Goal: Task Accomplishment & Management: Use online tool/utility

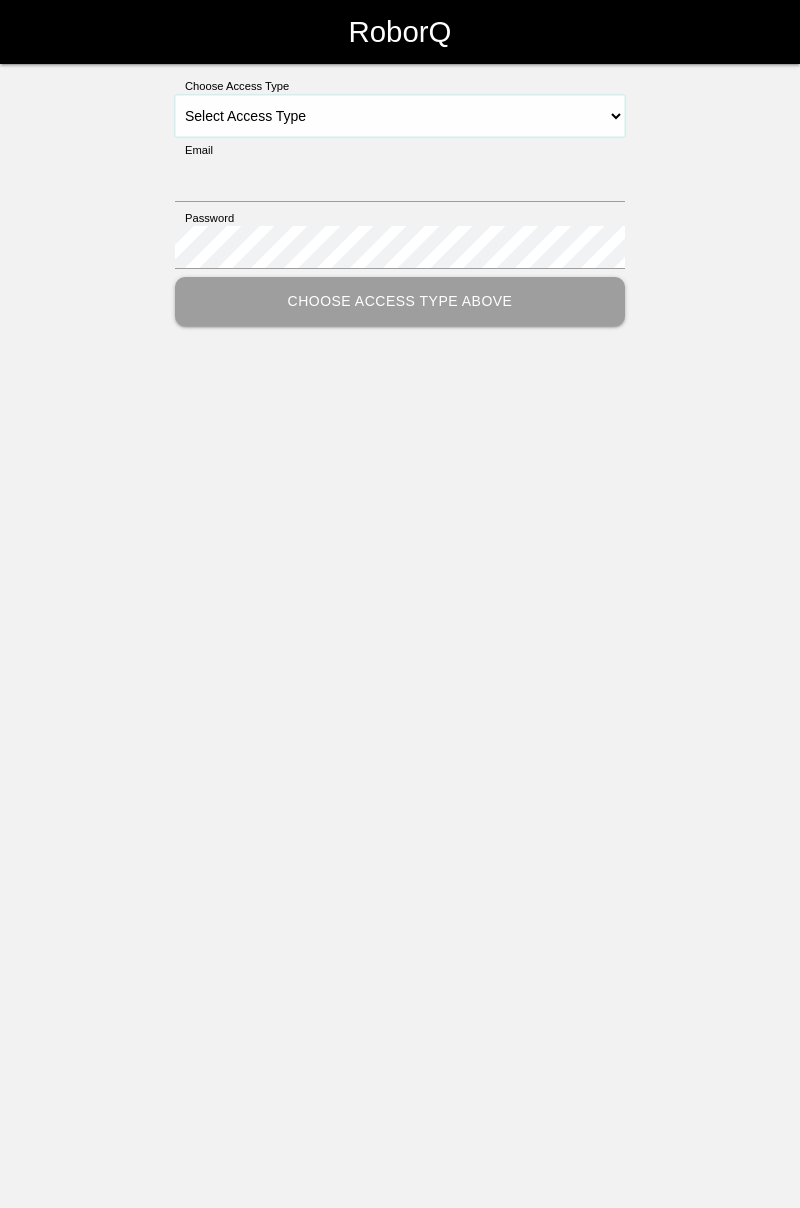
click at [614, 106] on select "Select Access Type Admin Customer Supervisor Worker" at bounding box center [400, 116] width 450 height 42
select select "Worker"
click at [175, 95] on select "Select Access Type Admin Customer Supervisor Worker" at bounding box center [400, 116] width 450 height 42
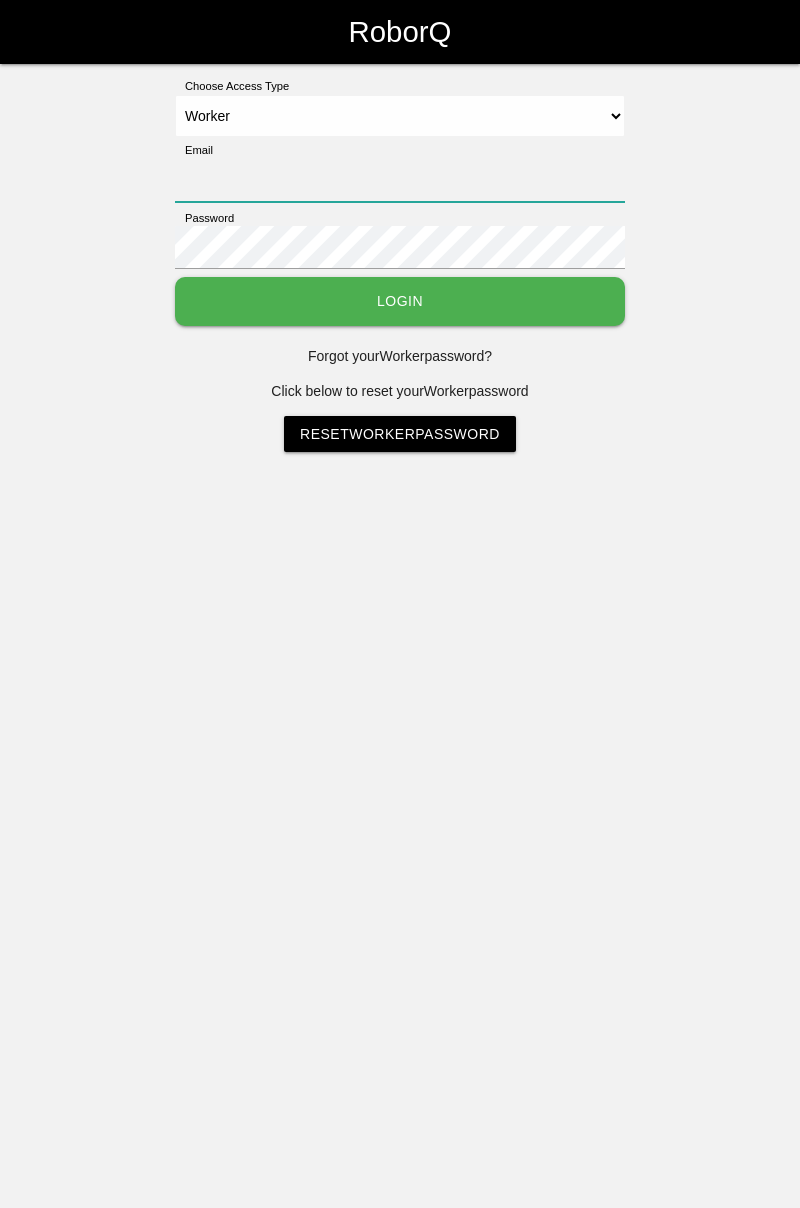
click at [388, 176] on input "Email" at bounding box center [400, 180] width 450 height 43
type input "cedric.prestigeqrt@gmail.com"
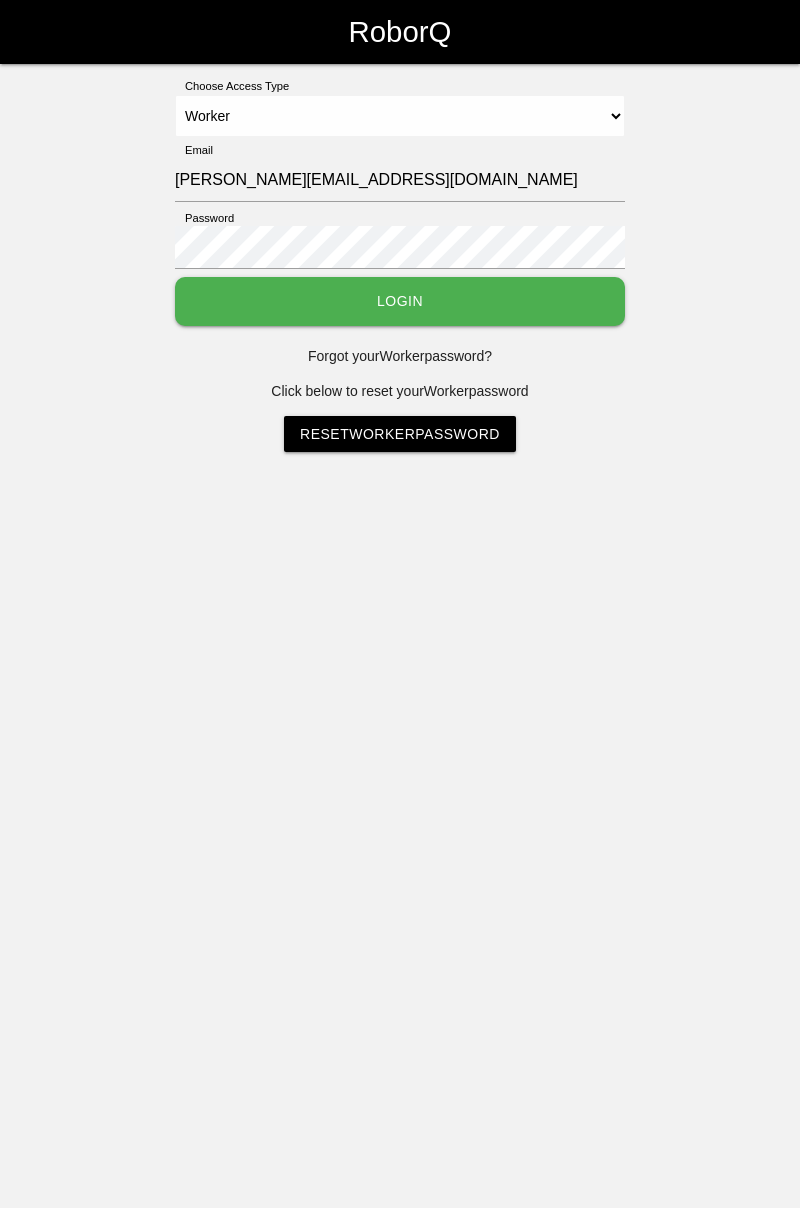
click at [175, 277] on button "Login" at bounding box center [400, 301] width 450 height 49
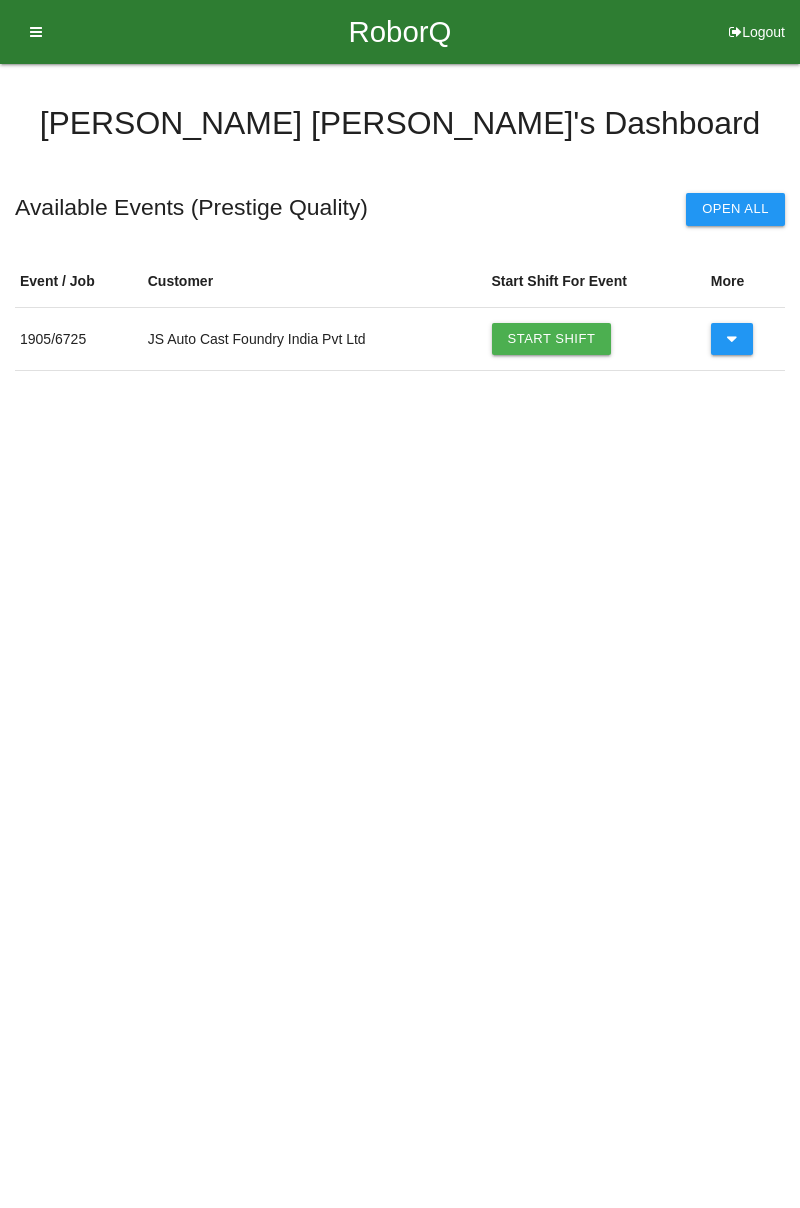
click at [556, 337] on link "Start Shift" at bounding box center [552, 339] width 120 height 32
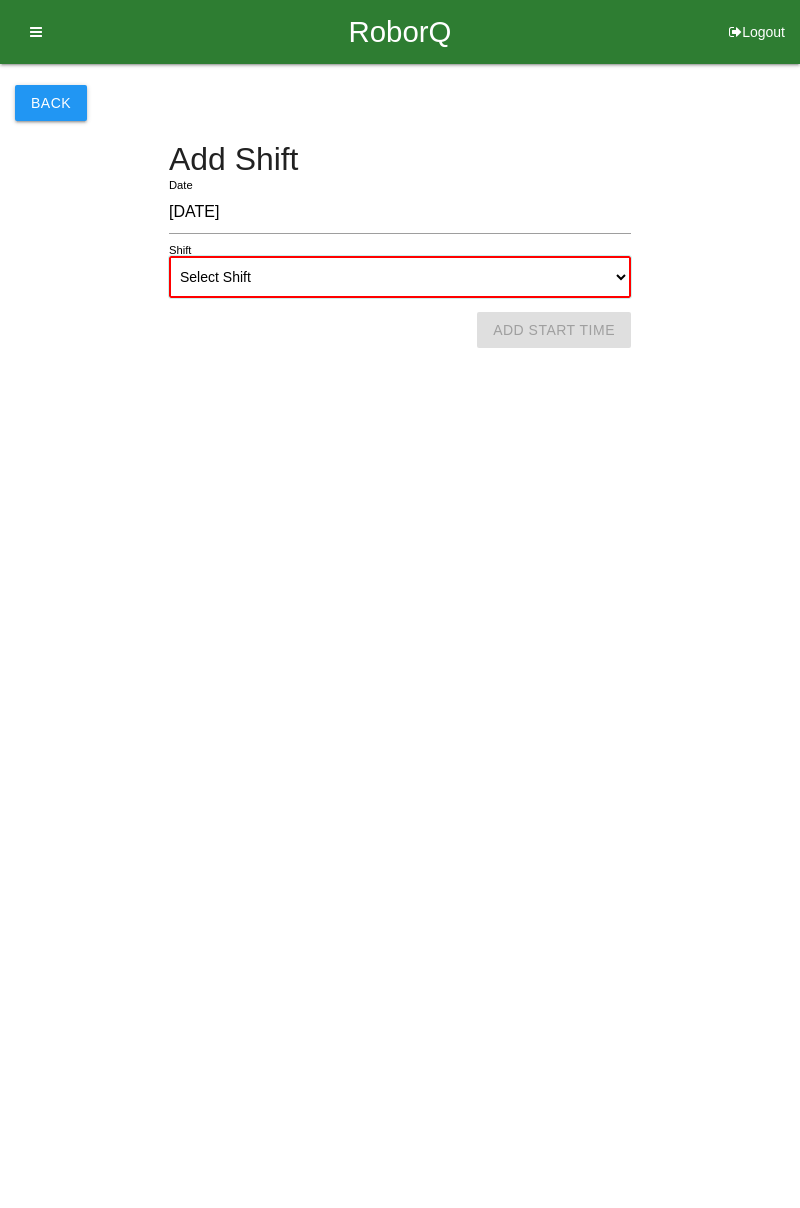
click at [622, 277] on select "Select Shift 1st Shift 2nd Shift 3rd Shift 4th Shift" at bounding box center [400, 277] width 462 height 42
select select "1"
click at [169, 256] on select "Select Shift 1st Shift 2nd Shift 3rd Shift 4th Shift" at bounding box center [400, 277] width 462 height 42
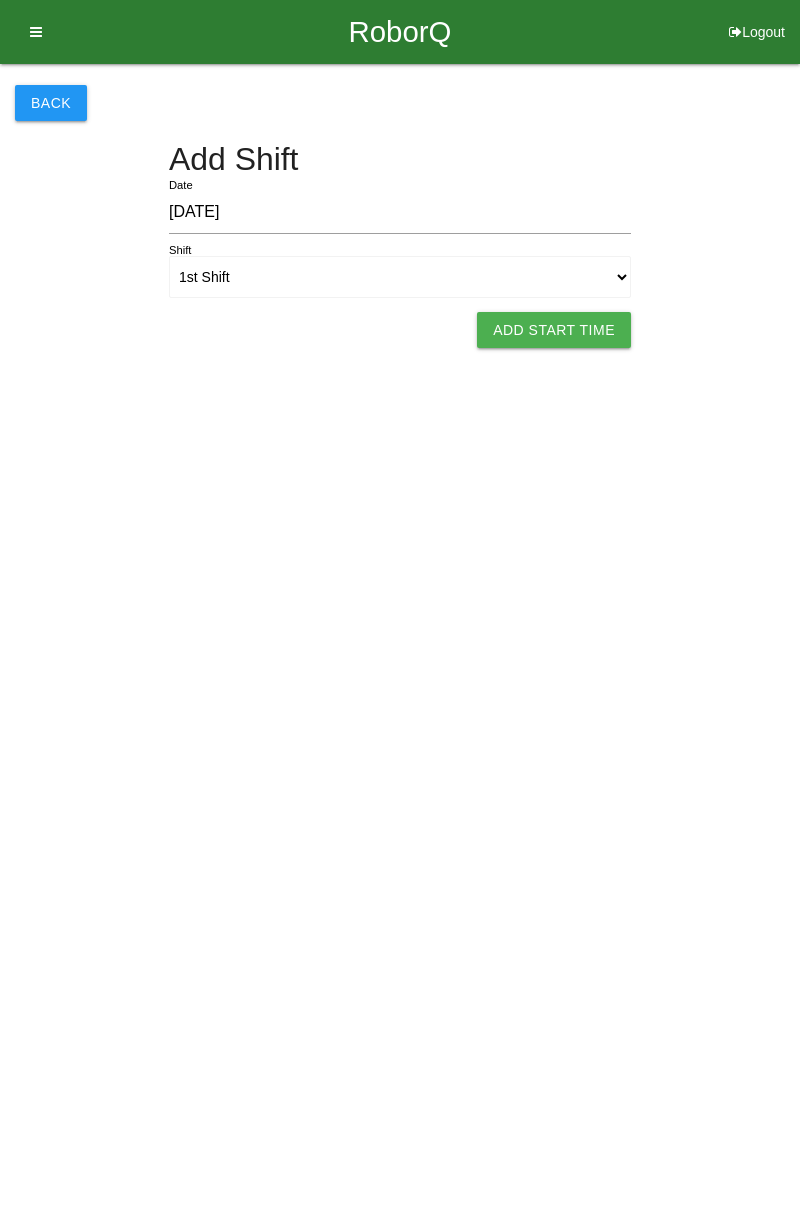
click at [574, 329] on button "Add Start Time" at bounding box center [554, 330] width 154 height 36
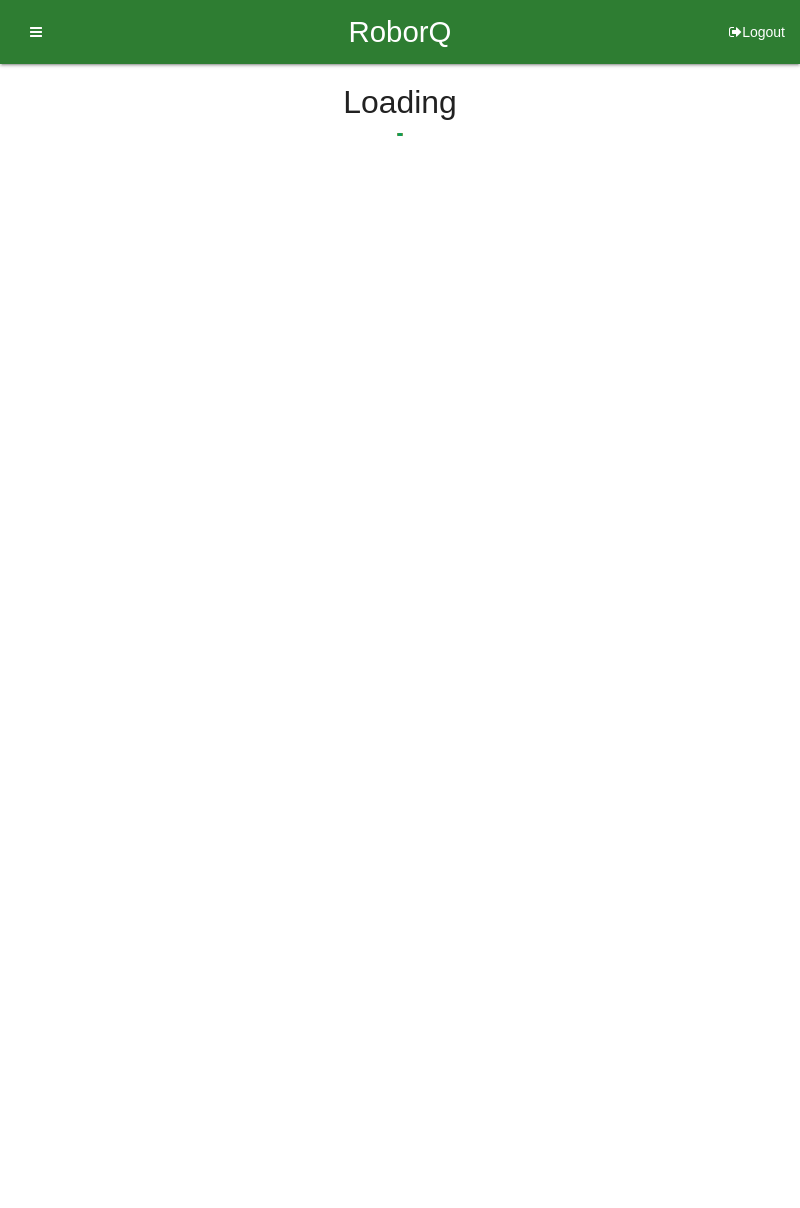
select select "7"
select select "44"
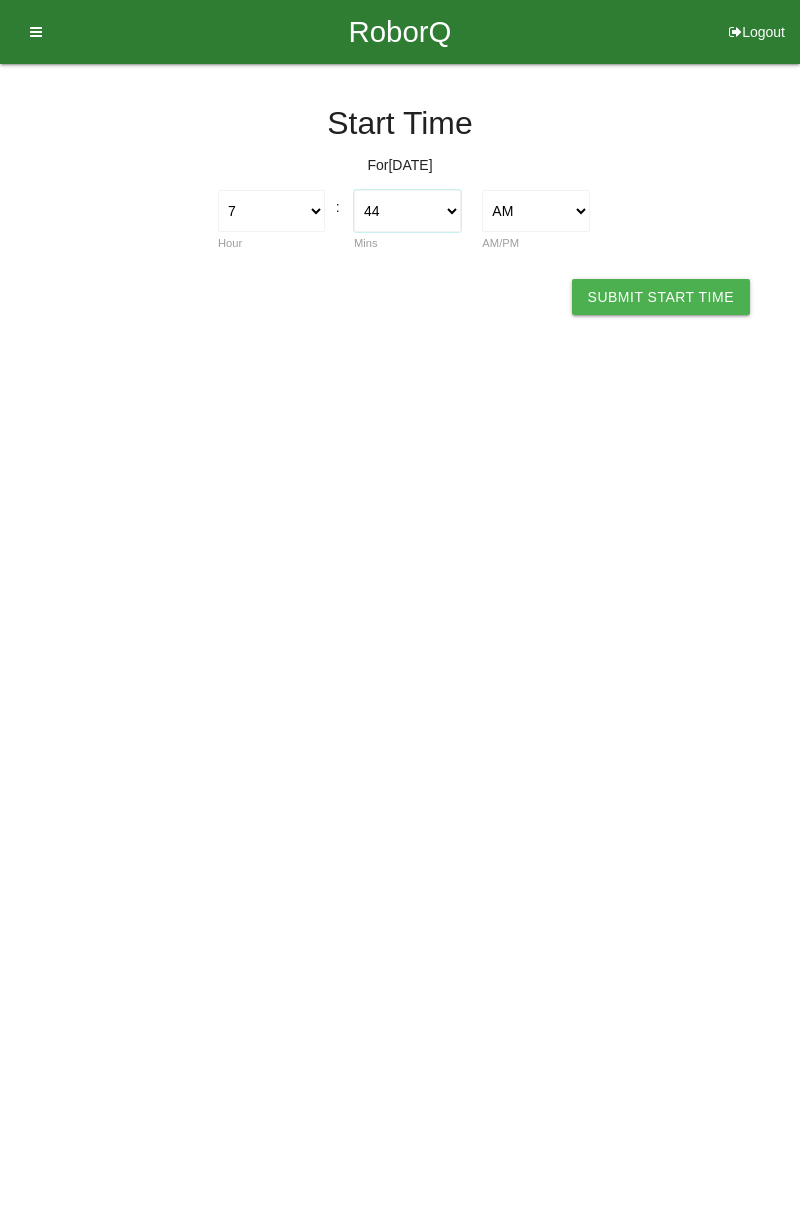
click at [458, 221] on select "00 01 02 03 04 05 06 07 08 09 10 11 12 13 14 15 16 17 18 19 20 21 22 23 24 25 2…" at bounding box center [407, 211] width 107 height 42
select select "7"
select select "0"
click at [354, 190] on select "00 01 02 03 04 05 06 07 08 09 10 11 12 13 14 15 16 17 18 19 20 21 22 23 24 25 2…" at bounding box center [407, 211] width 107 height 42
click at [680, 296] on button "Submit Start Time" at bounding box center [661, 297] width 178 height 36
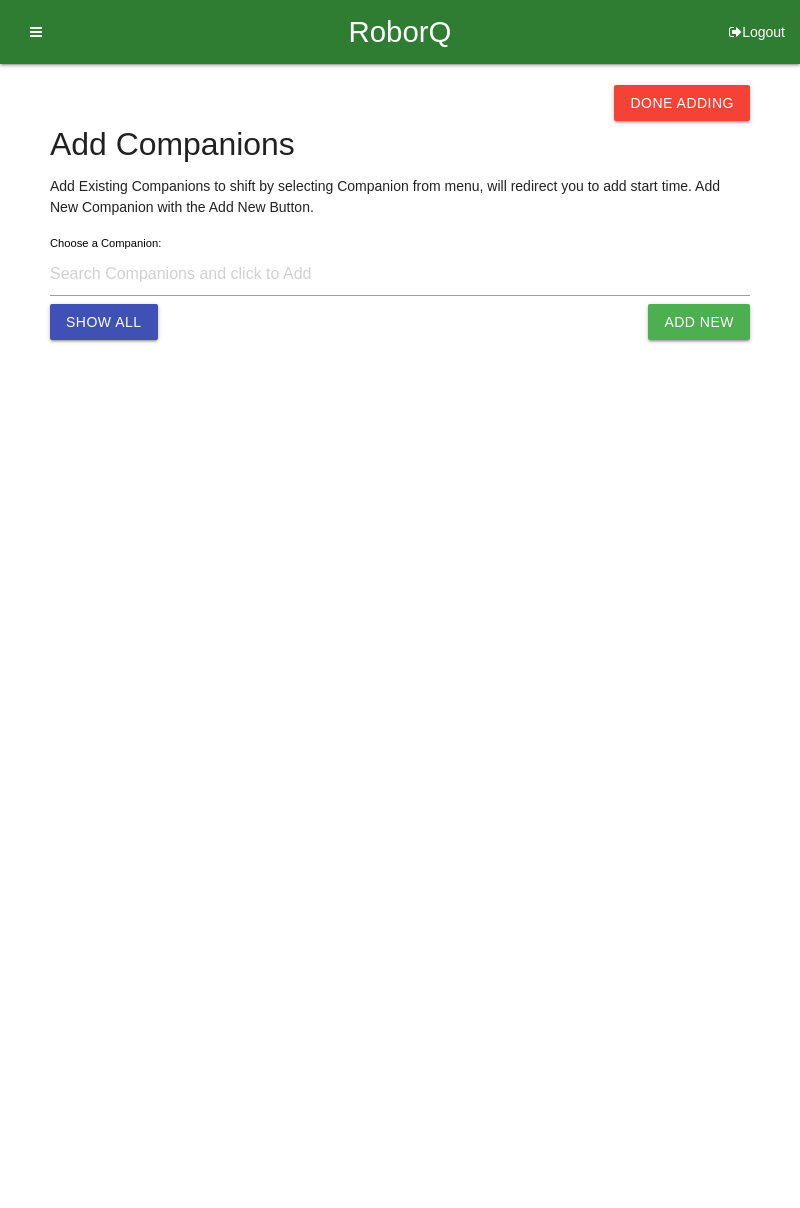
click at [696, 109] on button "Done Adding" at bounding box center [682, 103] width 136 height 36
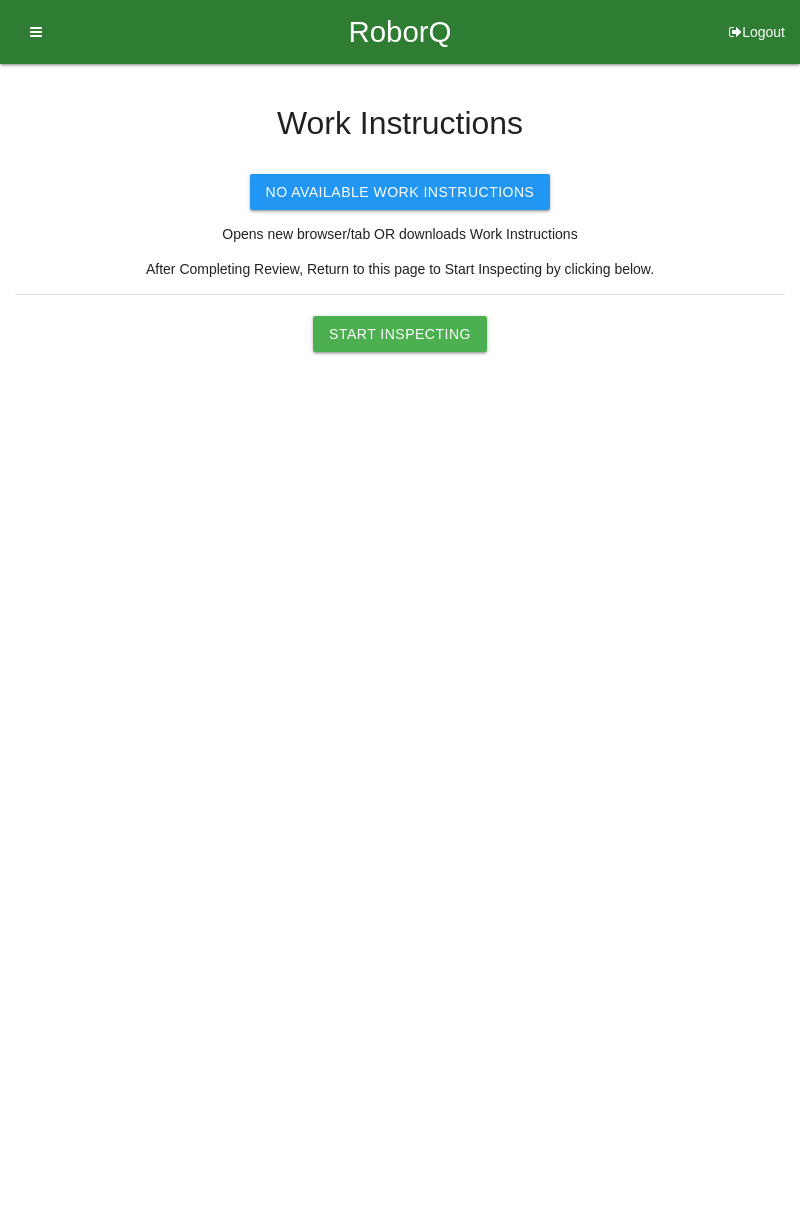
click at [434, 338] on button "Start Inspecting" at bounding box center [400, 334] width 174 height 36
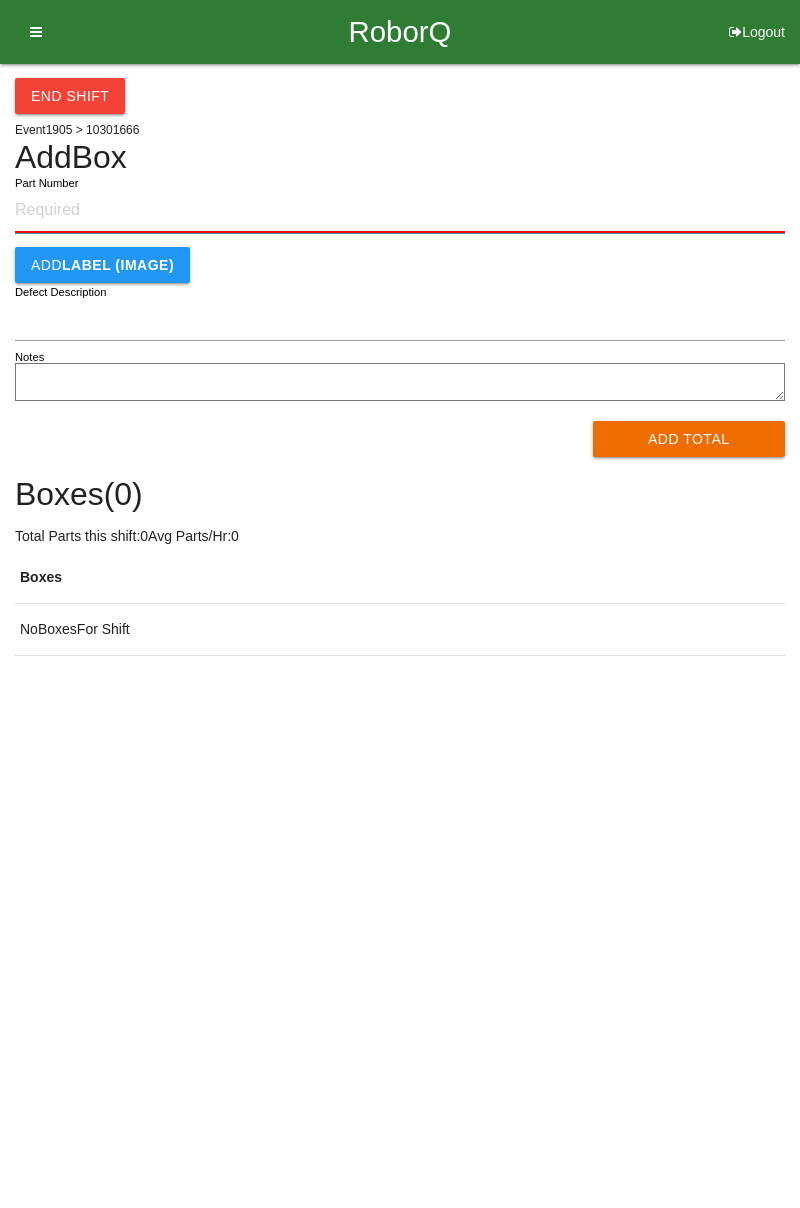
click at [80, 209] on input "Part Number" at bounding box center [400, 211] width 770 height 44
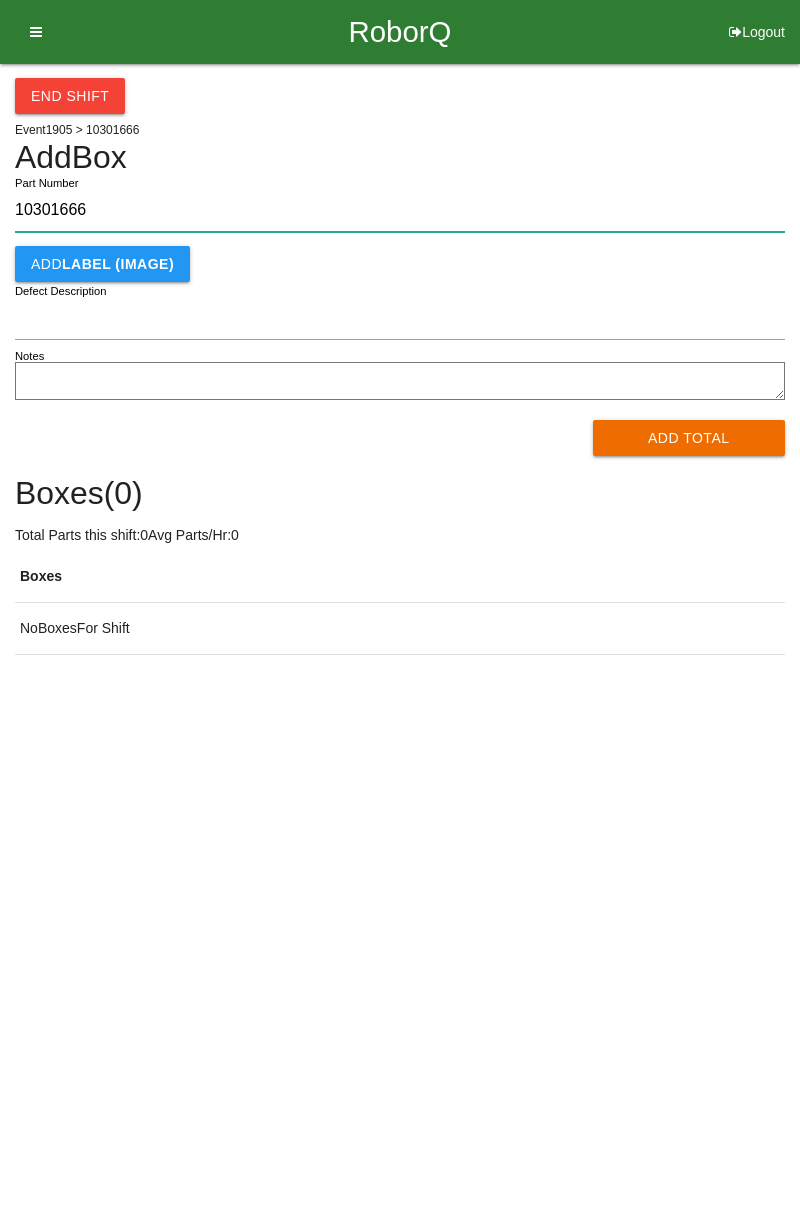
type input "10301666"
click at [686, 442] on button "Add Total" at bounding box center [689, 438] width 193 height 36
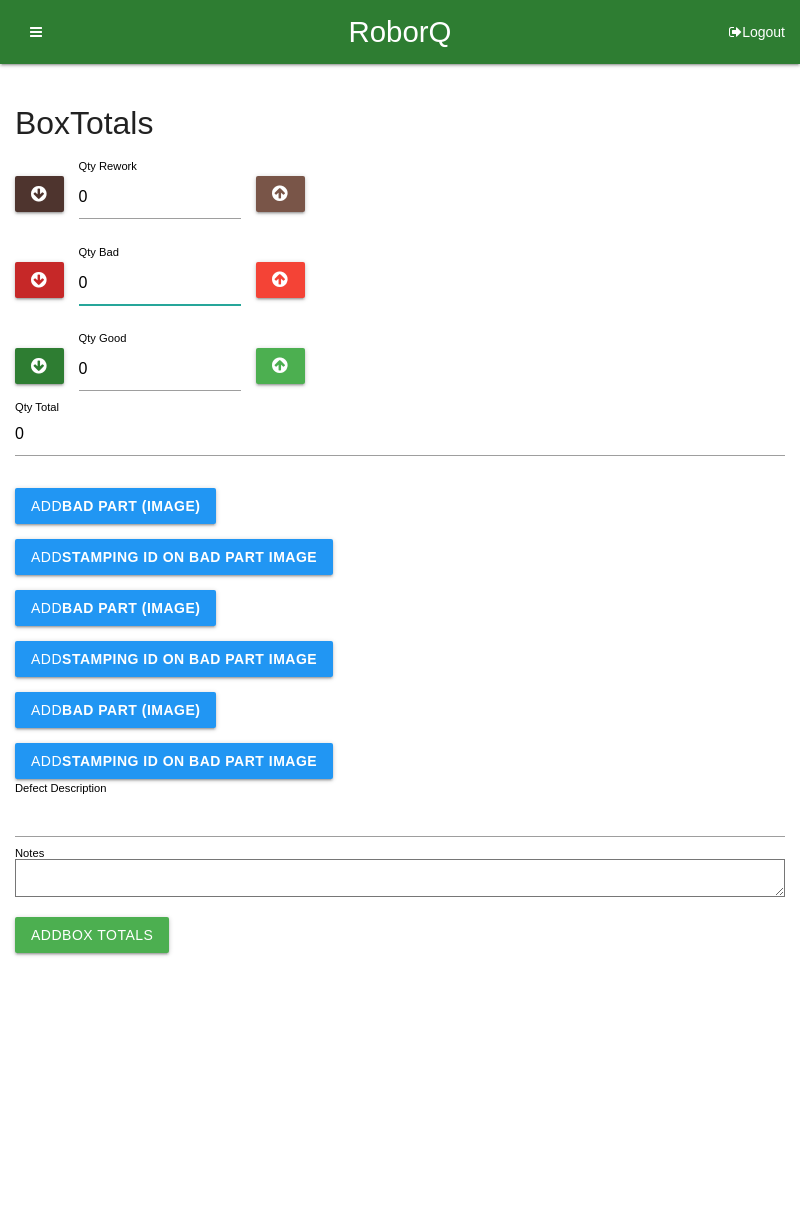
click at [162, 282] on input "0" at bounding box center [160, 283] width 163 height 43
type input "2"
click at [155, 496] on button "Add BAD PART (IMAGE)" at bounding box center [115, 506] width 201 height 36
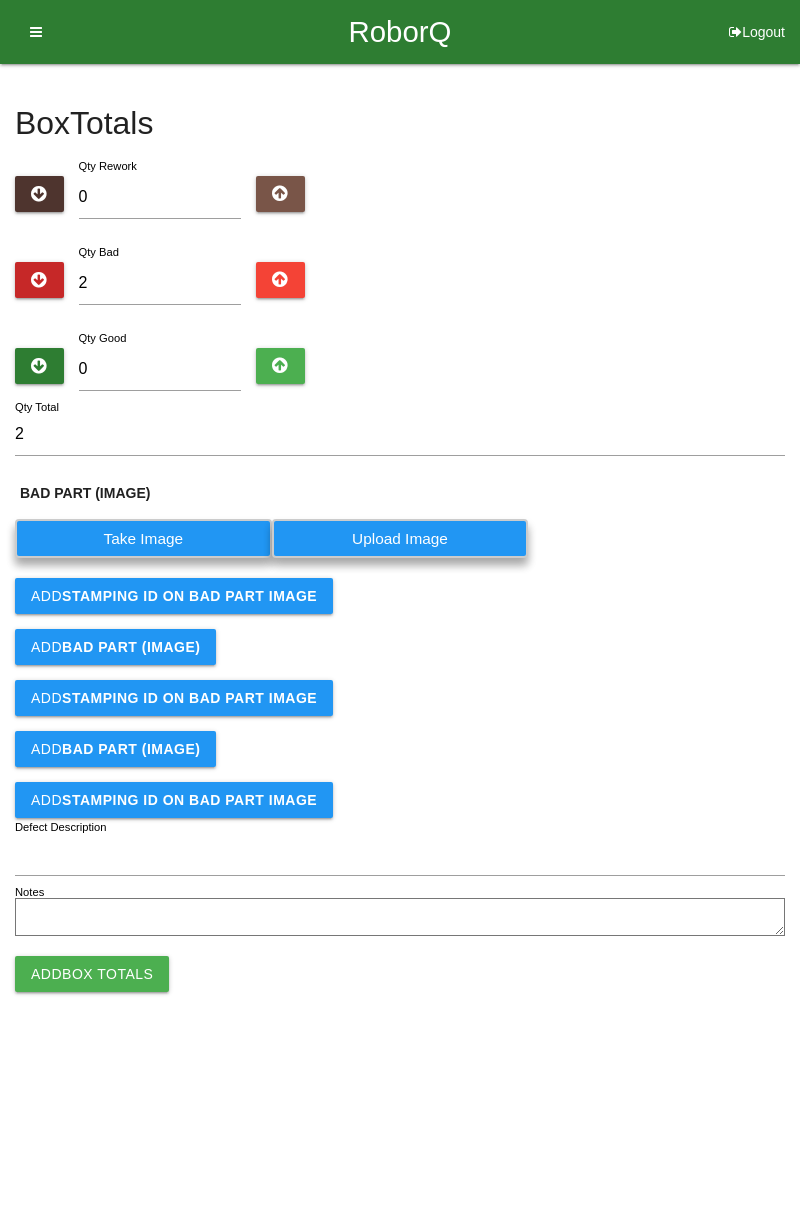
click at [165, 538] on label "Take Image" at bounding box center [143, 538] width 257 height 39
click at [0, 0] on \(IMAGE\) "Take Image" at bounding box center [0, 0] width 0 height 0
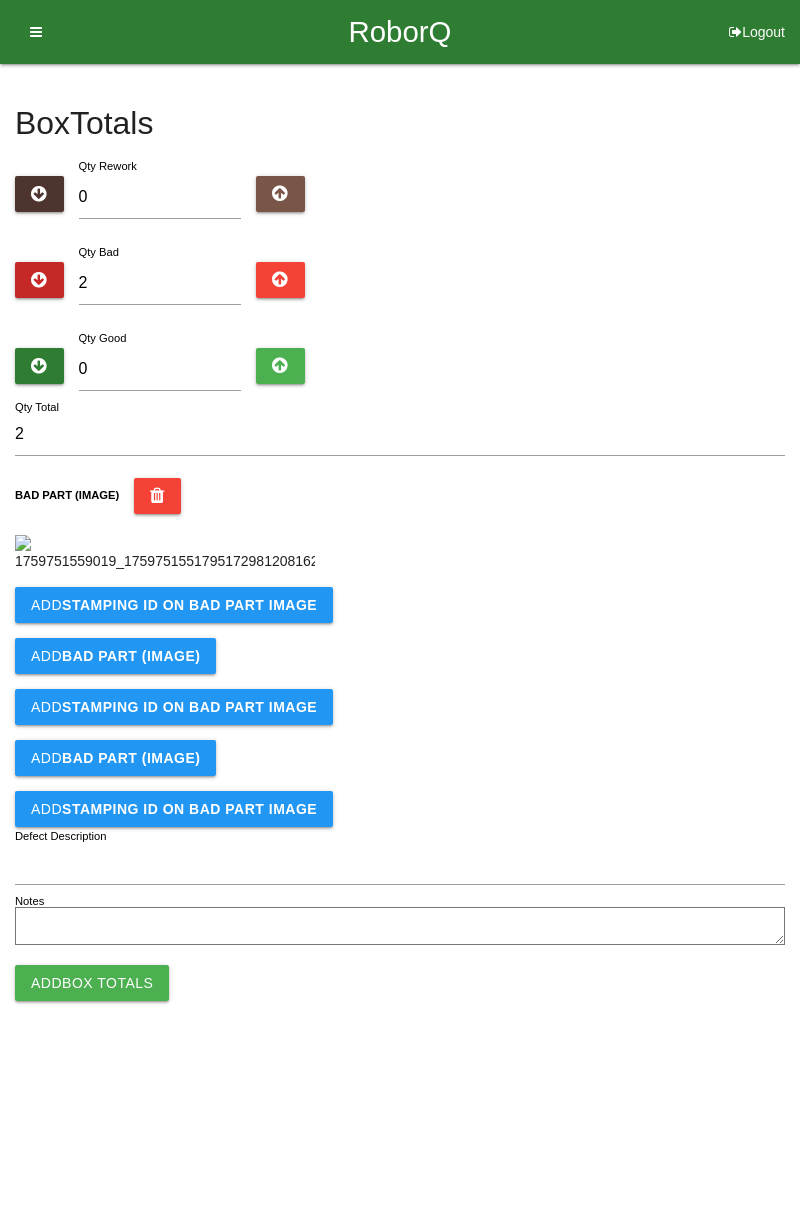
click at [158, 623] on button "Add STAMPING ID on BAD PART Image" at bounding box center [174, 605] width 318 height 36
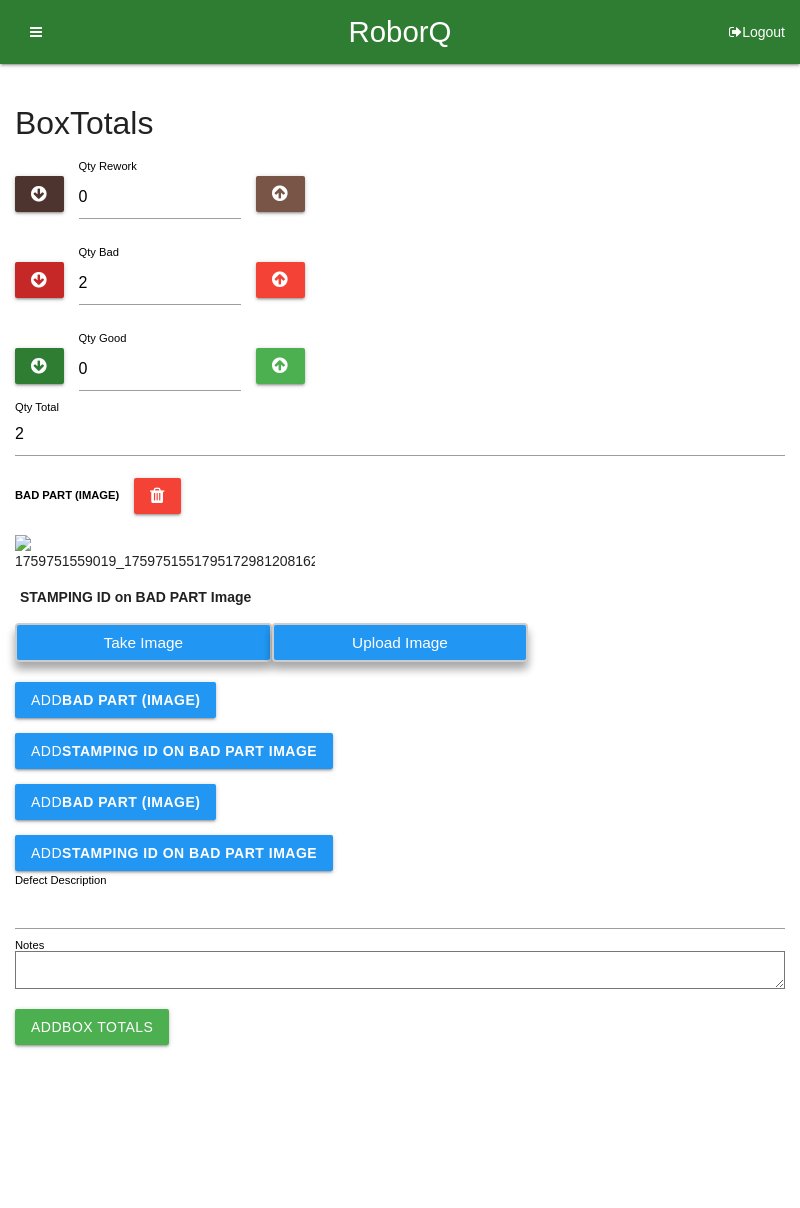
click at [144, 662] on label "Take Image" at bounding box center [143, 642] width 257 height 39
click at [0, 0] on PART "Take Image" at bounding box center [0, 0] width 0 height 0
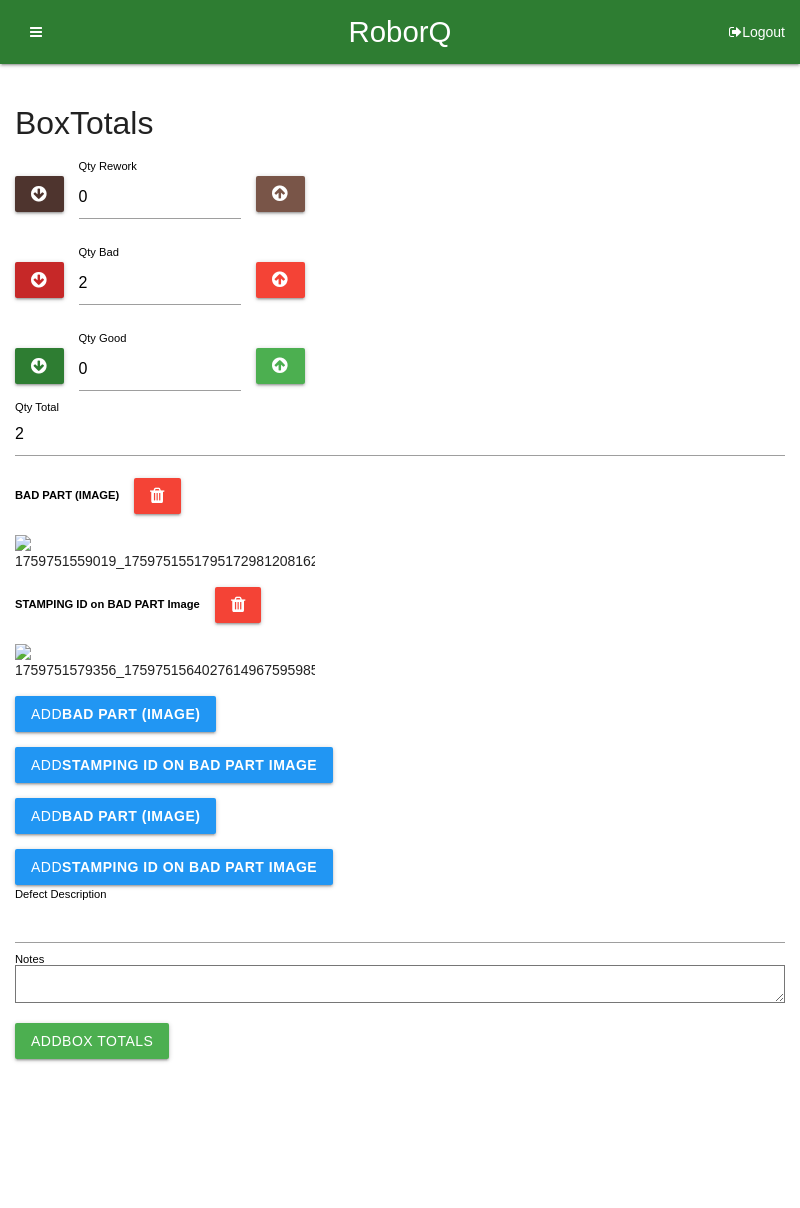
scroll to position [440, 0]
click at [158, 722] on b "BAD PART (IMAGE)" at bounding box center [131, 714] width 138 height 16
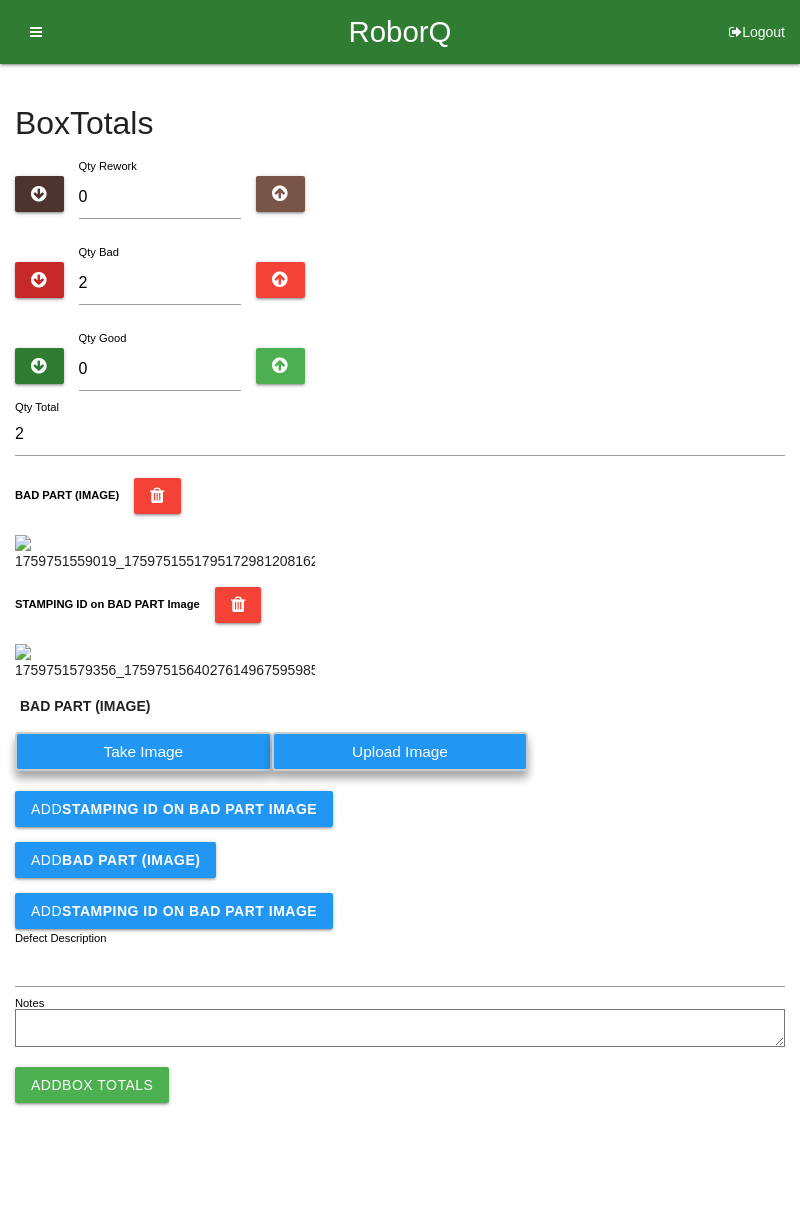
click at [153, 771] on label "Take Image" at bounding box center [143, 751] width 257 height 39
click at [0, 0] on \(IMAGE\) "Take Image" at bounding box center [0, 0] width 0 height 0
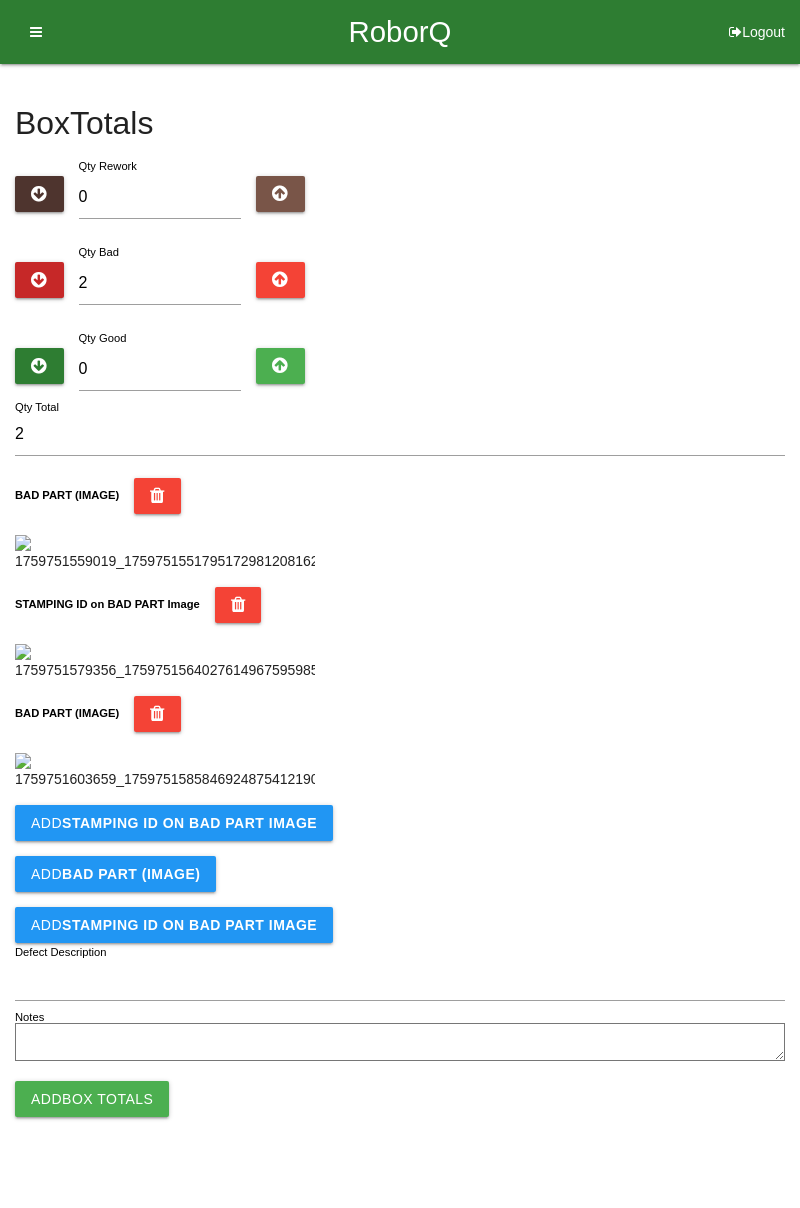
scroll to position [768, 0]
click at [256, 841] on button "Add STAMPING ID on BAD PART Image" at bounding box center [174, 823] width 318 height 36
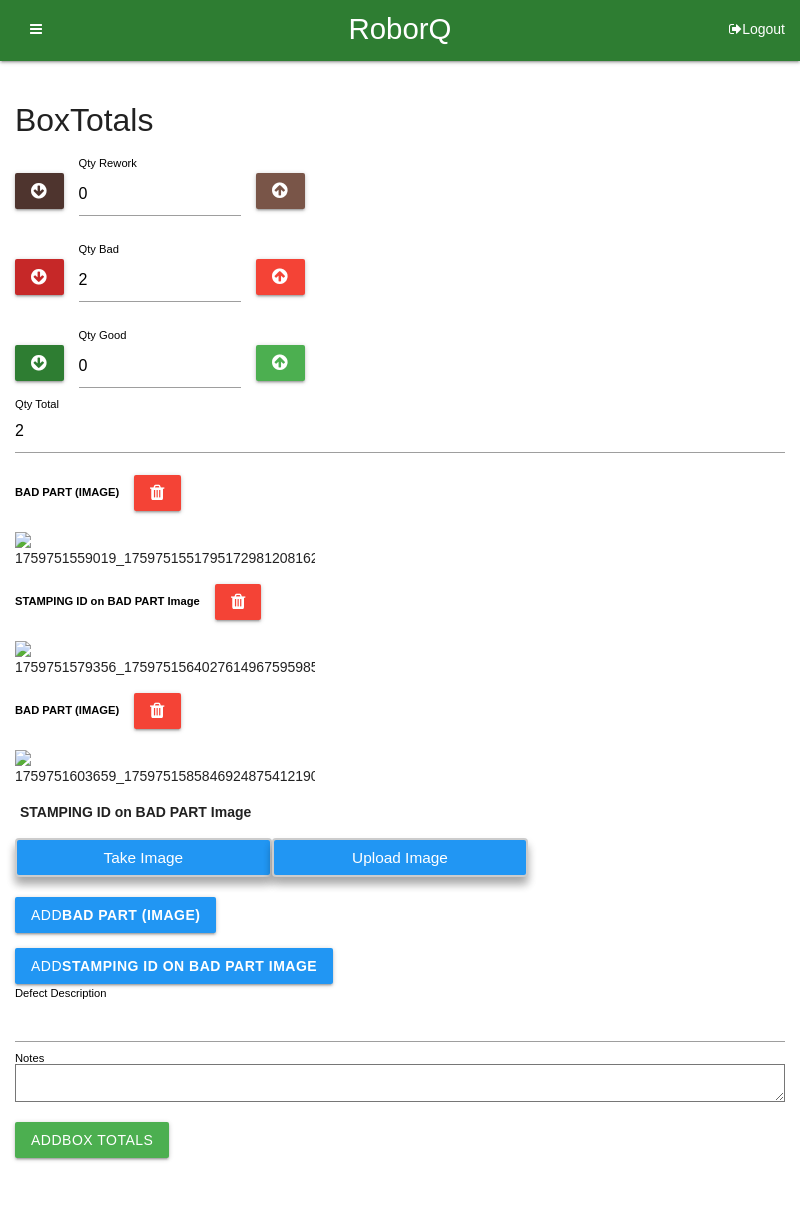
click at [154, 877] on label "Take Image" at bounding box center [143, 857] width 257 height 39
click at [0, 0] on PART "Take Image" at bounding box center [0, 0] width 0 height 0
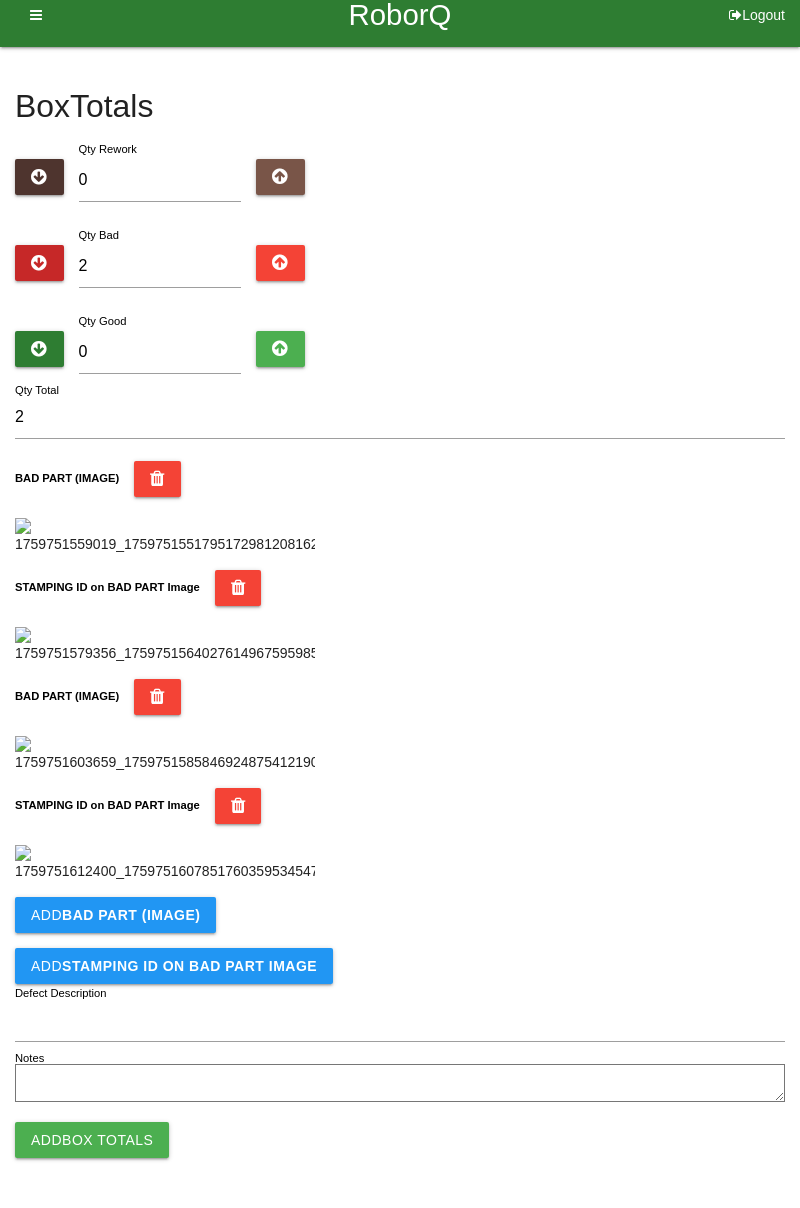
scroll to position [0, 0]
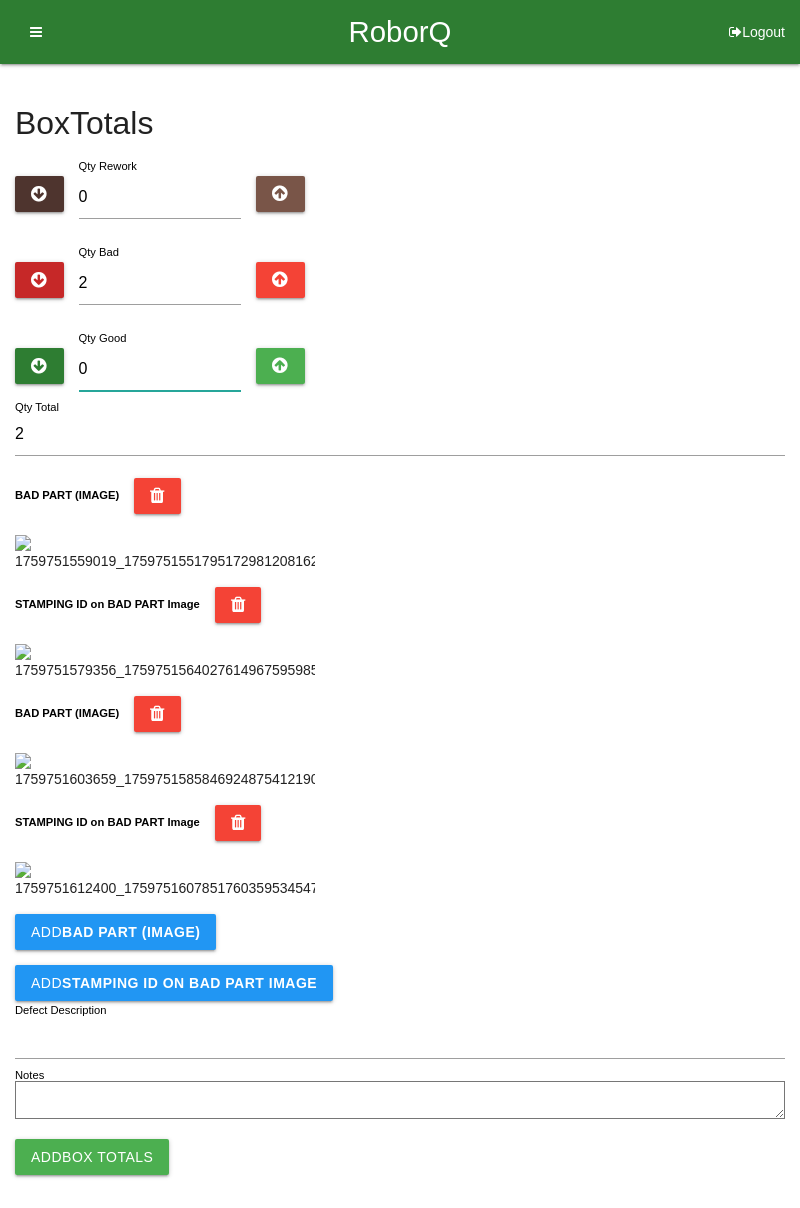
click at [162, 363] on input "0" at bounding box center [160, 369] width 163 height 43
type input "8"
type input "10"
type input "82"
type input "84"
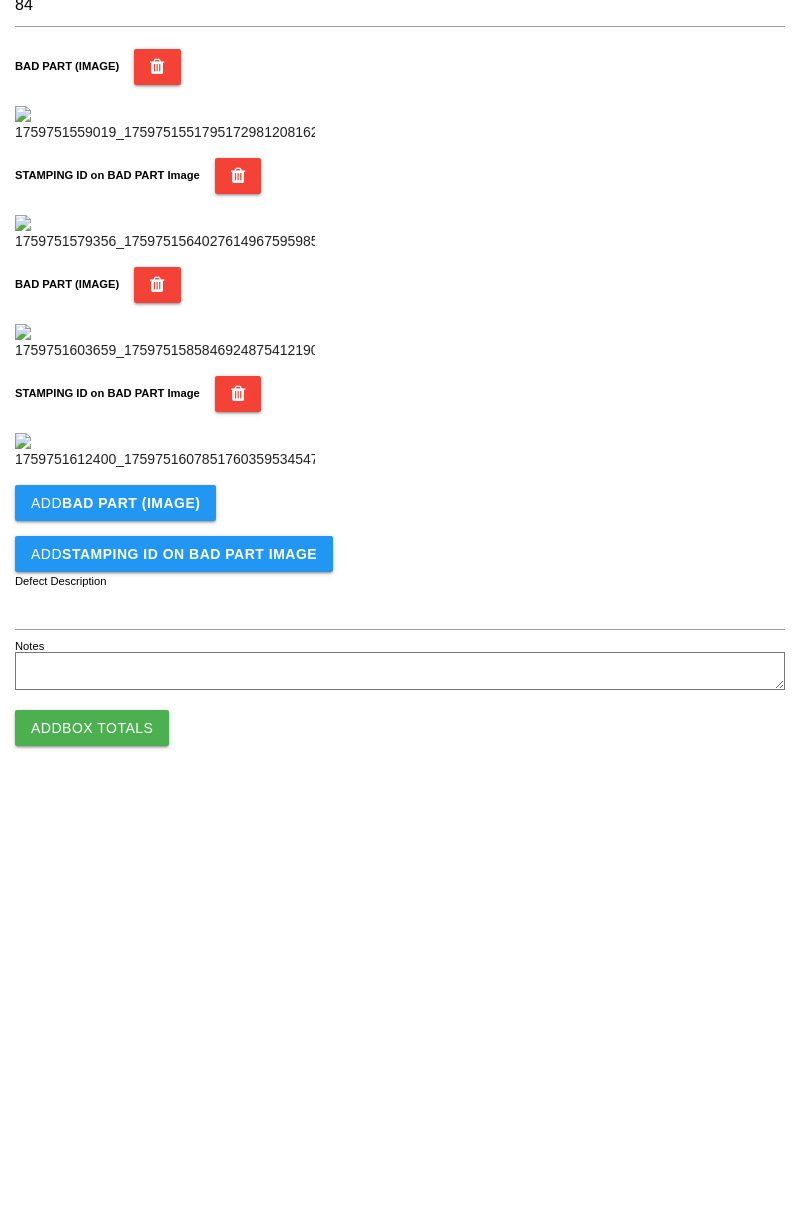
scroll to position [1096, 0]
type input "82"
click at [130, 1150] on button "Add Box Totals" at bounding box center [92, 1140] width 154 height 36
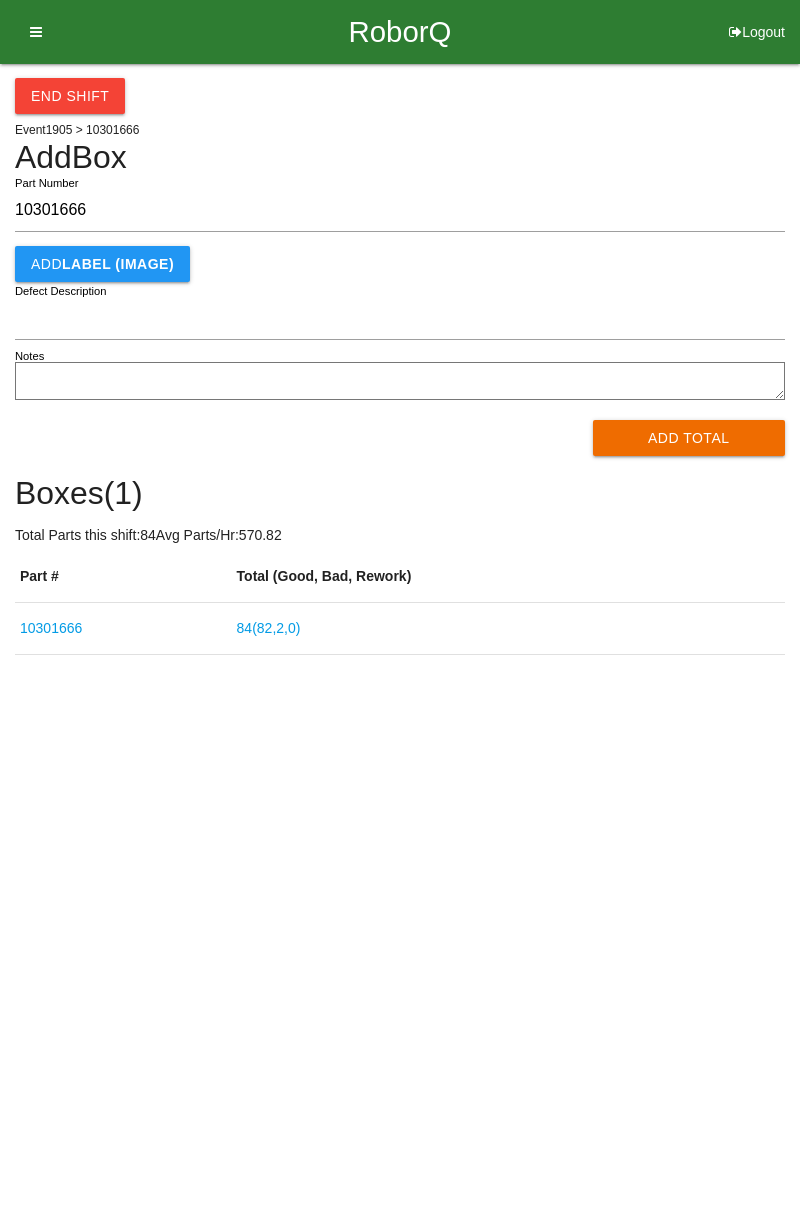
type input "10301666"
click at [718, 452] on button "Add Total" at bounding box center [689, 438] width 193 height 36
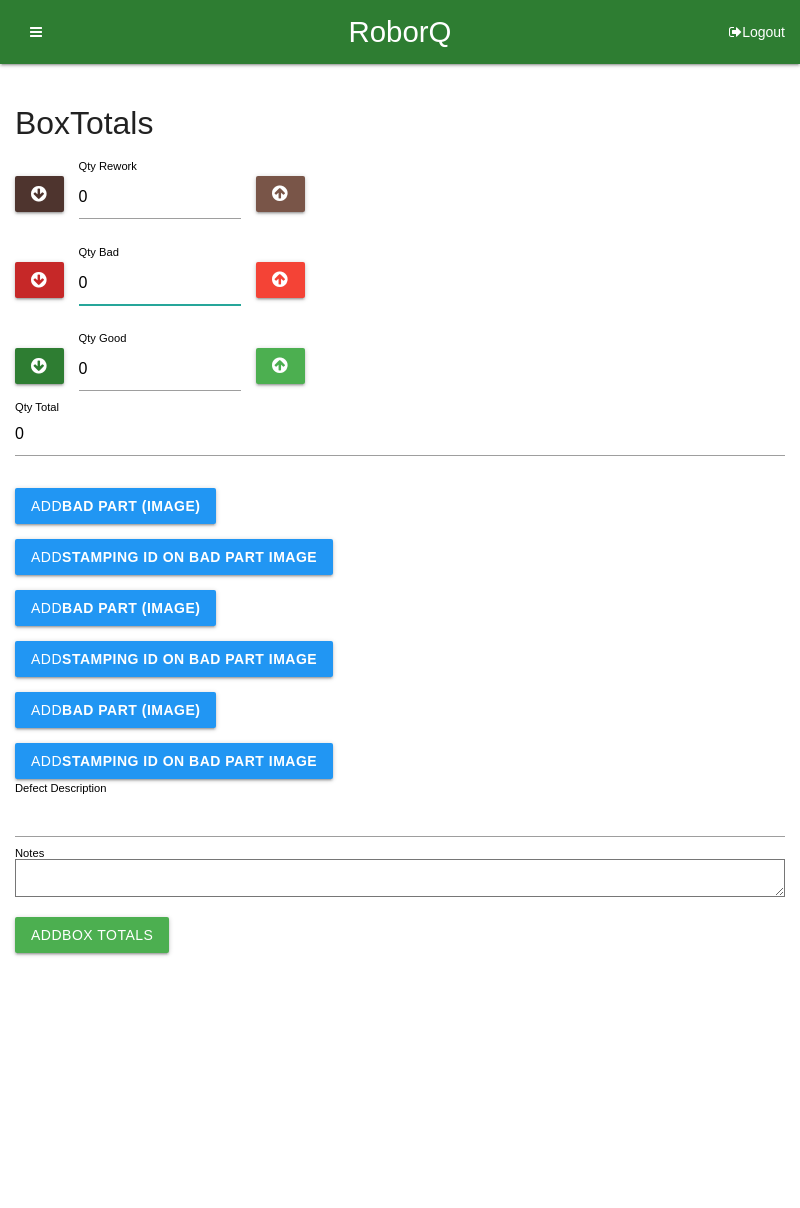
click at [183, 274] on input "0" at bounding box center [160, 283] width 163 height 43
type input "2"
click at [183, 363] on input "0" at bounding box center [160, 369] width 163 height 43
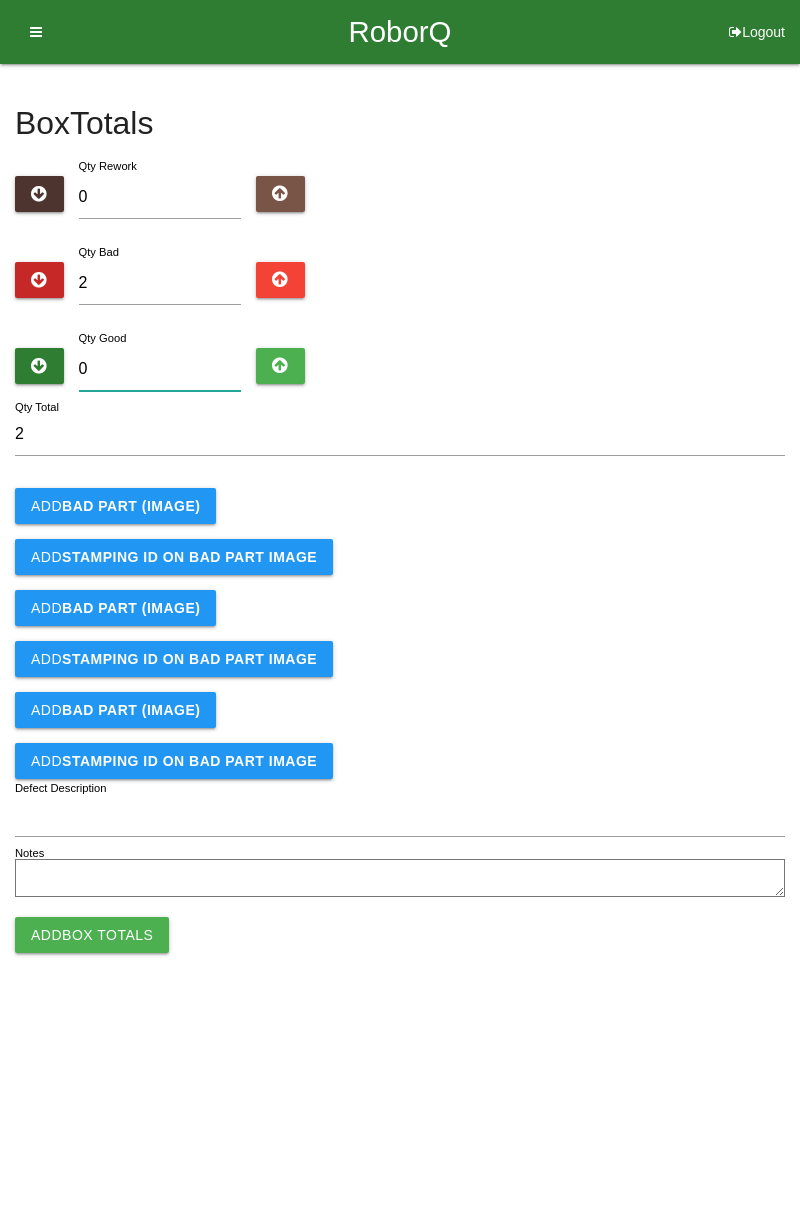
type input "8"
type input "10"
type input "82"
type input "84"
type input "82"
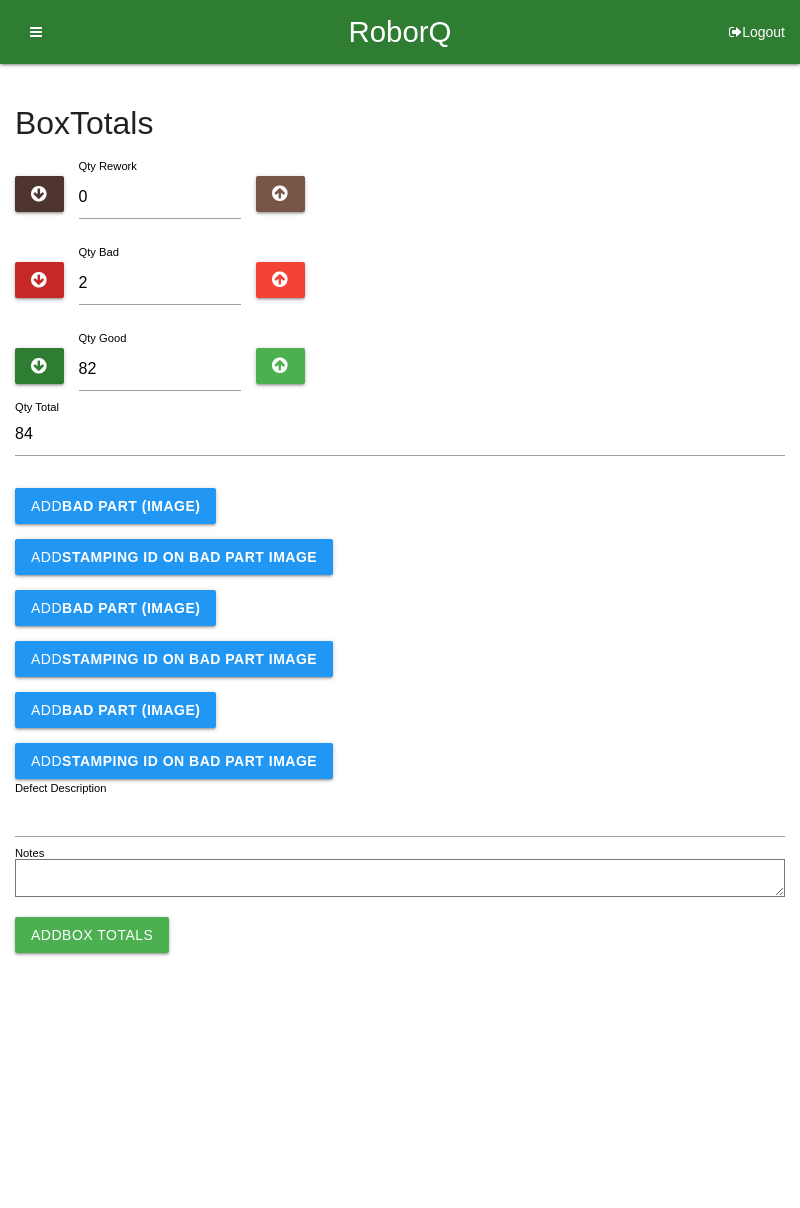
click at [186, 503] on b "BAD PART (IMAGE)" at bounding box center [131, 506] width 138 height 16
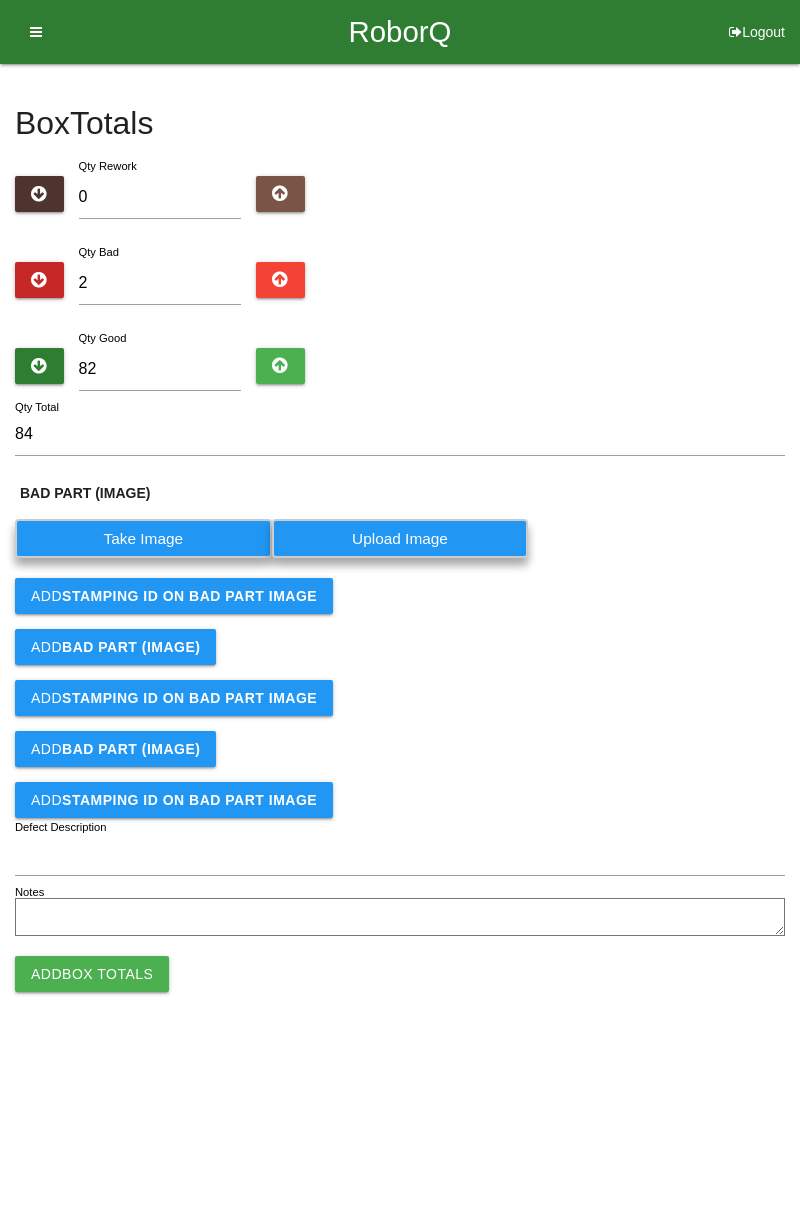
click at [187, 520] on label "Take Image" at bounding box center [143, 538] width 257 height 39
click at [0, 0] on \(IMAGE\) "Take Image" at bounding box center [0, 0] width 0 height 0
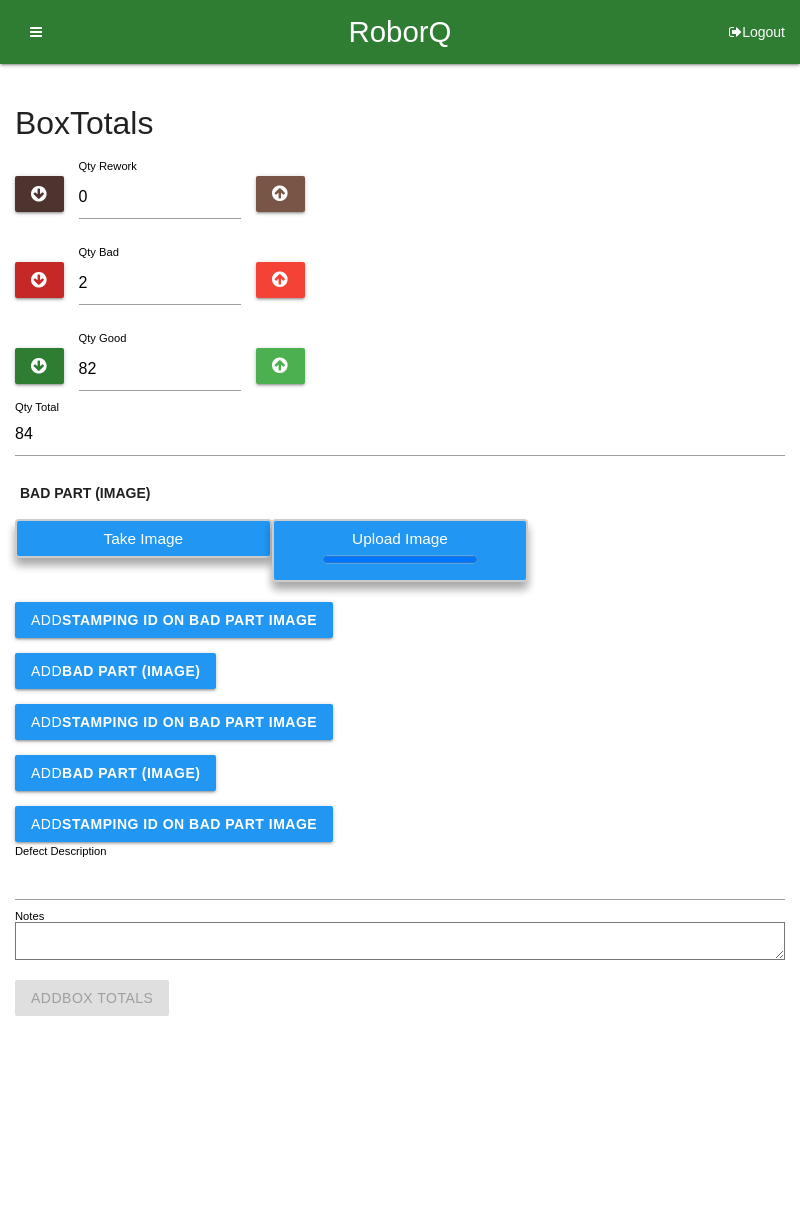
click at [224, 622] on b "STAMPING ID on BAD PART Image" at bounding box center [189, 620] width 255 height 16
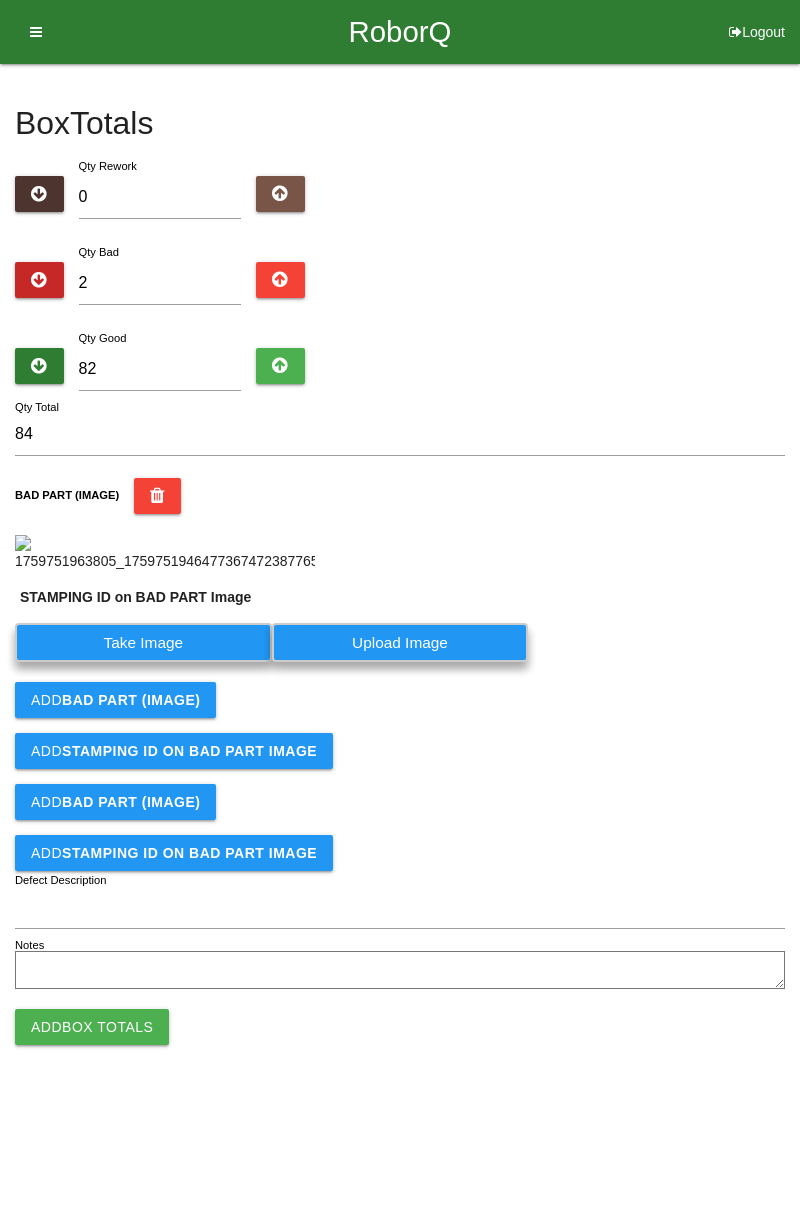
click at [201, 662] on label "Take Image" at bounding box center [143, 642] width 257 height 39
click at [0, 0] on PART "Take Image" at bounding box center [0, 0] width 0 height 0
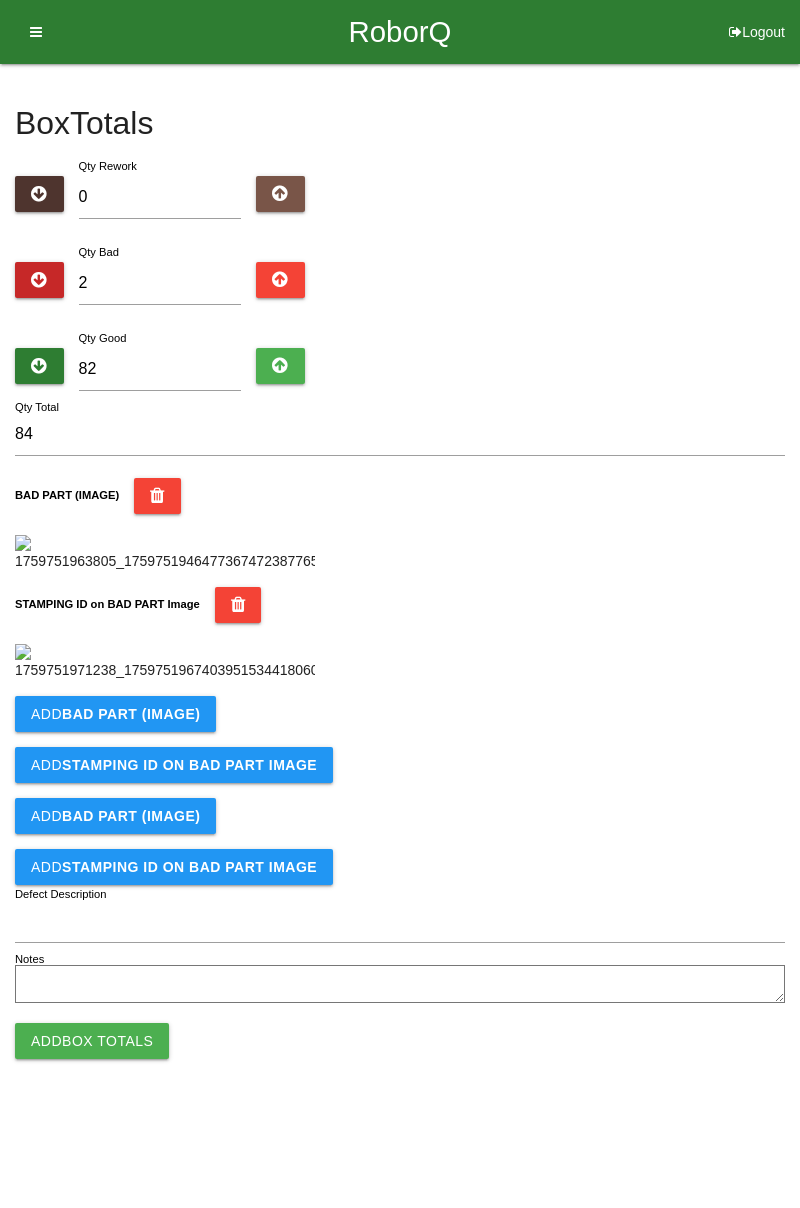
scroll to position [440, 0]
click at [179, 722] on b "BAD PART (IMAGE)" at bounding box center [131, 714] width 138 height 16
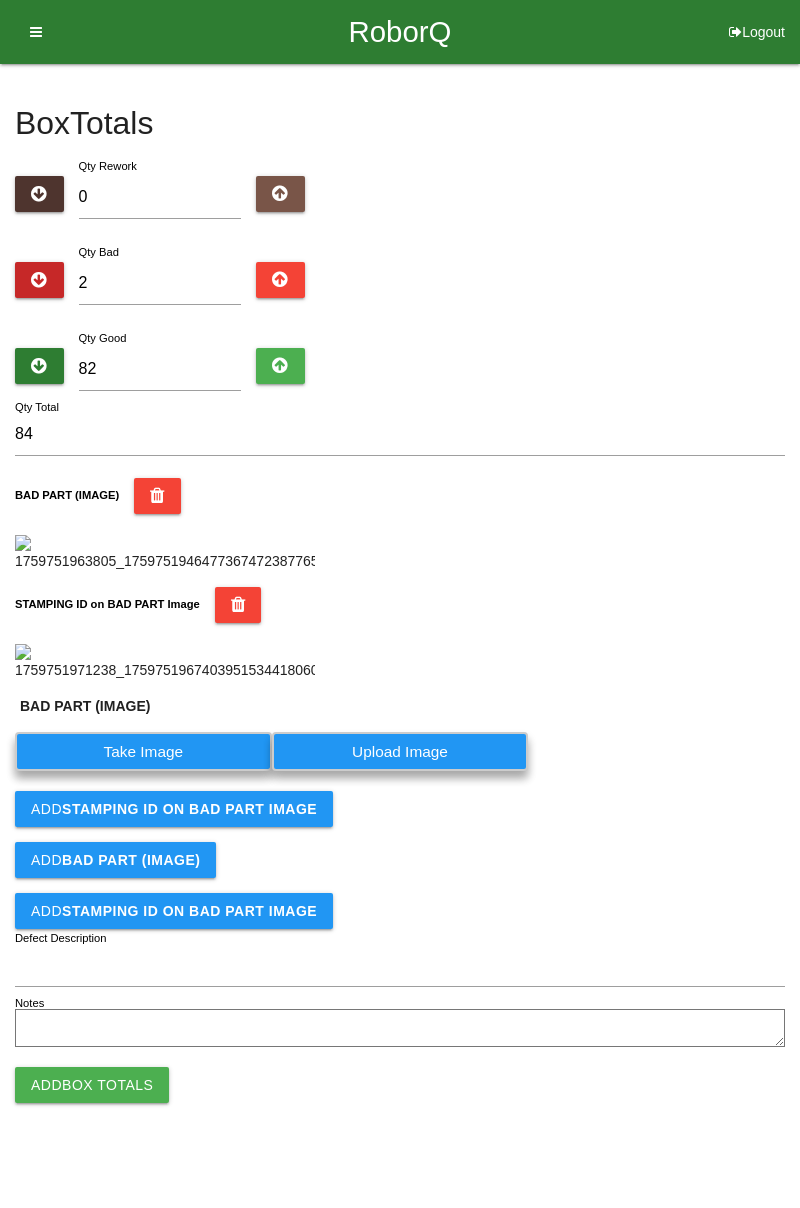
click at [166, 771] on label "Take Image" at bounding box center [143, 751] width 257 height 39
click at [0, 0] on \(IMAGE\) "Take Image" at bounding box center [0, 0] width 0 height 0
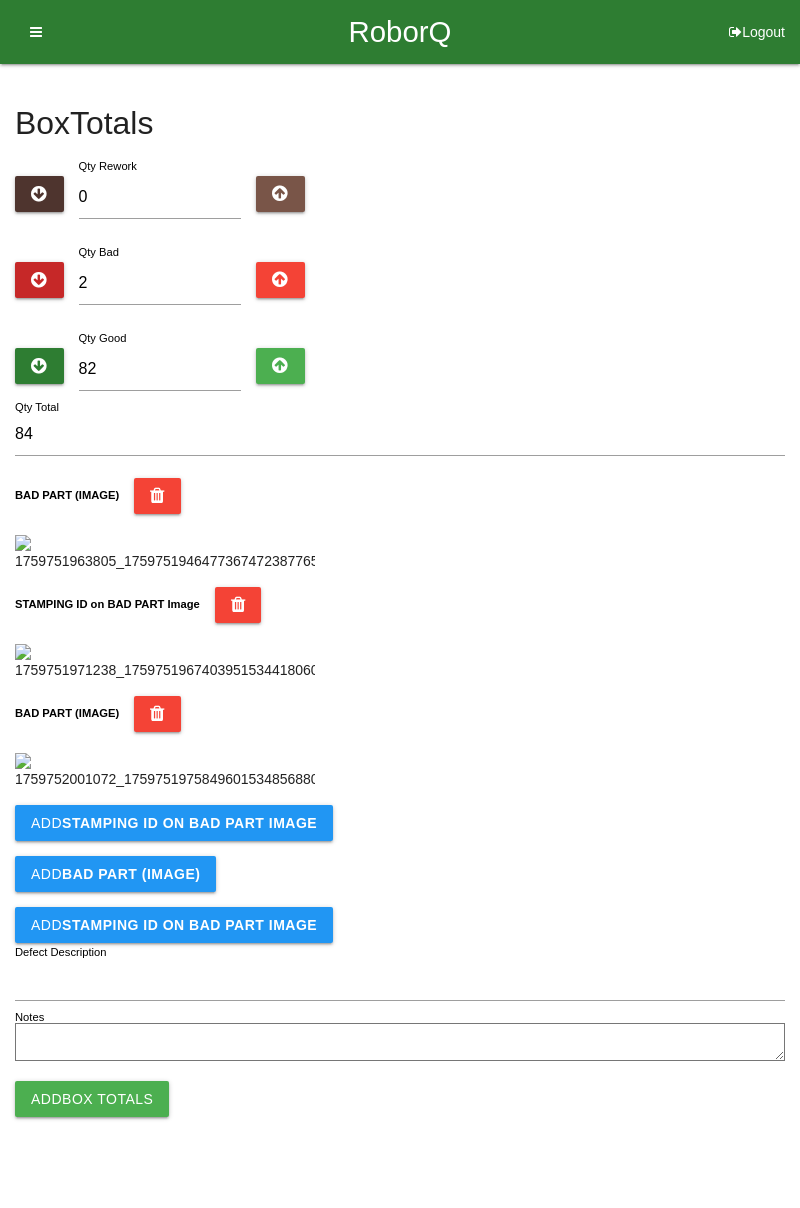
scroll to position [768, 0]
click at [275, 831] on b "STAMPING ID on BAD PART Image" at bounding box center [189, 823] width 255 height 16
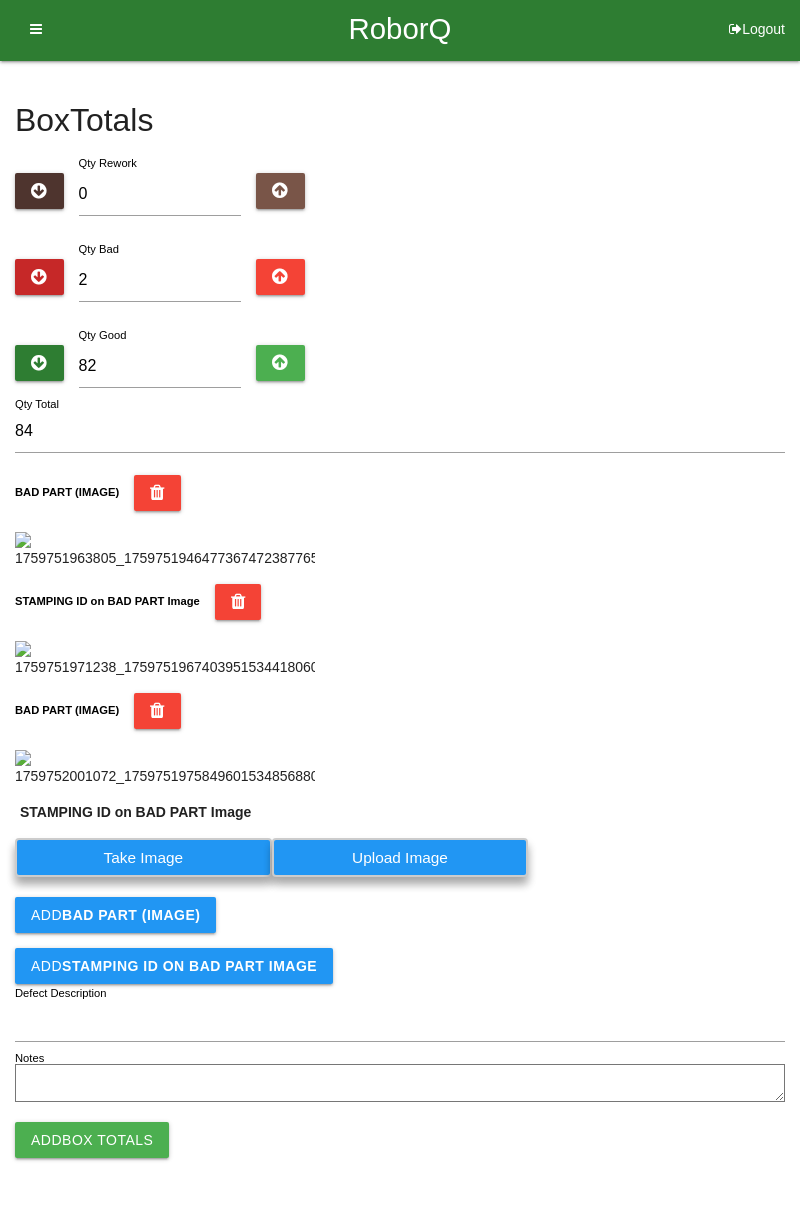
click at [178, 877] on label "Take Image" at bounding box center [143, 857] width 257 height 39
click at [0, 0] on PART "Take Image" at bounding box center [0, 0] width 0 height 0
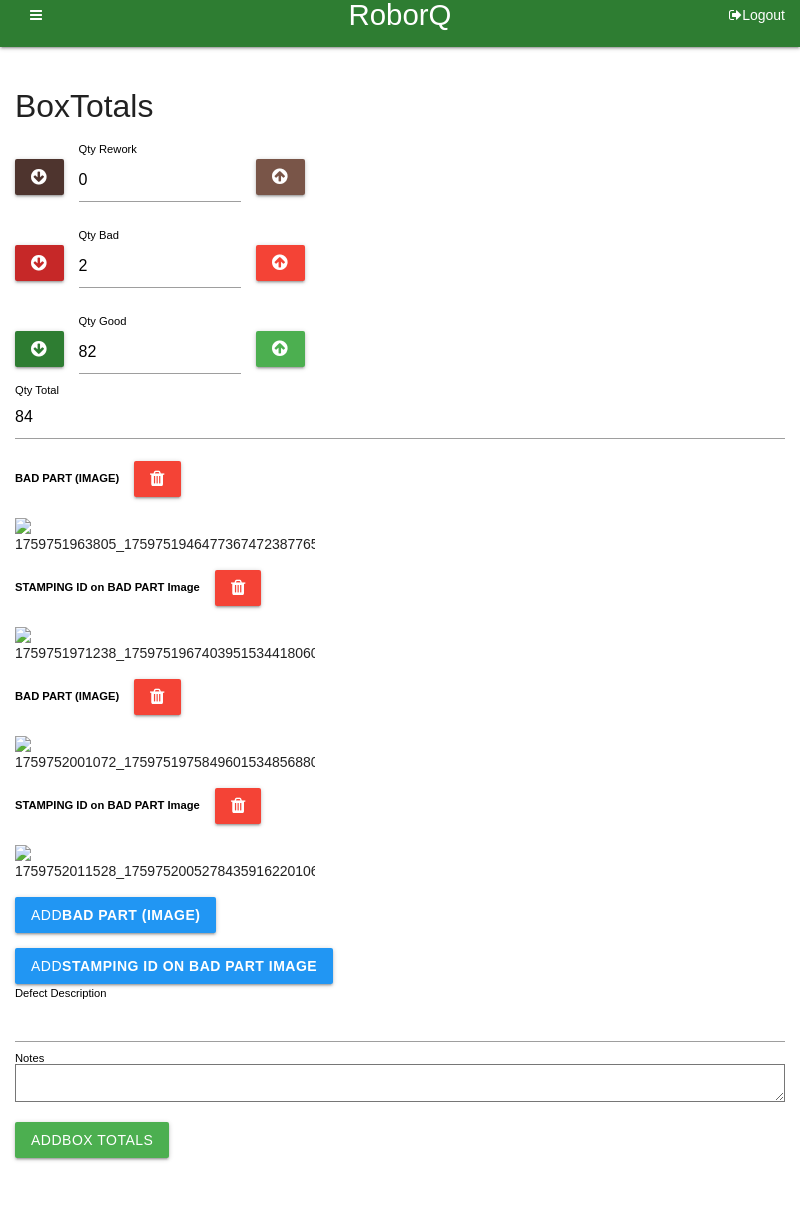
scroll to position [1096, 0]
click at [142, 1142] on button "Add Box Totals" at bounding box center [92, 1140] width 154 height 36
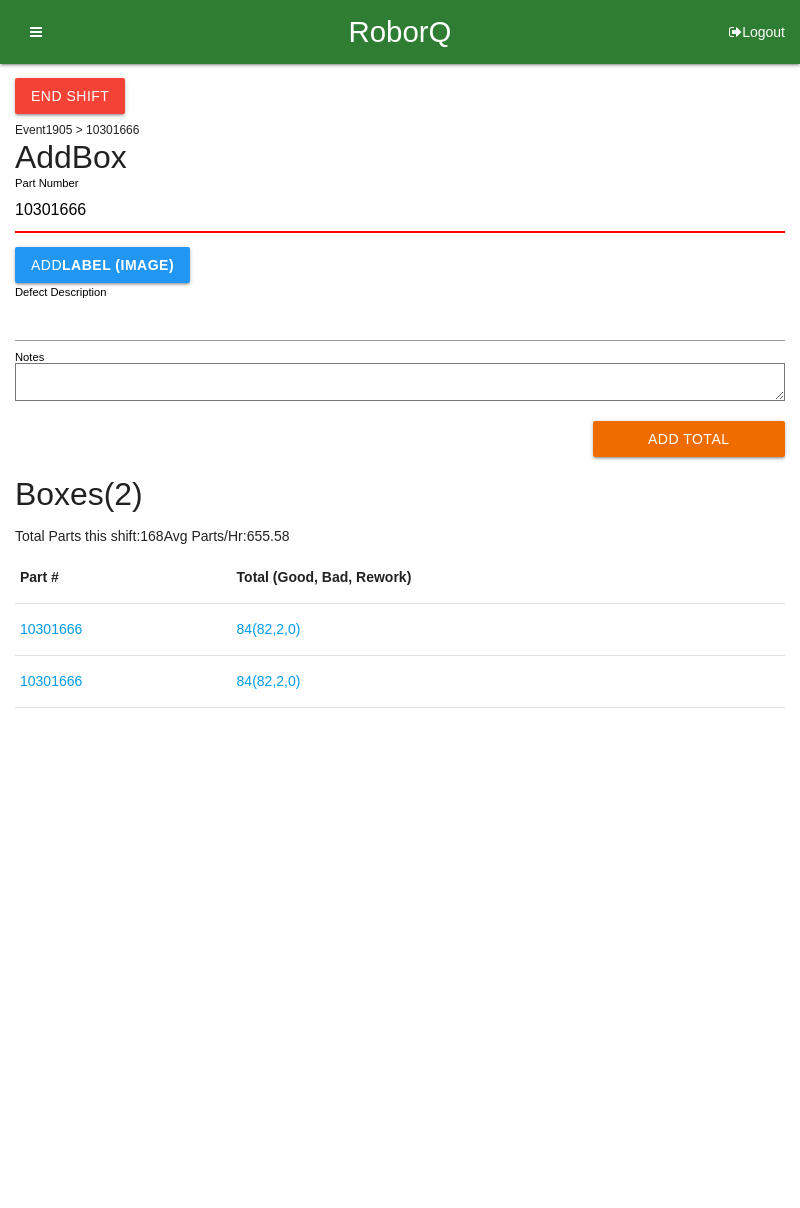
type input "10301666"
click at [690, 431] on button "Add Total" at bounding box center [689, 439] width 193 height 36
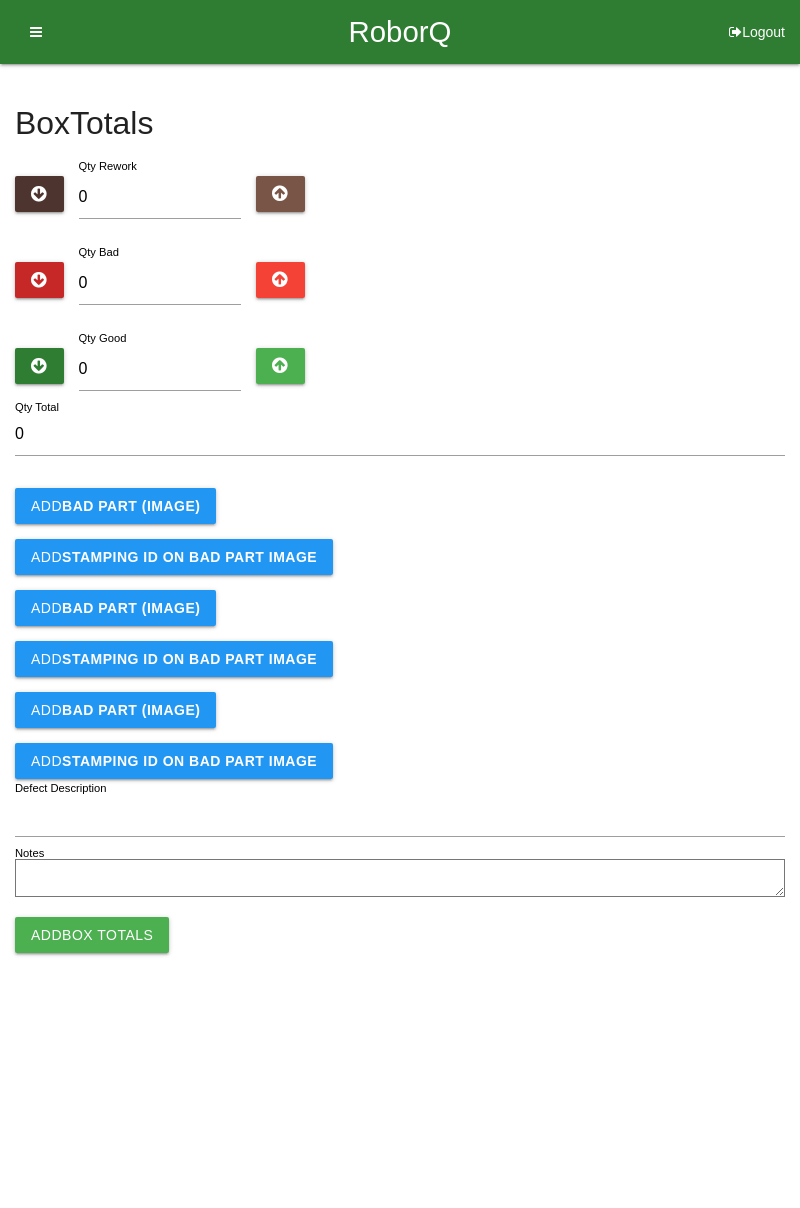
click at [792, 284] on div "Box Totals Translate Weight Weight unit: Rework Weight Bad Weight Good Weight 0…" at bounding box center [400, 483] width 800 height 839
click at [187, 263] on input "0" at bounding box center [160, 283] width 163 height 43
click at [168, 274] on input "0" at bounding box center [160, 283] width 163 height 43
type input "2"
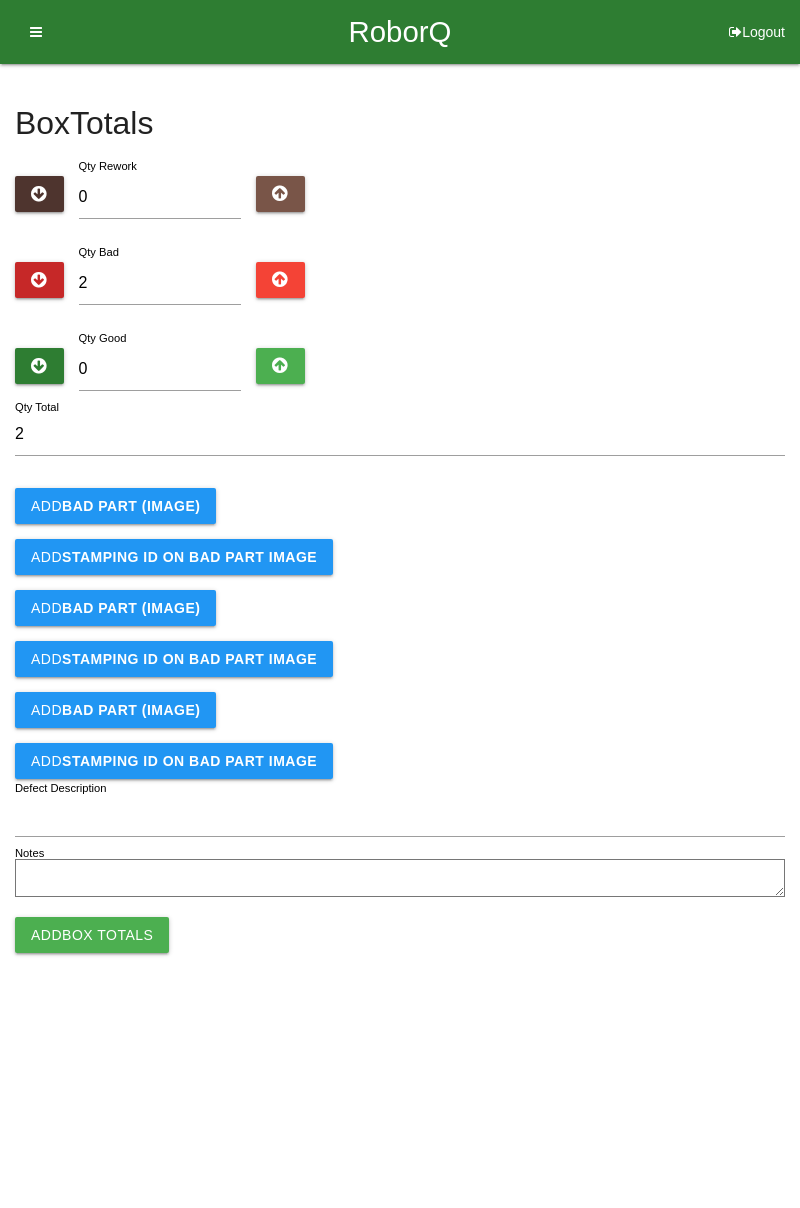
click at [193, 506] on b "BAD PART (IMAGE)" at bounding box center [131, 506] width 138 height 16
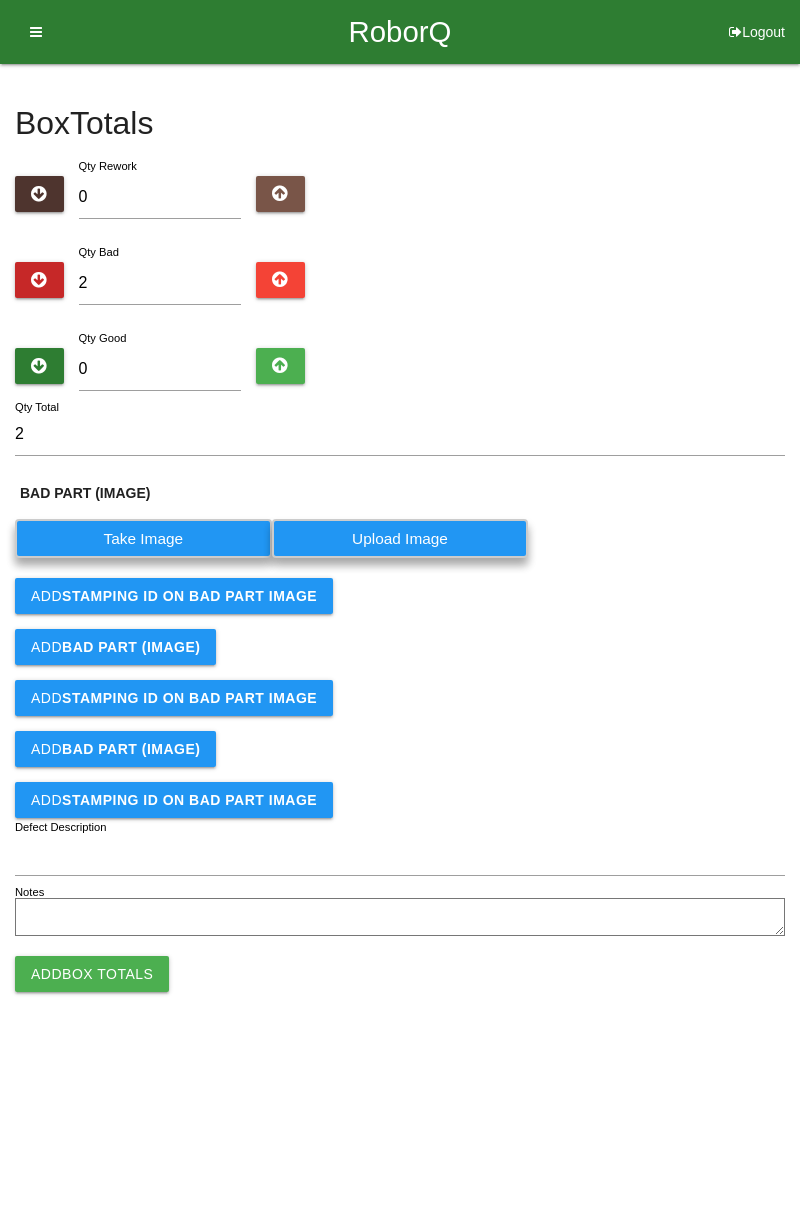
click at [188, 531] on label "Take Image" at bounding box center [143, 538] width 257 height 39
click at [0, 0] on \(IMAGE\) "Take Image" at bounding box center [0, 0] width 0 height 0
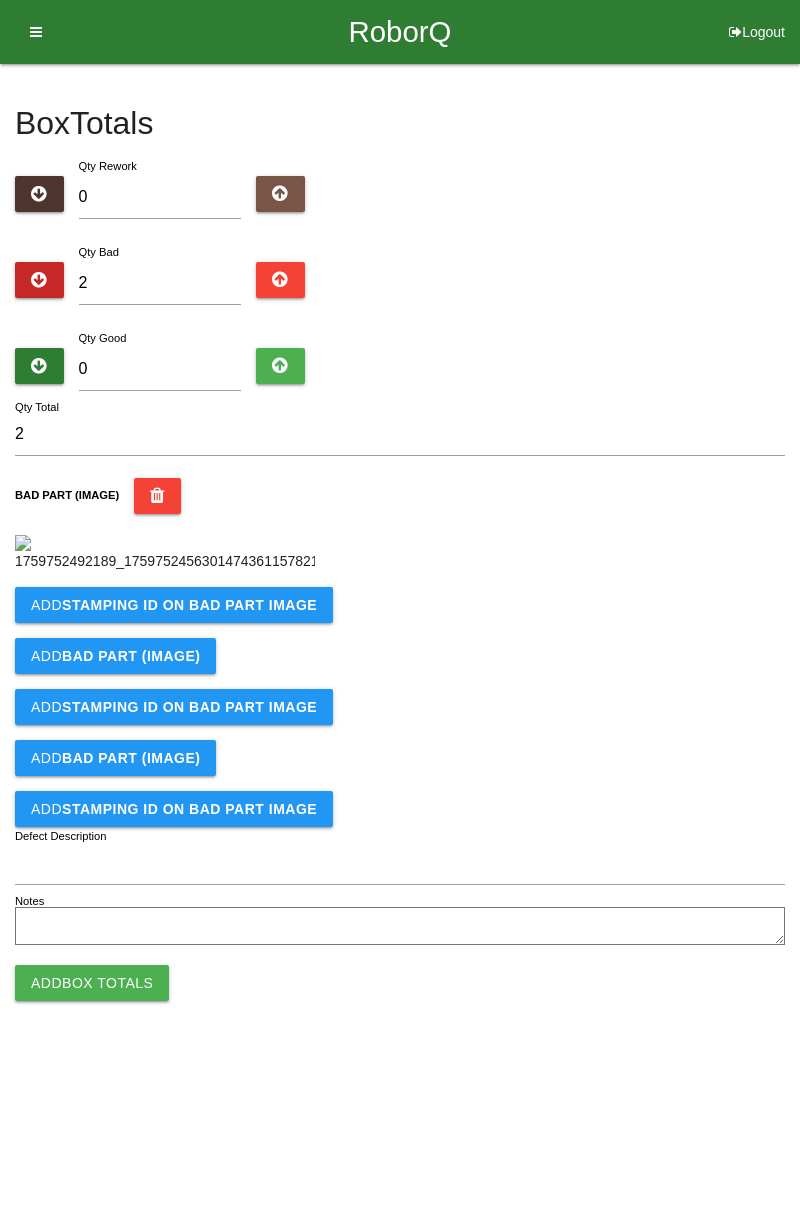
click at [234, 613] on b "STAMPING ID on BAD PART Image" at bounding box center [189, 605] width 255 height 16
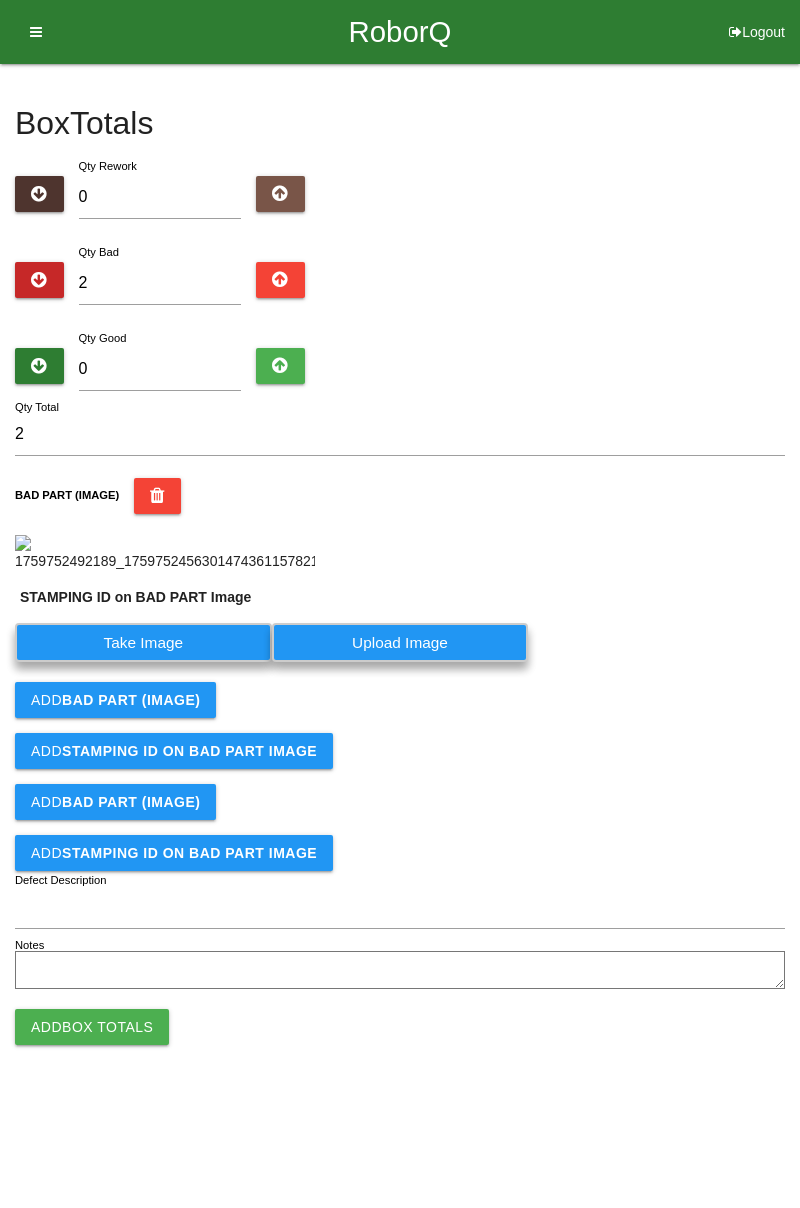
click at [179, 662] on label "Take Image" at bounding box center [143, 642] width 257 height 39
click at [0, 0] on PART "Take Image" at bounding box center [0, 0] width 0 height 0
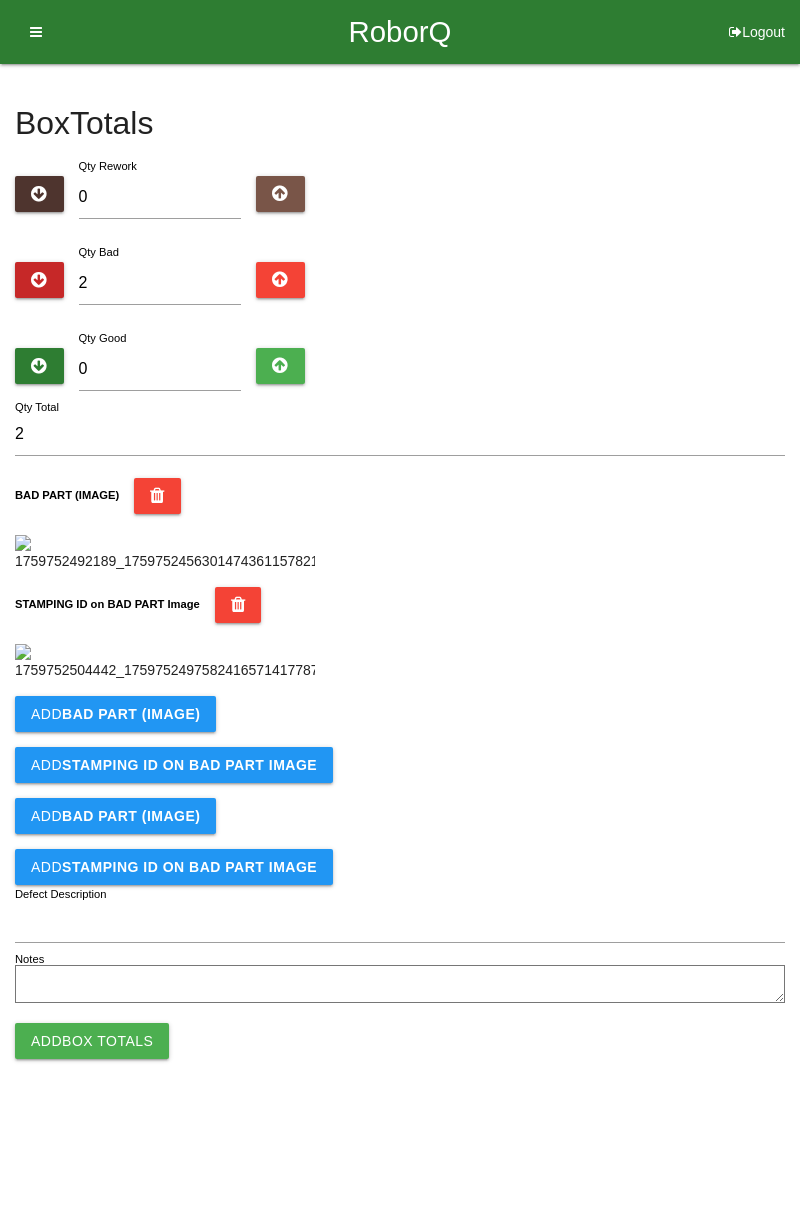
scroll to position [440, 0]
click at [176, 722] on b "BAD PART (IMAGE)" at bounding box center [131, 714] width 138 height 16
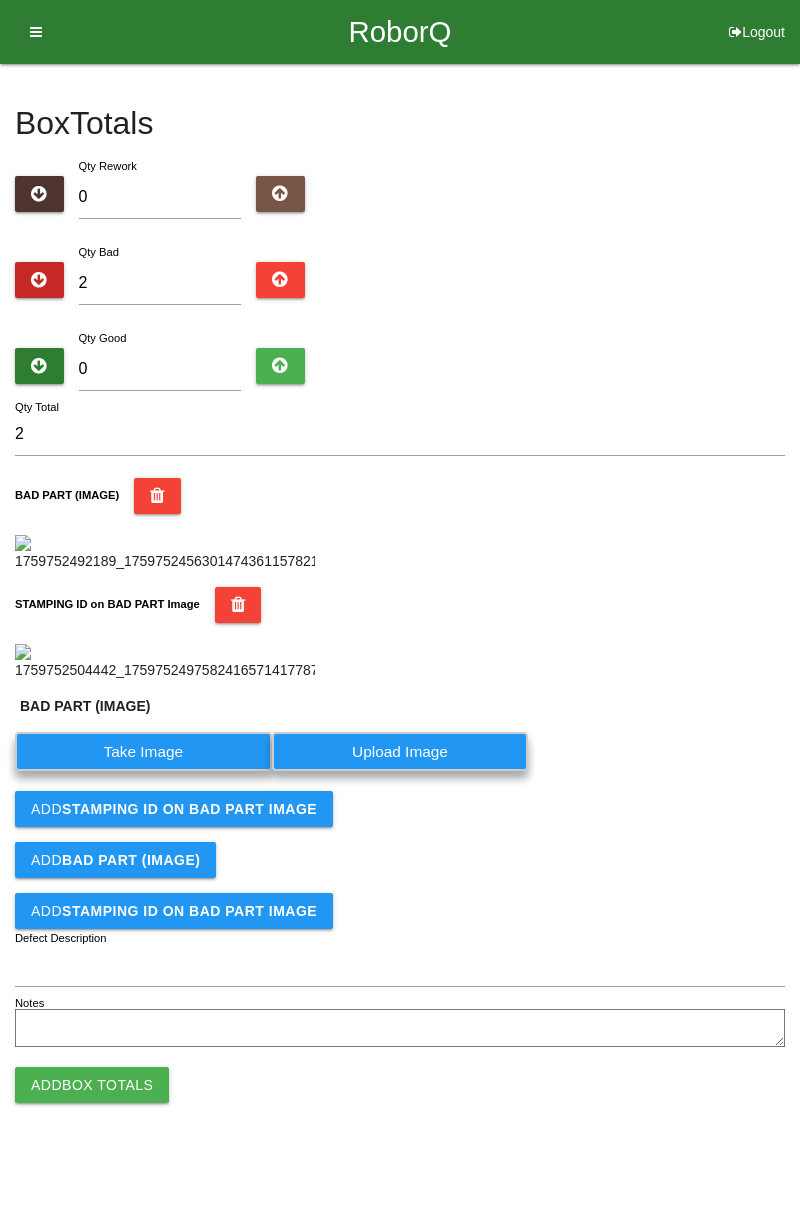
click at [158, 771] on label "Take Image" at bounding box center [143, 751] width 257 height 39
click at [0, 0] on \(IMAGE\) "Take Image" at bounding box center [0, 0] width 0 height 0
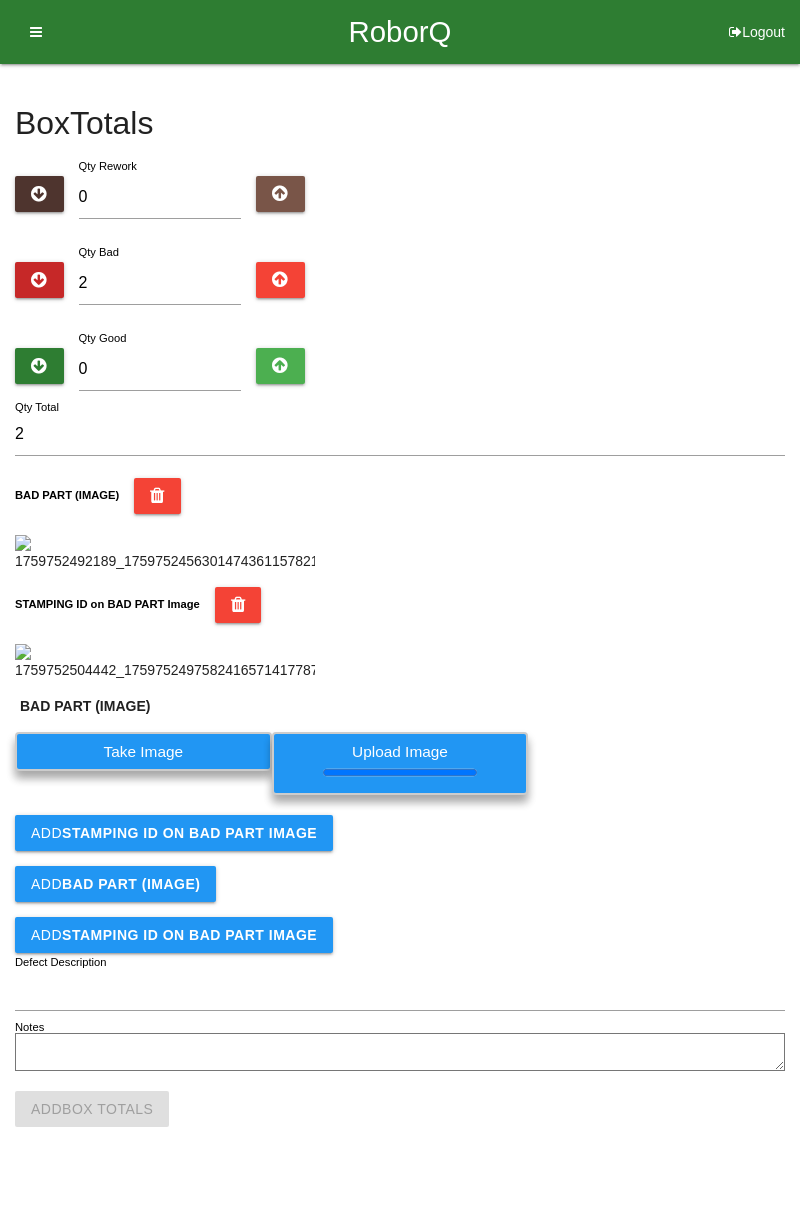
click at [282, 851] on button "Add STAMPING ID on BAD PART Image" at bounding box center [174, 833] width 318 height 36
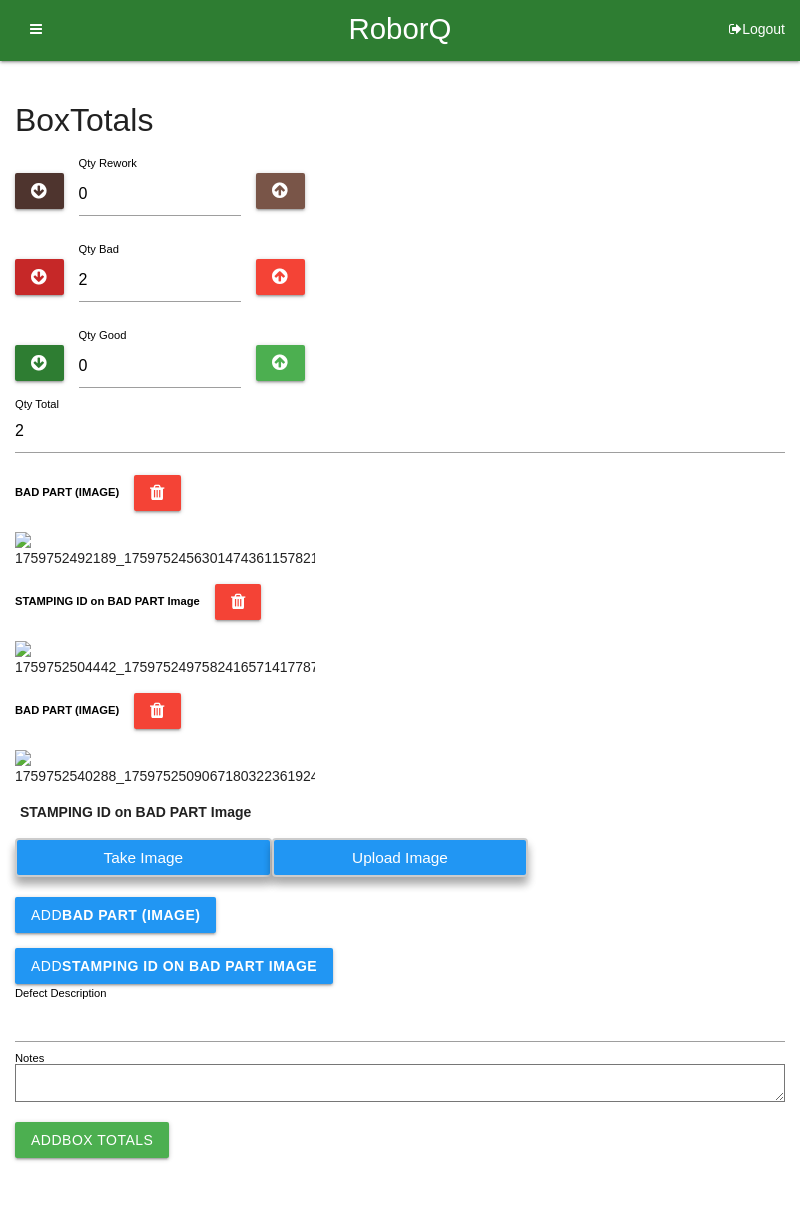
scroll to position [812, 0]
click at [215, 855] on label "Take Image" at bounding box center [143, 857] width 257 height 39
click at [0, 0] on PART "Take Image" at bounding box center [0, 0] width 0 height 0
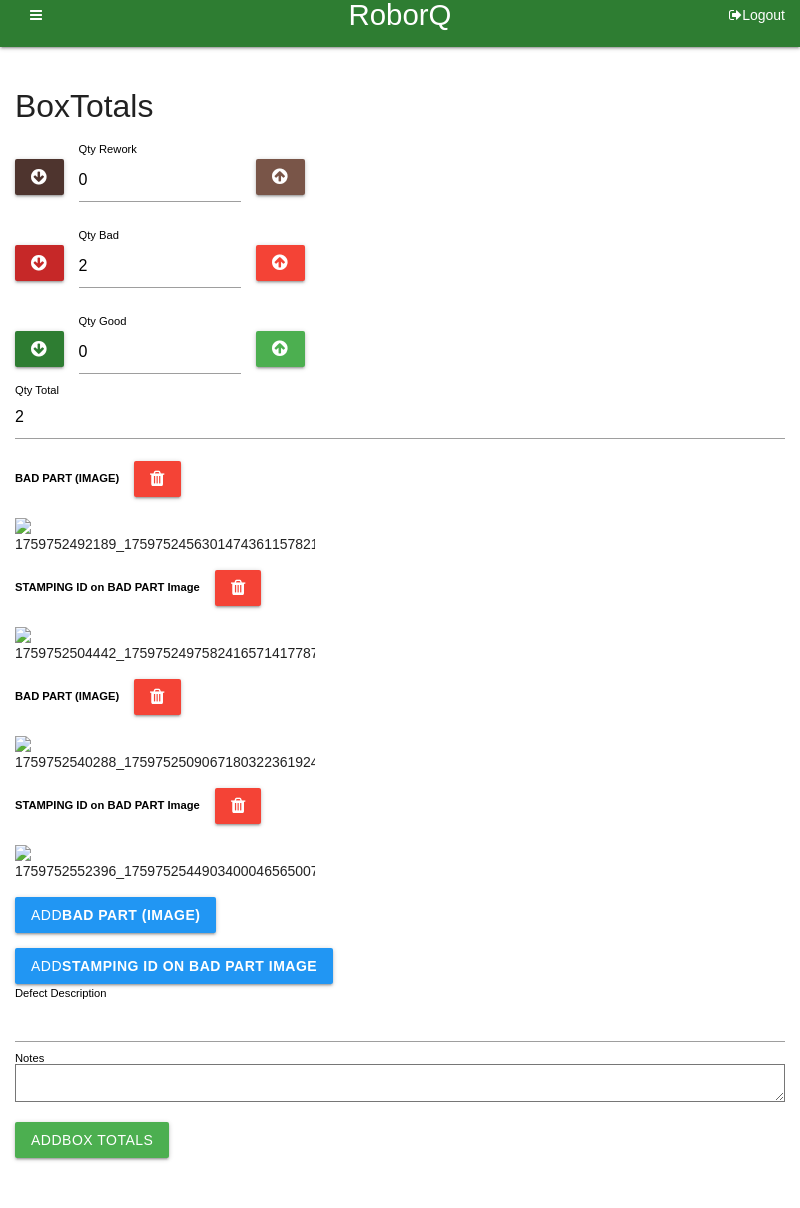
scroll to position [0, 0]
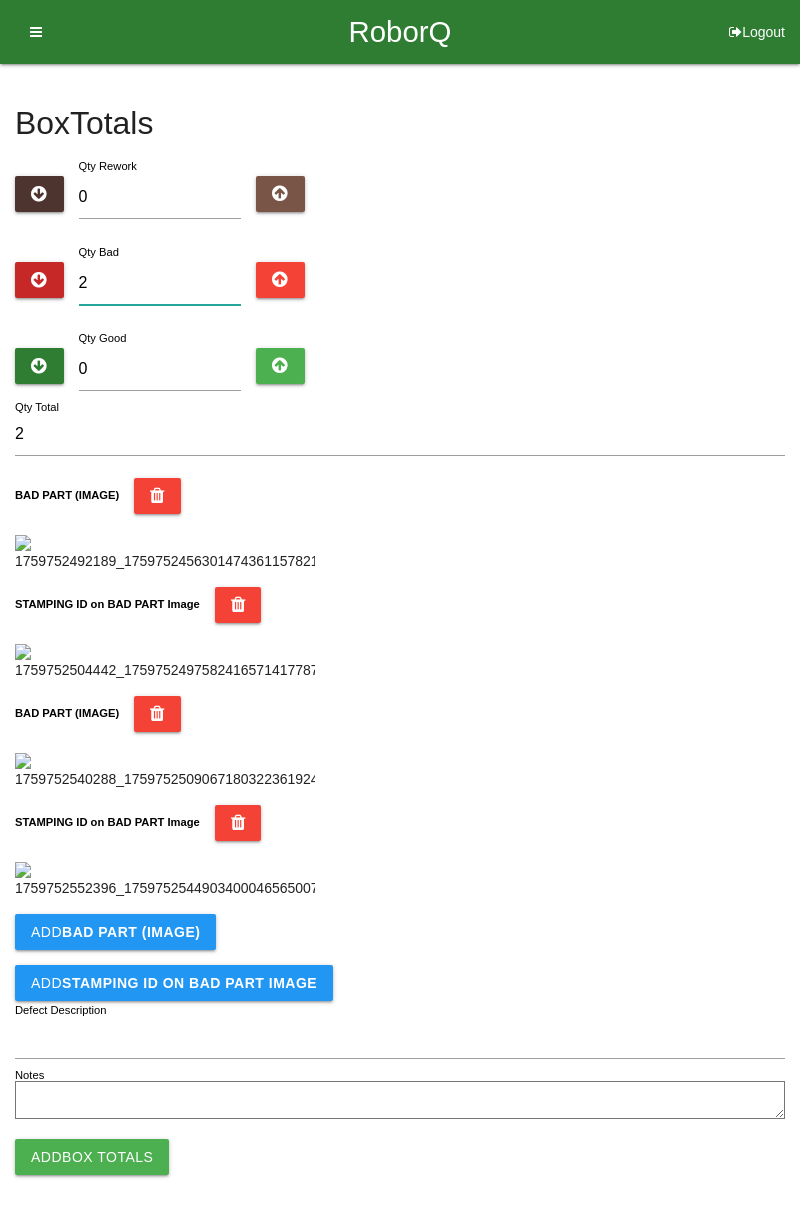
click at [190, 277] on input "2" at bounding box center [160, 283] width 163 height 43
type input "0"
type input "3"
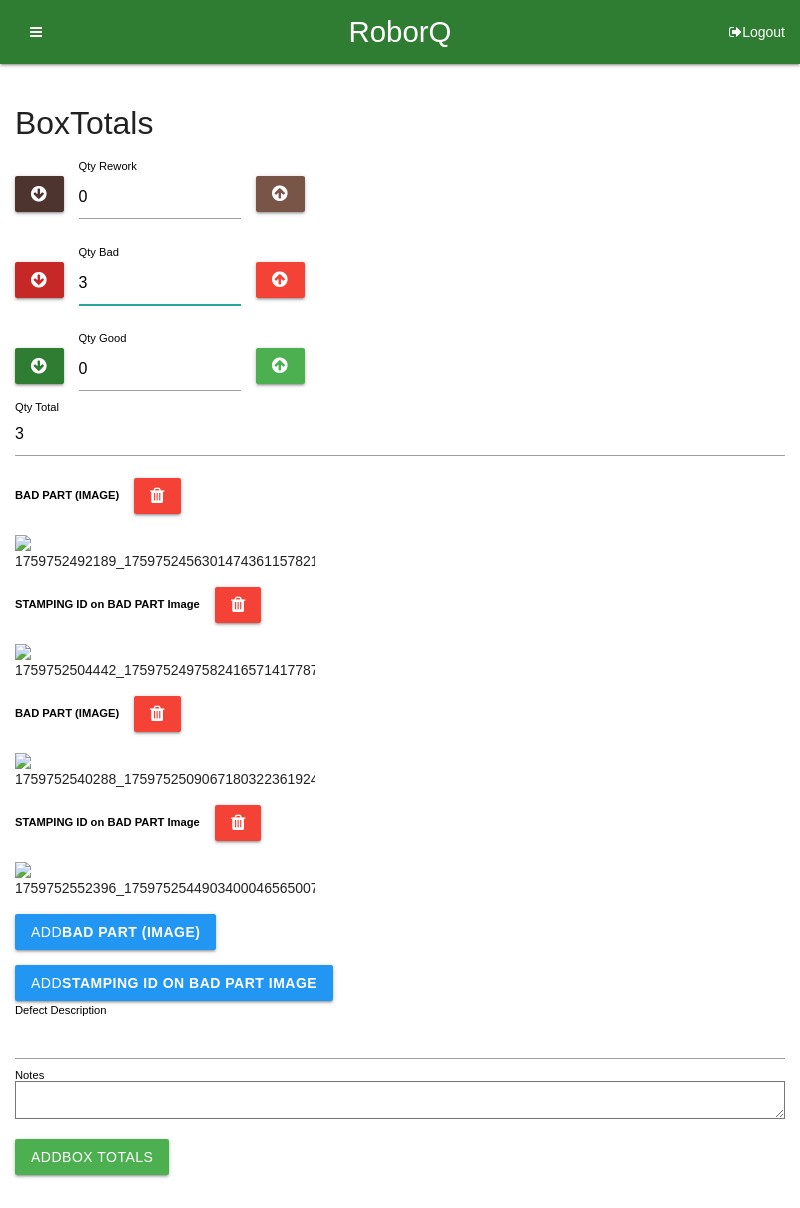
type input "3"
click at [206, 360] on input "0" at bounding box center [160, 369] width 163 height 43
type input "8"
type input "11"
type input "81"
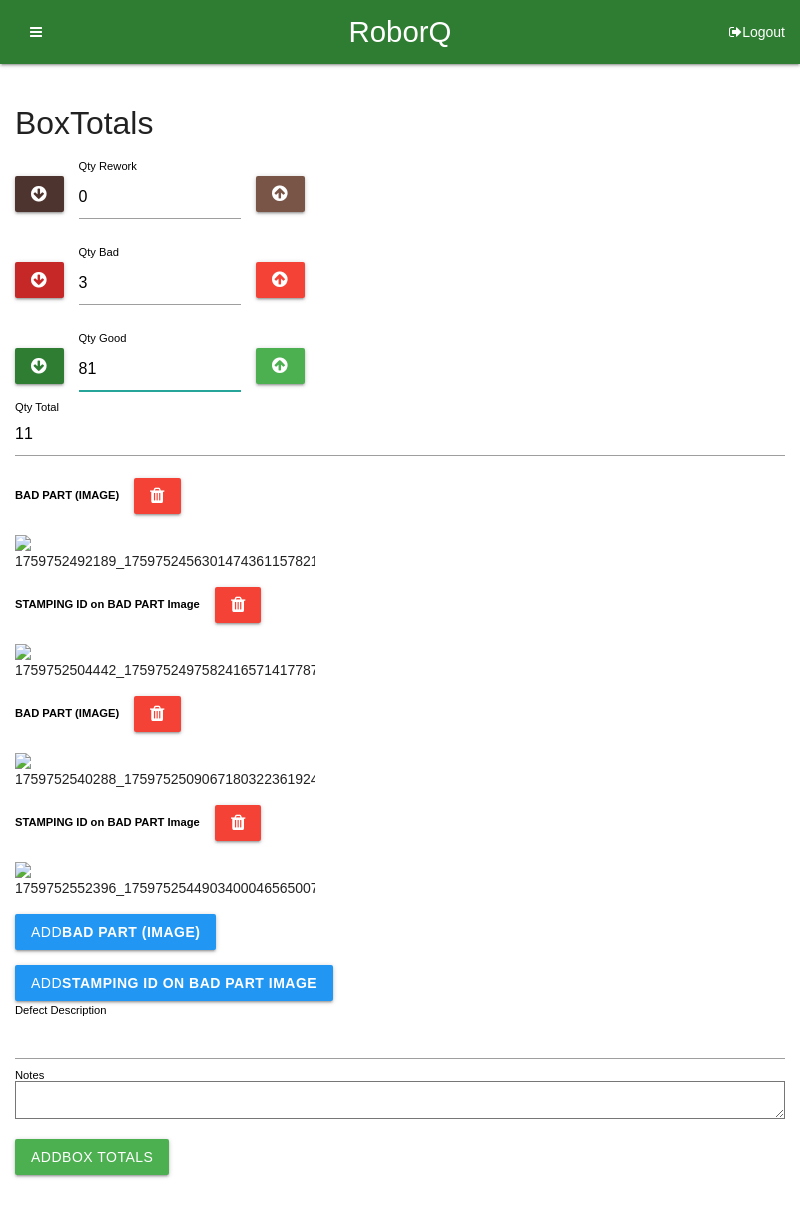
type input "84"
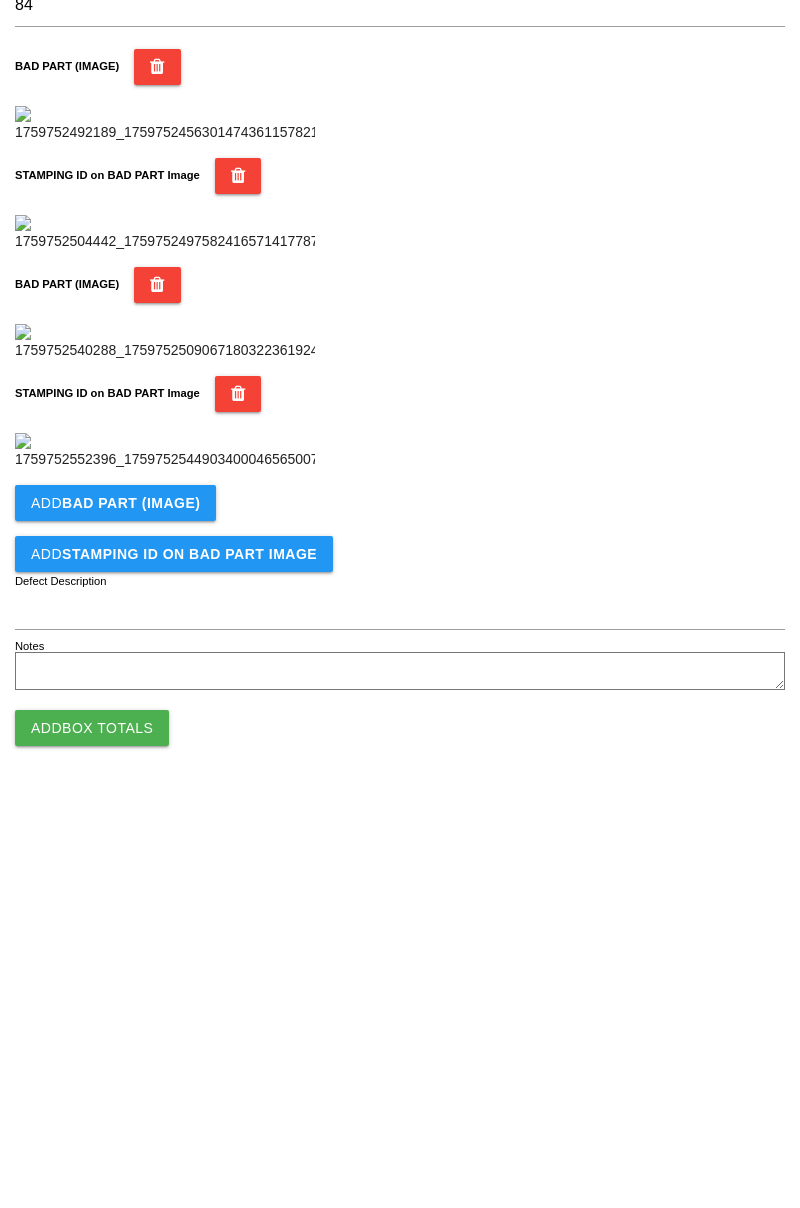
scroll to position [1096, 0]
type input "81"
click at [194, 916] on button "Add BAD PART (IMAGE)" at bounding box center [115, 915] width 201 height 36
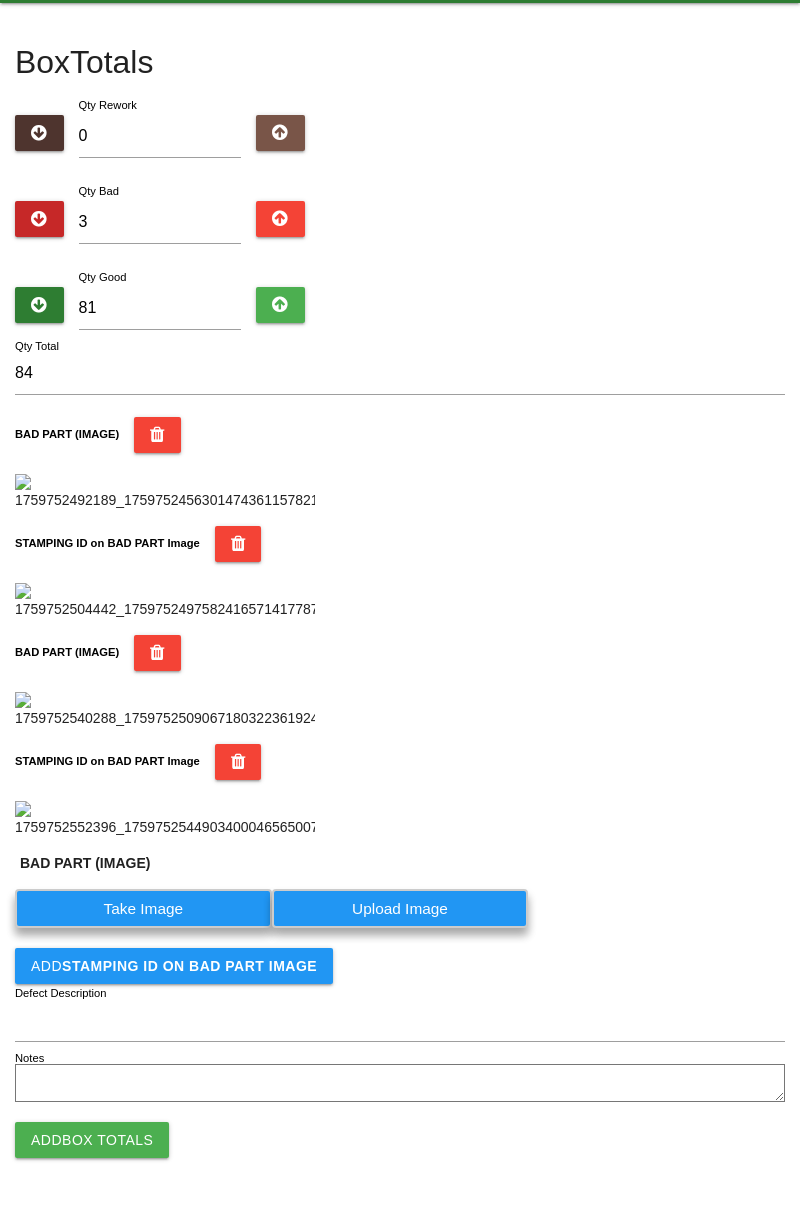
click at [160, 928] on label "Take Image" at bounding box center [143, 908] width 257 height 39
click at [0, 0] on \(IMAGE\) "Take Image" at bounding box center [0, 0] width 0 height 0
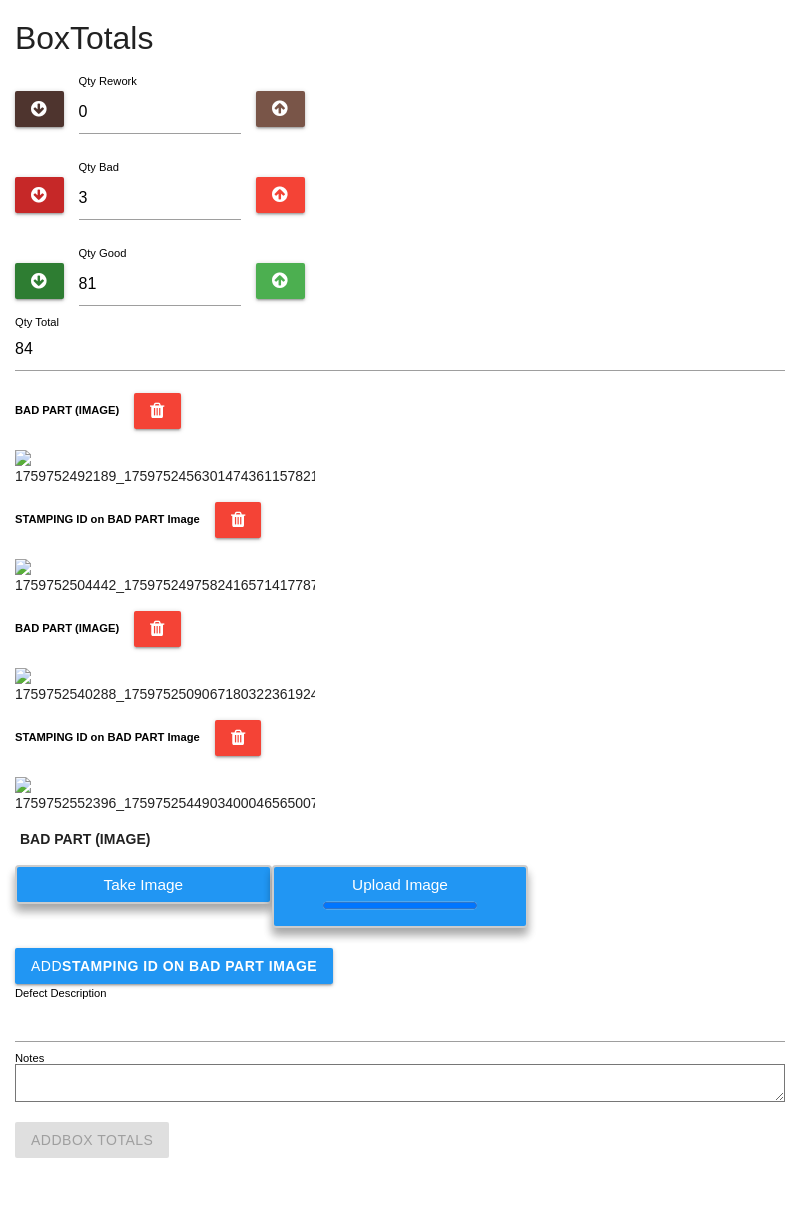
click at [278, 974] on button "Add STAMPING ID on BAD PART Image" at bounding box center [174, 966] width 318 height 36
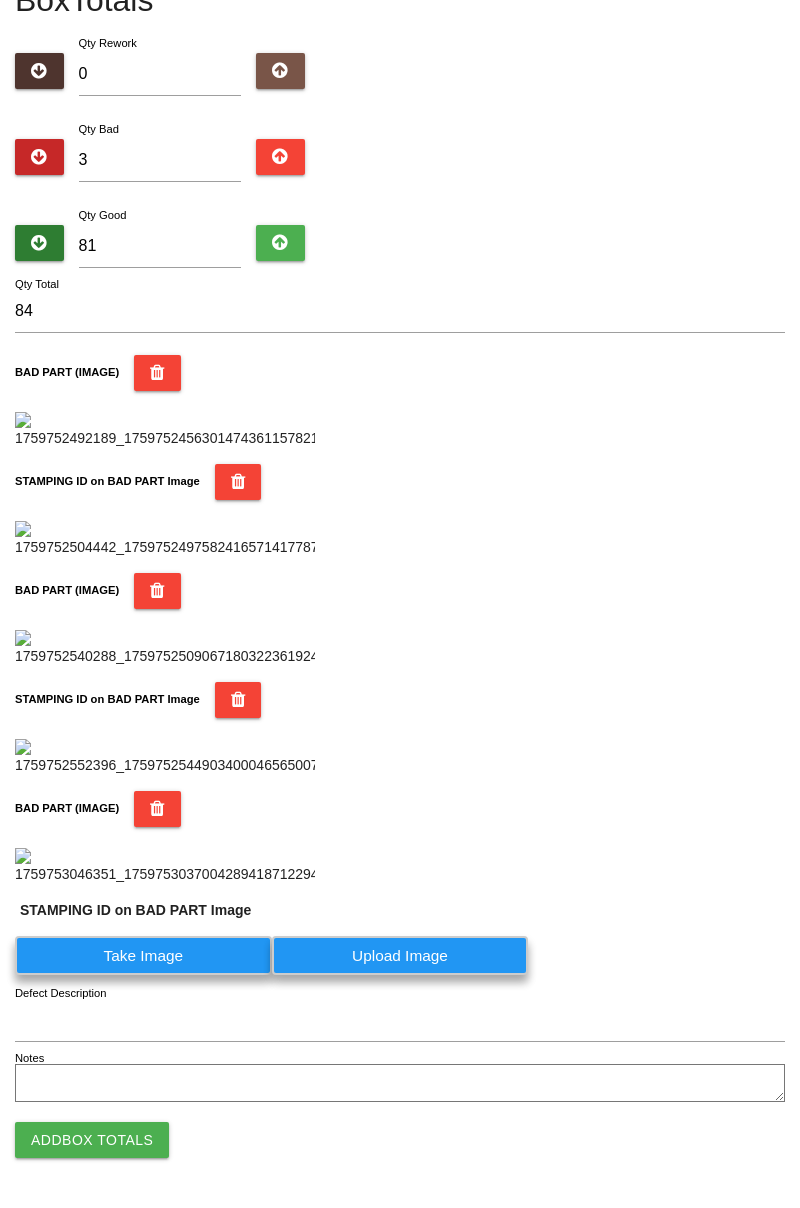
scroll to position [1472, 0]
click at [218, 957] on label "Take Image" at bounding box center [143, 955] width 257 height 39
click at [0, 0] on PART "Take Image" at bounding box center [0, 0] width 0 height 0
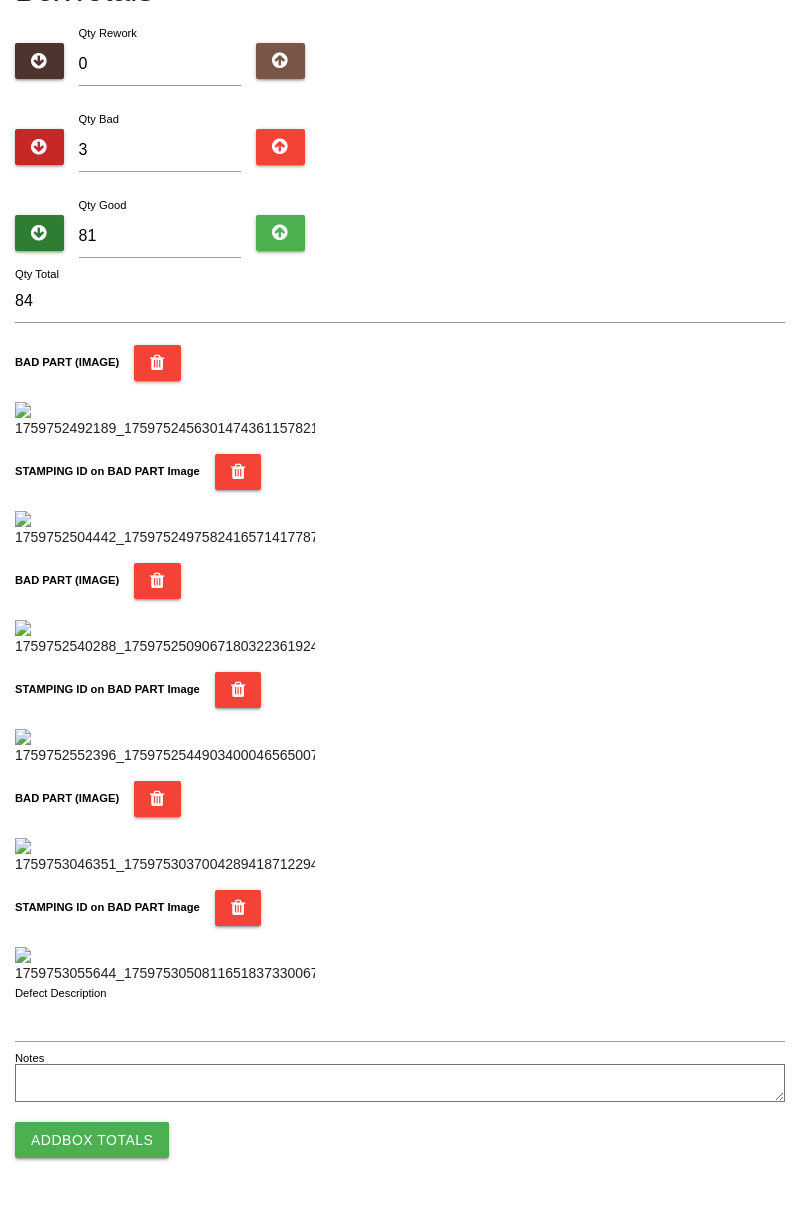
scroll to position [1752, 0]
click at [138, 1126] on button "Add Box Totals" at bounding box center [92, 1140] width 154 height 36
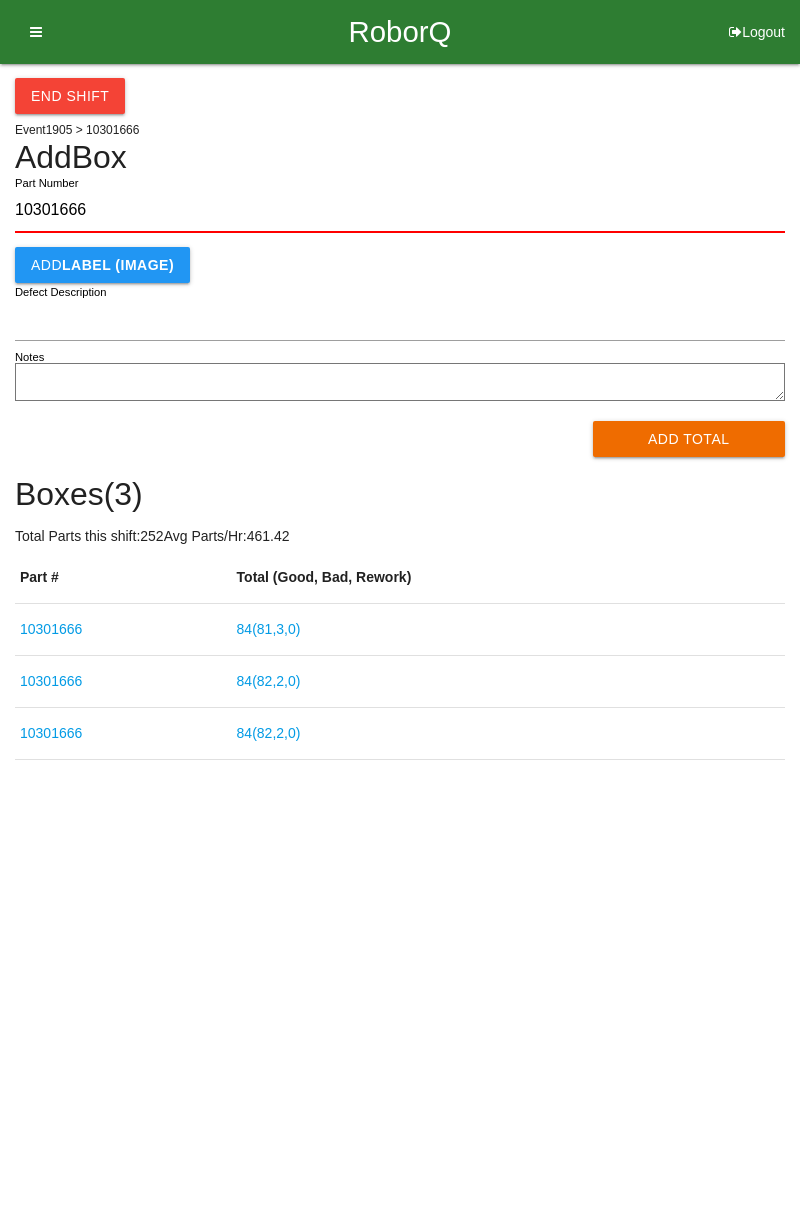
type input "10301666"
click at [687, 450] on button "Add Total" at bounding box center [689, 439] width 193 height 36
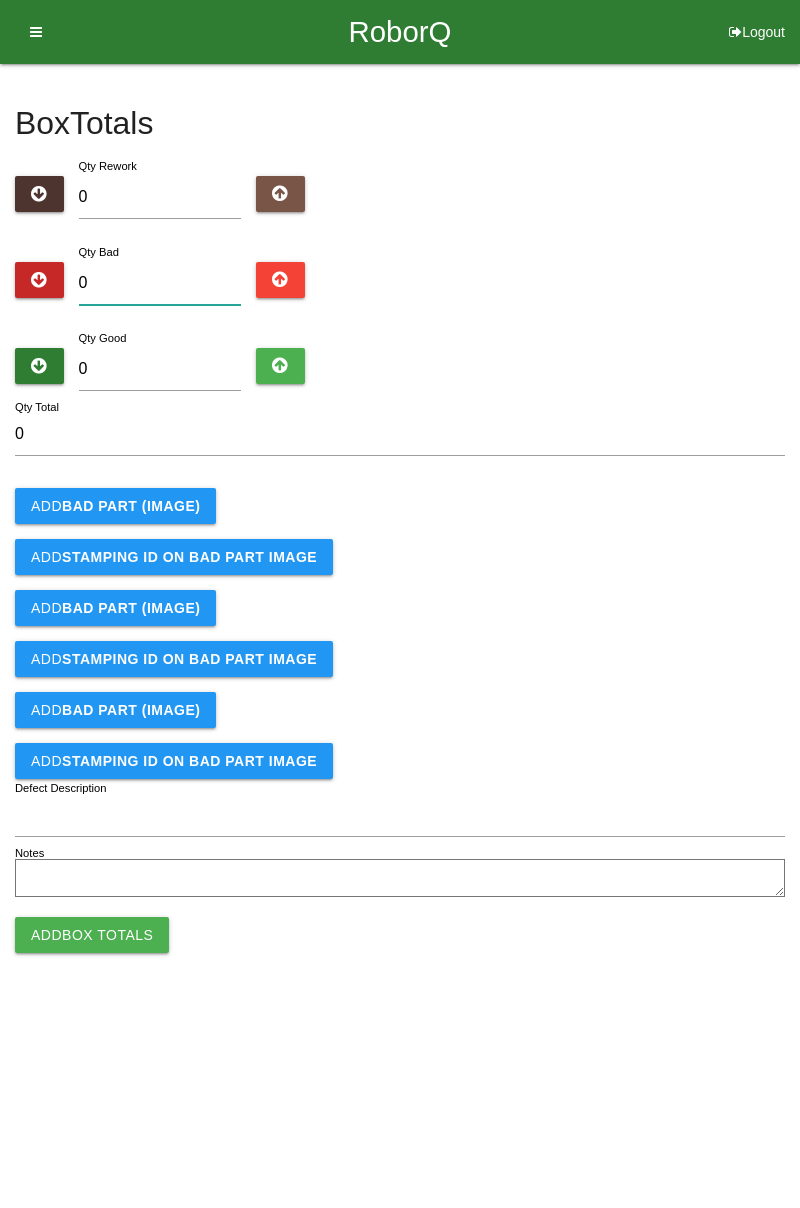
click at [155, 280] on input "0" at bounding box center [160, 283] width 163 height 43
type input "1"
click at [164, 512] on b "BAD PART (IMAGE)" at bounding box center [131, 506] width 138 height 16
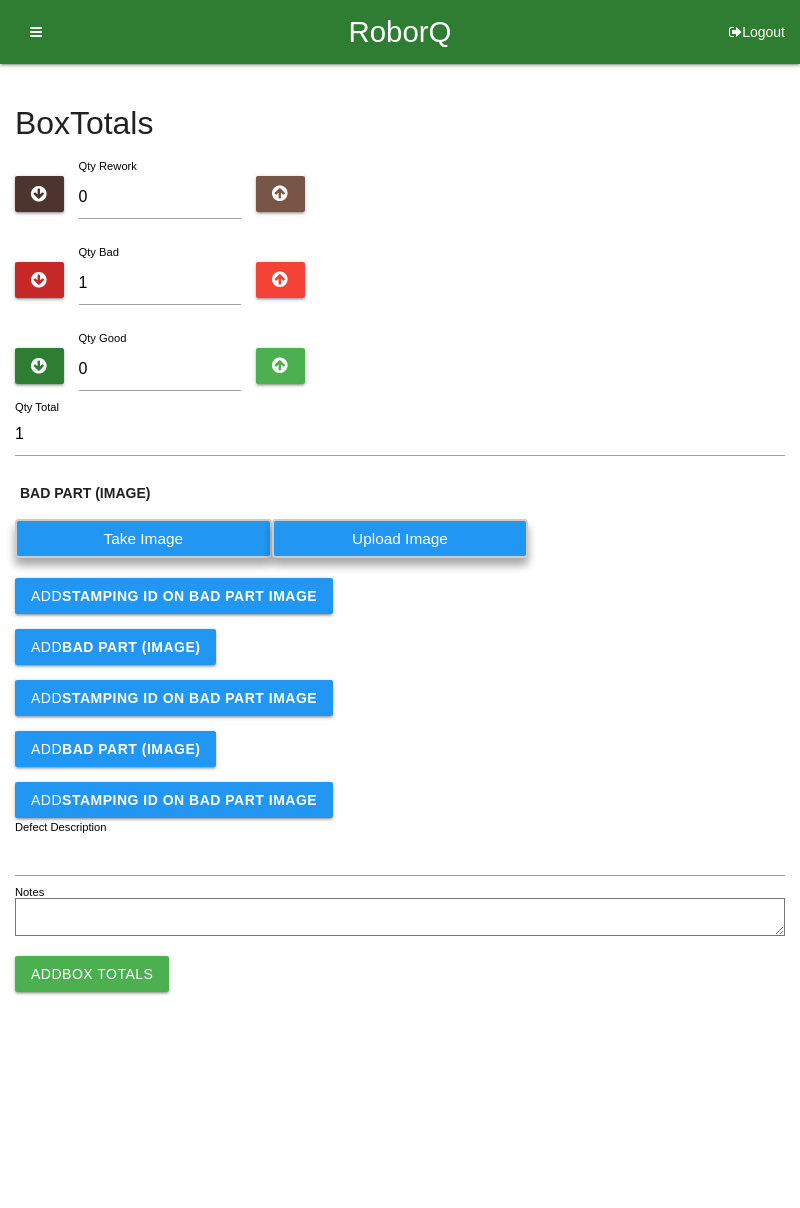
click at [181, 541] on label "Take Image" at bounding box center [143, 538] width 257 height 39
click at [0, 0] on \(IMAGE\) "Take Image" at bounding box center [0, 0] width 0 height 0
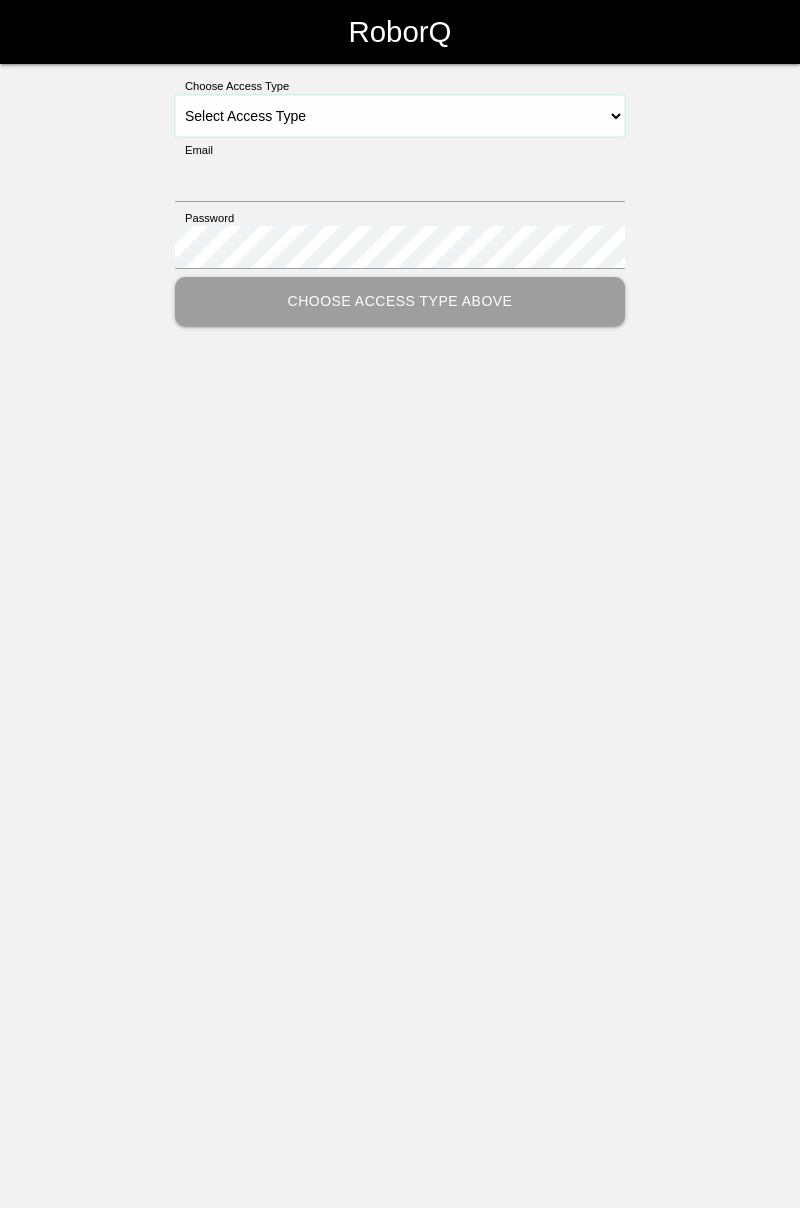
click at [614, 124] on select "Select Access Type Admin Customer Supervisor Worker" at bounding box center [400, 116] width 450 height 42
select select "Worker"
click at [175, 95] on select "Select Access Type Admin Customer Supervisor Worker" at bounding box center [400, 116] width 450 height 42
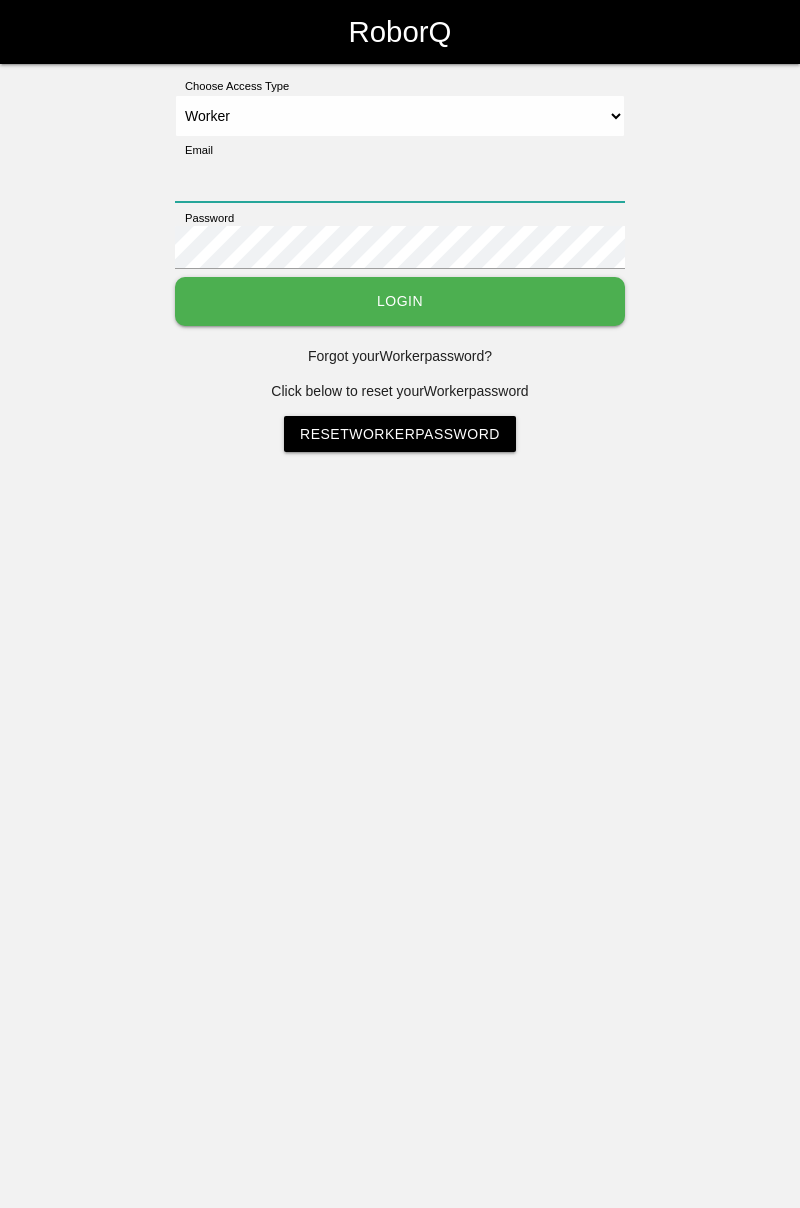
click at [459, 161] on input "Email" at bounding box center [400, 180] width 450 height 43
type input "cedric.prestigeqrt@gmail.com"
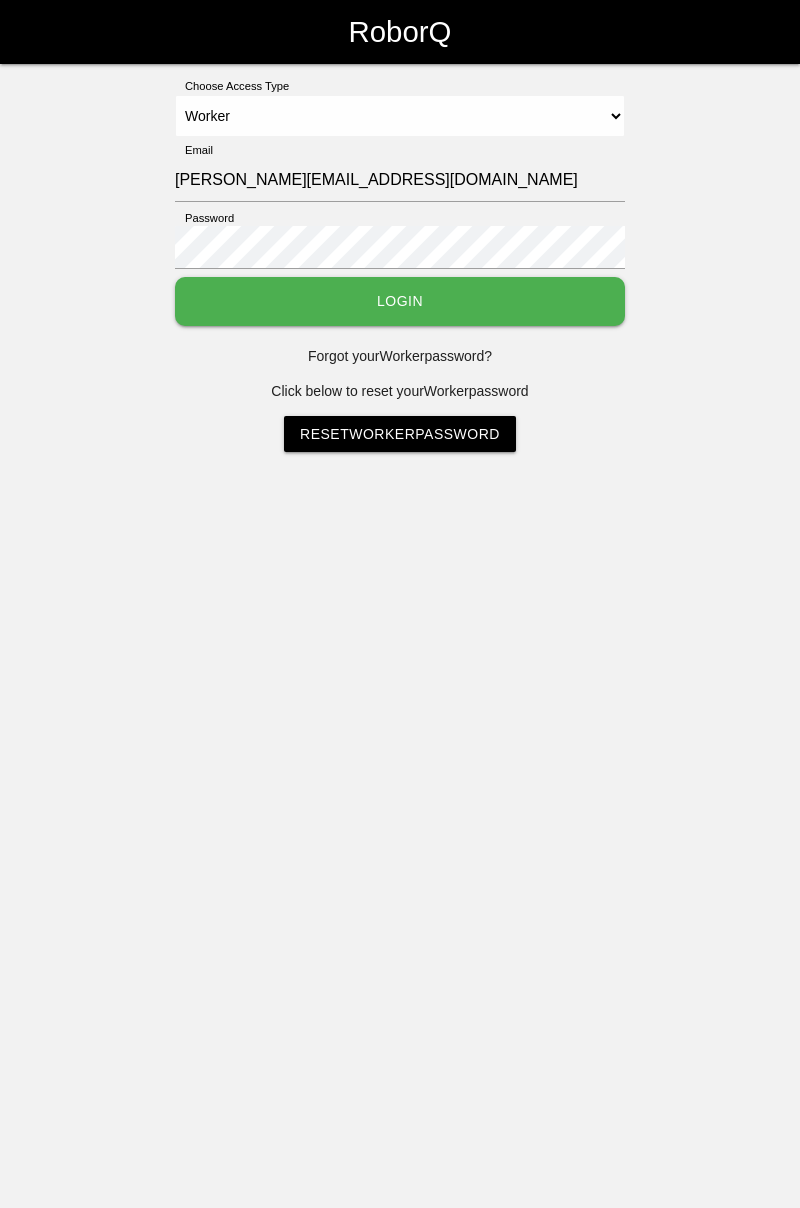
click at [175, 277] on button "Login" at bounding box center [400, 301] width 450 height 49
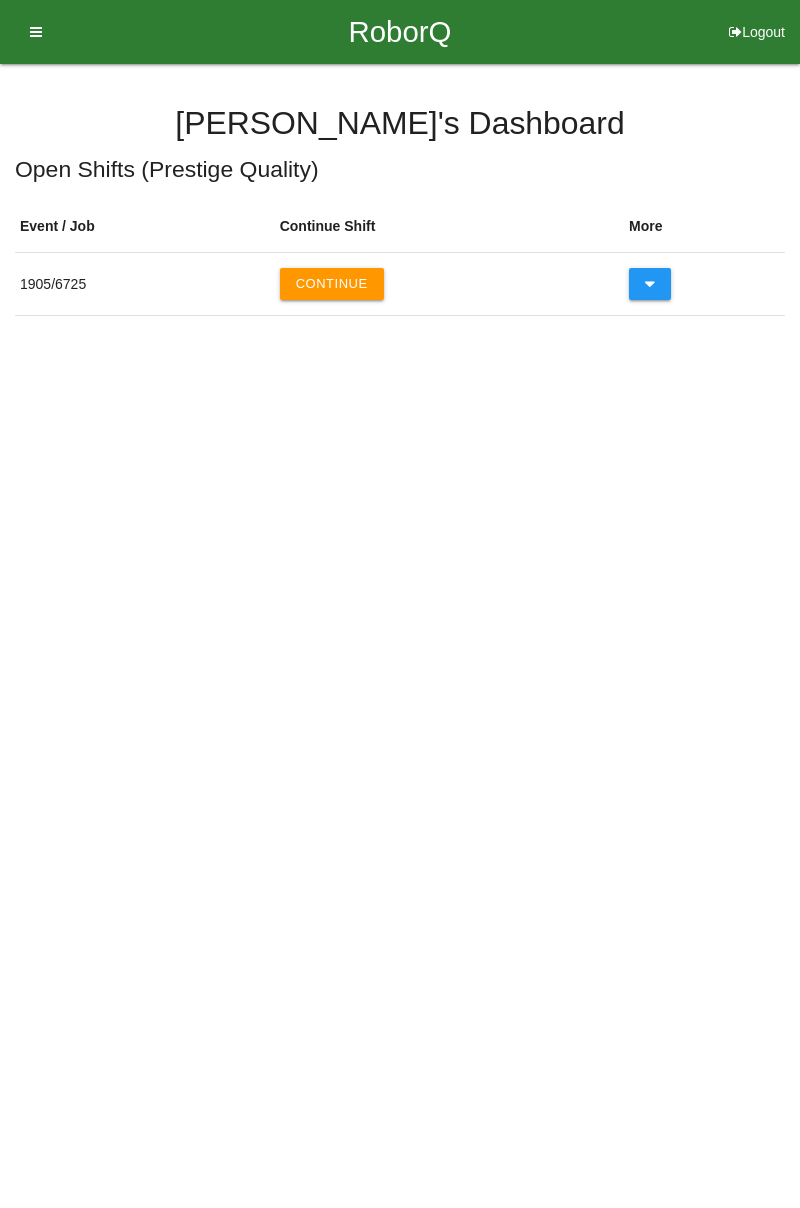
click at [342, 288] on button "Continue" at bounding box center [332, 284] width 104 height 32
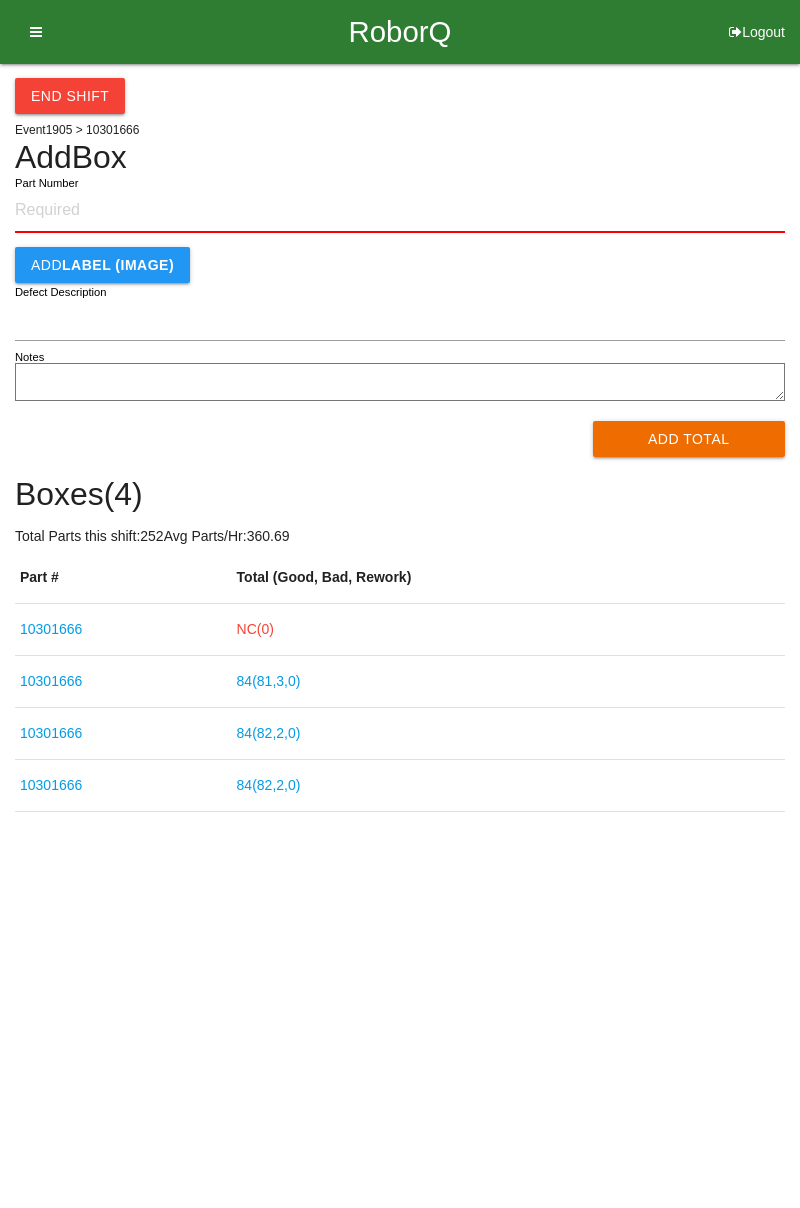
click at [274, 630] on link "NC( 0 )" at bounding box center [255, 629] width 37 height 16
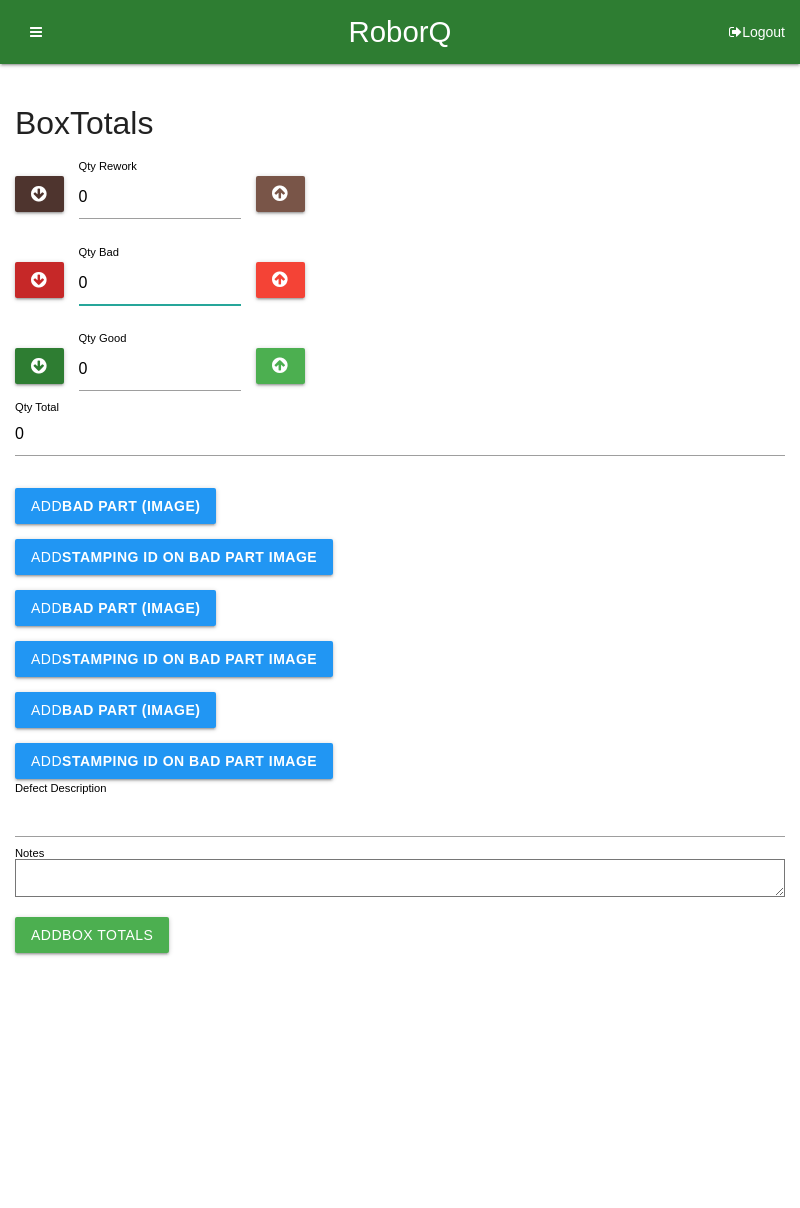
click at [214, 274] on input "0" at bounding box center [160, 283] width 163 height 43
type input "5"
click at [169, 498] on b "BAD PART (IMAGE)" at bounding box center [131, 506] width 138 height 16
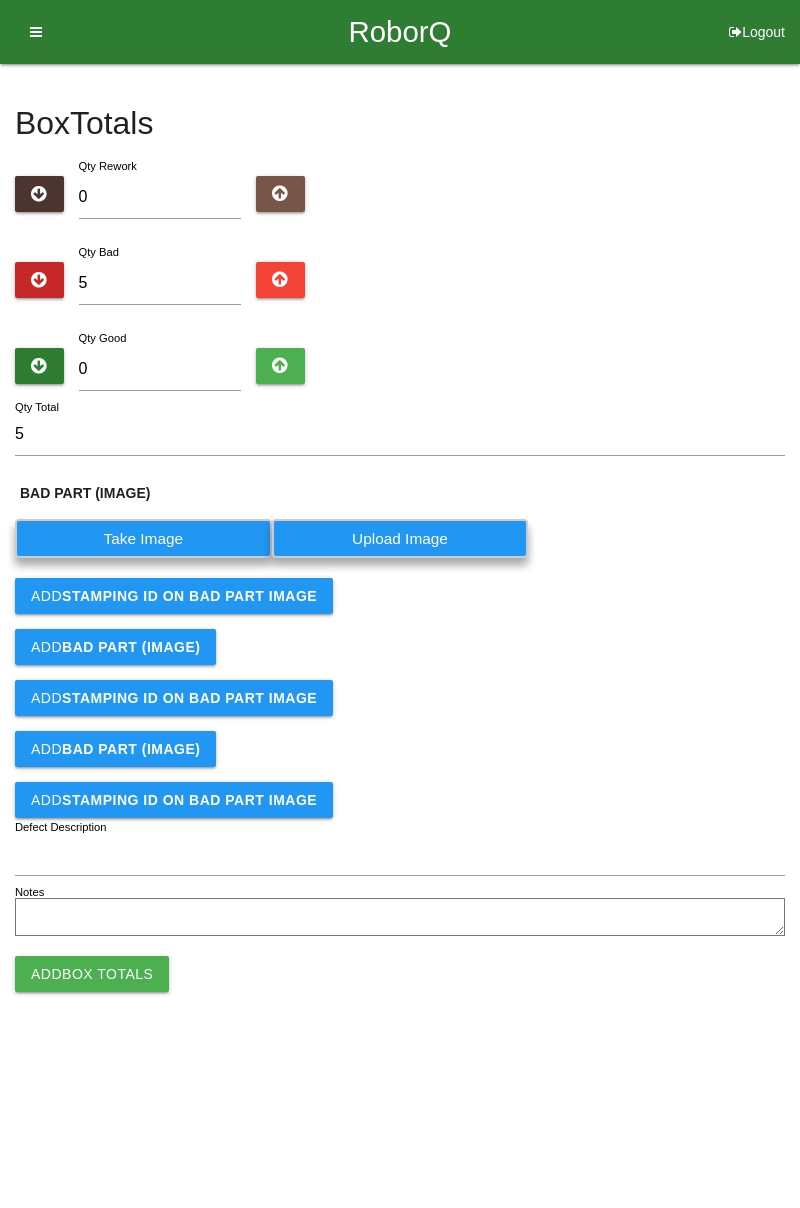
click at [140, 537] on label "Take Image" at bounding box center [143, 538] width 257 height 39
click at [0, 0] on \(IMAGE\) "Take Image" at bounding box center [0, 0] width 0 height 0
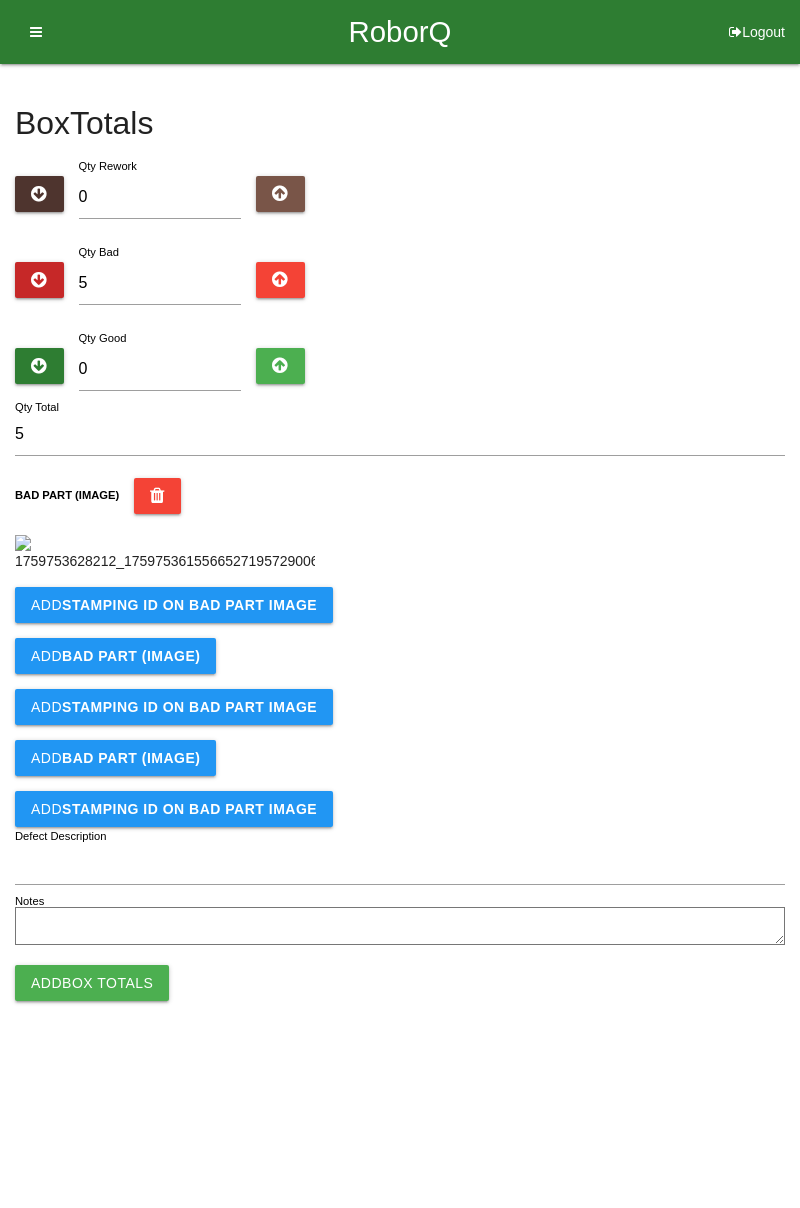
scroll to position [112, 0]
click at [274, 623] on button "Add STAMPING ID on BAD PART Image" at bounding box center [174, 605] width 318 height 36
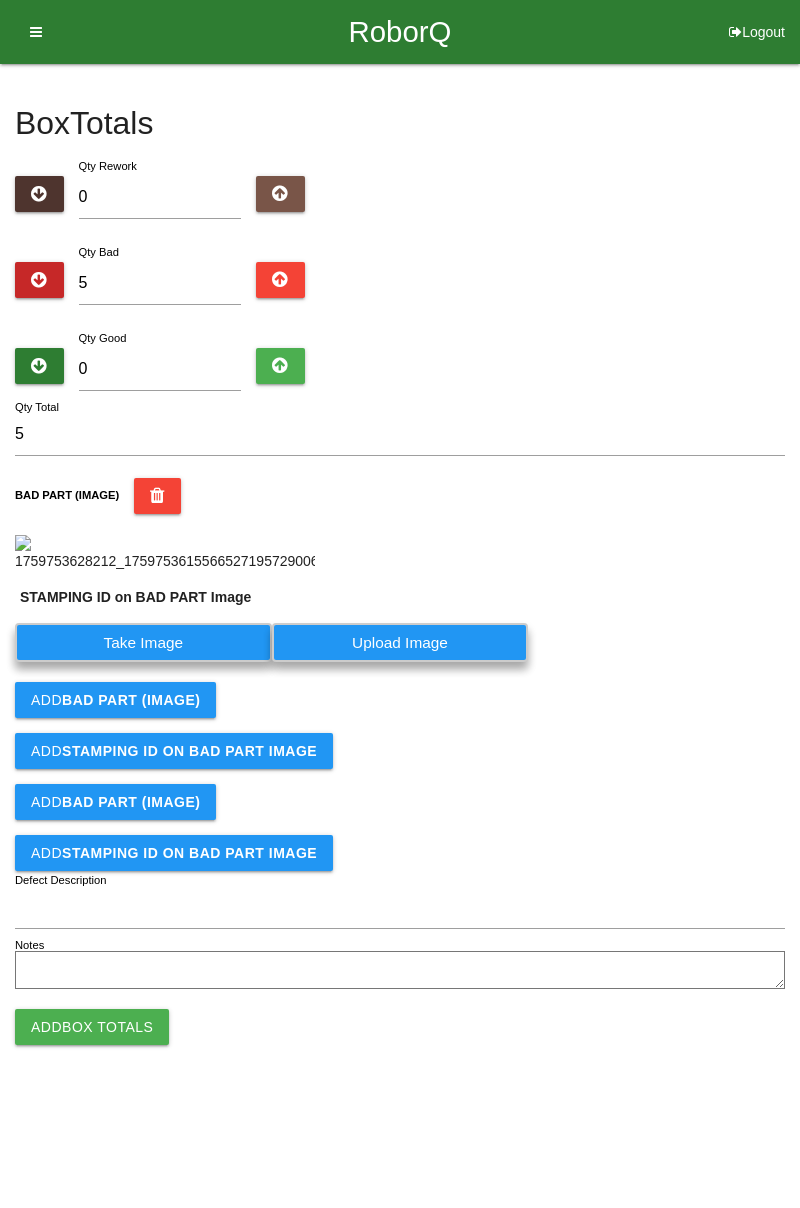
click at [182, 662] on label "Take Image" at bounding box center [143, 642] width 257 height 39
click at [0, 0] on PART "Take Image" at bounding box center [0, 0] width 0 height 0
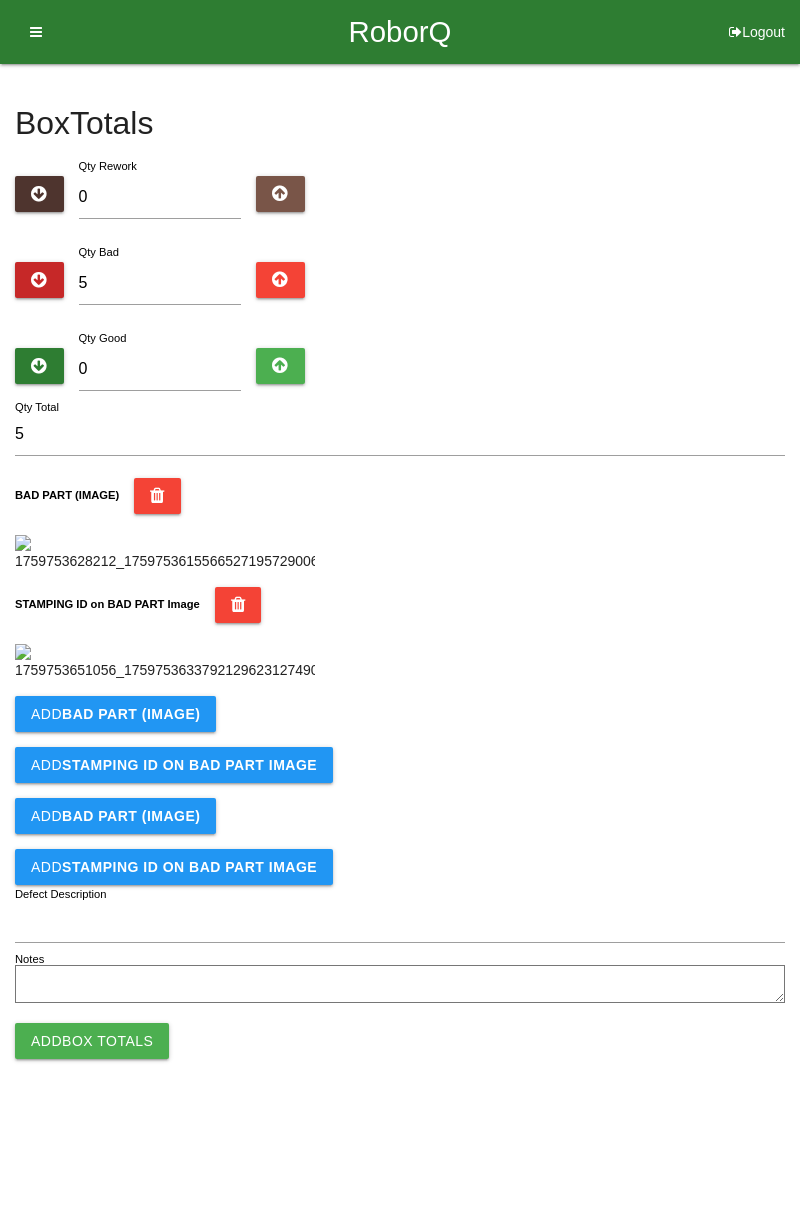
scroll to position [440, 0]
click at [175, 722] on b "BAD PART (IMAGE)" at bounding box center [131, 714] width 138 height 16
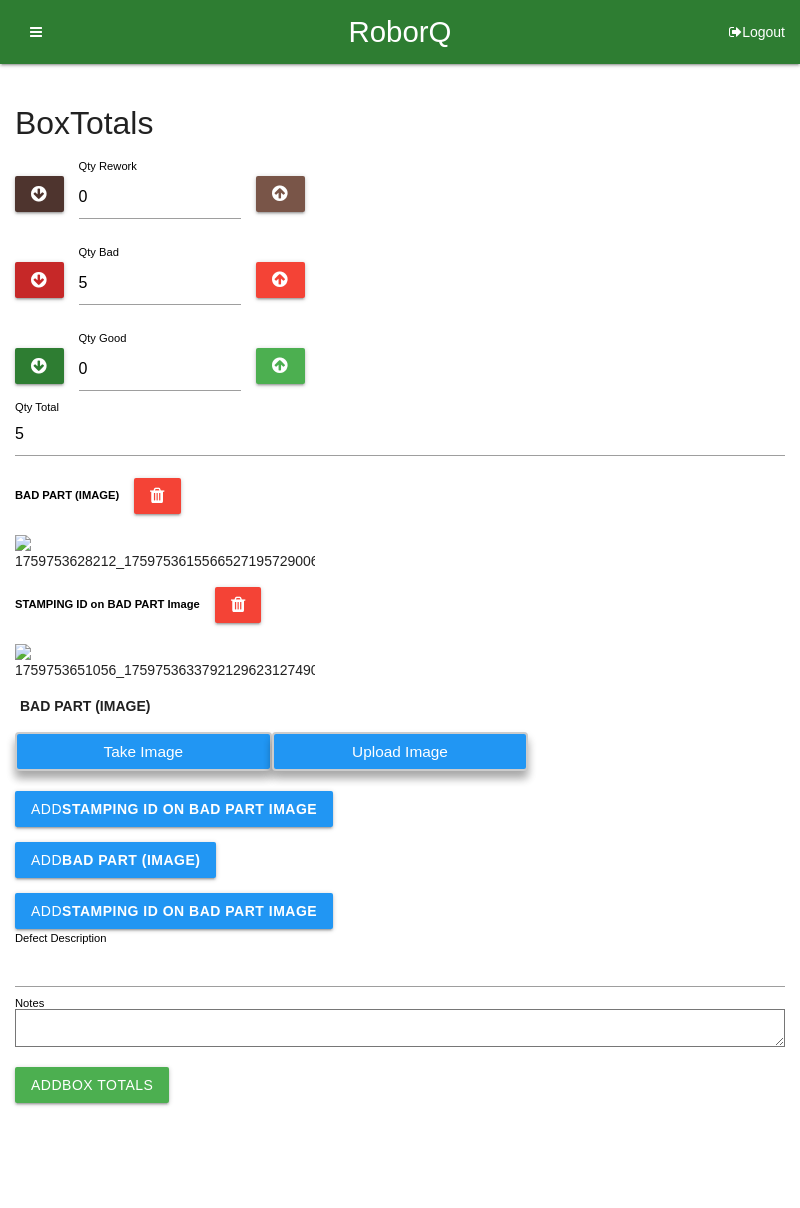
click at [160, 771] on label "Take Image" at bounding box center [143, 751] width 257 height 39
click at [0, 0] on \(IMAGE\) "Take Image" at bounding box center [0, 0] width 0 height 0
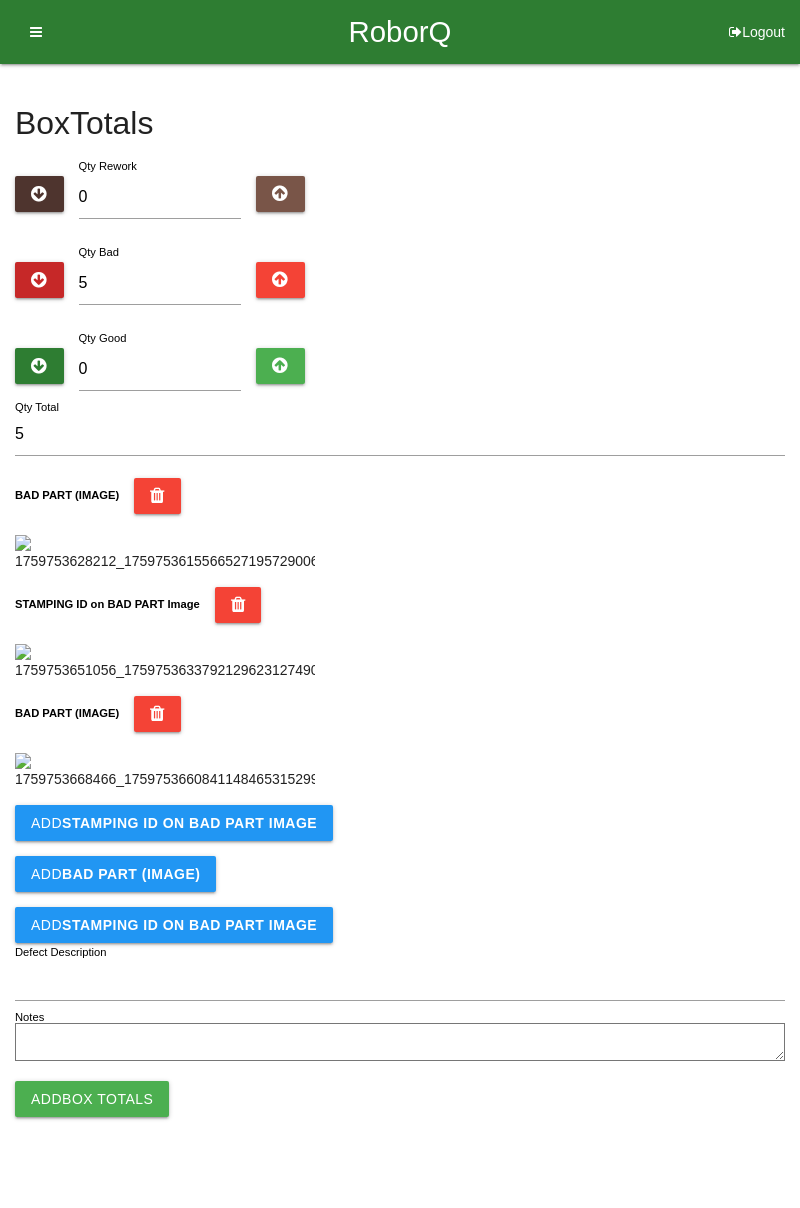
scroll to position [768, 0]
click at [230, 831] on b "STAMPING ID on BAD PART Image" at bounding box center [189, 823] width 255 height 16
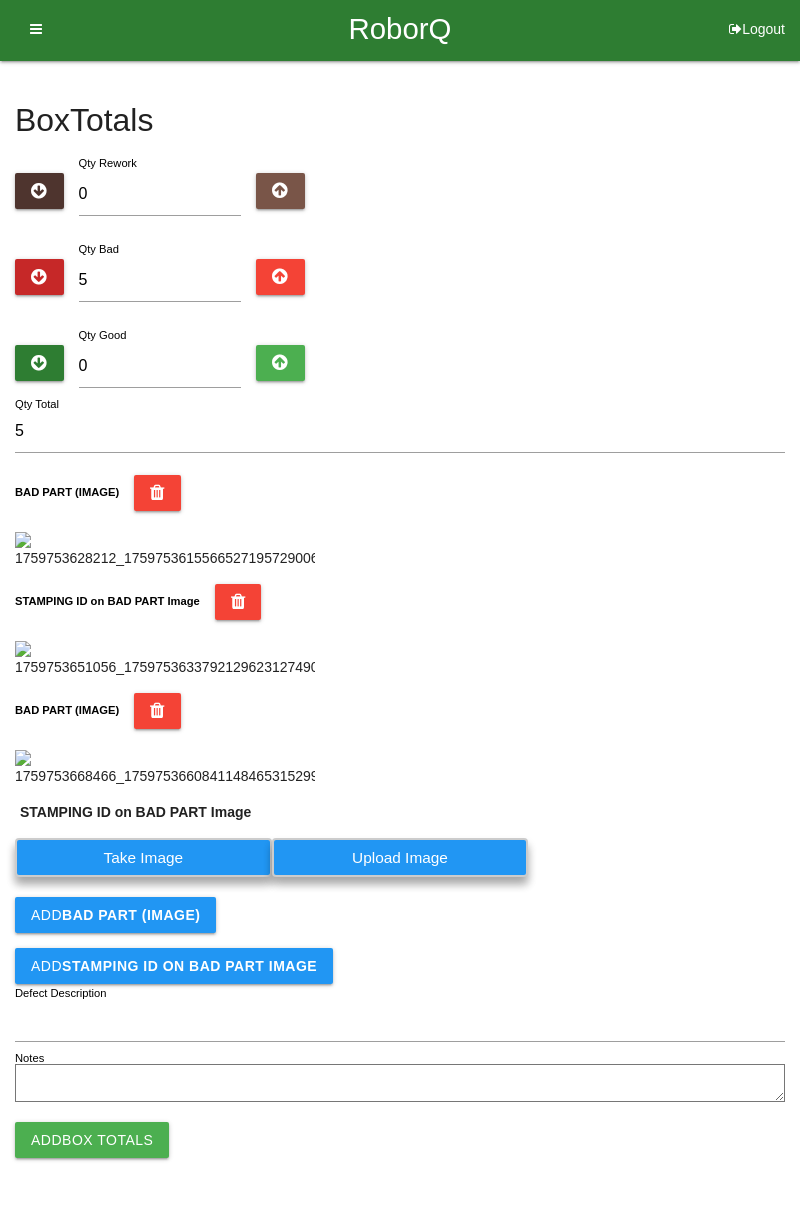
click at [192, 877] on label "Take Image" at bounding box center [143, 857] width 257 height 39
click at [0, 0] on PART "Take Image" at bounding box center [0, 0] width 0 height 0
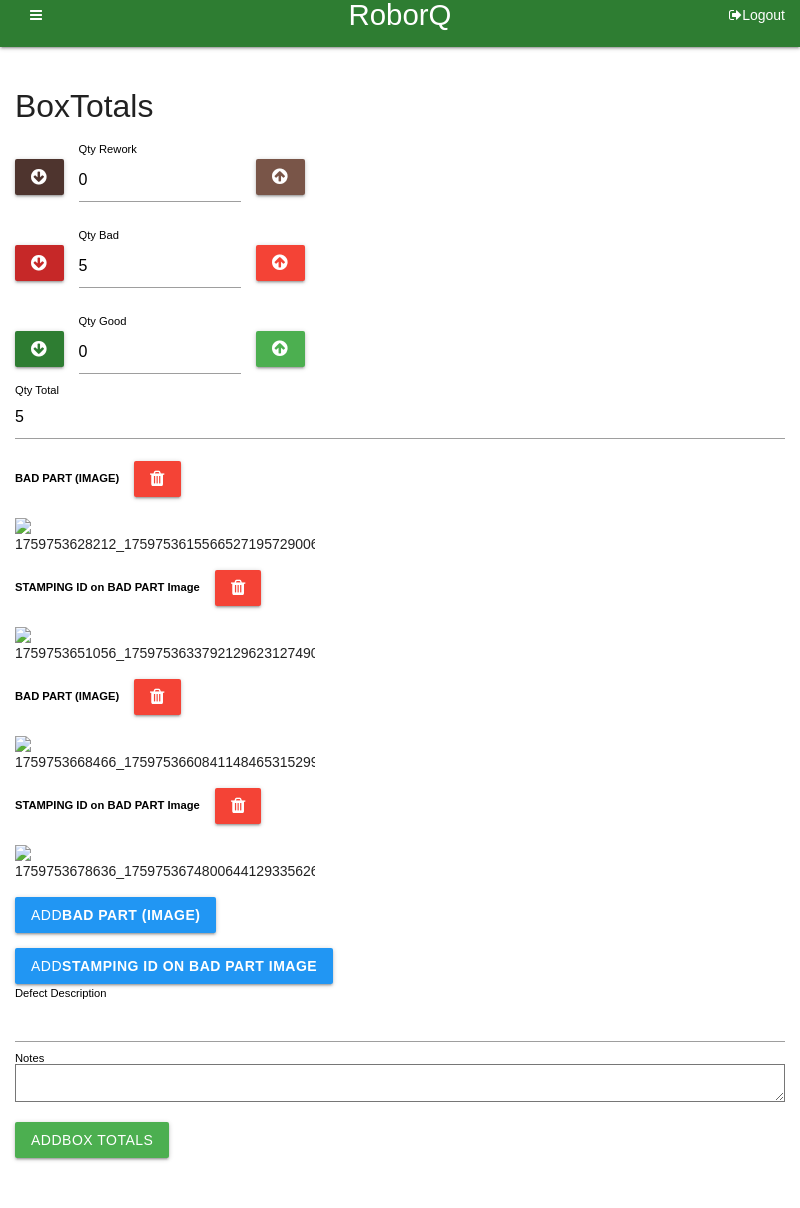
scroll to position [1096, 0]
click at [183, 932] on button "Add BAD PART (IMAGE)" at bounding box center [115, 915] width 201 height 36
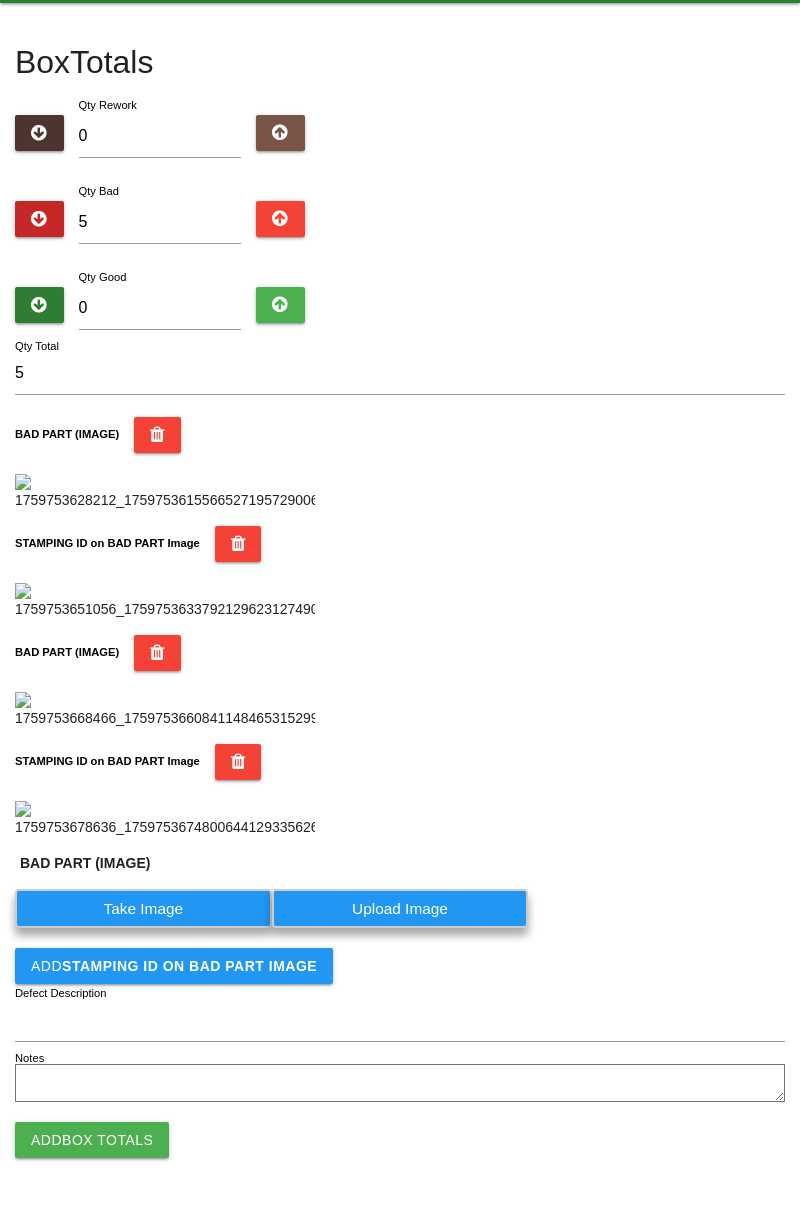
click at [168, 928] on label "Take Image" at bounding box center [143, 908] width 257 height 39
click at [0, 0] on \(IMAGE\) "Take Image" at bounding box center [0, 0] width 0 height 0
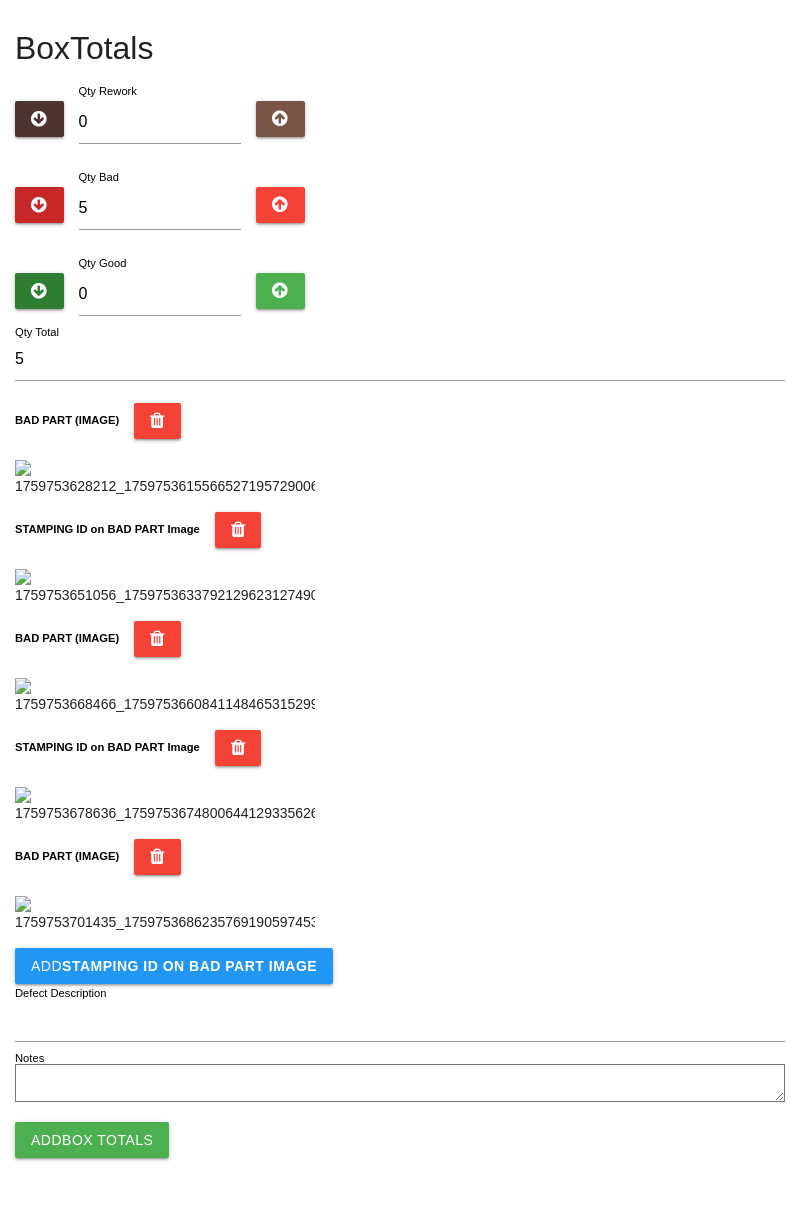
scroll to position [1424, 0]
click at [250, 971] on b "STAMPING ID on BAD PART Image" at bounding box center [189, 966] width 255 height 16
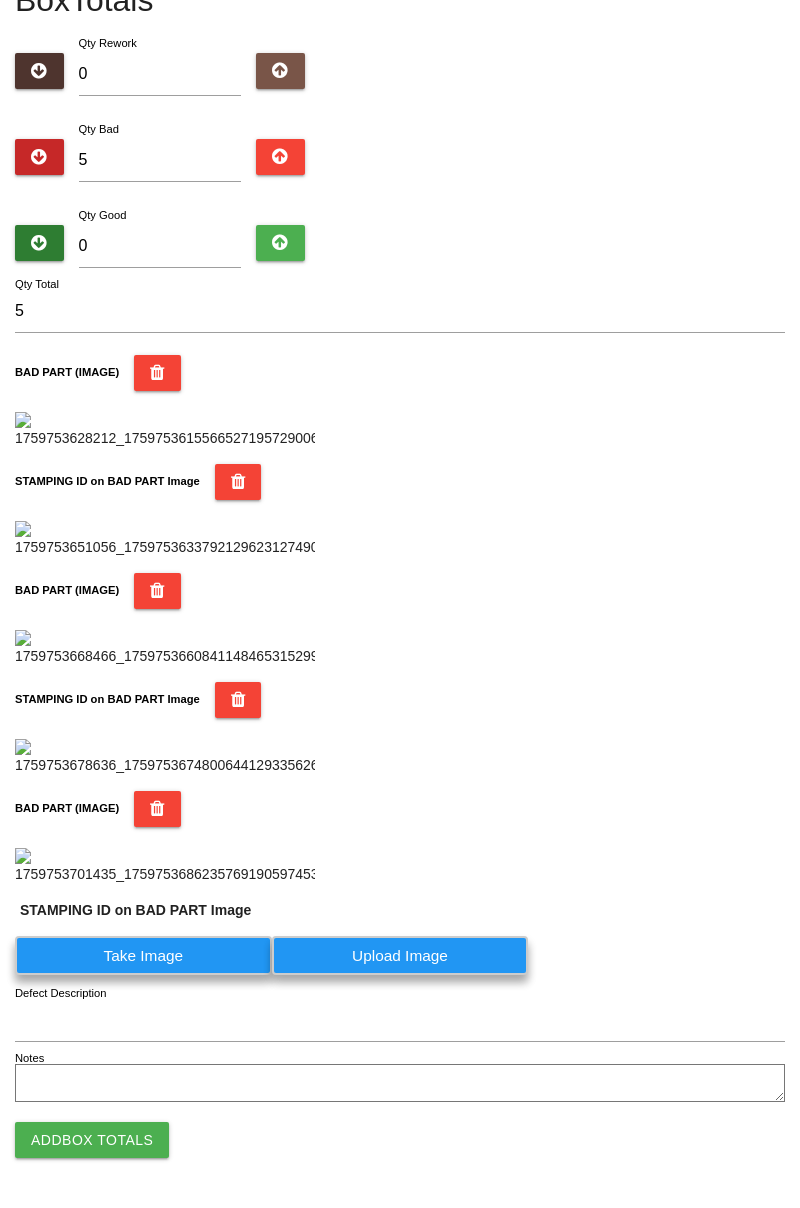
click at [192, 975] on label "Take Image" at bounding box center [143, 955] width 257 height 39
click at [0, 0] on PART "Take Image" at bounding box center [0, 0] width 0 height 0
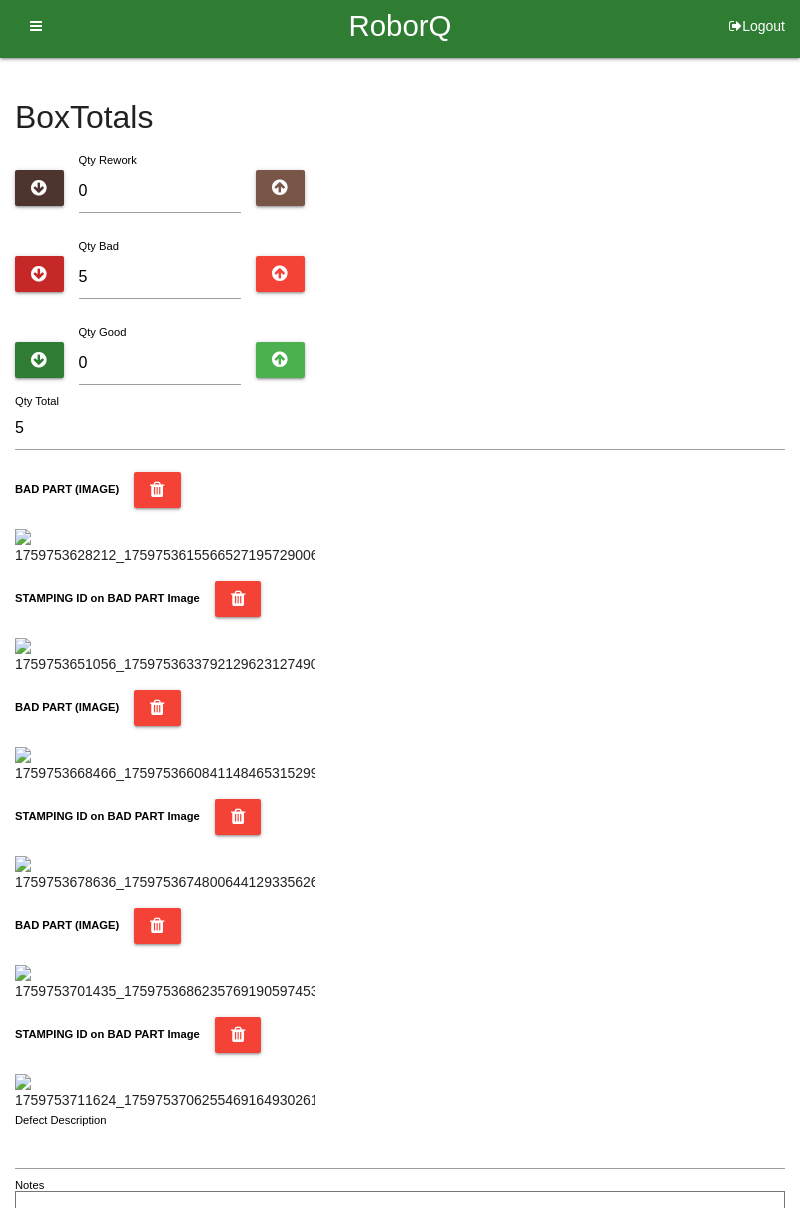
scroll to position [0, 0]
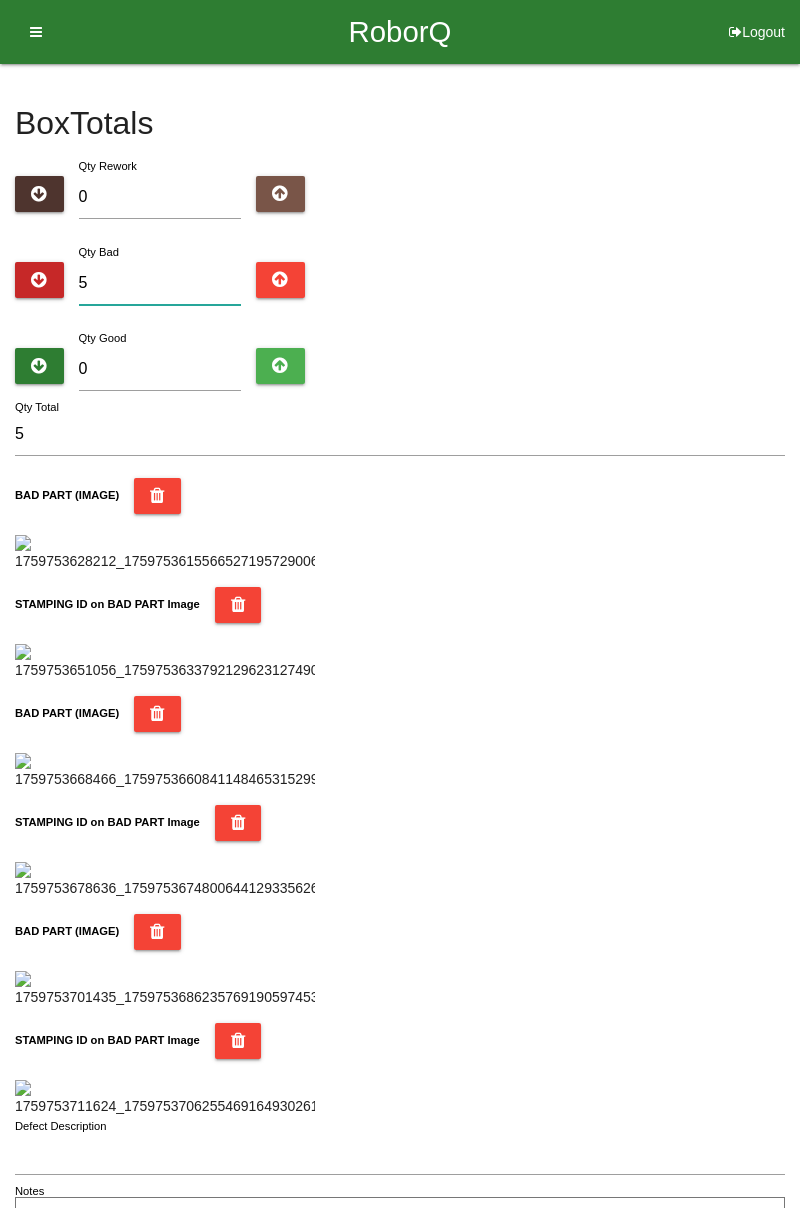
click at [182, 279] on input "5" at bounding box center [160, 283] width 163 height 43
type input "0"
type input "6"
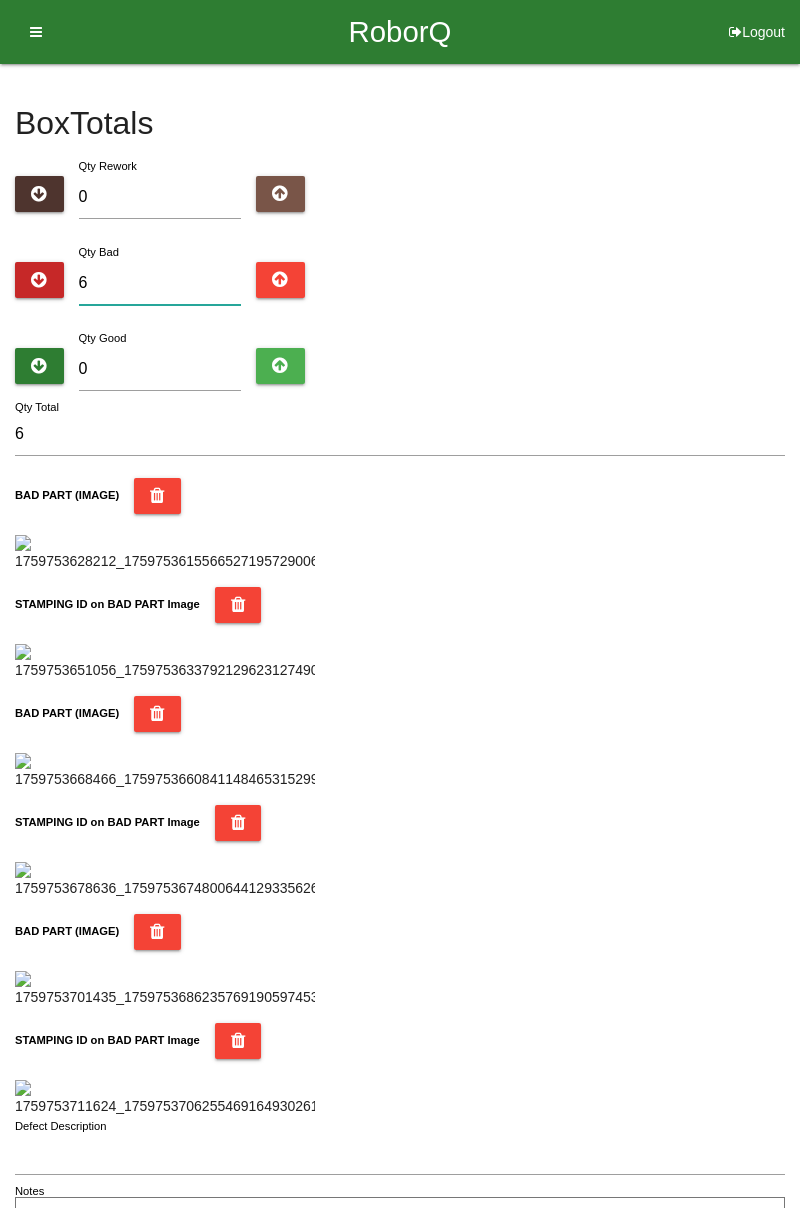
type input "6"
click at [194, 360] on input "0" at bounding box center [160, 369] width 163 height 43
type input "8"
type input "14"
type input "82"
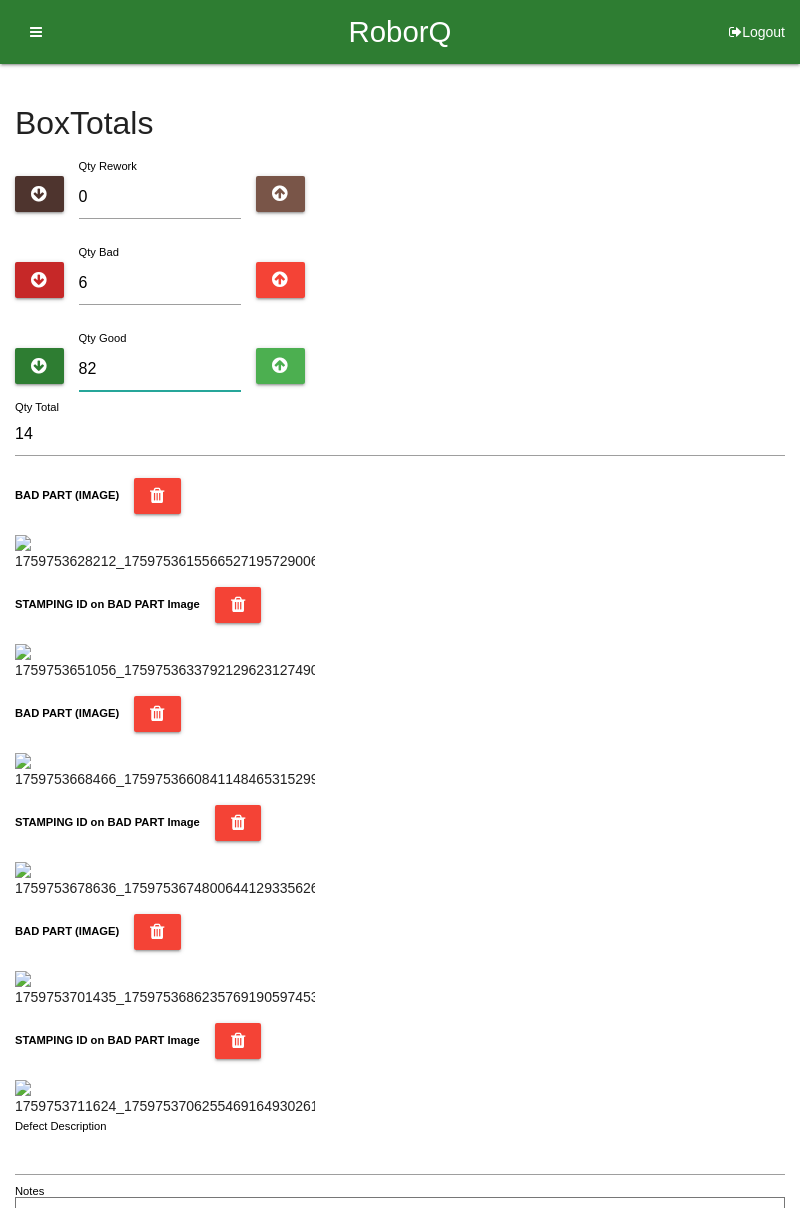
type input "88"
type input "8"
type input "14"
type input "0"
type input "6"
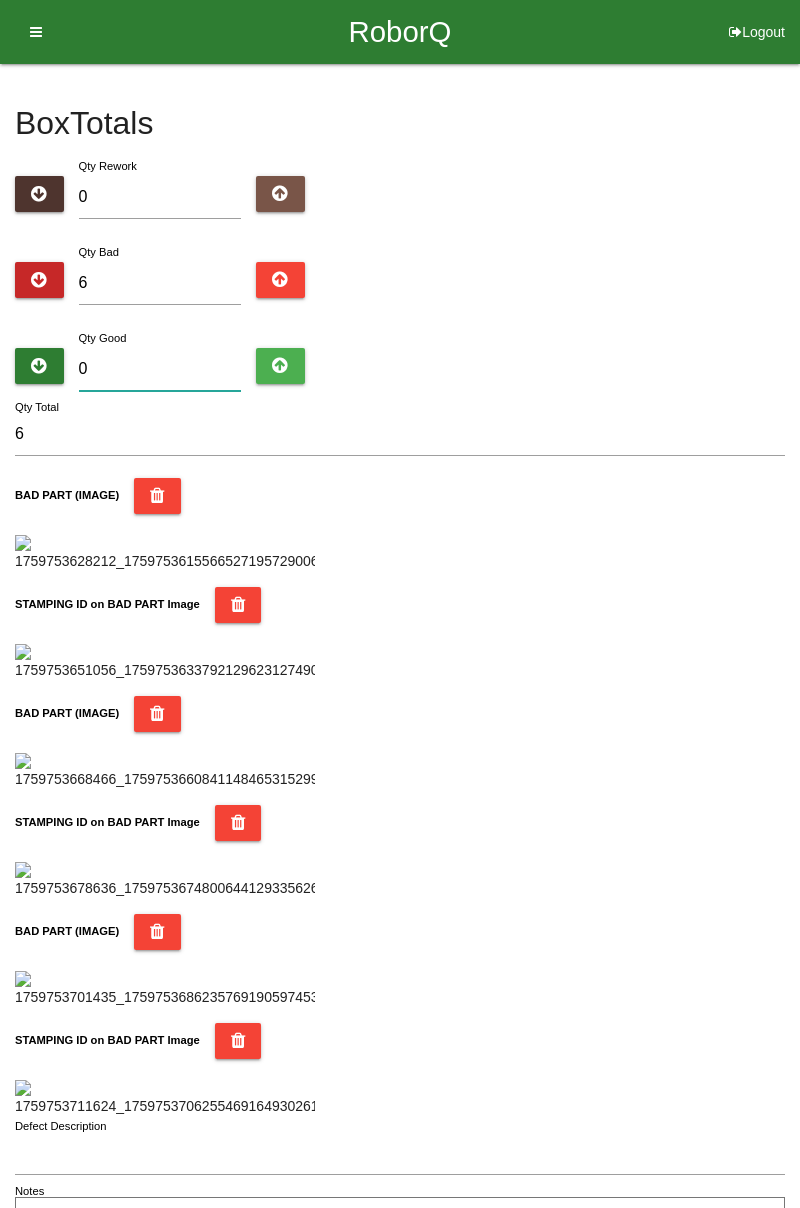
type input "7"
type input "13"
type input "76"
type input "82"
type input "7"
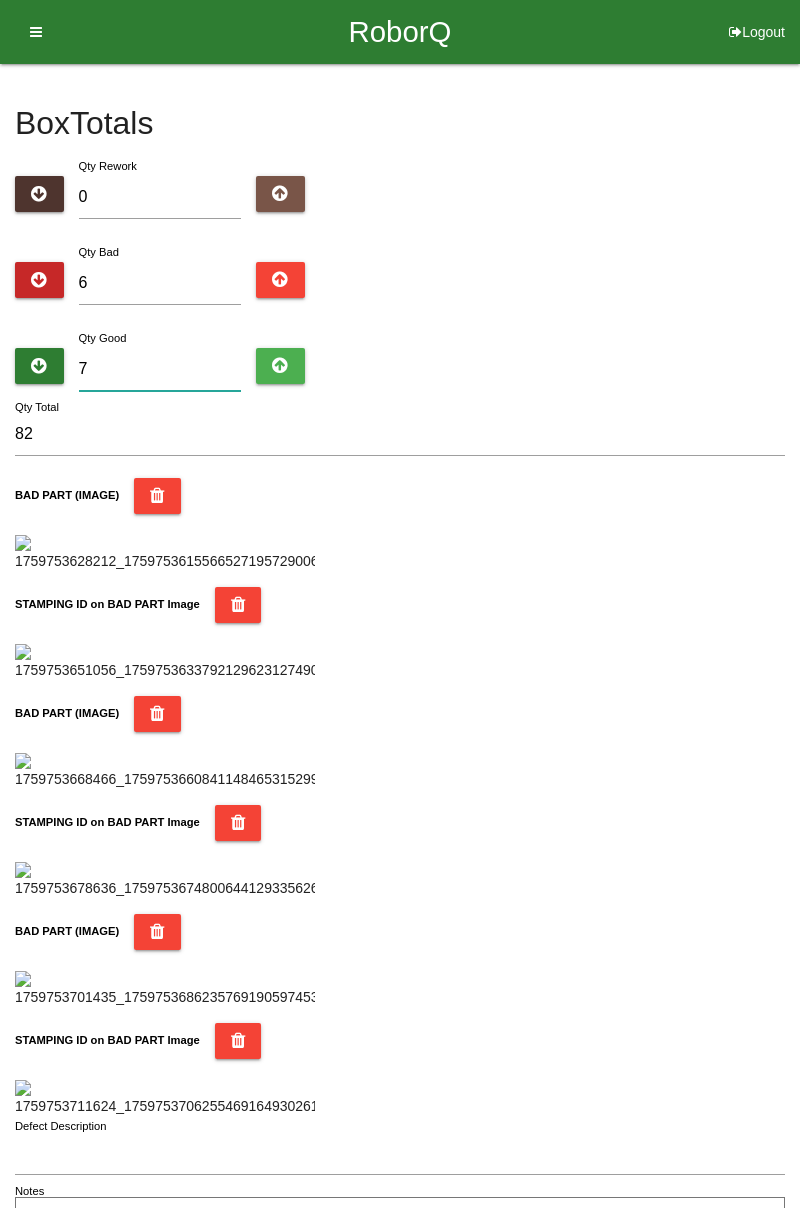
type input "13"
type input "78"
type input "84"
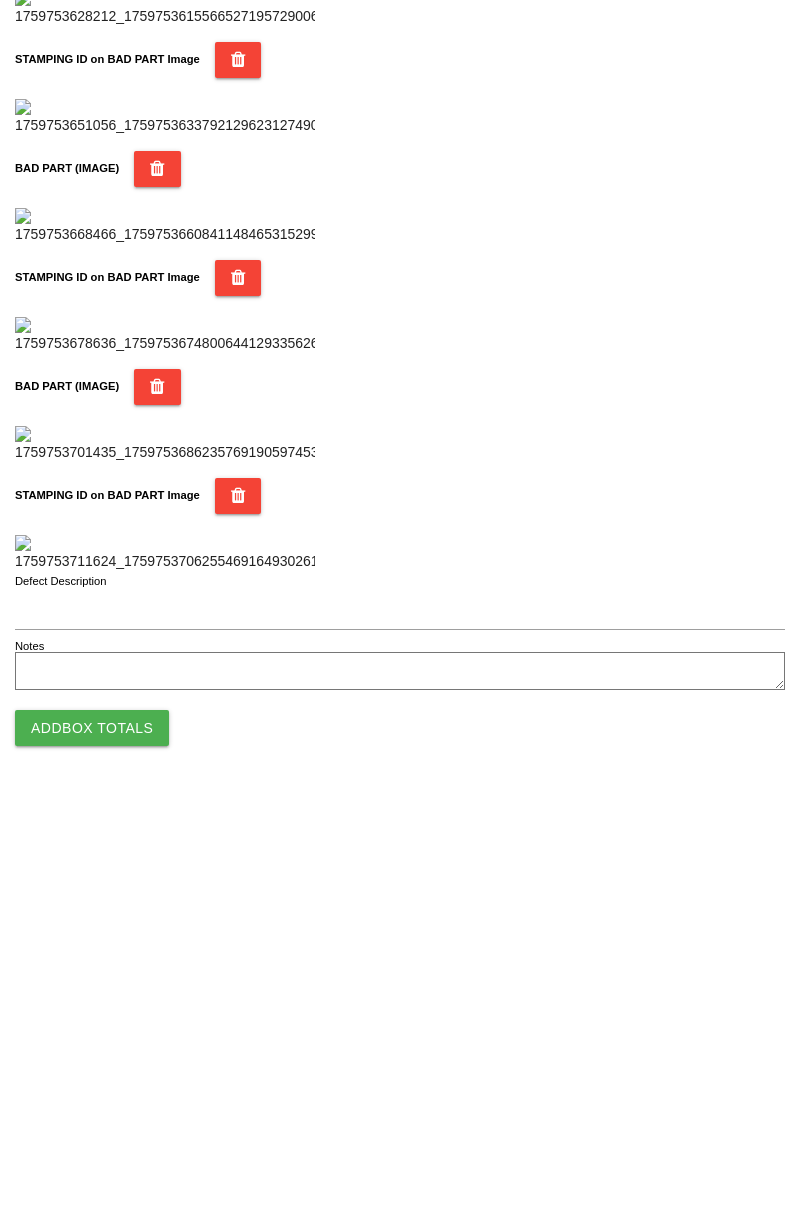
type input "78"
click at [135, 1134] on button "Add Box Totals" at bounding box center [92, 1140] width 154 height 36
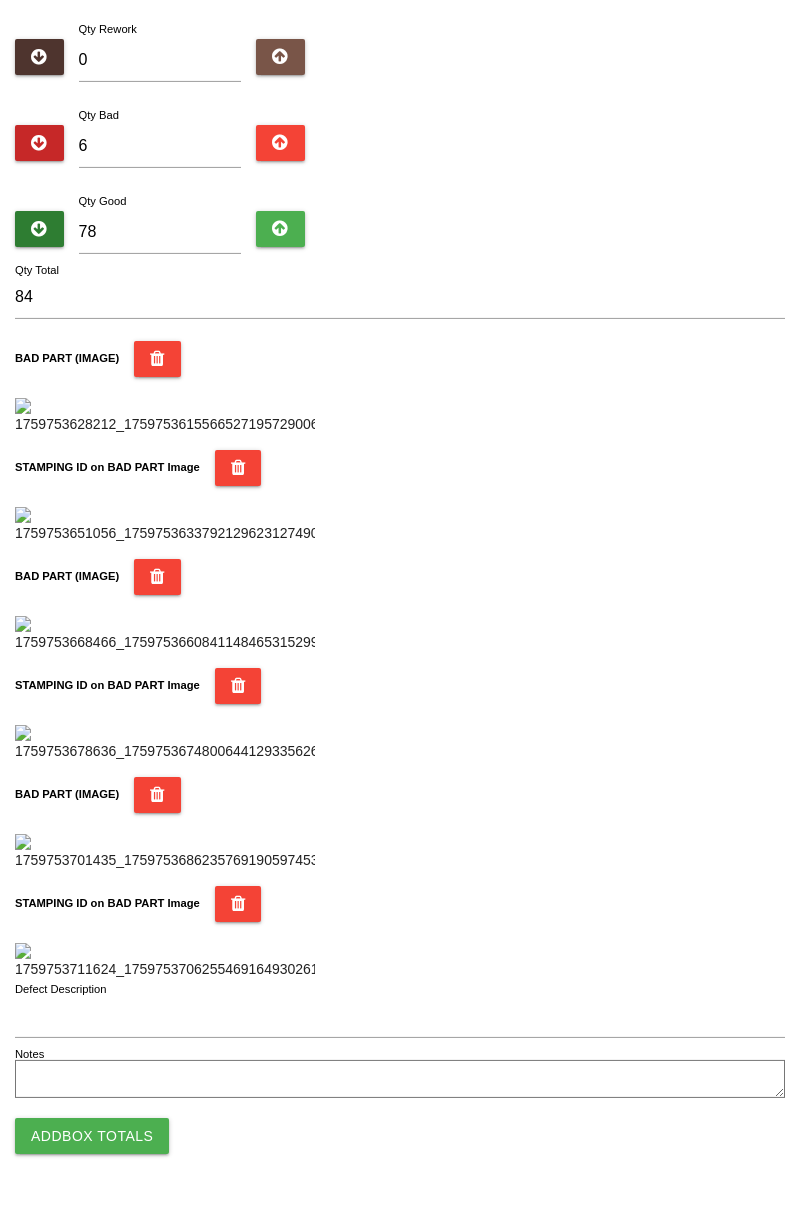
scroll to position [1752, 0]
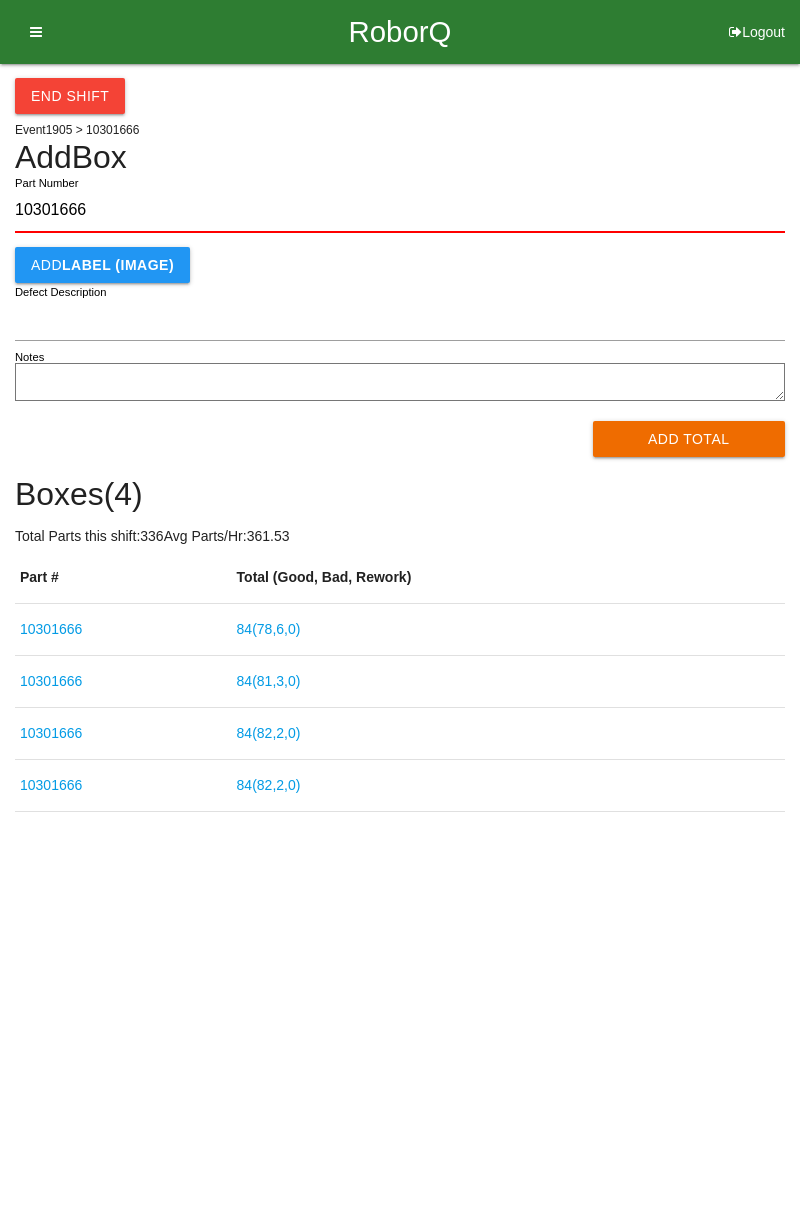
type input "10301666"
click at [717, 456] on button "Add Total" at bounding box center [689, 439] width 193 height 36
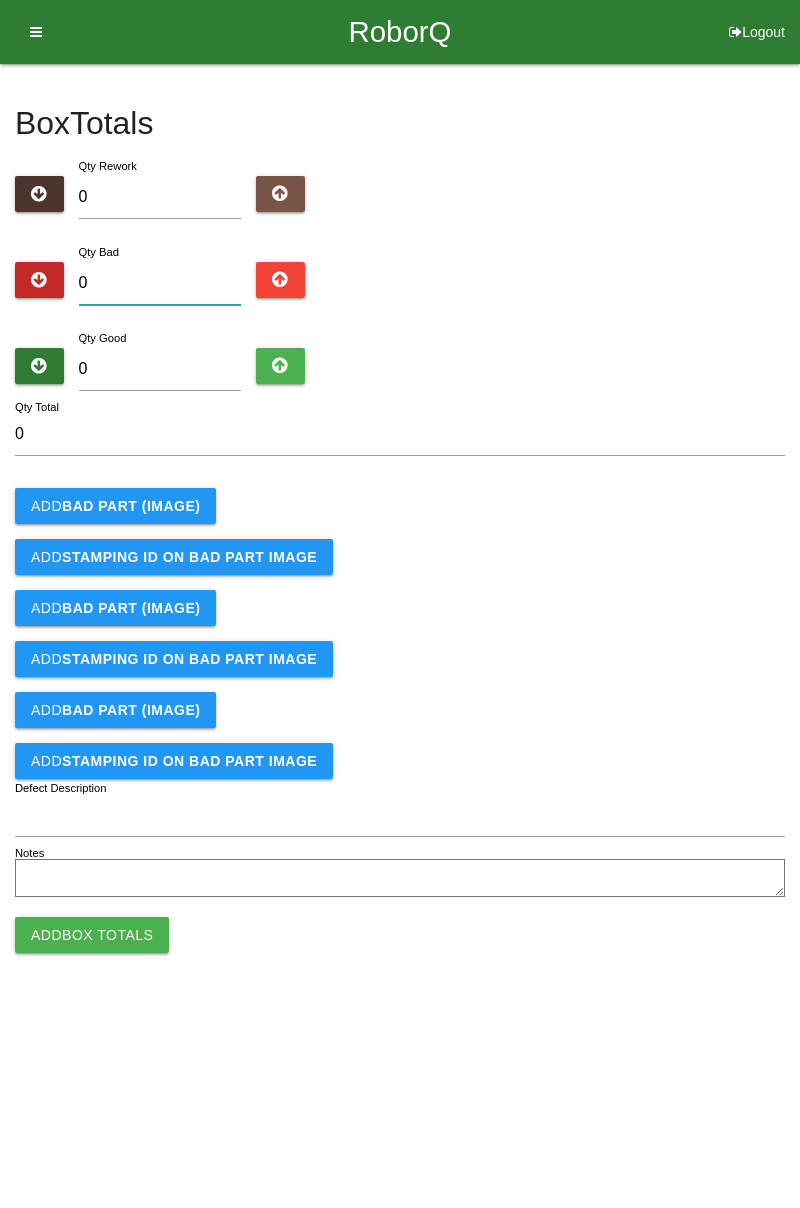
click at [172, 282] on input "0" at bounding box center [160, 283] width 163 height 43
type input "1"
type input "10"
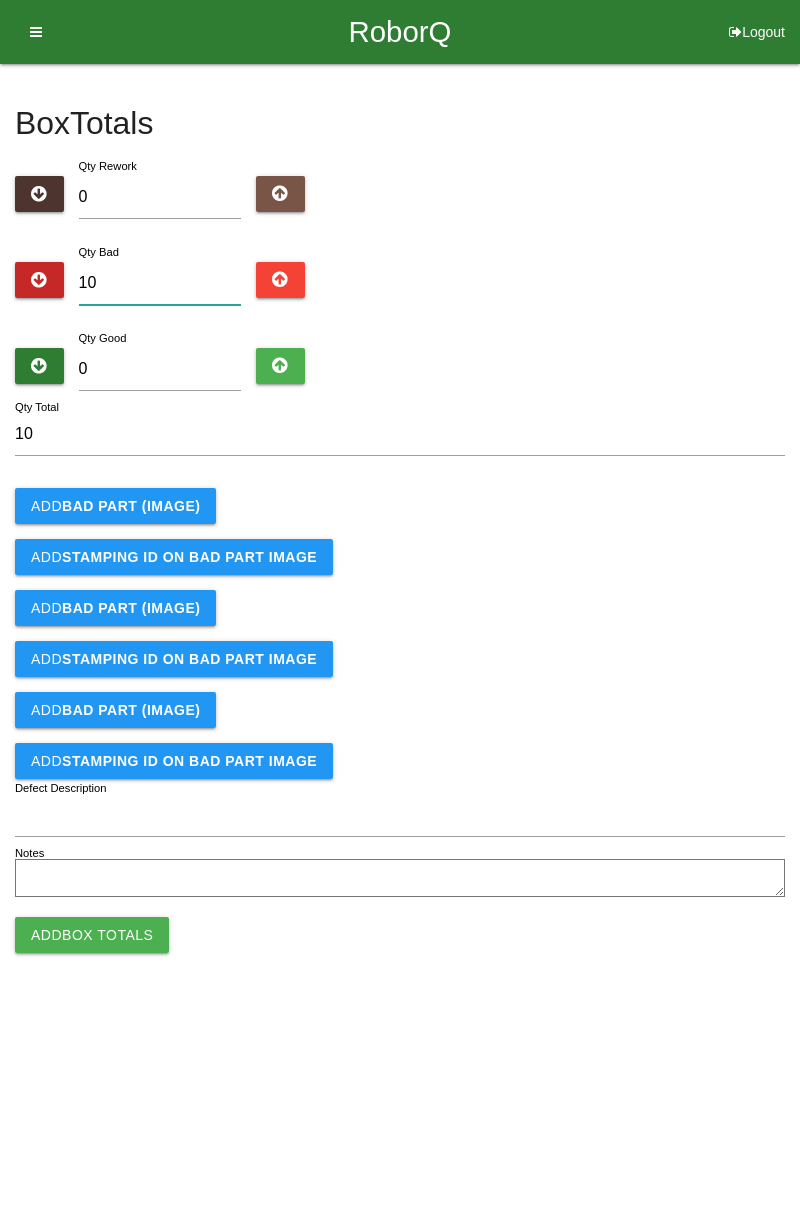
type input "10"
click at [176, 509] on b "BAD PART (IMAGE)" at bounding box center [131, 506] width 138 height 16
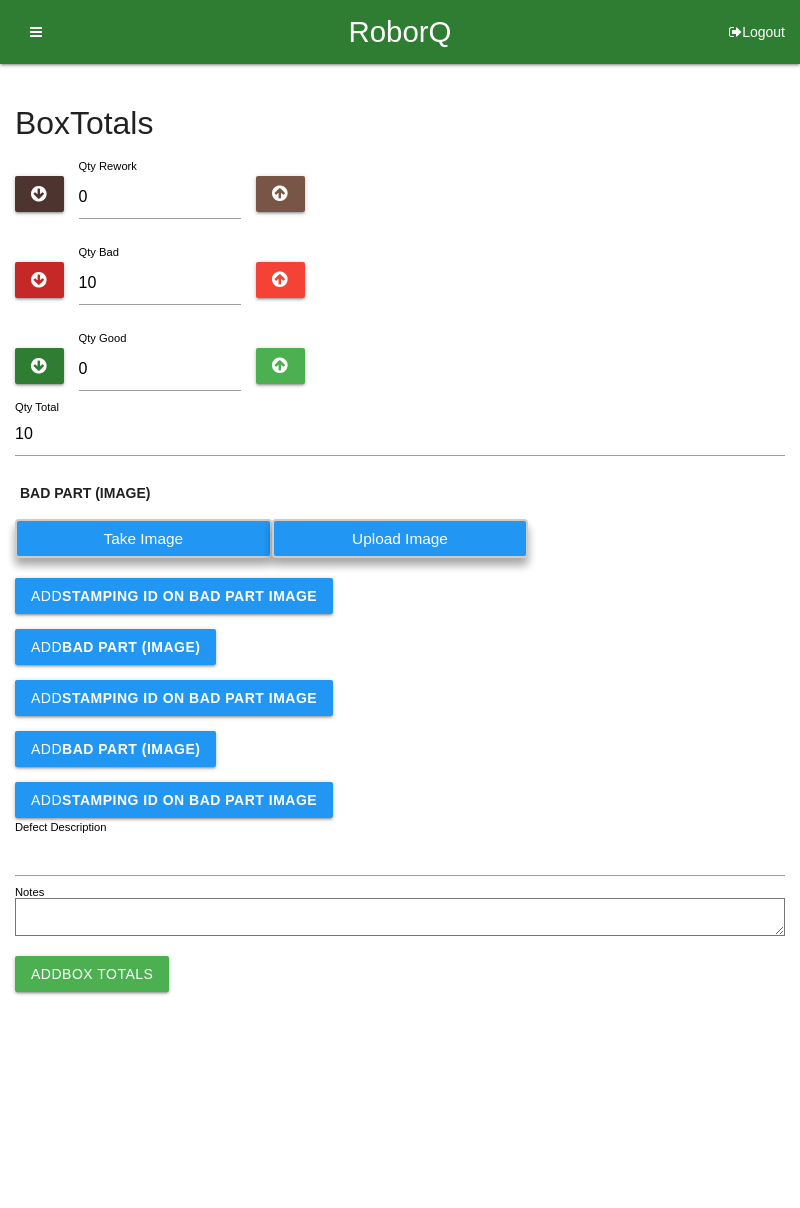
click at [172, 540] on label "Take Image" at bounding box center [143, 538] width 257 height 39
click at [0, 0] on \(IMAGE\) "Take Image" at bounding box center [0, 0] width 0 height 0
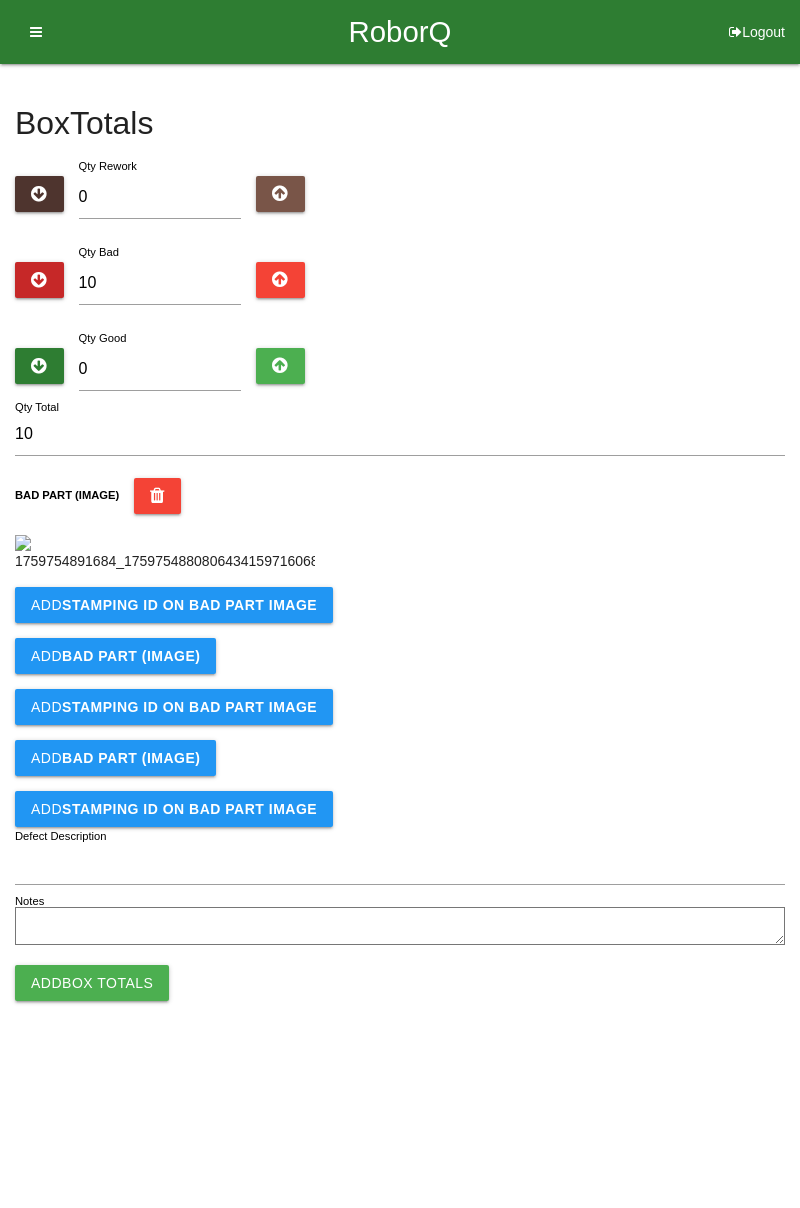
scroll to position [112, 0]
click at [266, 613] on b "STAMPING ID on BAD PART Image" at bounding box center [189, 605] width 255 height 16
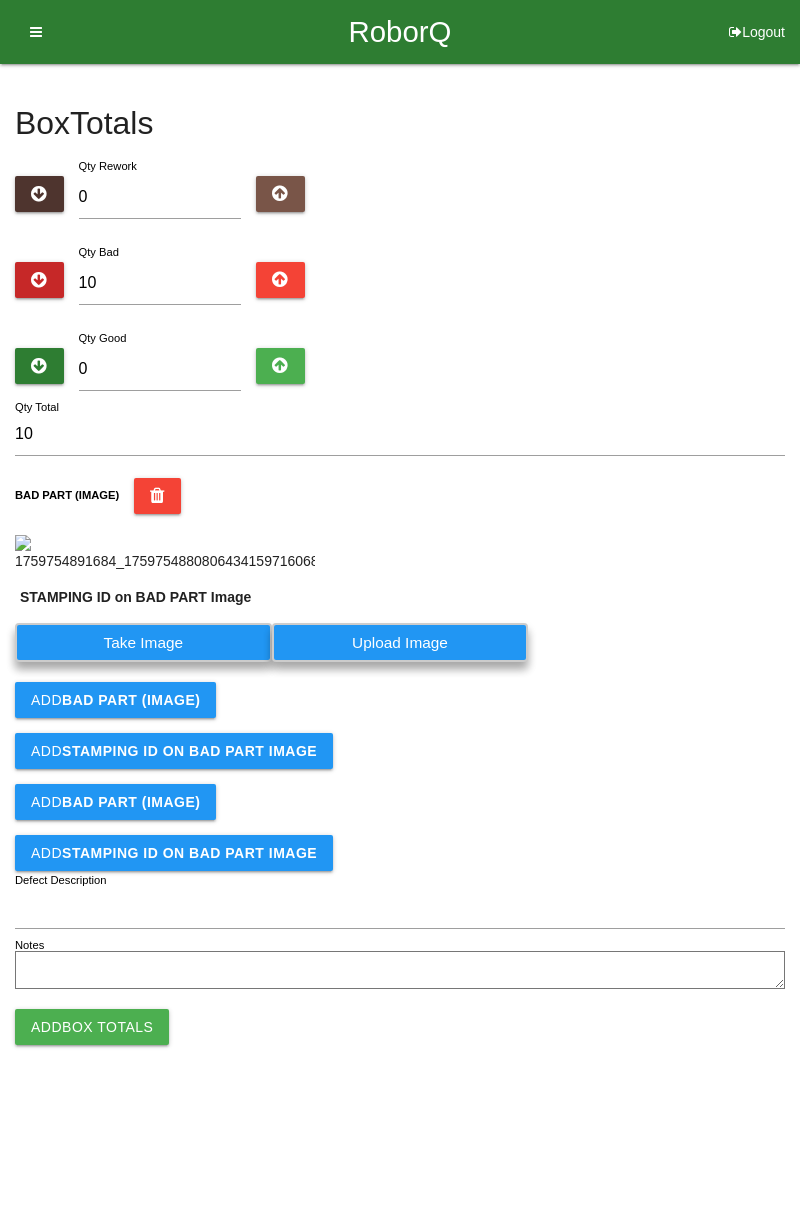
click at [183, 662] on label "Take Image" at bounding box center [143, 642] width 257 height 39
click at [0, 0] on PART "Take Image" at bounding box center [0, 0] width 0 height 0
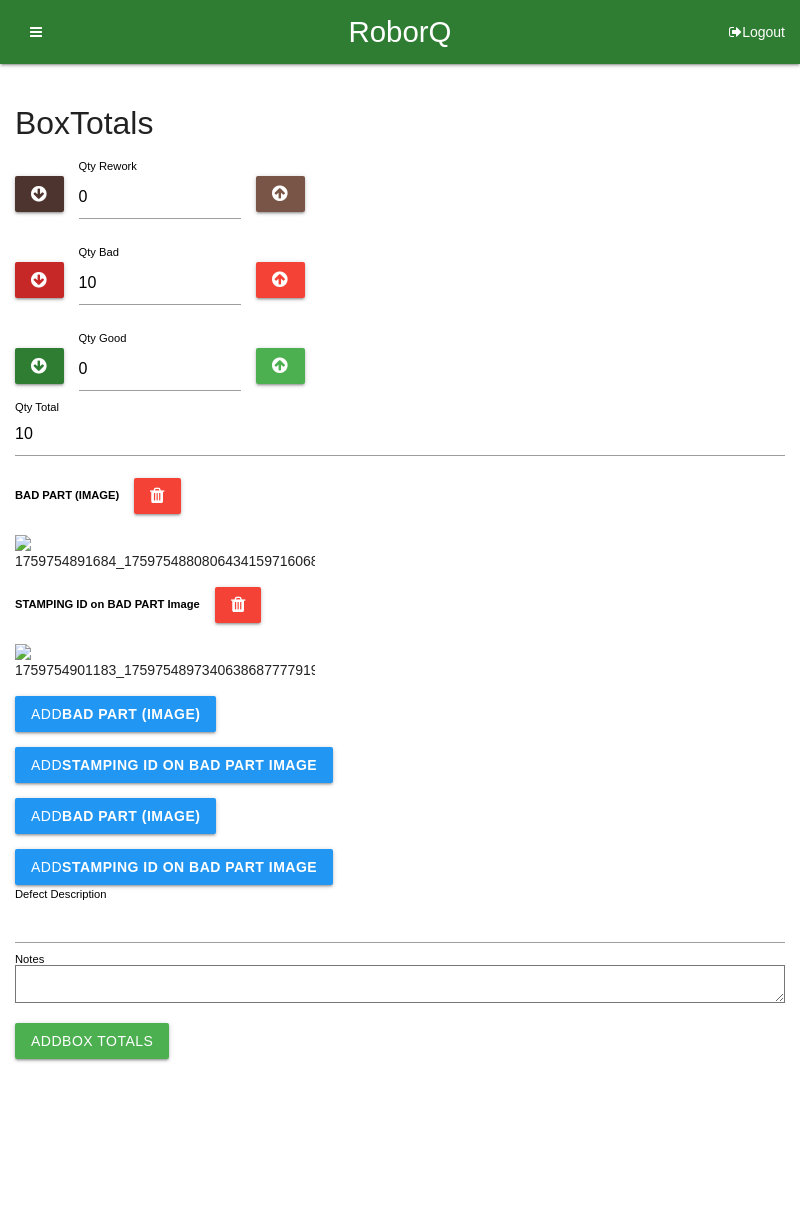
scroll to position [440, 0]
click at [209, 732] on button "Add BAD PART (IMAGE)" at bounding box center [115, 714] width 201 height 36
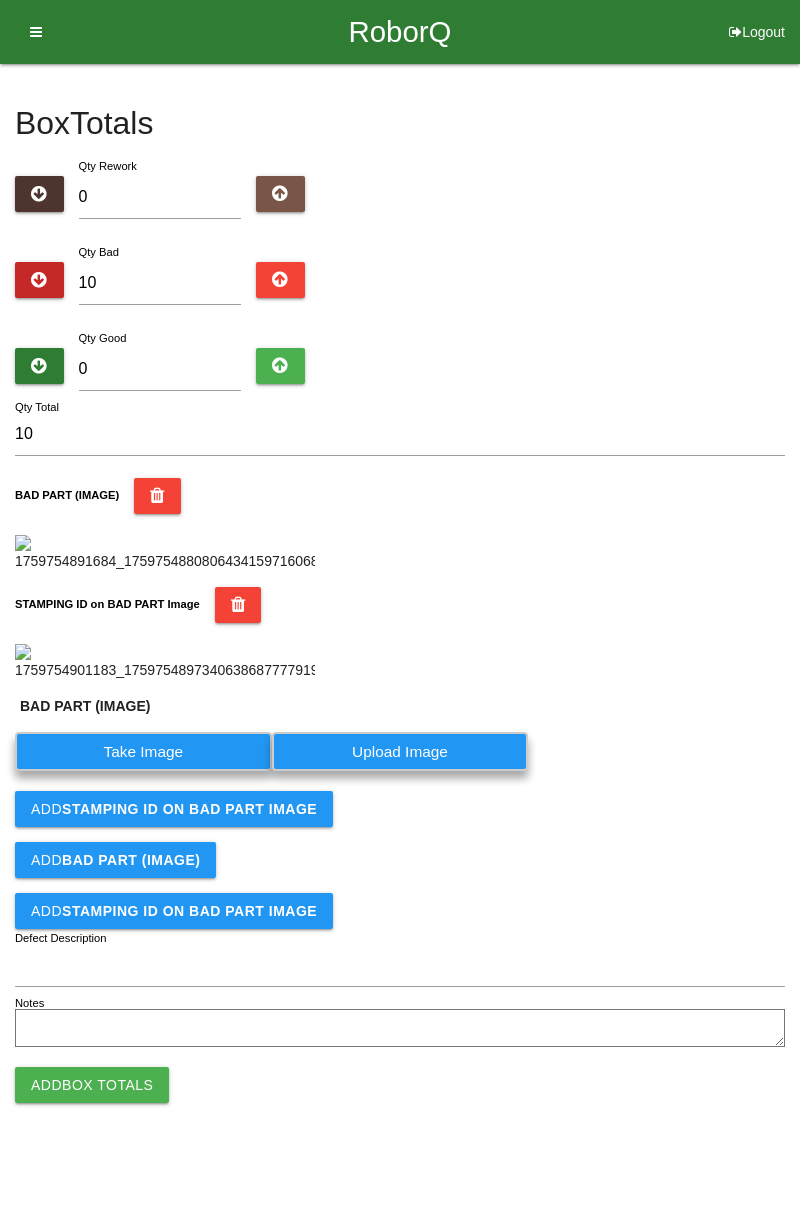
click at [167, 771] on label "Take Image" at bounding box center [143, 751] width 257 height 39
click at [0, 0] on \(IMAGE\) "Take Image" at bounding box center [0, 0] width 0 height 0
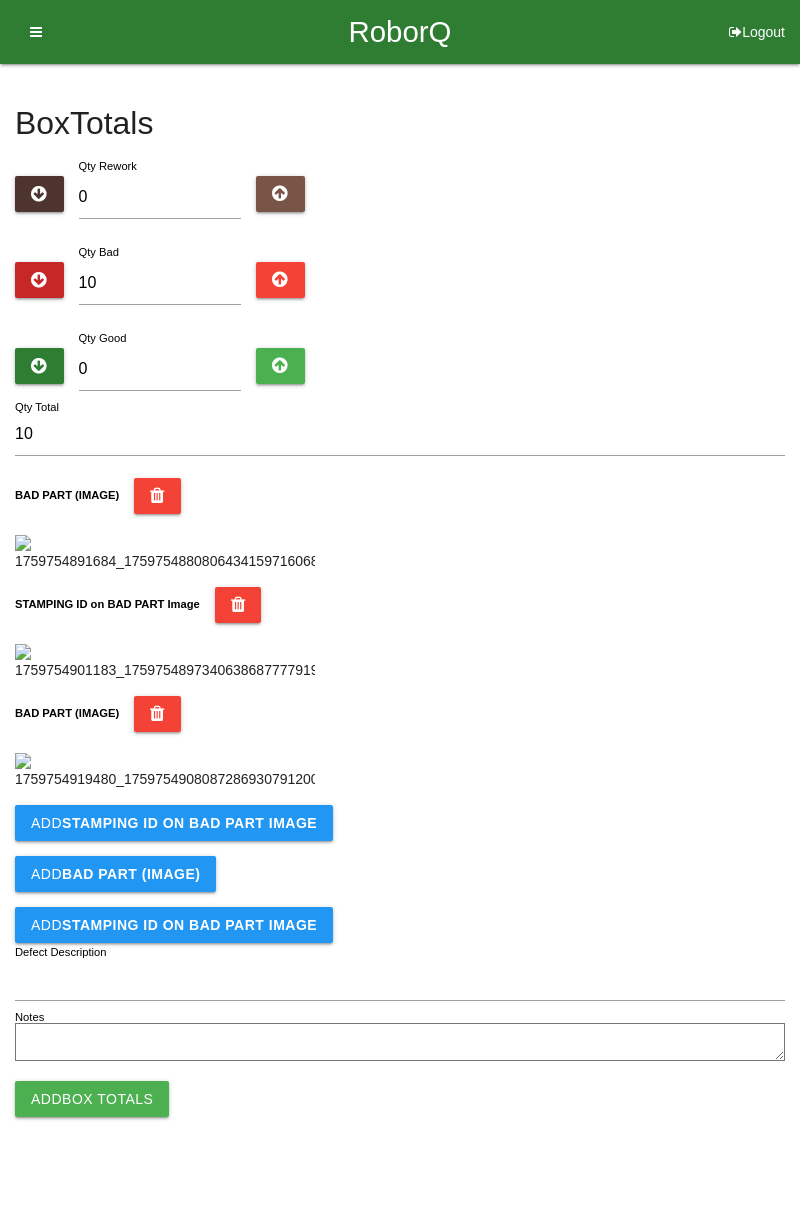
click at [256, 841] on button "Add STAMPING ID on BAD PART Image" at bounding box center [174, 823] width 318 height 36
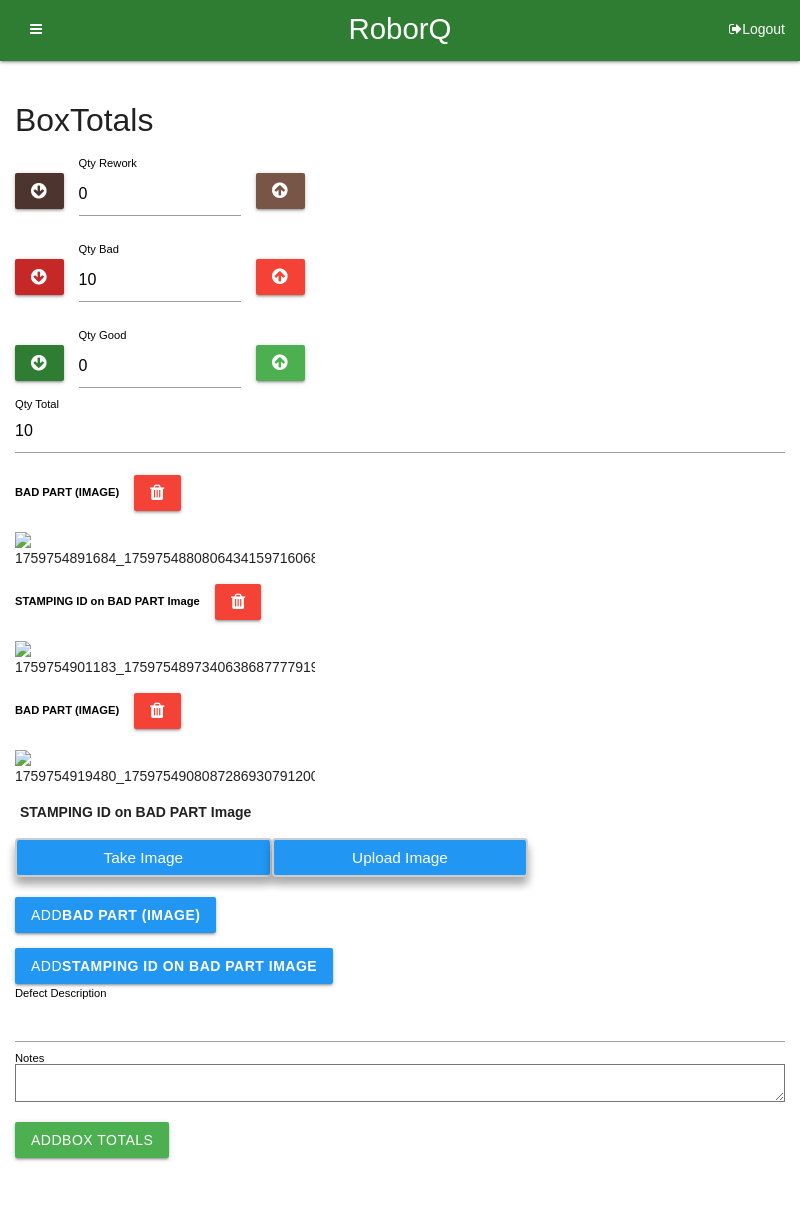
scroll to position [812, 0]
click at [207, 852] on label "Take Image" at bounding box center [143, 857] width 257 height 39
click at [0, 0] on PART "Take Image" at bounding box center [0, 0] width 0 height 0
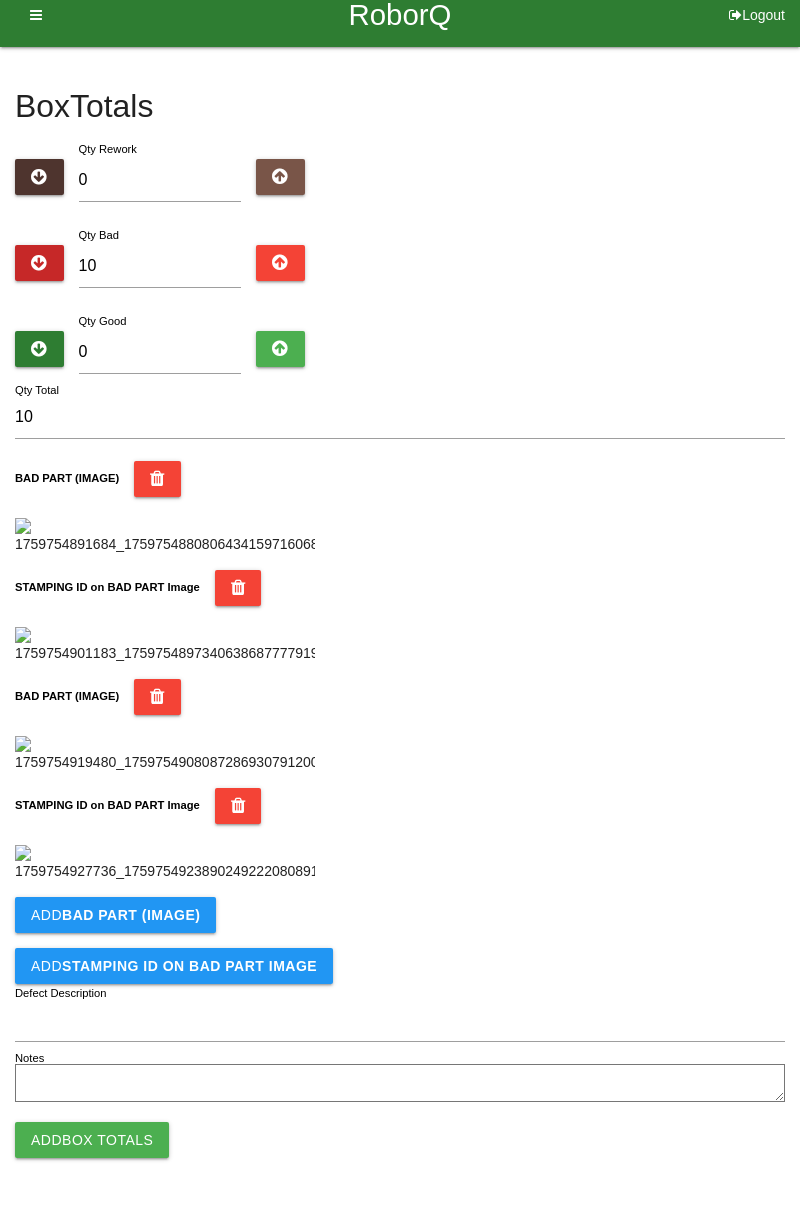
scroll to position [1096, 0]
click at [173, 922] on b "BAD PART (IMAGE)" at bounding box center [131, 915] width 138 height 16
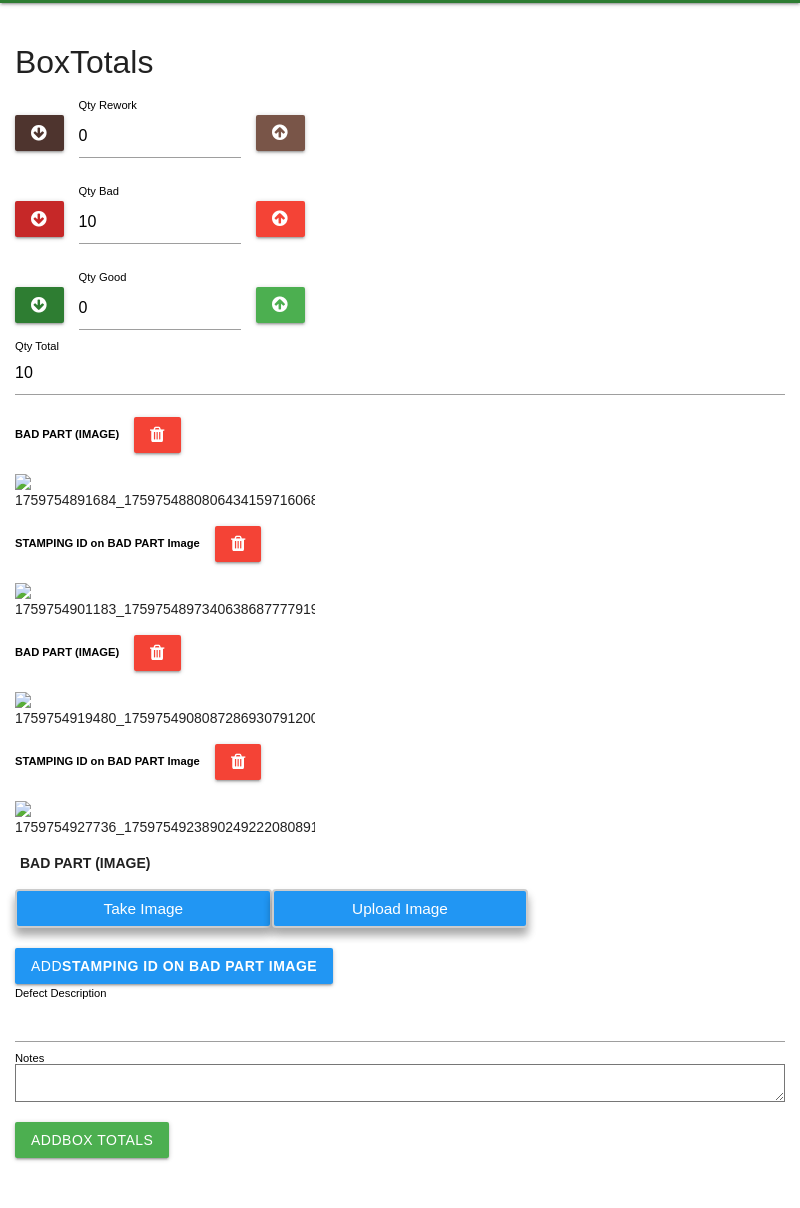
click at [169, 928] on label "Take Image" at bounding box center [143, 908] width 257 height 39
click at [0, 0] on \(IMAGE\) "Take Image" at bounding box center [0, 0] width 0 height 0
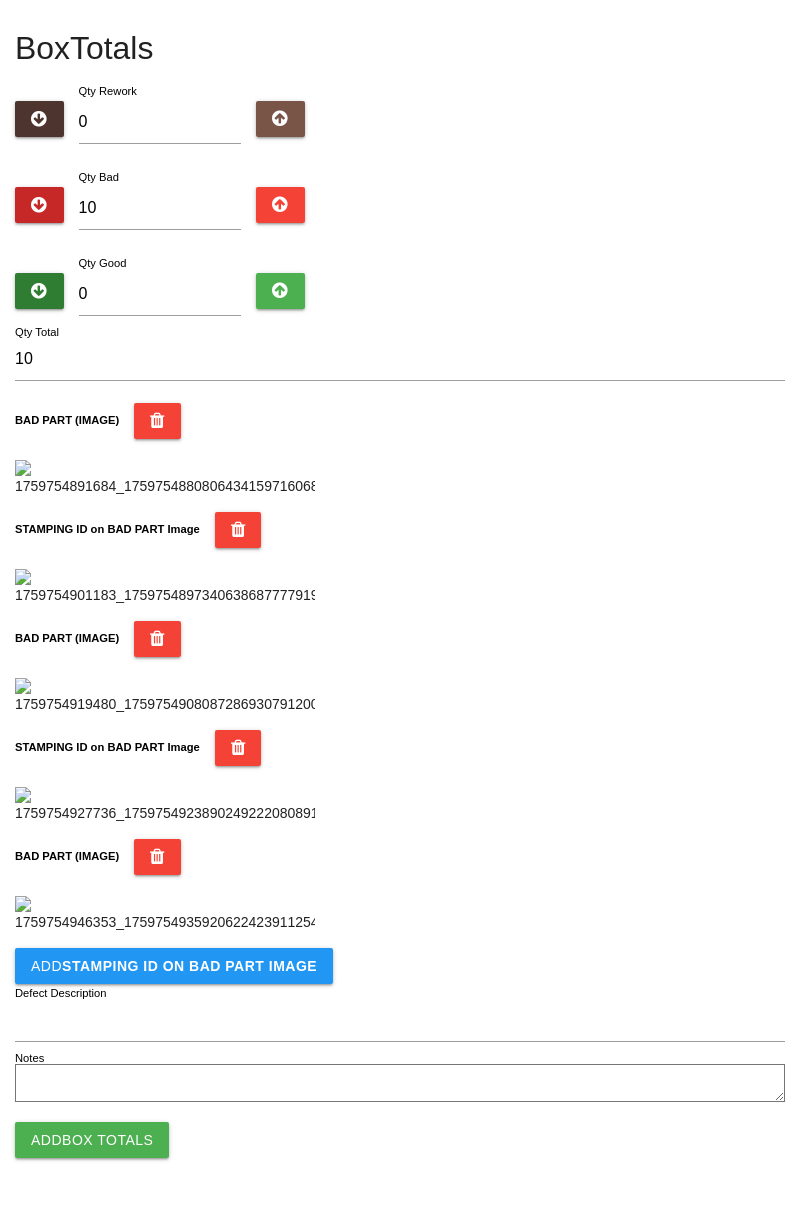
scroll to position [1424, 0]
click at [256, 977] on button "Add STAMPING ID on BAD PART Image" at bounding box center [174, 966] width 318 height 36
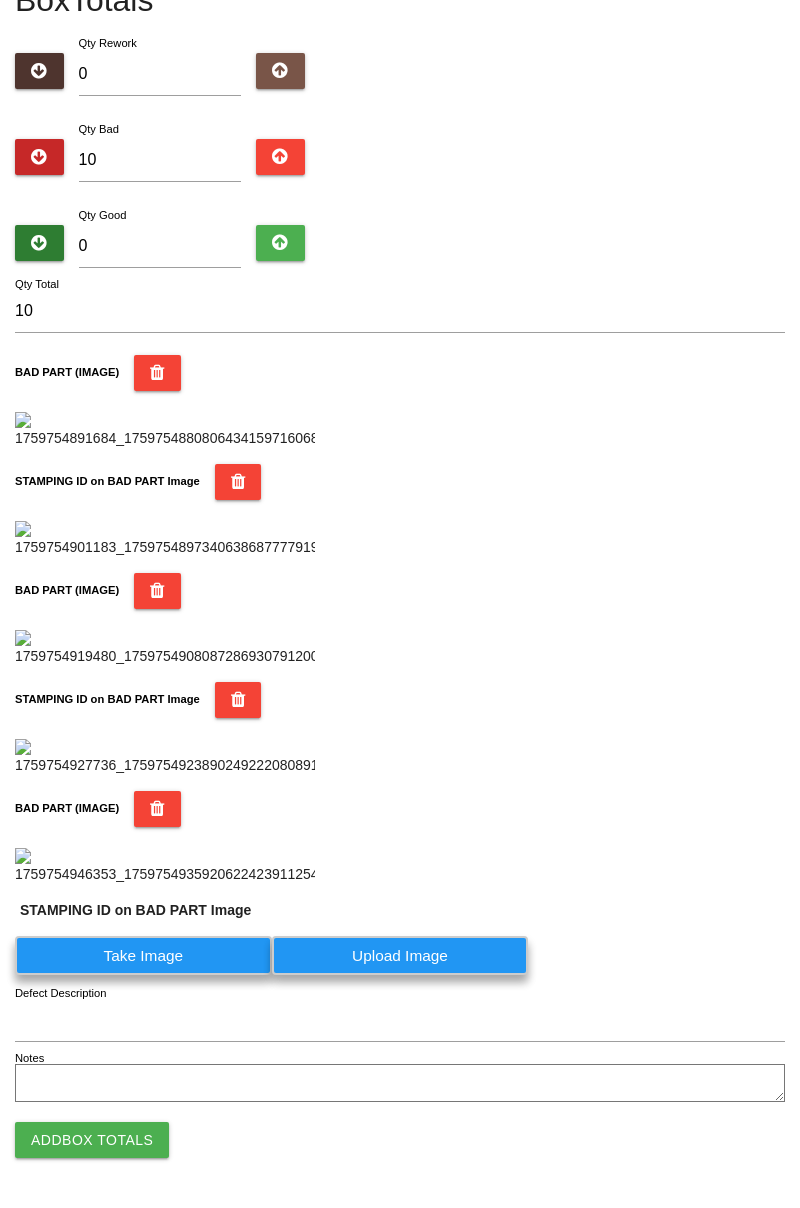
click at [193, 975] on label "Take Image" at bounding box center [143, 955] width 257 height 39
click at [0, 0] on PART "Take Image" at bounding box center [0, 0] width 0 height 0
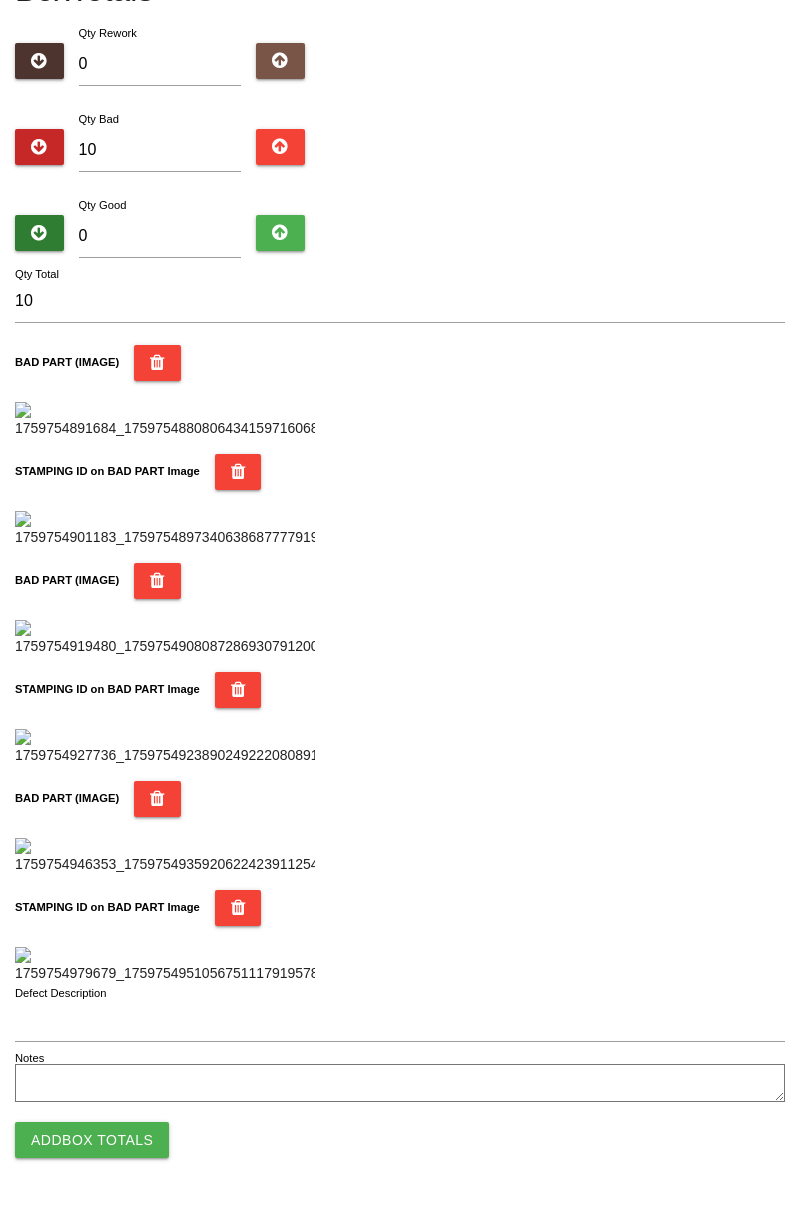
scroll to position [0, 0]
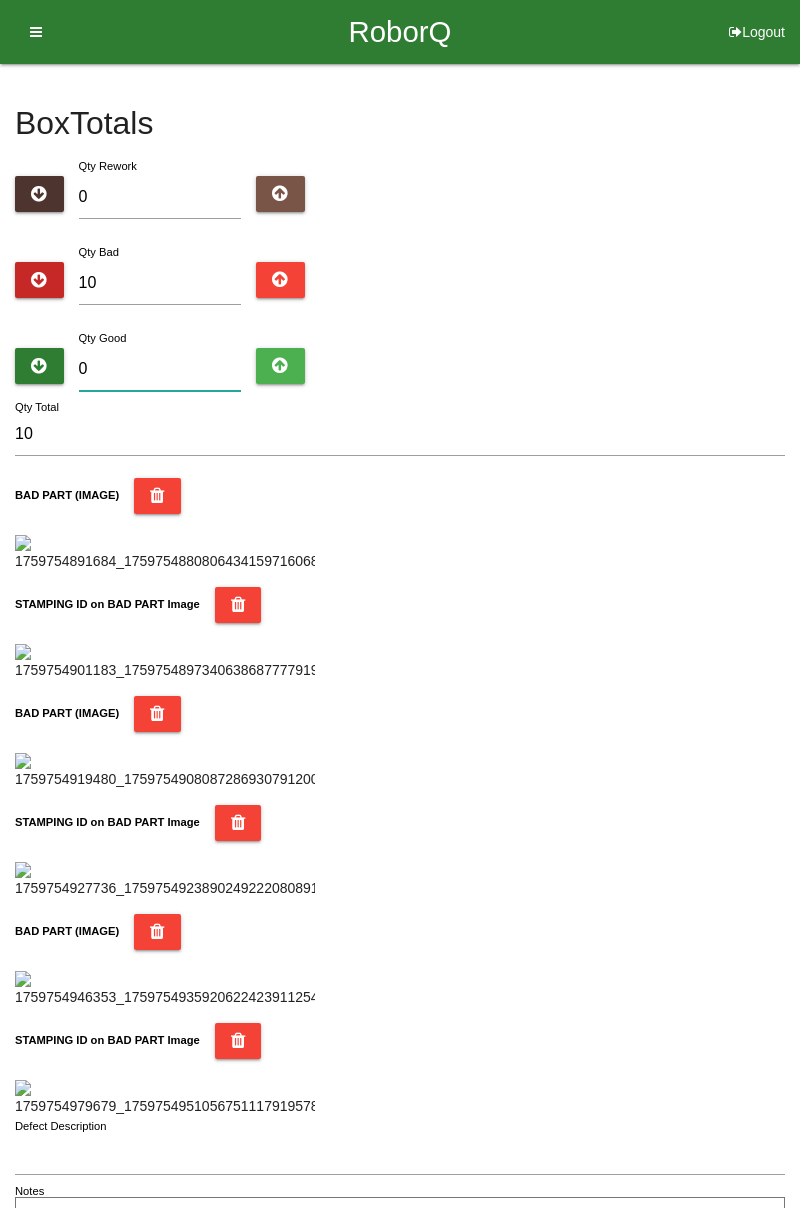
click at [172, 362] on input "0" at bounding box center [160, 369] width 163 height 43
type input "7"
type input "17"
type input "74"
type input "84"
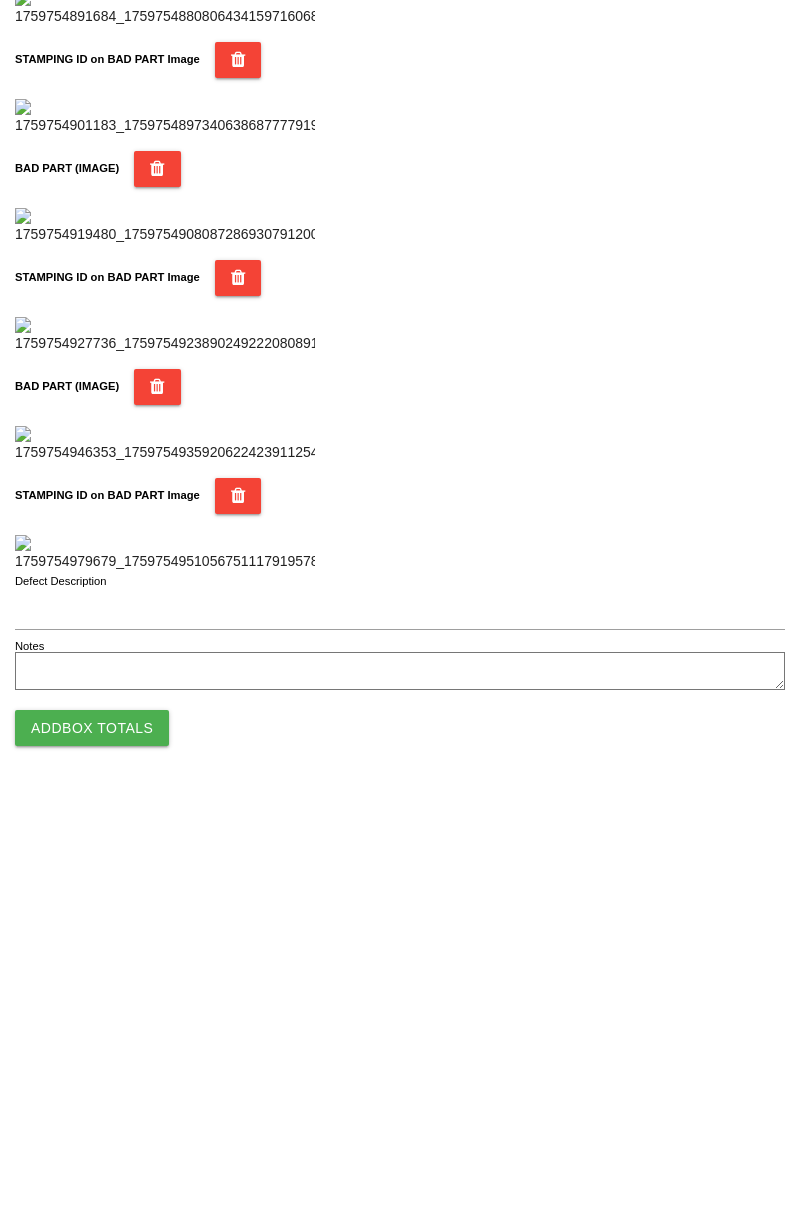
type input "74"
click at [102, 1131] on button "Add Box Totals" at bounding box center [92, 1140] width 154 height 36
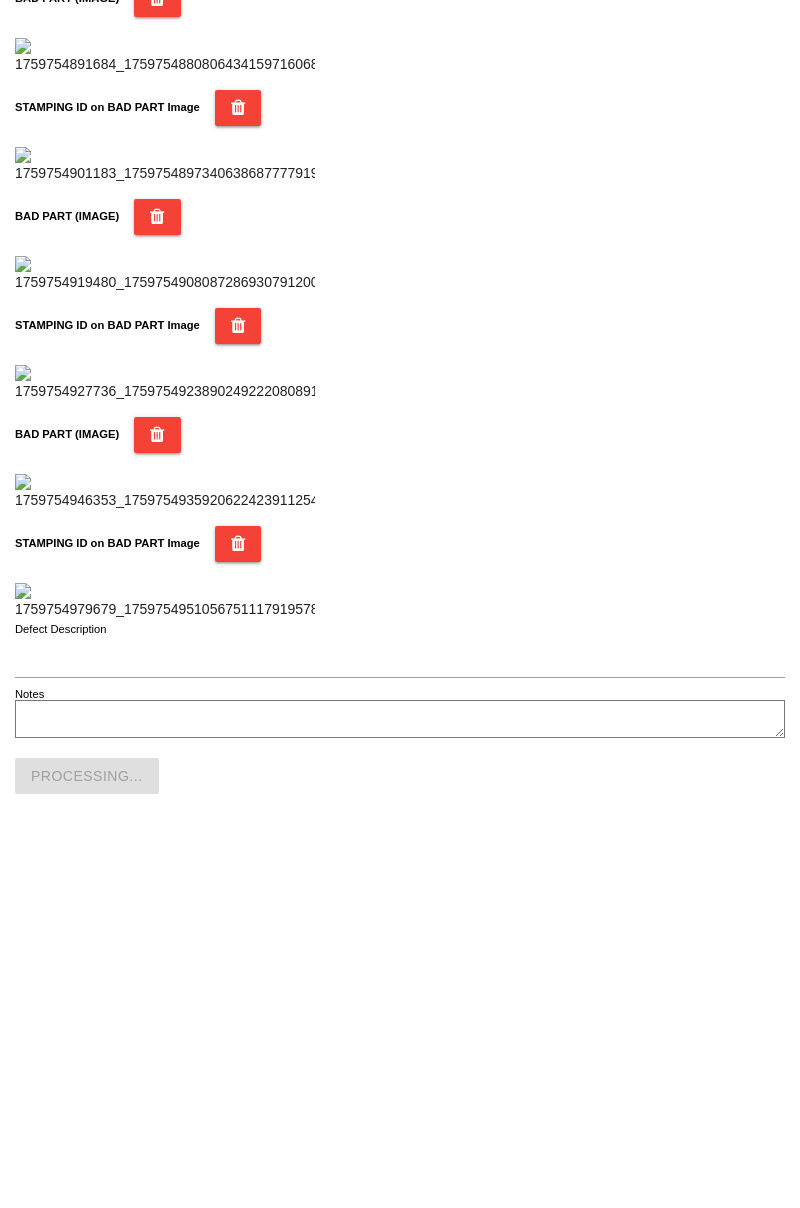
scroll to position [1752, 0]
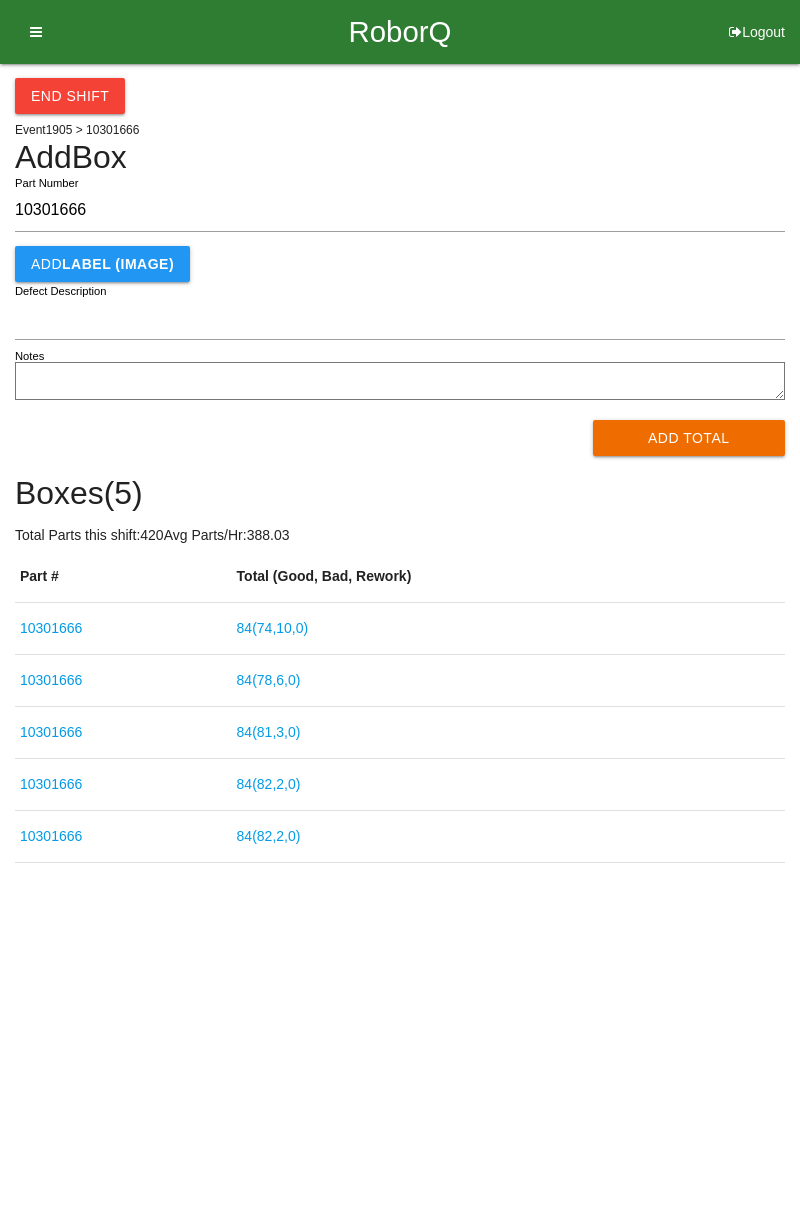
type input "10301666"
click at [696, 442] on button "Add Total" at bounding box center [689, 438] width 193 height 36
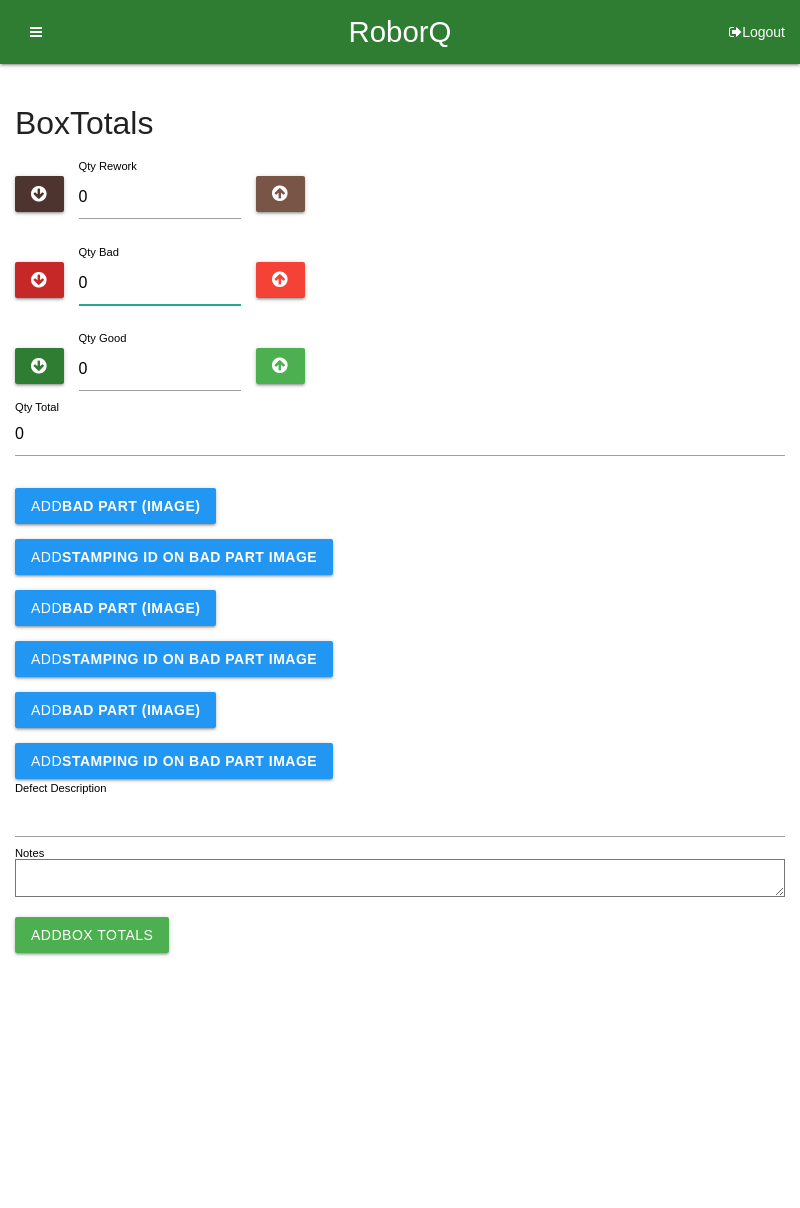
click at [166, 280] on input "0" at bounding box center [160, 283] width 163 height 43
type input "3"
type input "0"
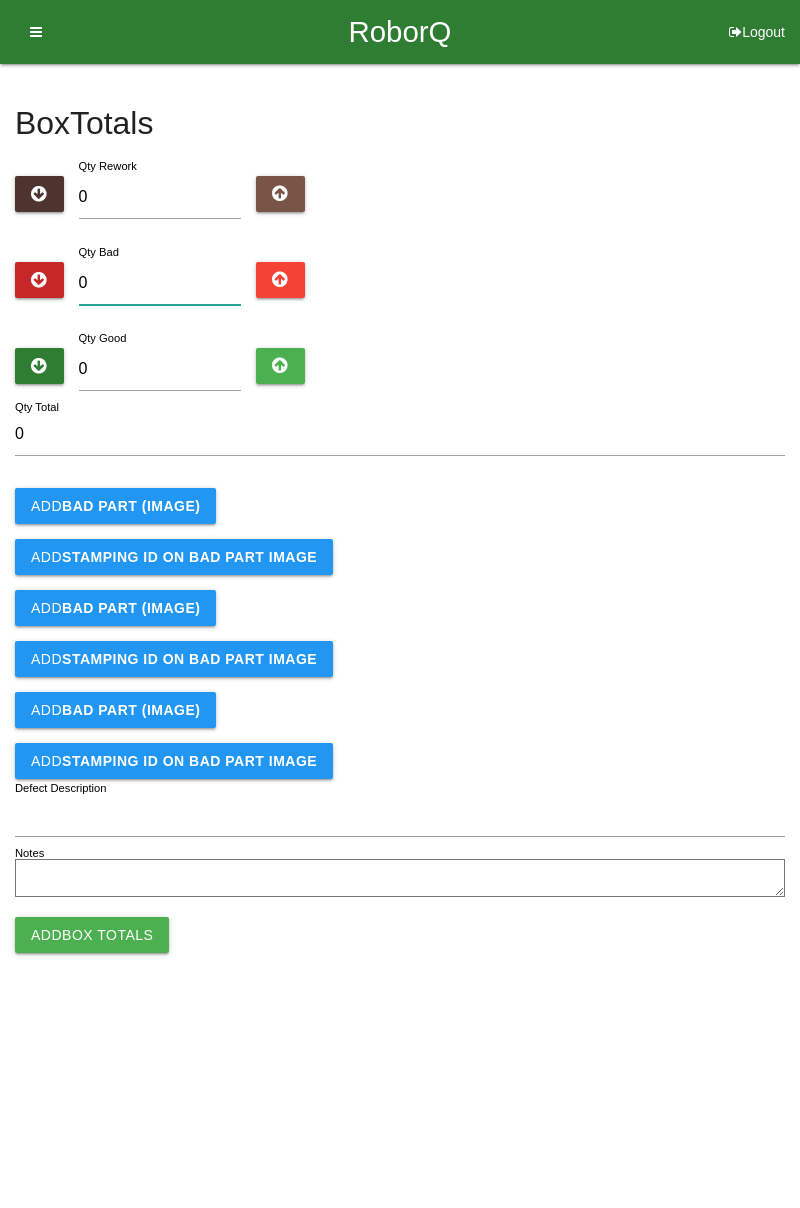
type input "9"
type input "0"
type input "1"
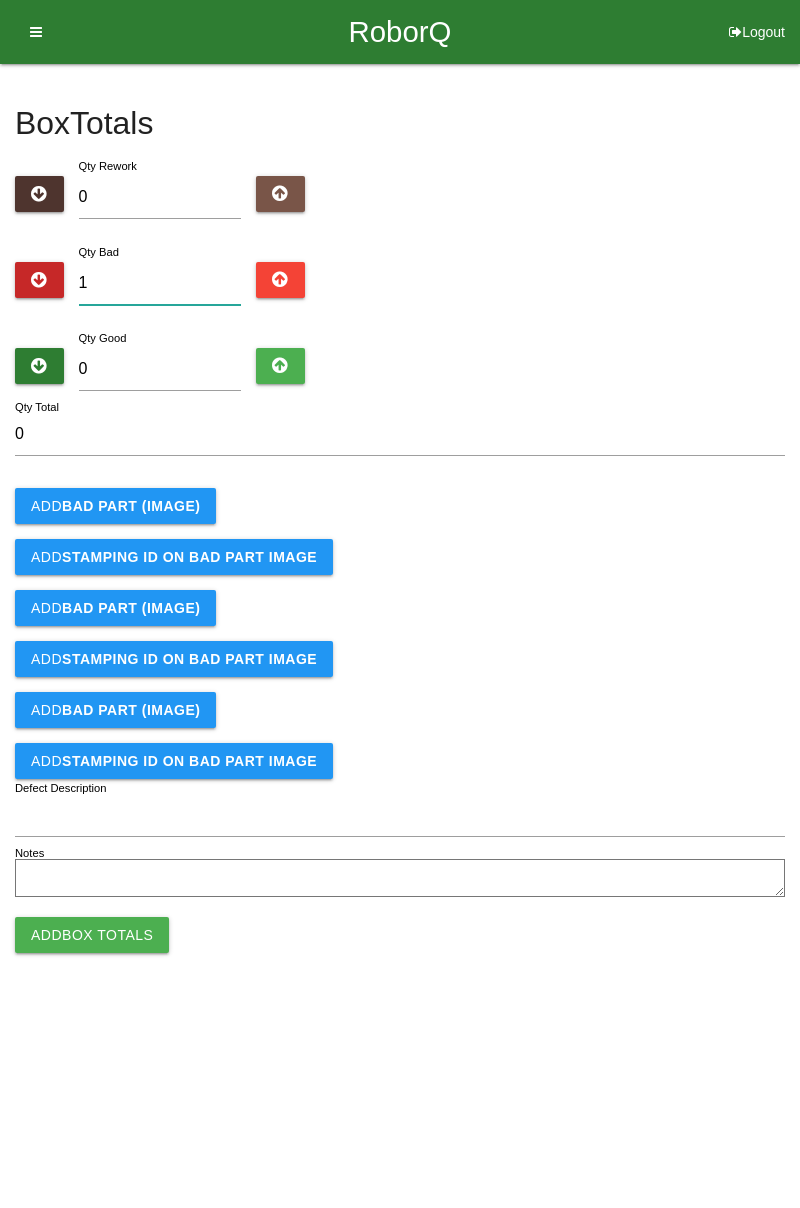
type input "1"
type input "12"
click at [167, 495] on button "Add BAD PART (IMAGE)" at bounding box center [115, 506] width 201 height 36
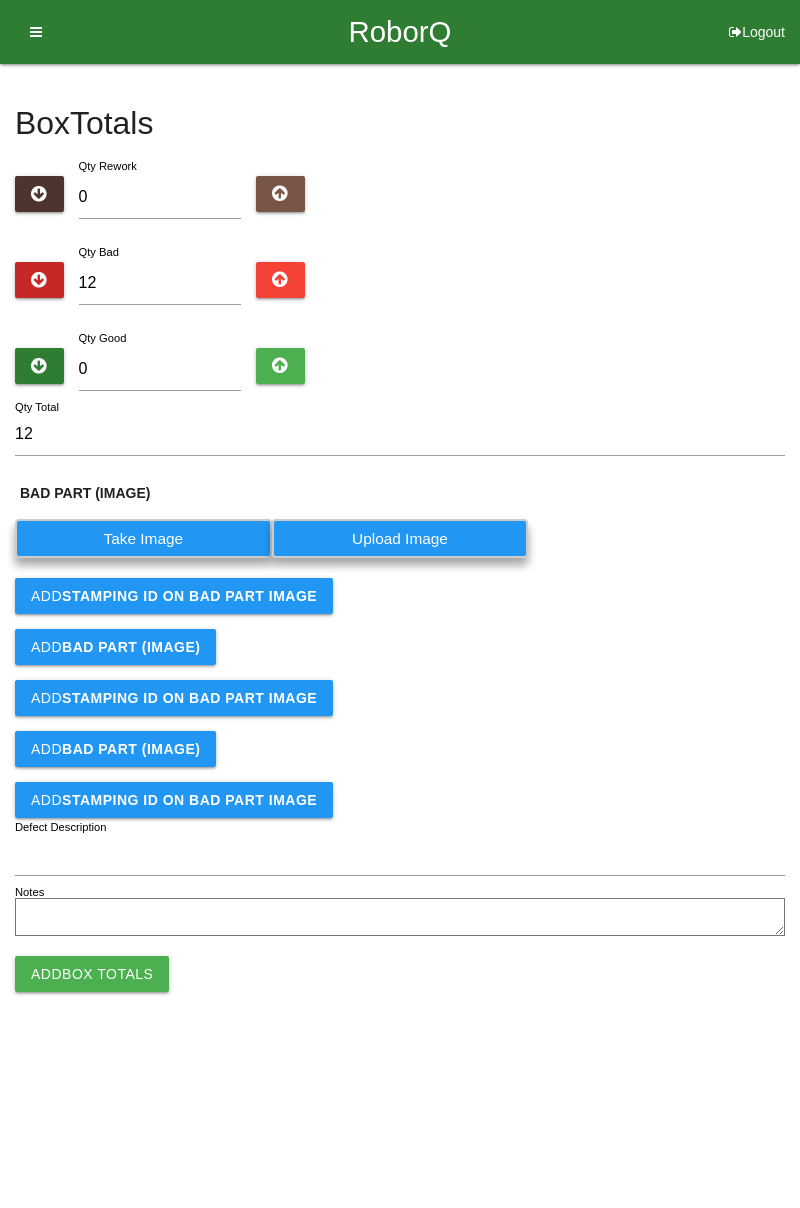
click at [165, 540] on label "Take Image" at bounding box center [143, 538] width 257 height 39
click at [0, 0] on \(IMAGE\) "Take Image" at bounding box center [0, 0] width 0 height 0
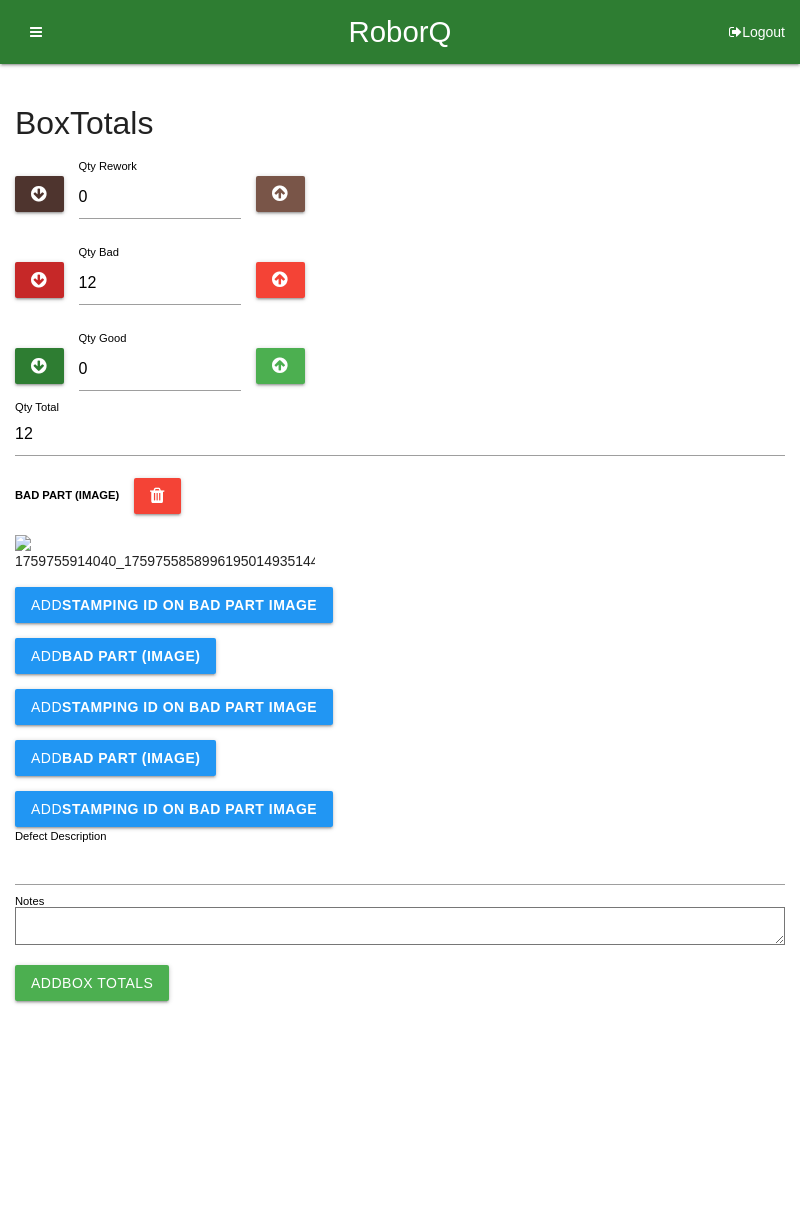
click at [185, 613] on b "STAMPING ID on BAD PART Image" at bounding box center [189, 605] width 255 height 16
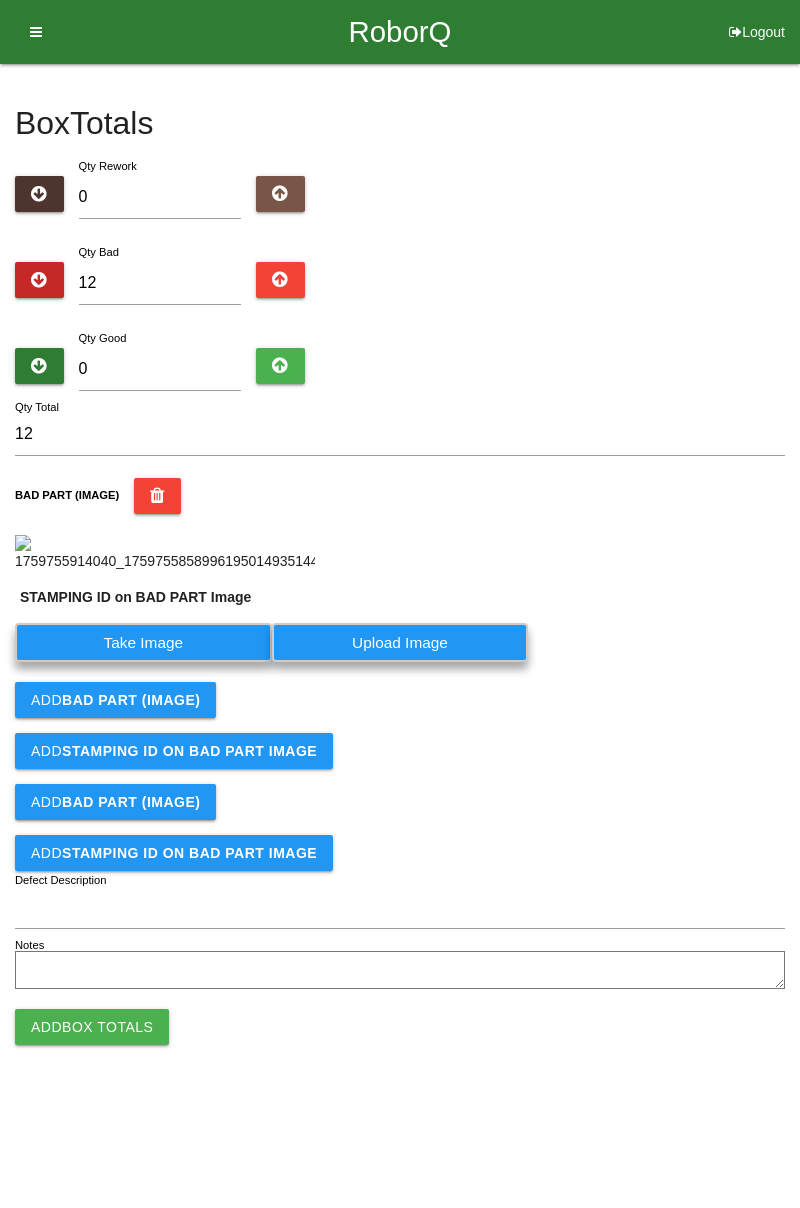
click at [204, 662] on label "Take Image" at bounding box center [143, 642] width 257 height 39
click at [0, 0] on PART "Take Image" at bounding box center [0, 0] width 0 height 0
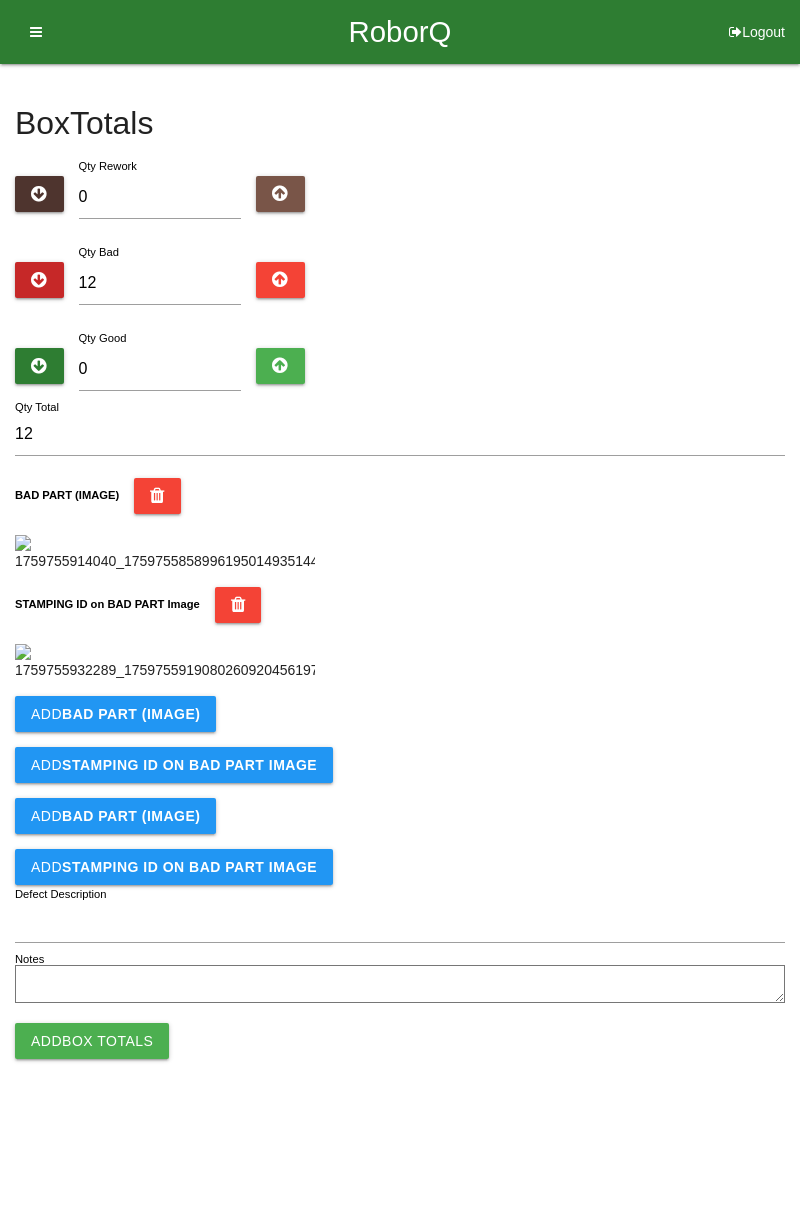
scroll to position [440, 0]
click at [180, 722] on b "BAD PART (IMAGE)" at bounding box center [131, 714] width 138 height 16
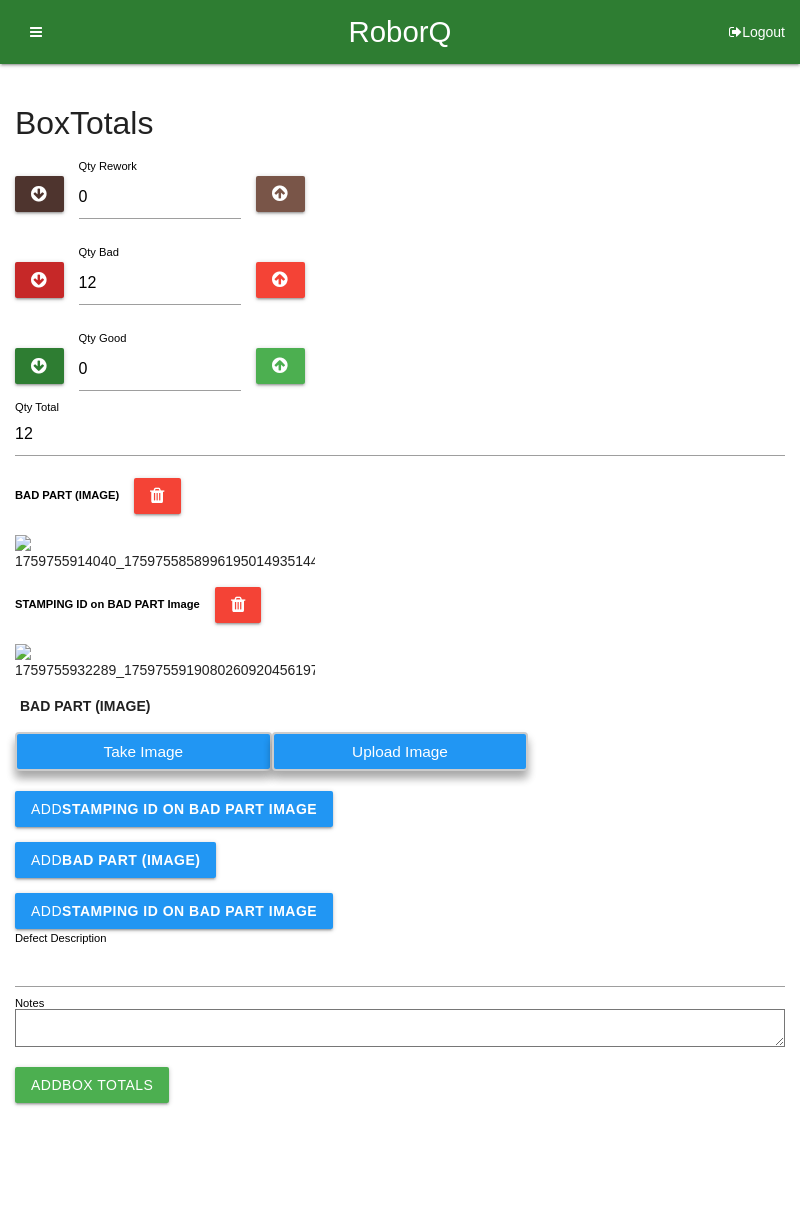
click at [168, 771] on label "Take Image" at bounding box center [143, 751] width 257 height 39
click at [0, 0] on \(IMAGE\) "Take Image" at bounding box center [0, 0] width 0 height 0
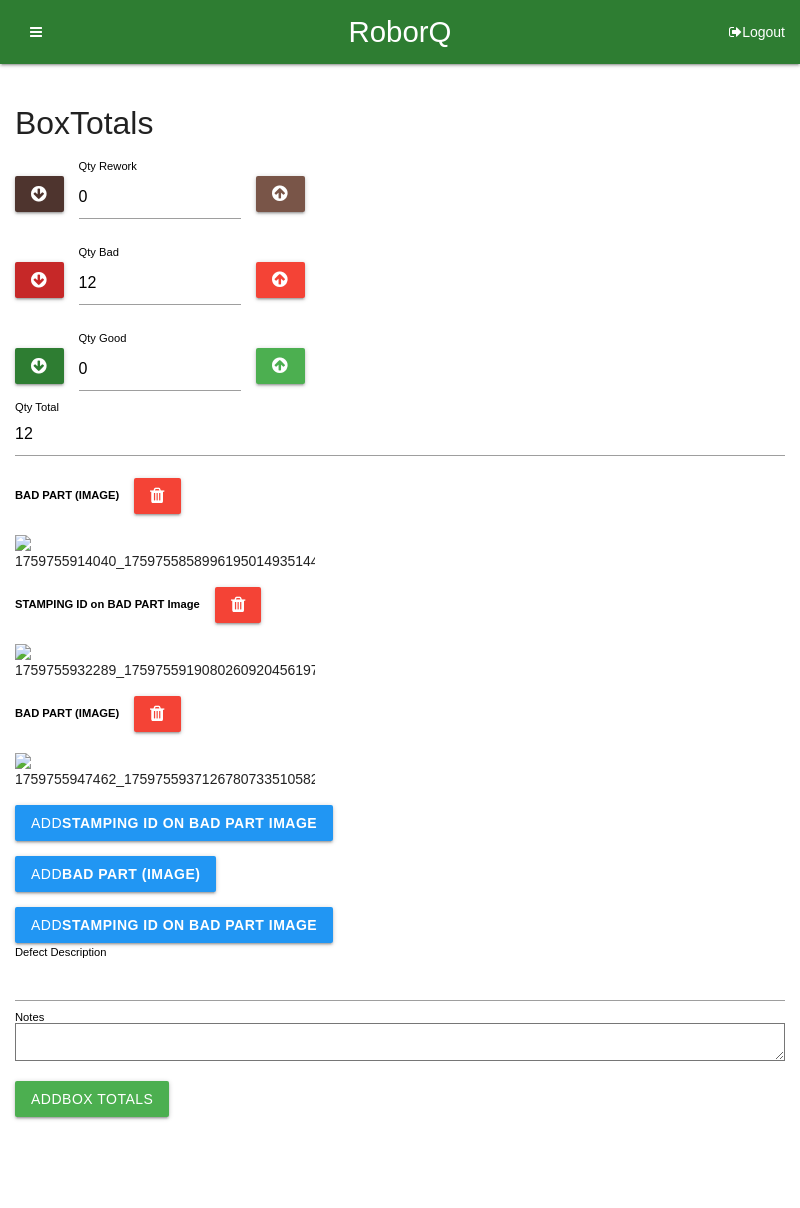
scroll to position [768, 0]
click at [282, 831] on b "STAMPING ID on BAD PART Image" at bounding box center [189, 823] width 255 height 16
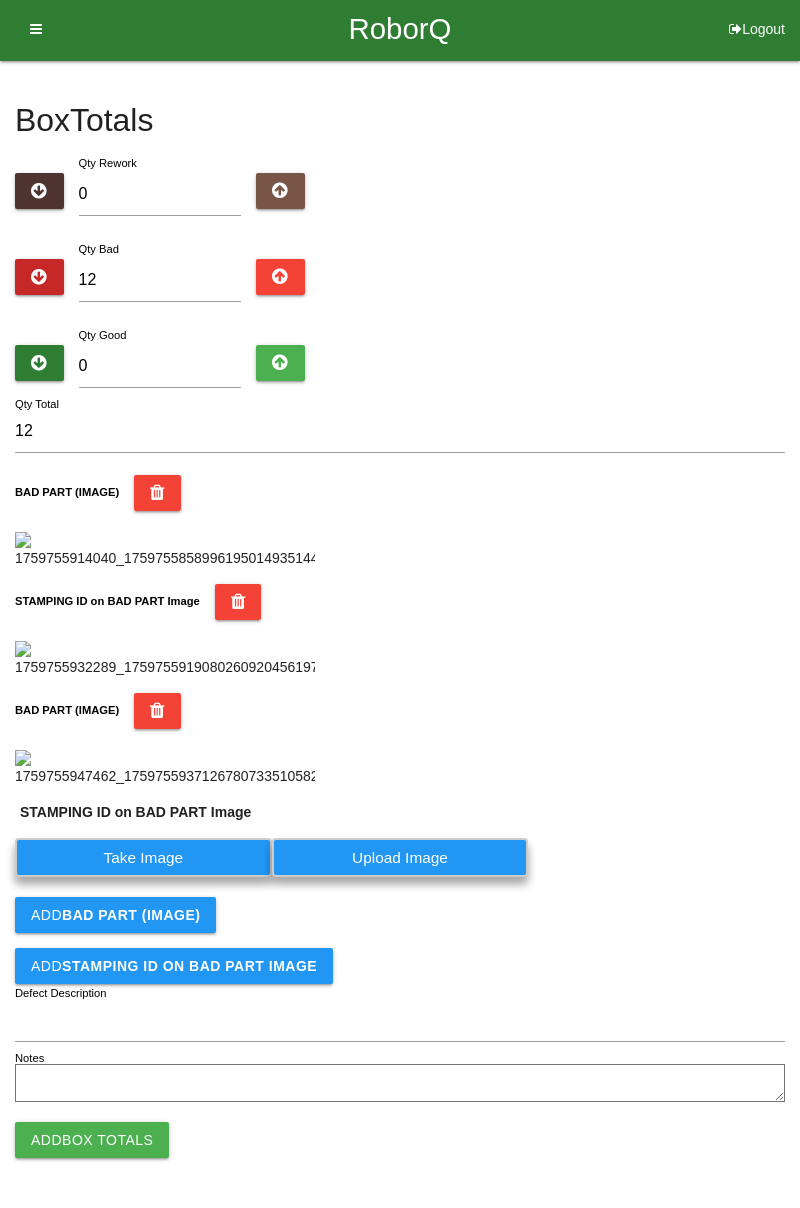
click at [160, 877] on label "Take Image" at bounding box center [143, 857] width 257 height 39
click at [0, 0] on PART "Take Image" at bounding box center [0, 0] width 0 height 0
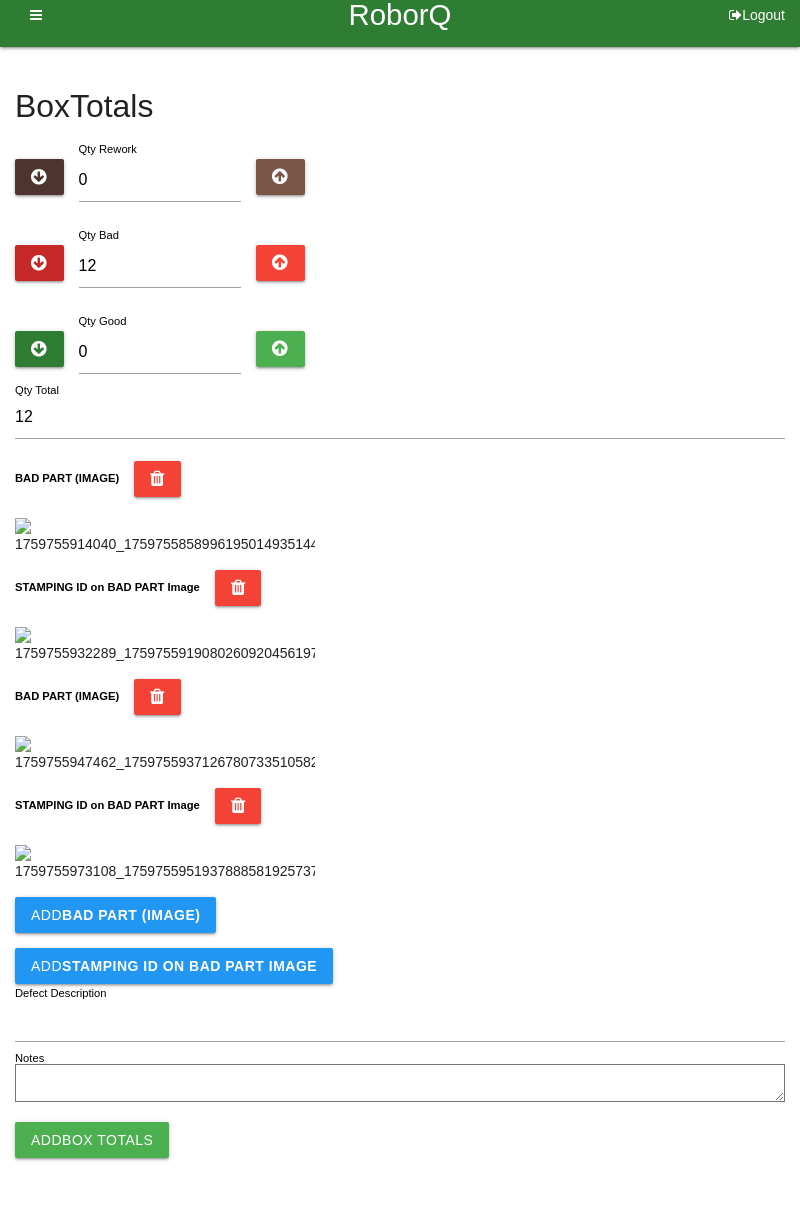
scroll to position [1096, 0]
click at [187, 919] on b "BAD PART (IMAGE)" at bounding box center [131, 915] width 138 height 16
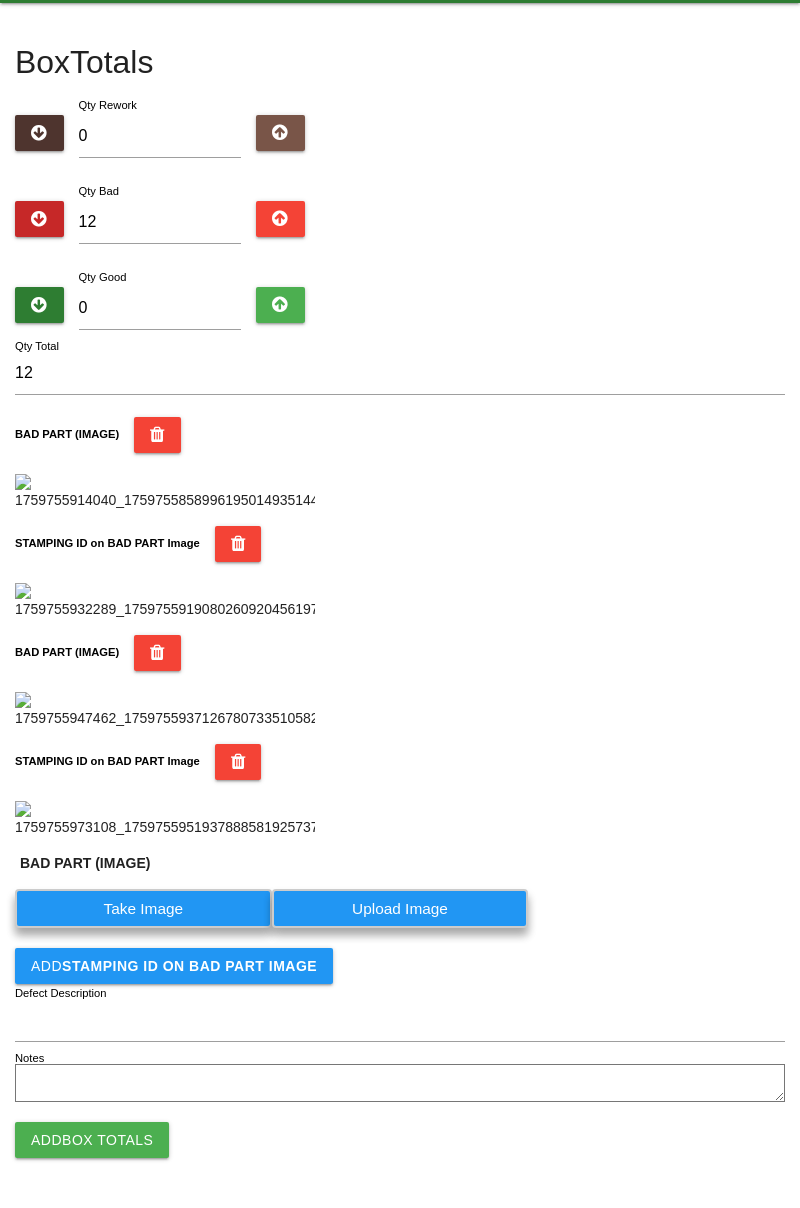
click at [143, 928] on label "Take Image" at bounding box center [143, 908] width 257 height 39
click at [0, 0] on \(IMAGE\) "Take Image" at bounding box center [0, 0] width 0 height 0
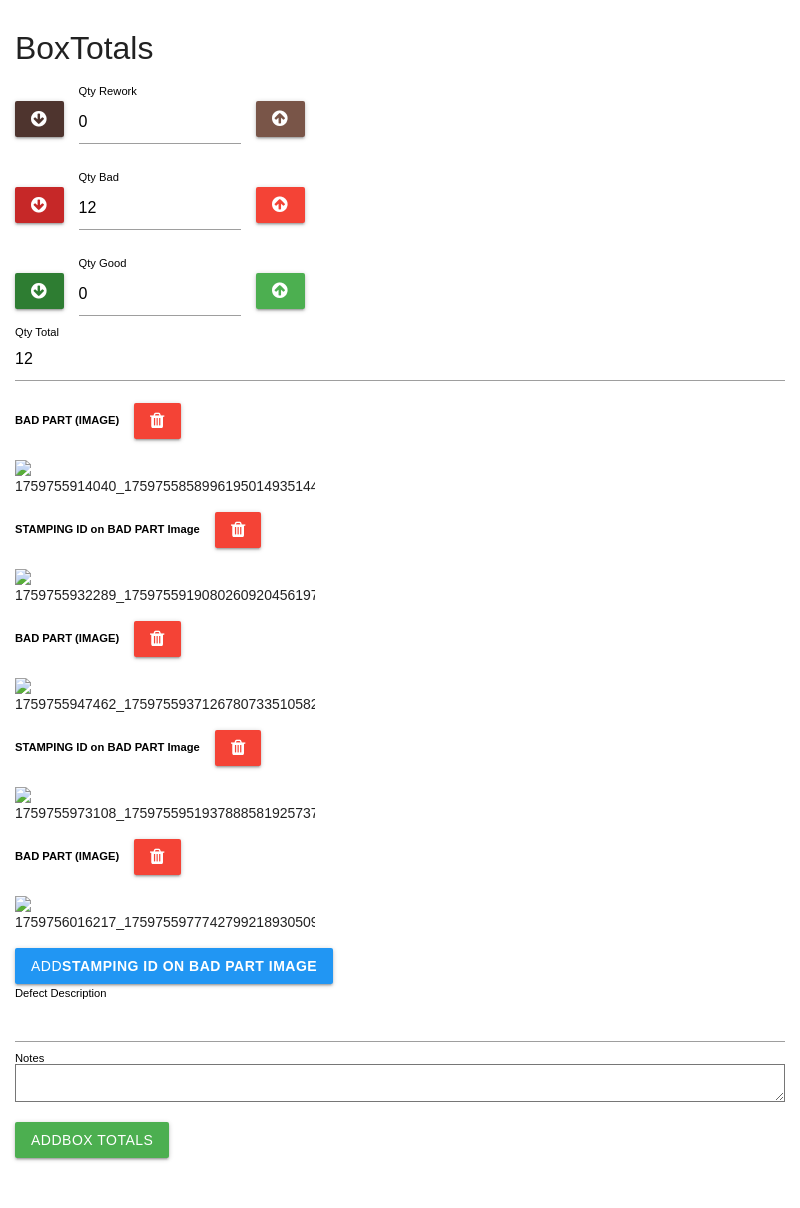
scroll to position [1424, 0]
click at [235, 960] on b "STAMPING ID on BAD PART Image" at bounding box center [189, 966] width 255 height 16
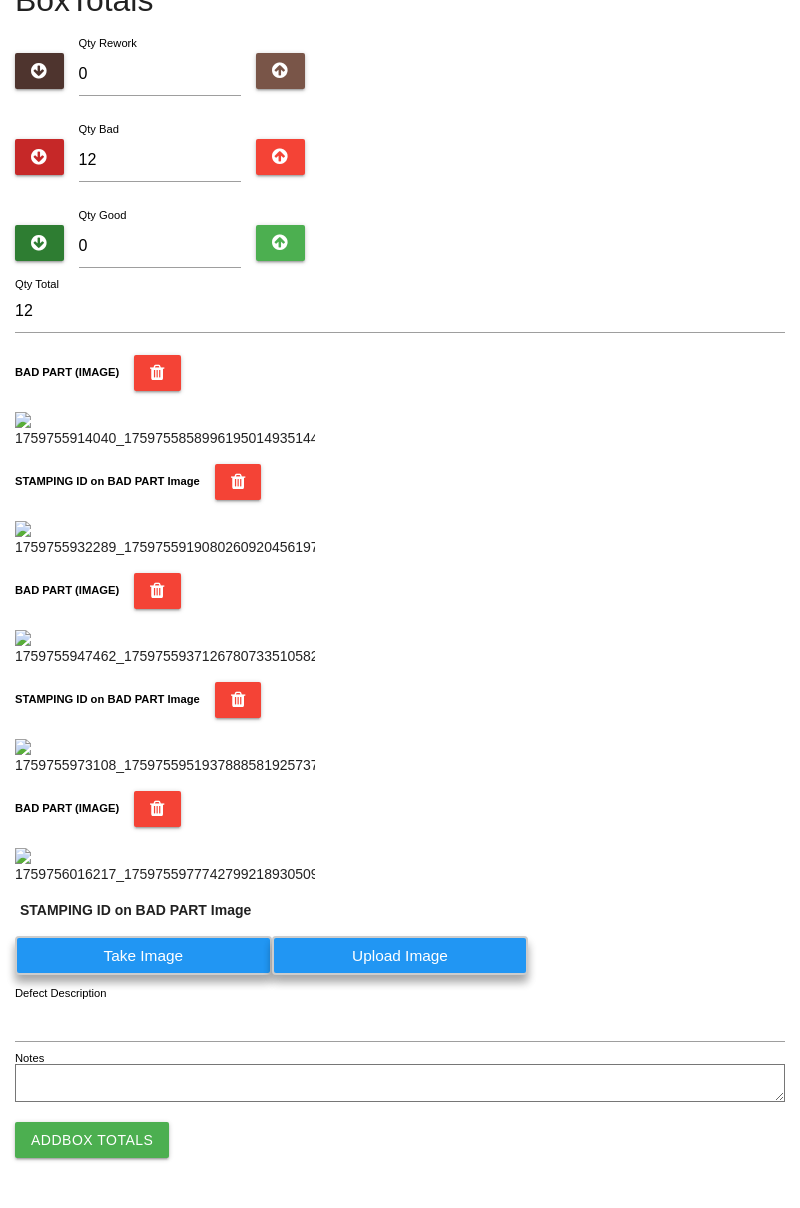
click at [176, 975] on label "Take Image" at bounding box center [143, 955] width 257 height 39
click at [0, 0] on PART "Take Image" at bounding box center [0, 0] width 0 height 0
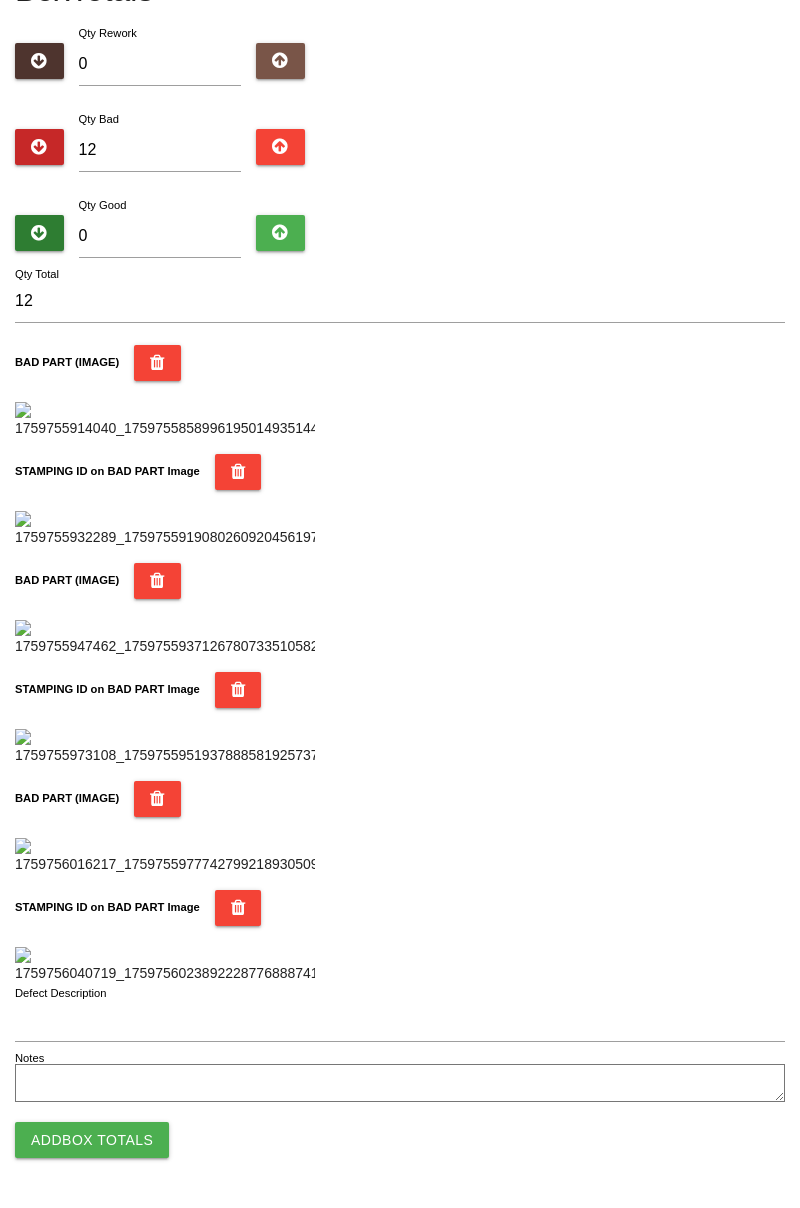
scroll to position [0, 0]
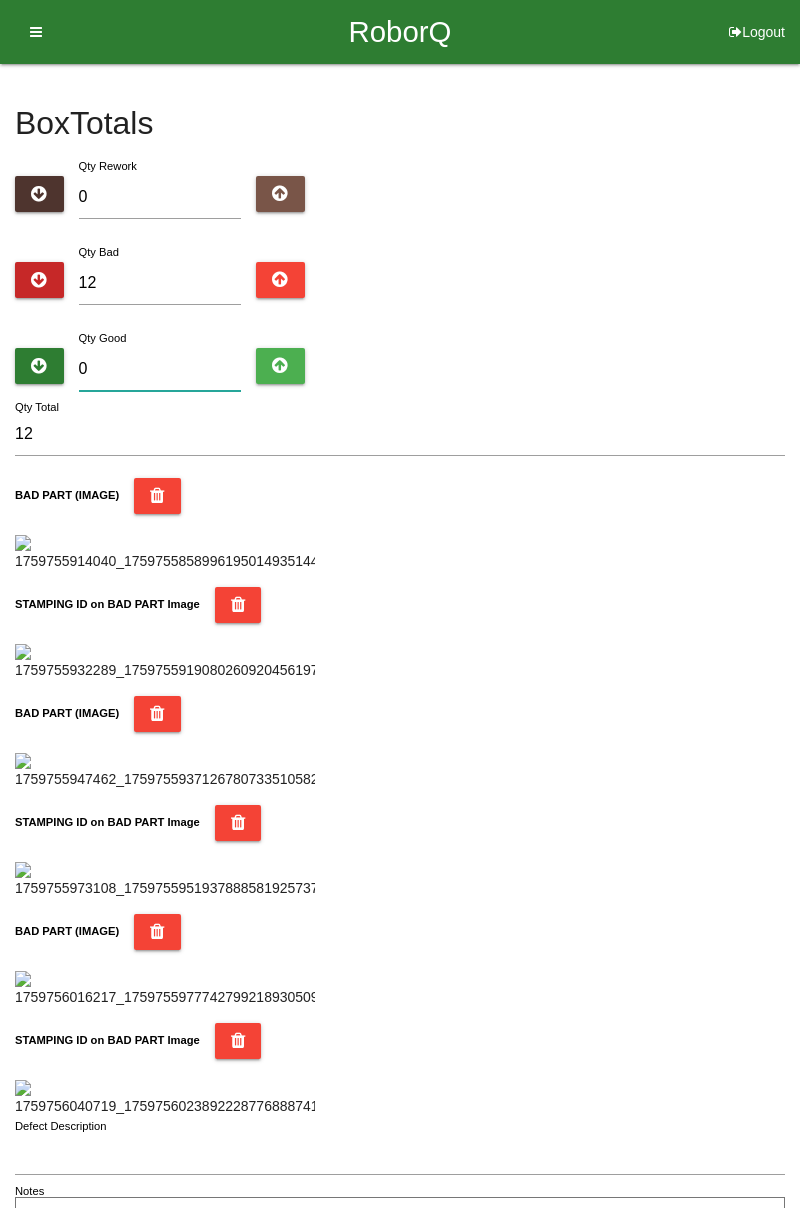
click at [204, 370] on input "0" at bounding box center [160, 369] width 163 height 43
type input "7"
type input "19"
type input "72"
type input "84"
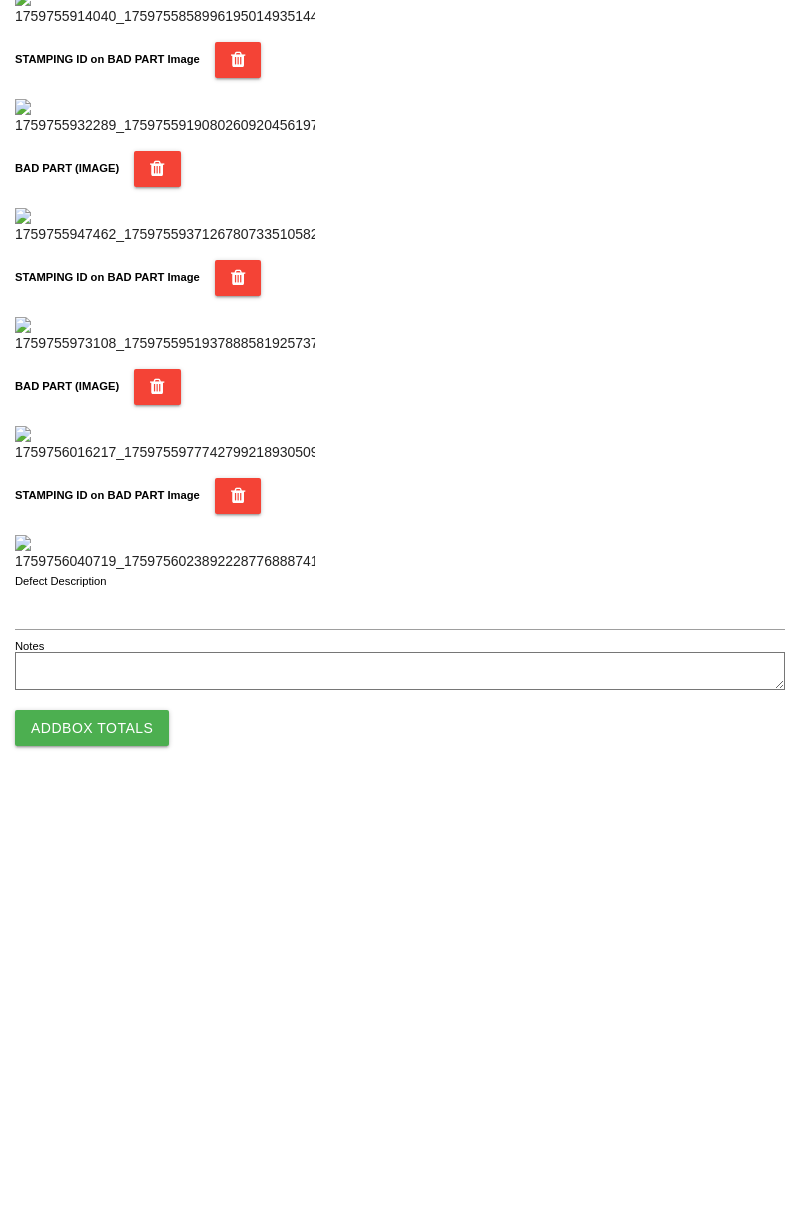
type input "72"
click at [116, 1147] on button "Add Box Totals" at bounding box center [92, 1140] width 154 height 36
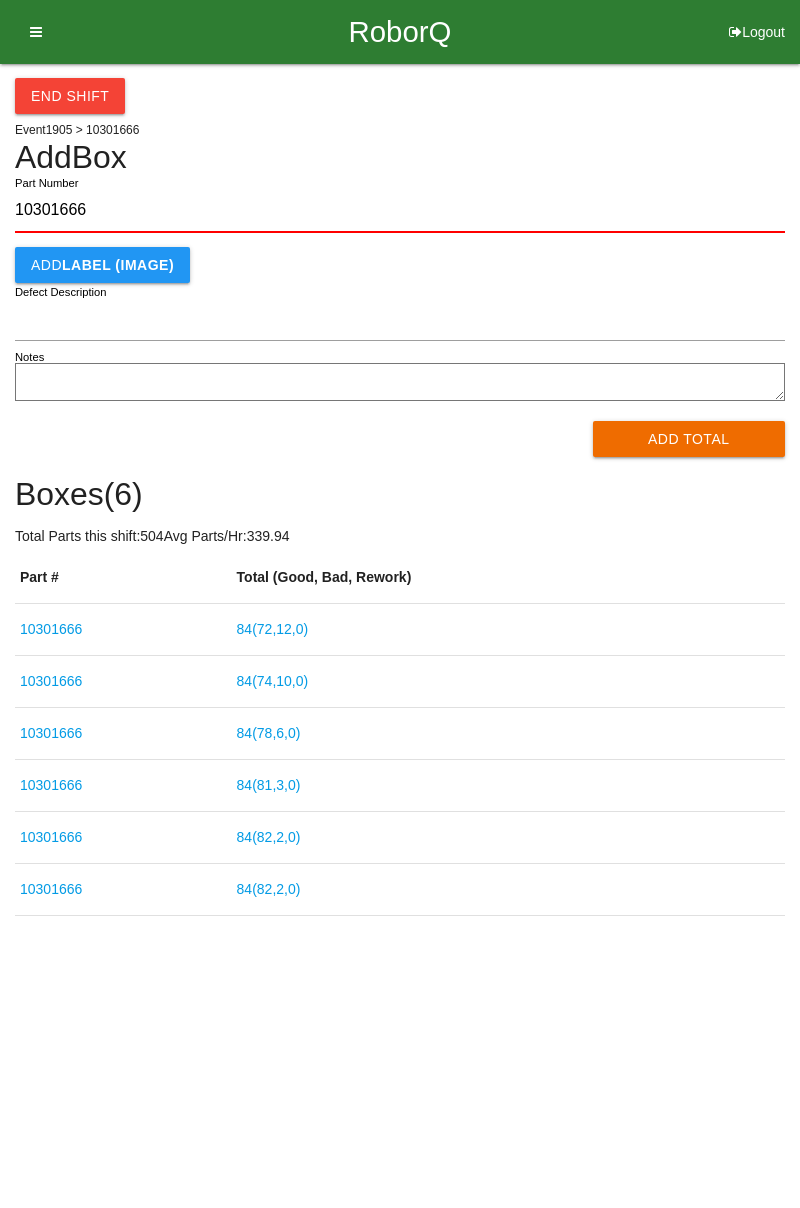
type input "10301666"
click at [692, 440] on button "Add Total" at bounding box center [689, 439] width 193 height 36
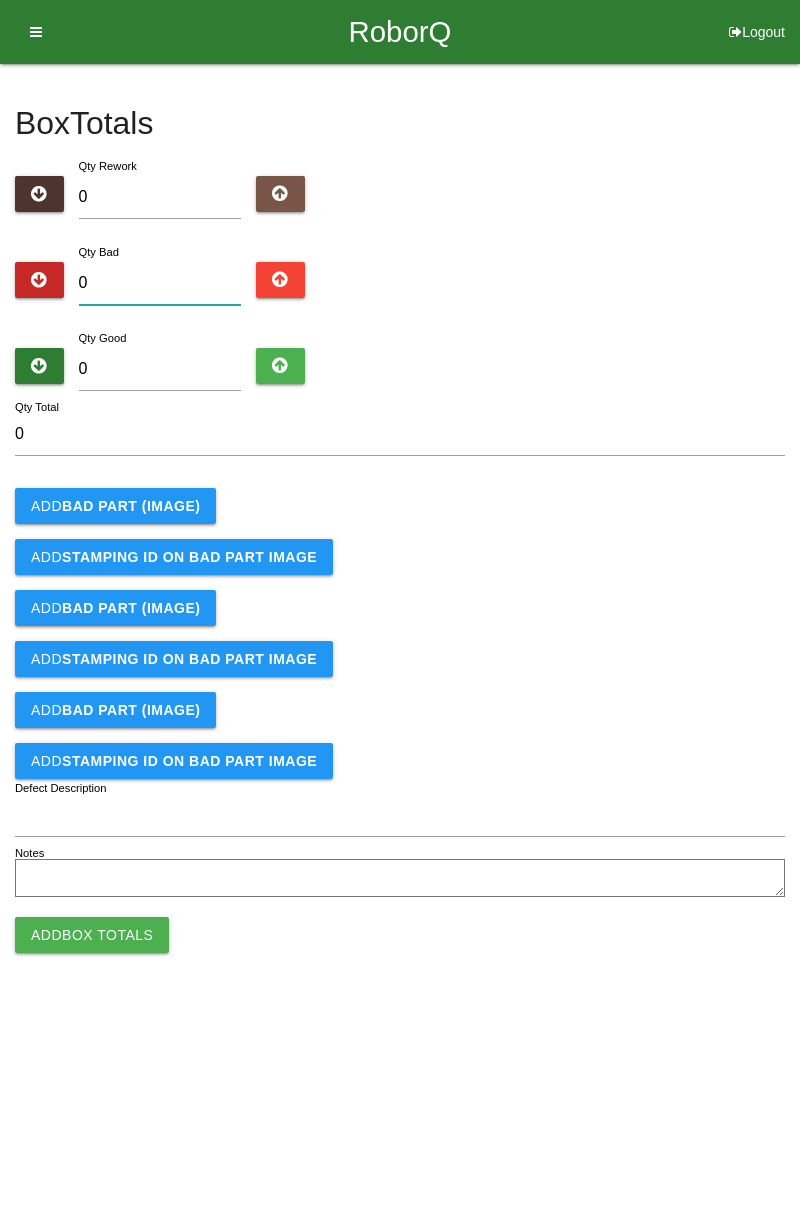
click at [162, 278] on input "0" at bounding box center [160, 283] width 163 height 43
type input "8"
type input "0"
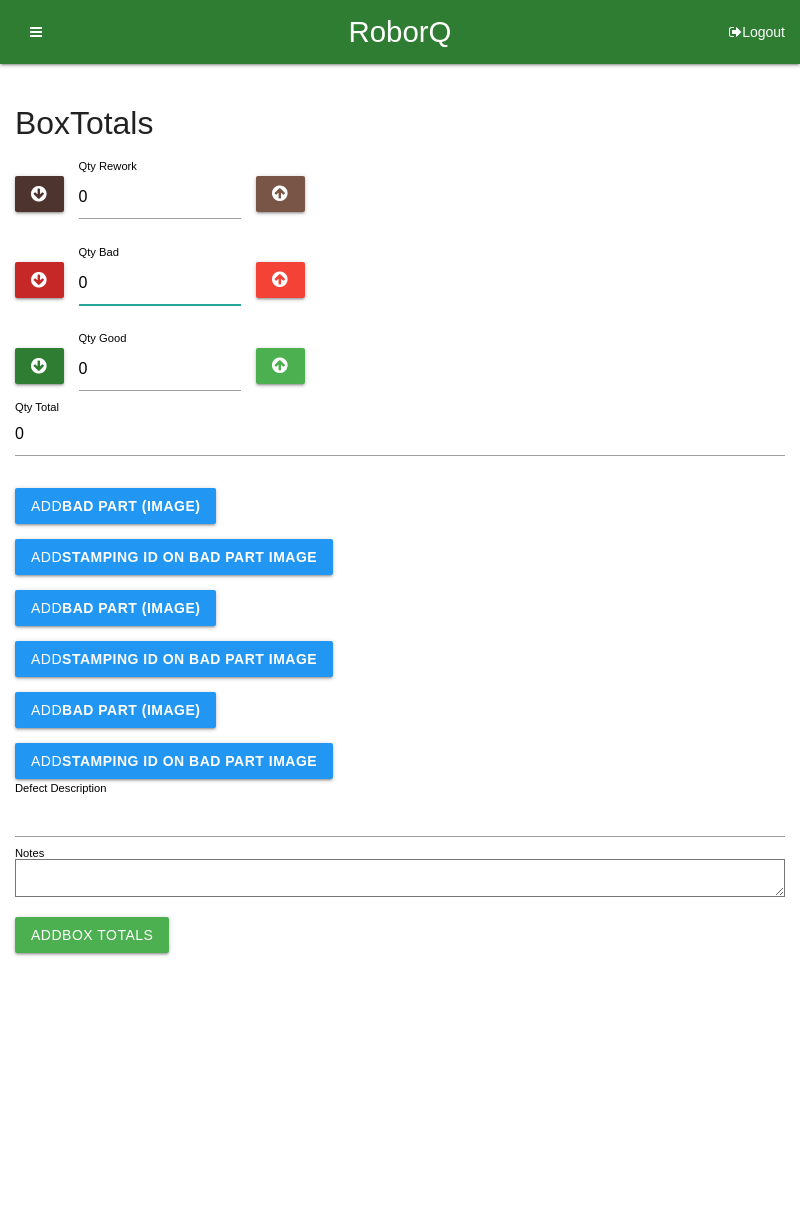
type input "9"
click at [159, 493] on button "Add BAD PART (IMAGE)" at bounding box center [115, 506] width 201 height 36
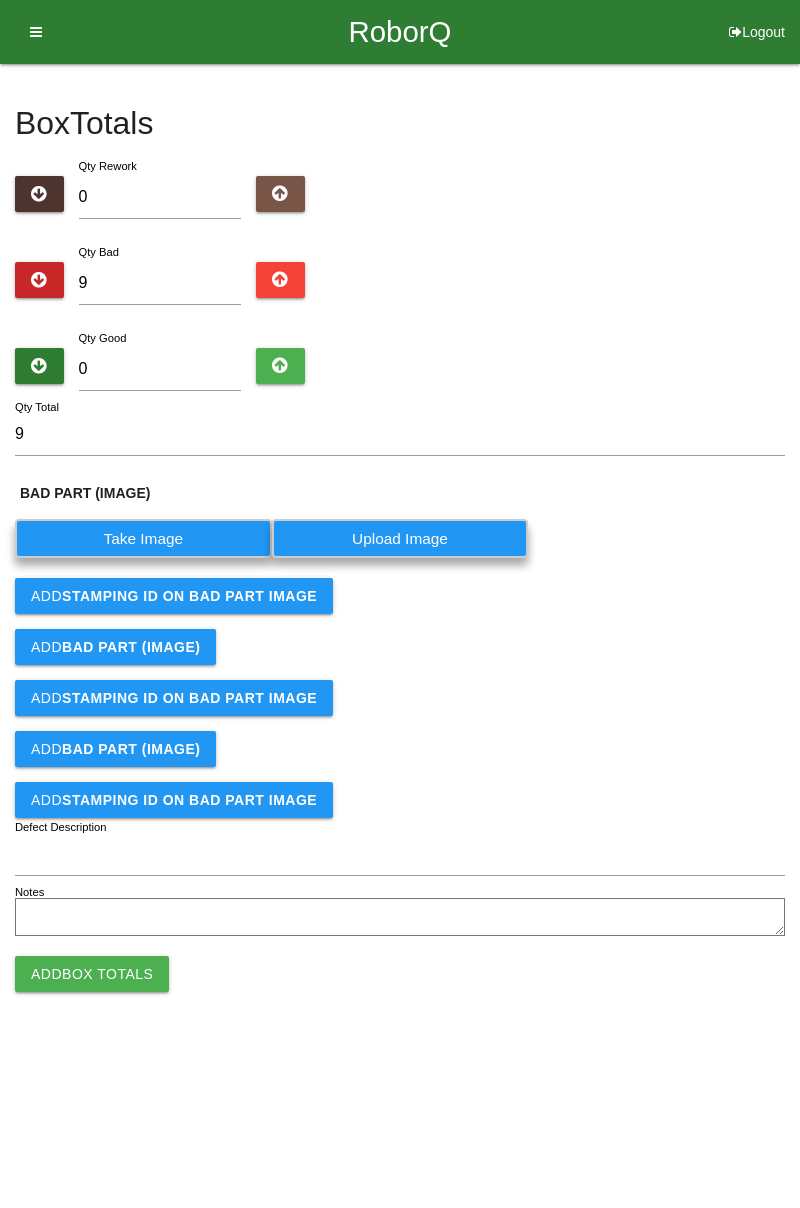
click at [164, 536] on label "Take Image" at bounding box center [143, 538] width 257 height 39
click at [0, 0] on \(IMAGE\) "Take Image" at bounding box center [0, 0] width 0 height 0
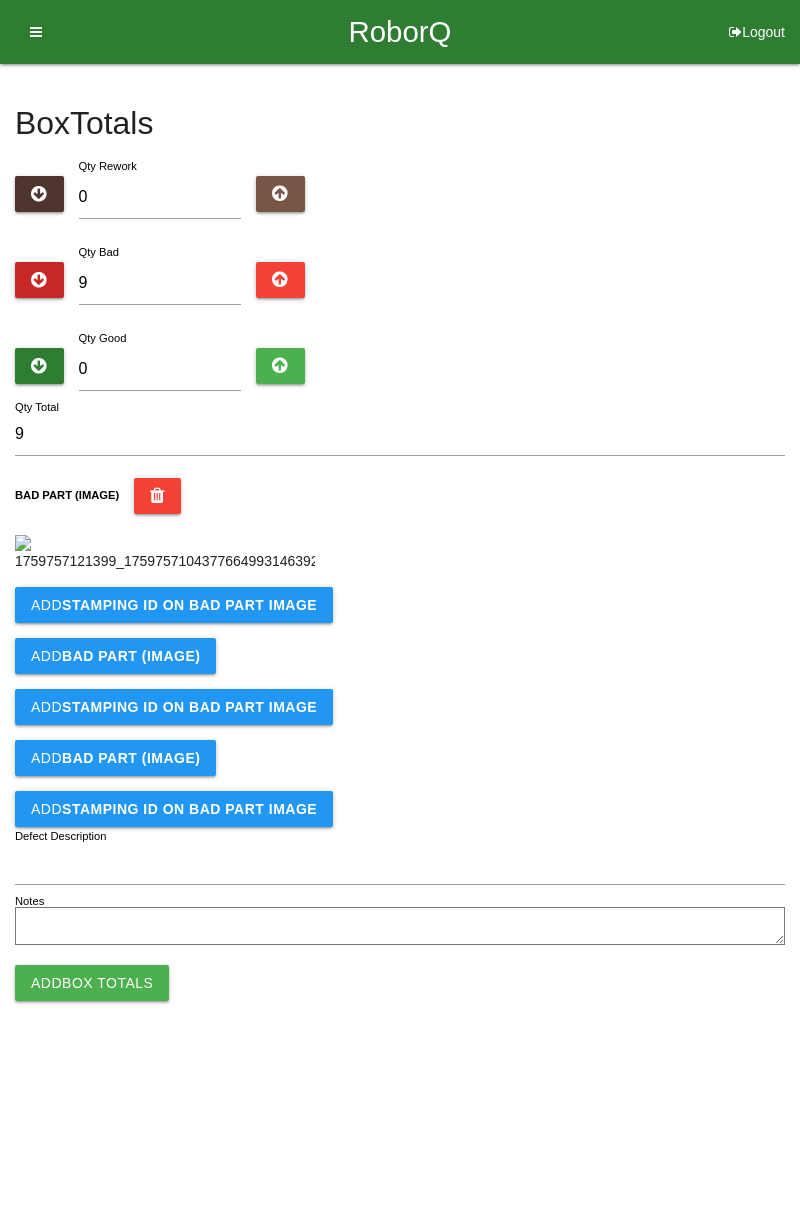
scroll to position [112, 0]
click at [281, 613] on b "STAMPING ID on BAD PART Image" at bounding box center [189, 605] width 255 height 16
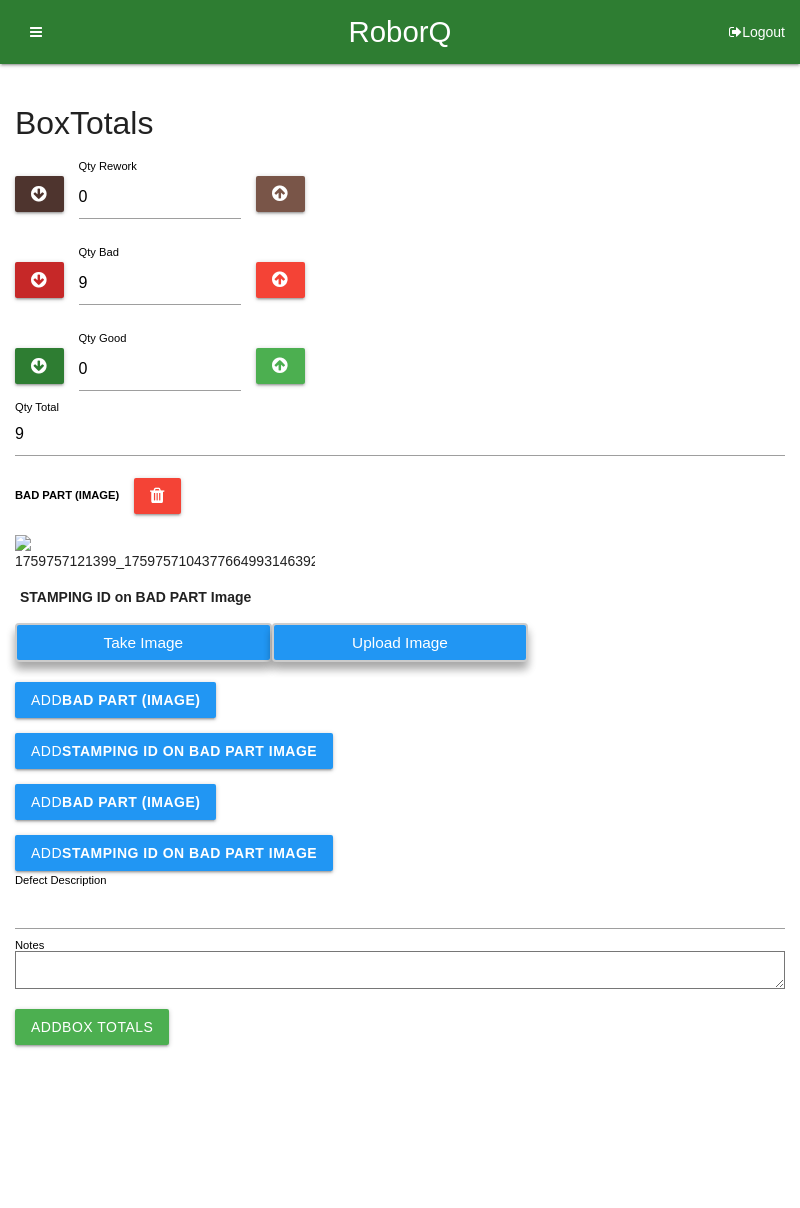
click at [176, 662] on label "Take Image" at bounding box center [143, 642] width 257 height 39
click at [0, 0] on PART "Take Image" at bounding box center [0, 0] width 0 height 0
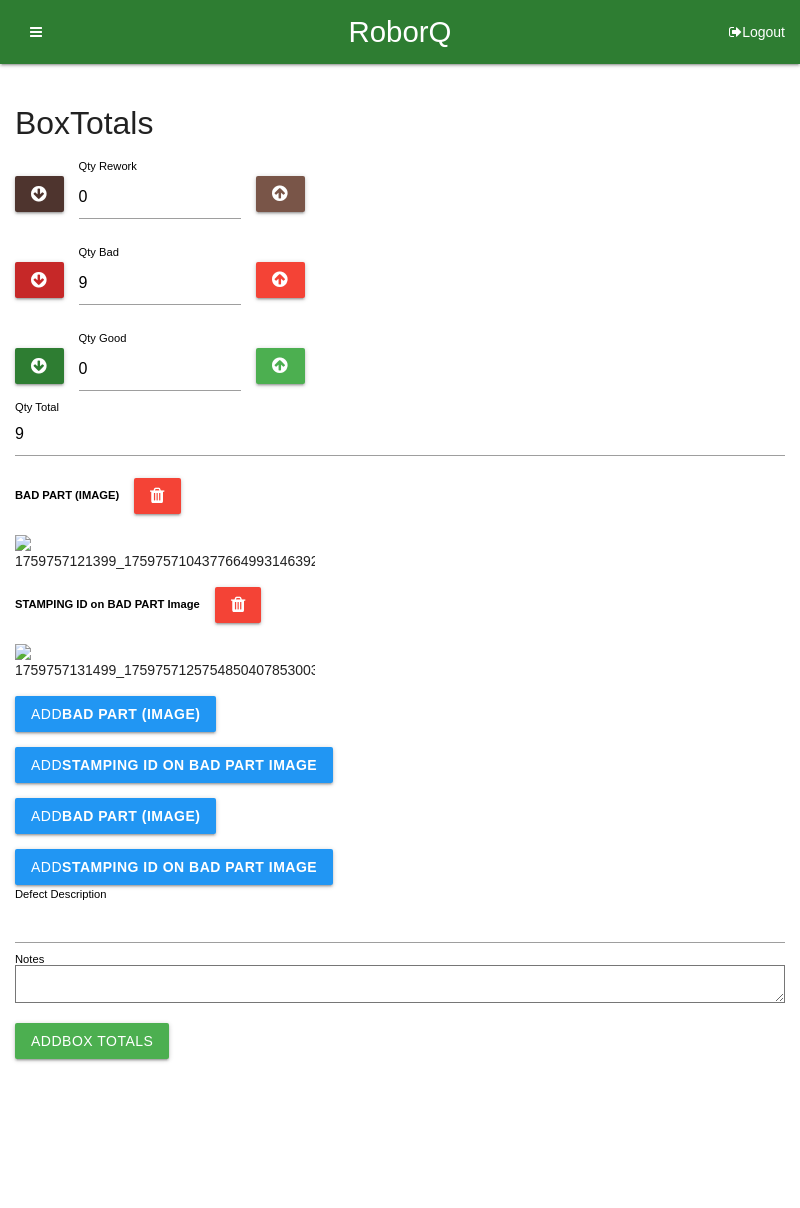
scroll to position [440, 0]
click at [185, 722] on b "BAD PART (IMAGE)" at bounding box center [131, 714] width 138 height 16
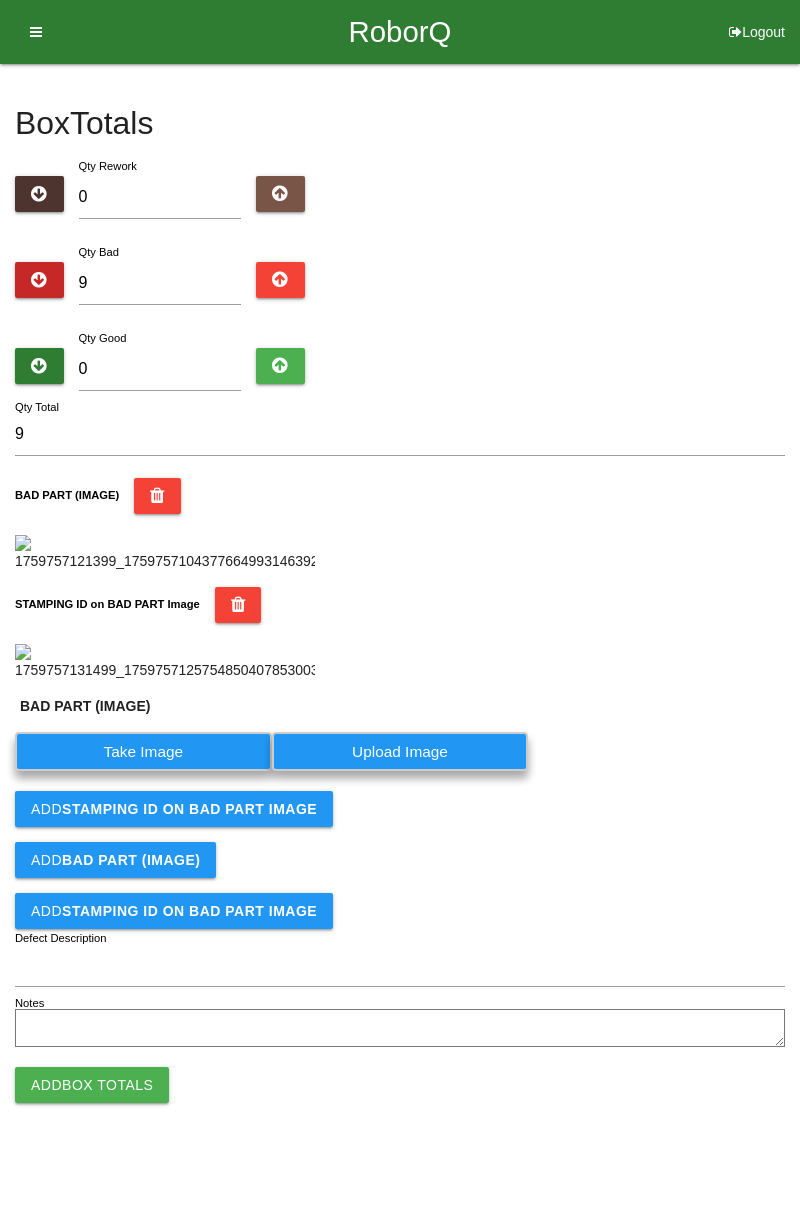
click at [150, 771] on label "Take Image" at bounding box center [143, 751] width 257 height 39
click at [0, 0] on \(IMAGE\) "Take Image" at bounding box center [0, 0] width 0 height 0
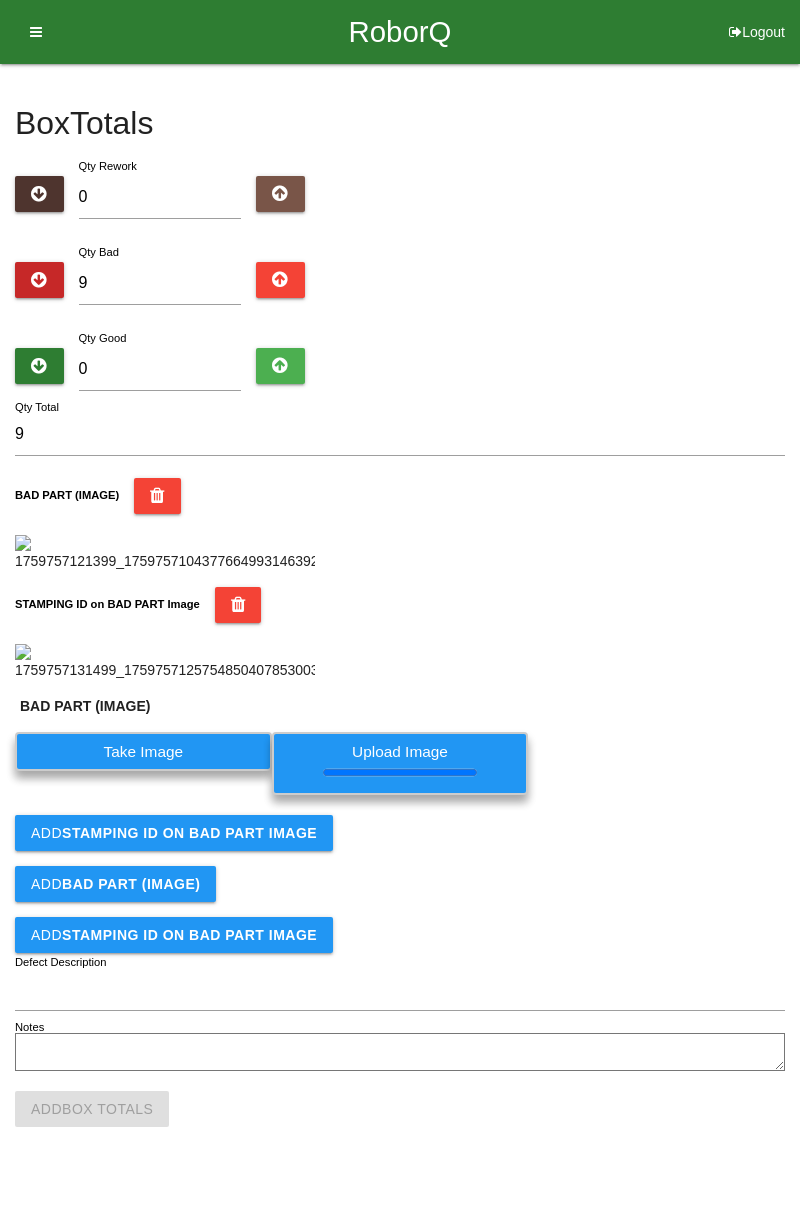
click at [259, 851] on button "Add STAMPING ID on BAD PART Image" at bounding box center [174, 833] width 318 height 36
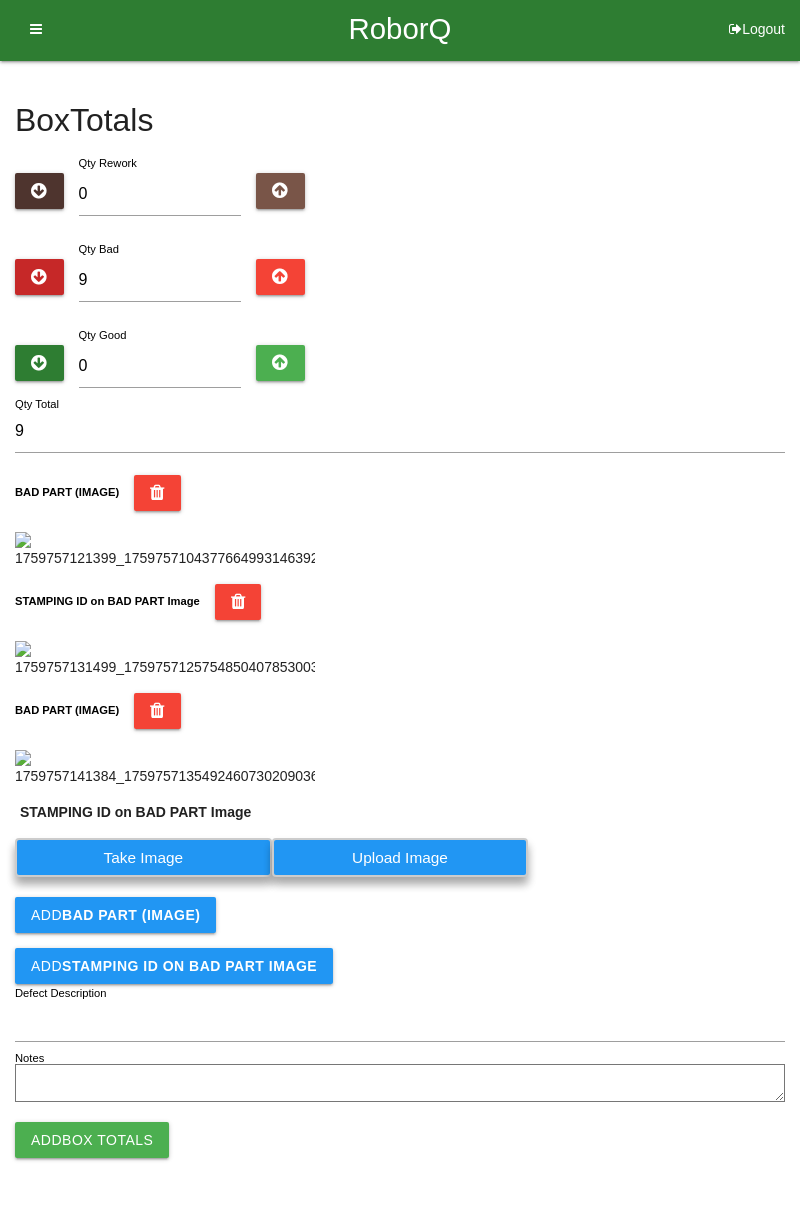
scroll to position [812, 0]
click at [235, 855] on label "Take Image" at bounding box center [143, 857] width 257 height 39
click at [0, 0] on PART "Take Image" at bounding box center [0, 0] width 0 height 0
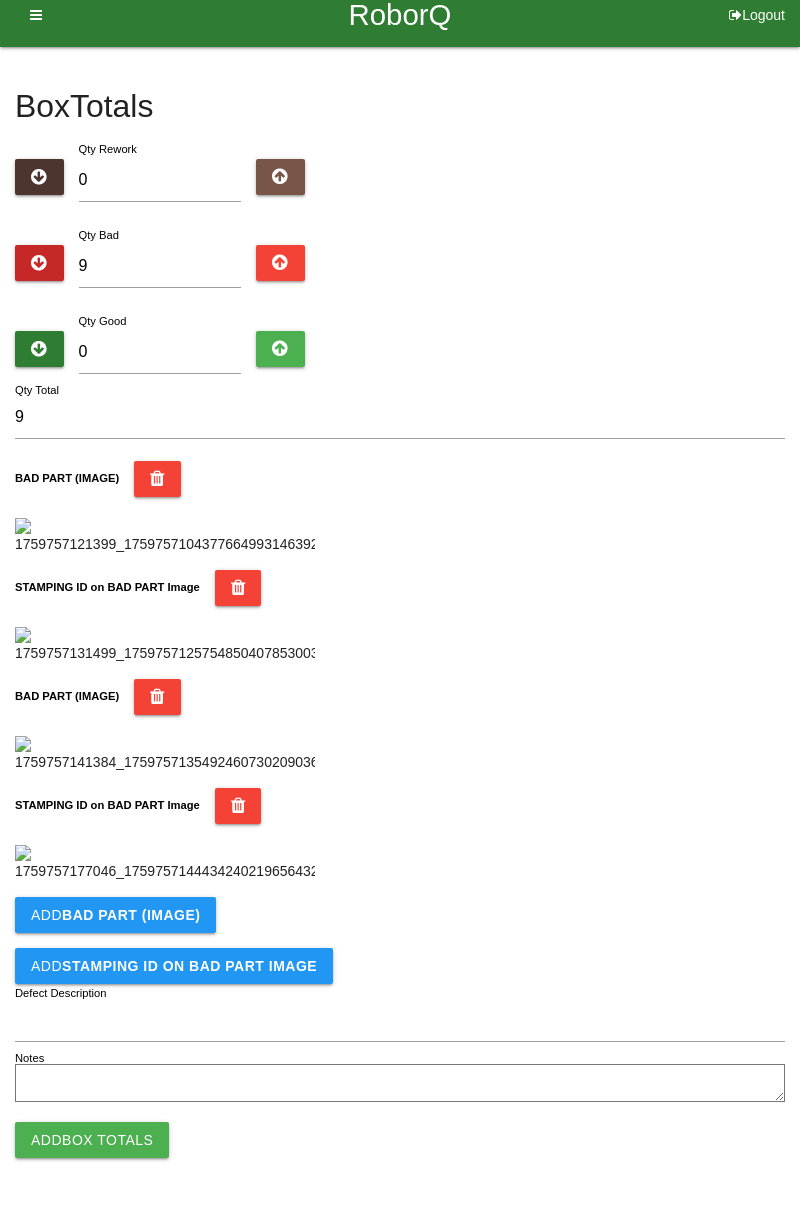
scroll to position [1096, 0]
click at [179, 914] on b "BAD PART (IMAGE)" at bounding box center [131, 915] width 138 height 16
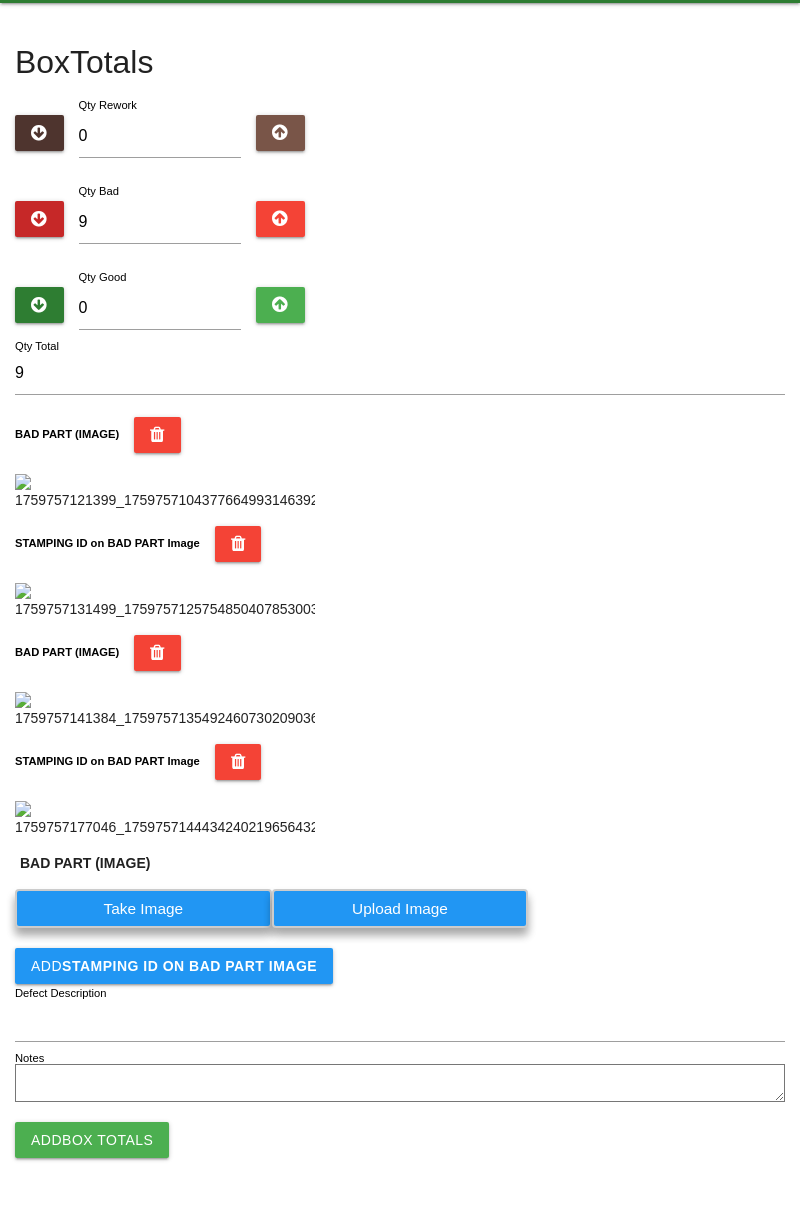
click at [172, 928] on label "Take Image" at bounding box center [143, 908] width 257 height 39
click at [0, 0] on \(IMAGE\) "Take Image" at bounding box center [0, 0] width 0 height 0
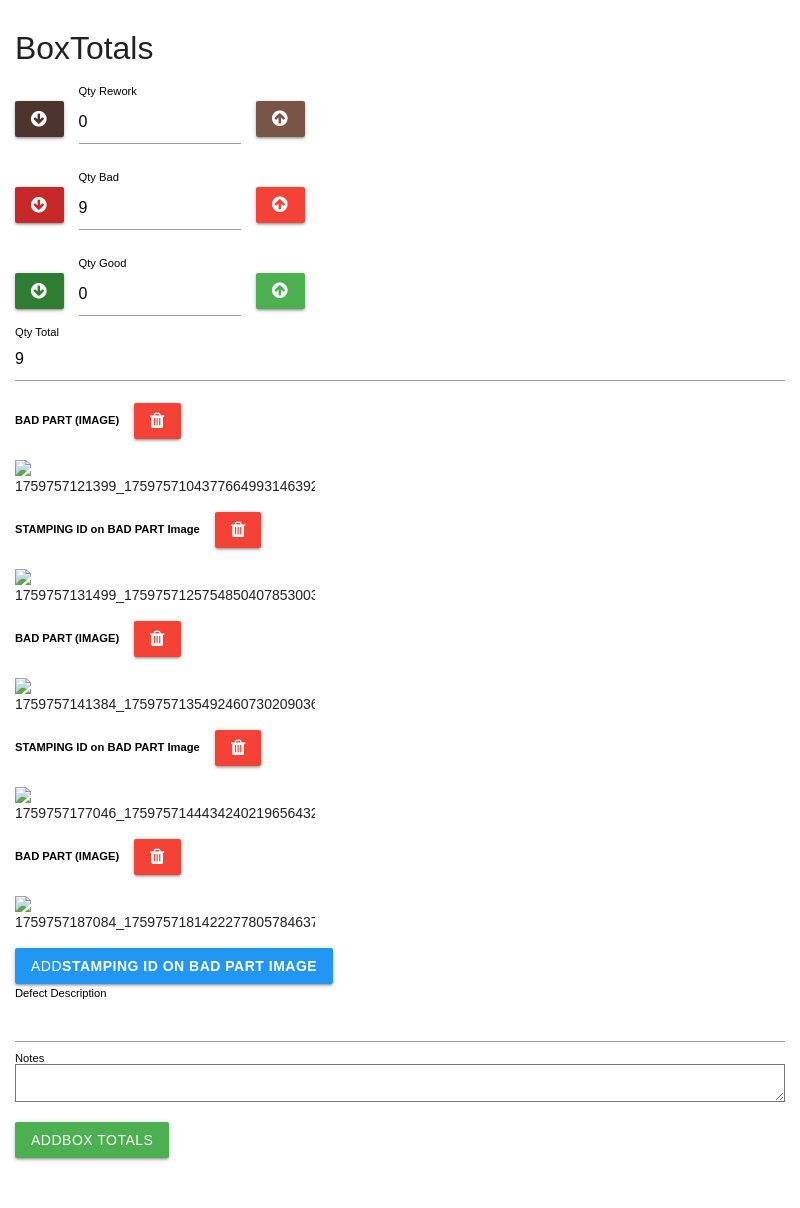
click at [137, 875] on button "BAD PART (IMAGE)" at bounding box center [157, 857] width 47 height 36
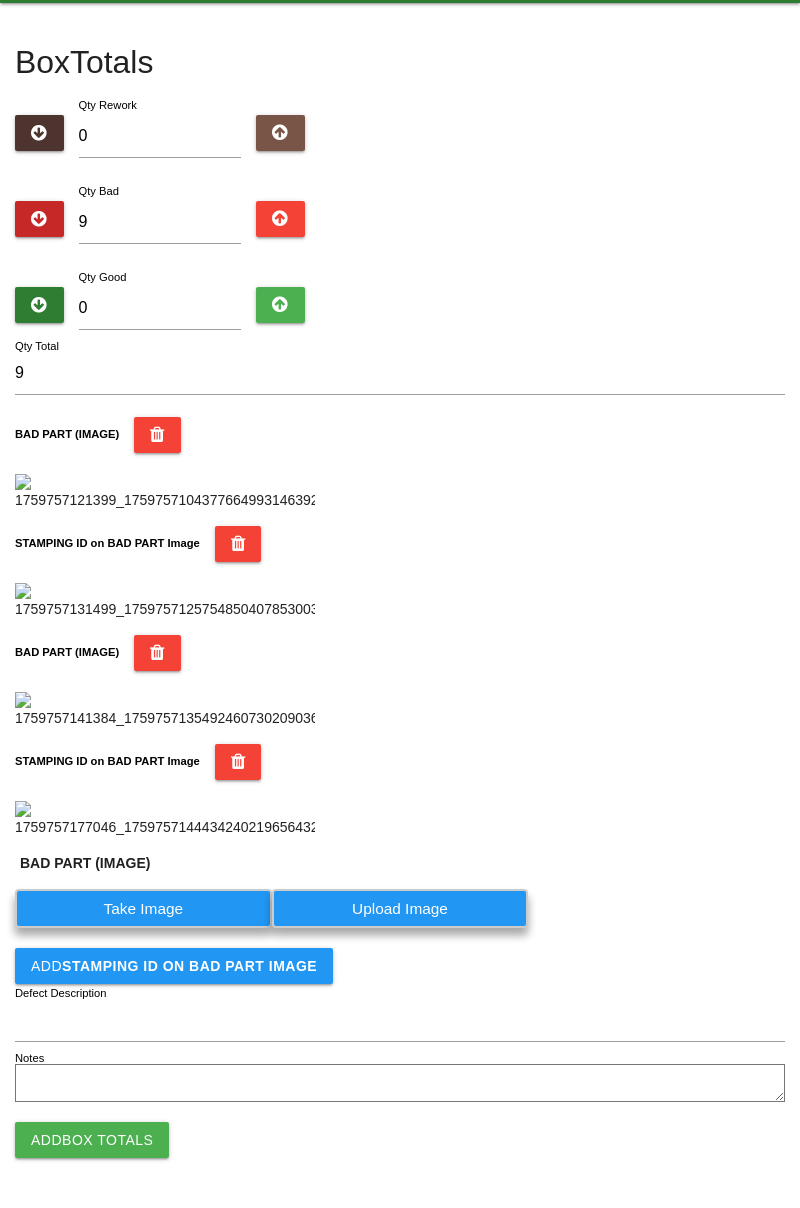
click at [162, 918] on div "BAD PART (IMAGE) Take Image Upload Image" at bounding box center [400, 895] width 770 height 85
click at [188, 928] on label "Take Image" at bounding box center [143, 908] width 257 height 39
click at [0, 0] on \(IMAGE\) "Take Image" at bounding box center [0, 0] width 0 height 0
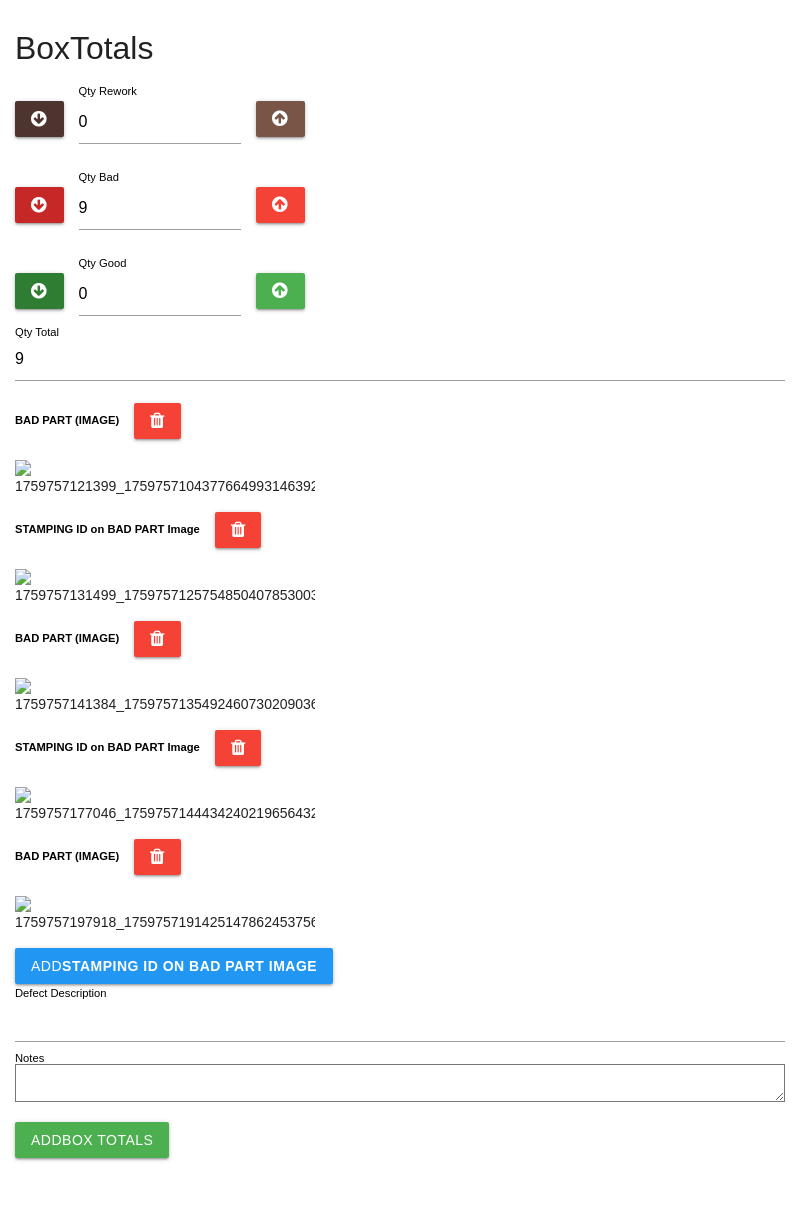
scroll to position [1424, 0]
click at [232, 972] on b "STAMPING ID on BAD PART Image" at bounding box center [189, 966] width 255 height 16
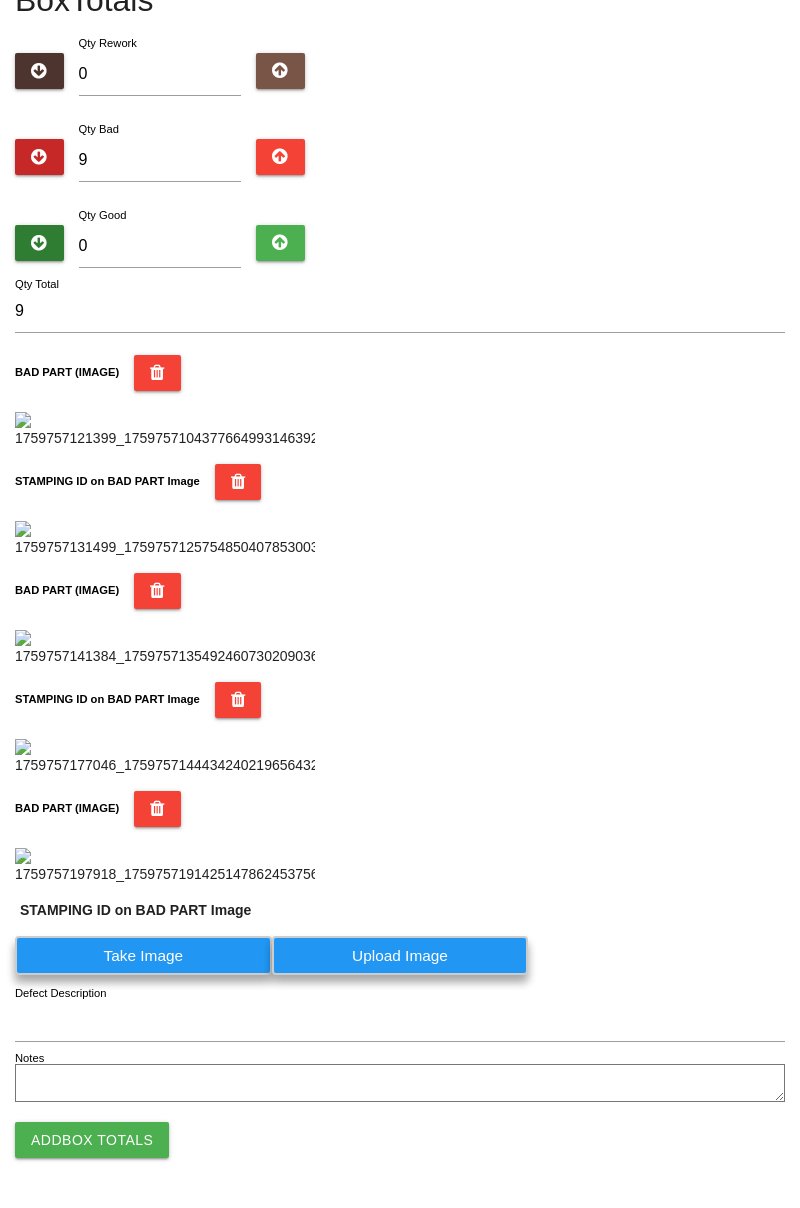
click at [178, 975] on label "Take Image" at bounding box center [143, 955] width 257 height 39
click at [0, 0] on PART "Take Image" at bounding box center [0, 0] width 0 height 0
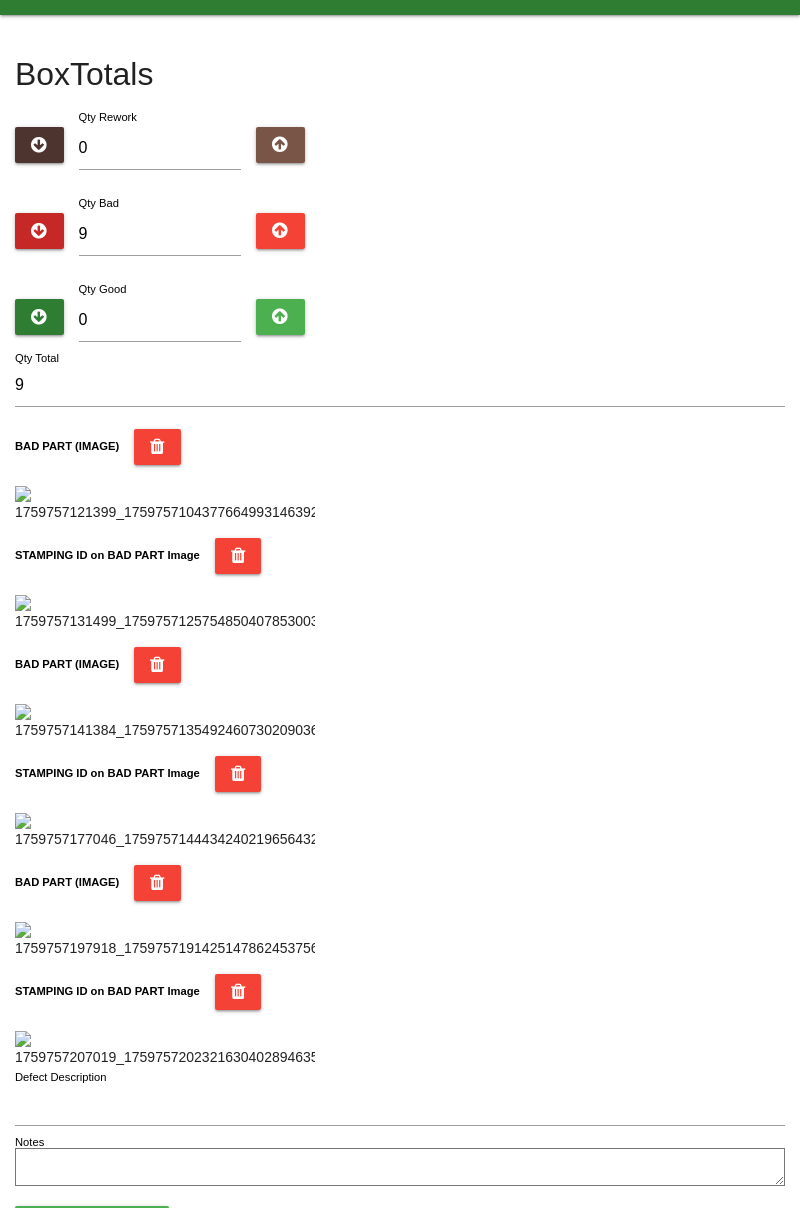
scroll to position [0, 0]
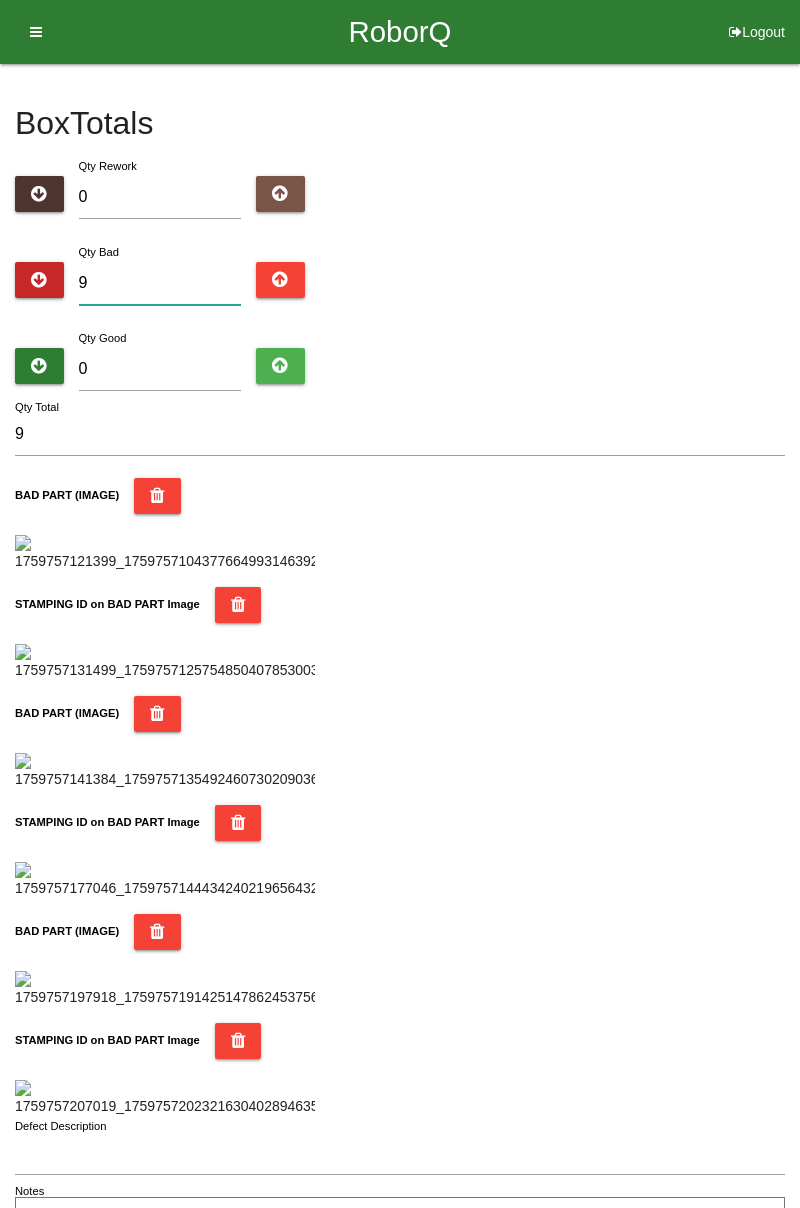
click at [184, 264] on input "9" at bounding box center [160, 283] width 163 height 43
type input "0"
type input "1"
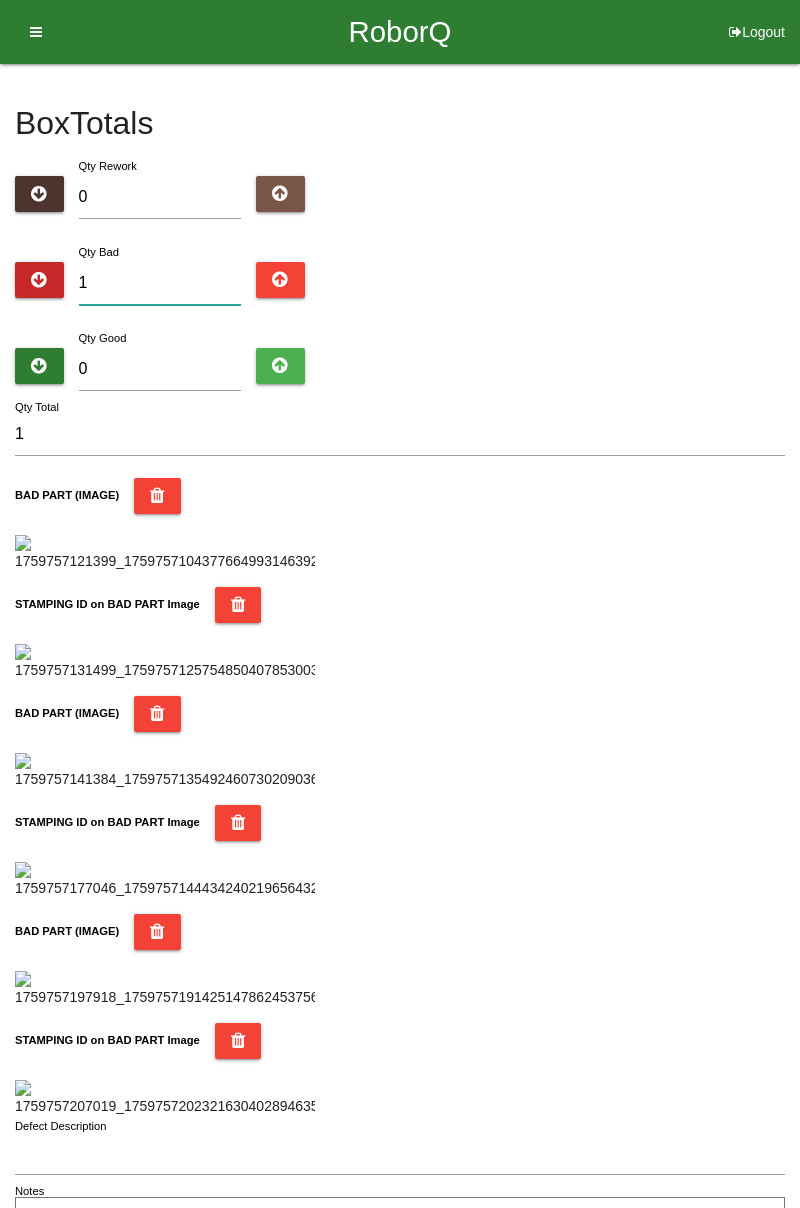
type input "17"
type input "1"
type input "19"
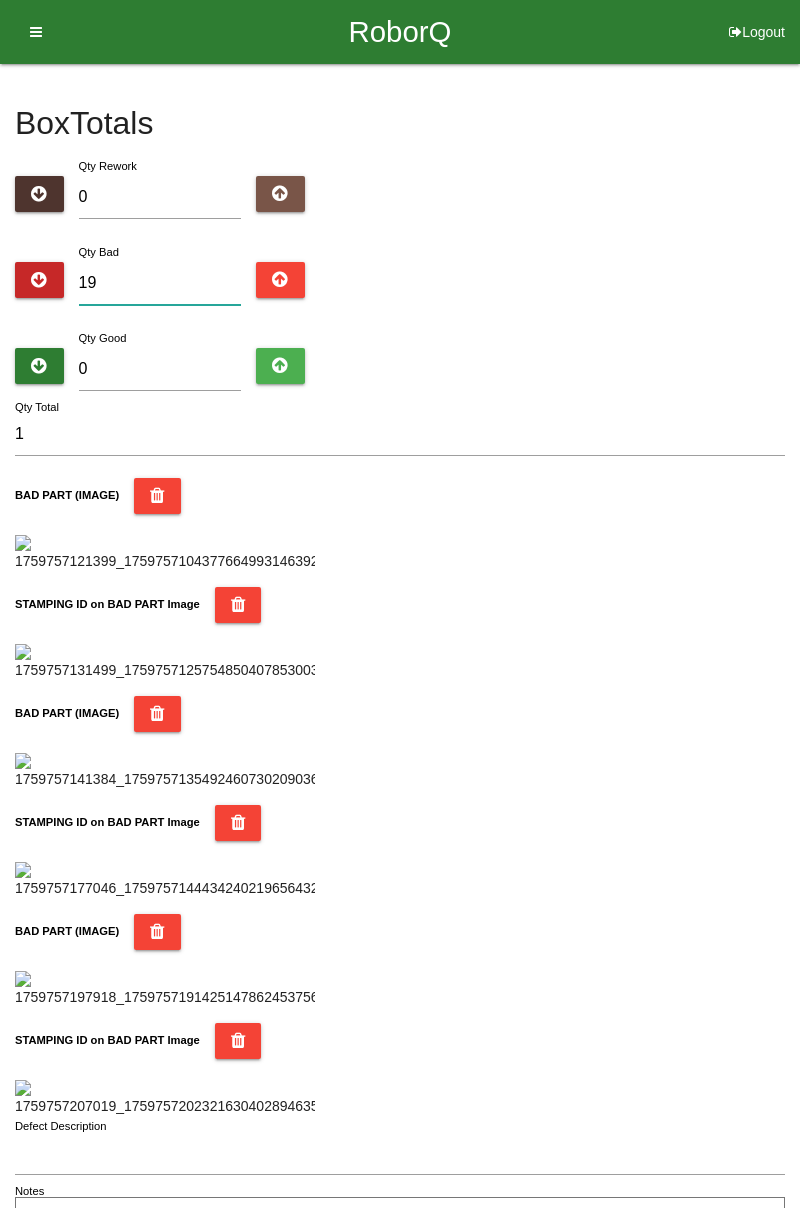
type input "19"
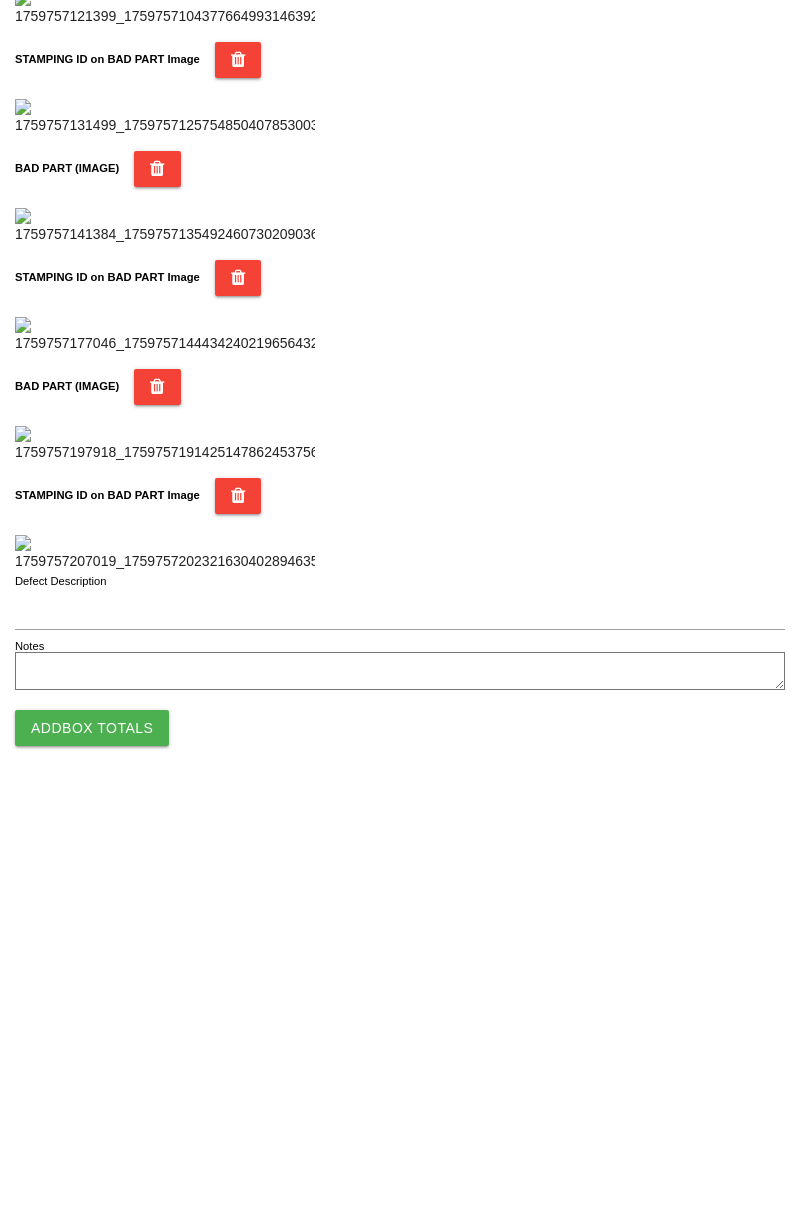
scroll to position [1752, 0]
type input "19"
click at [125, 1148] on button "Add Box Totals" at bounding box center [92, 1140] width 154 height 36
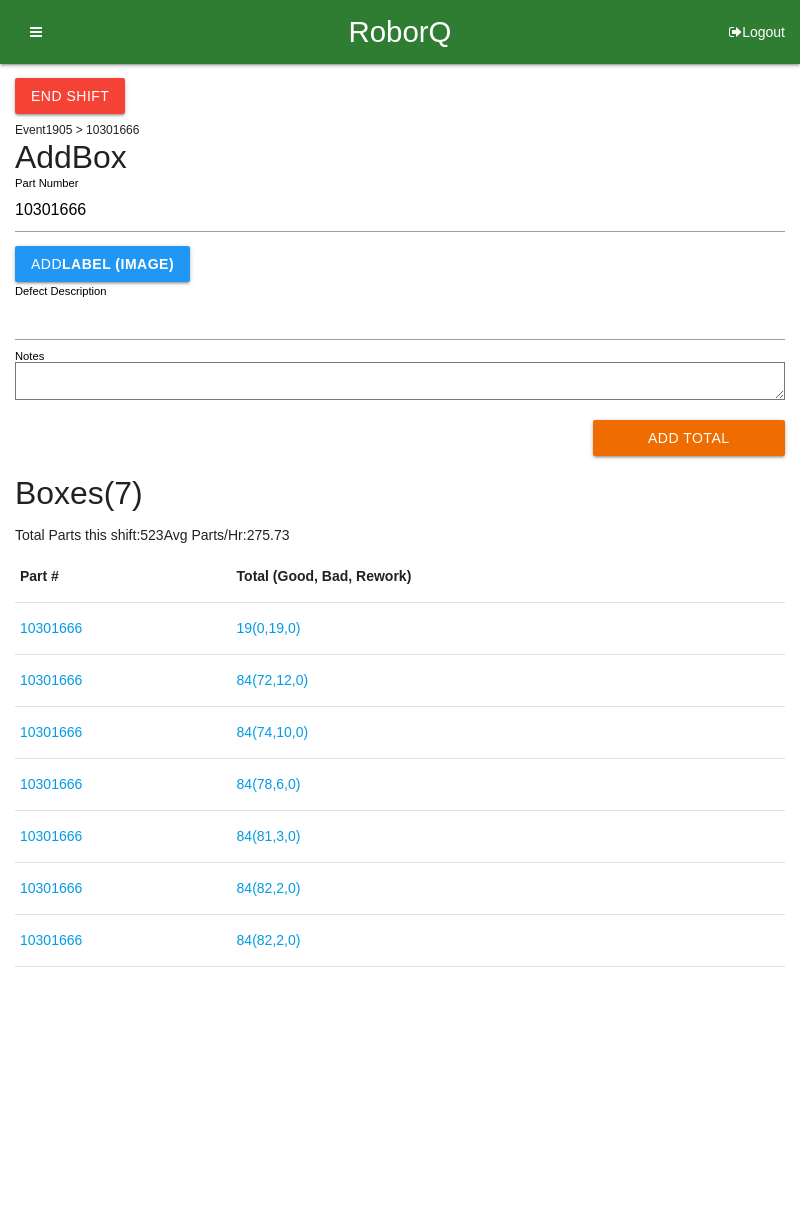
type input "10301666"
click at [688, 446] on button "Add Total" at bounding box center [689, 438] width 193 height 36
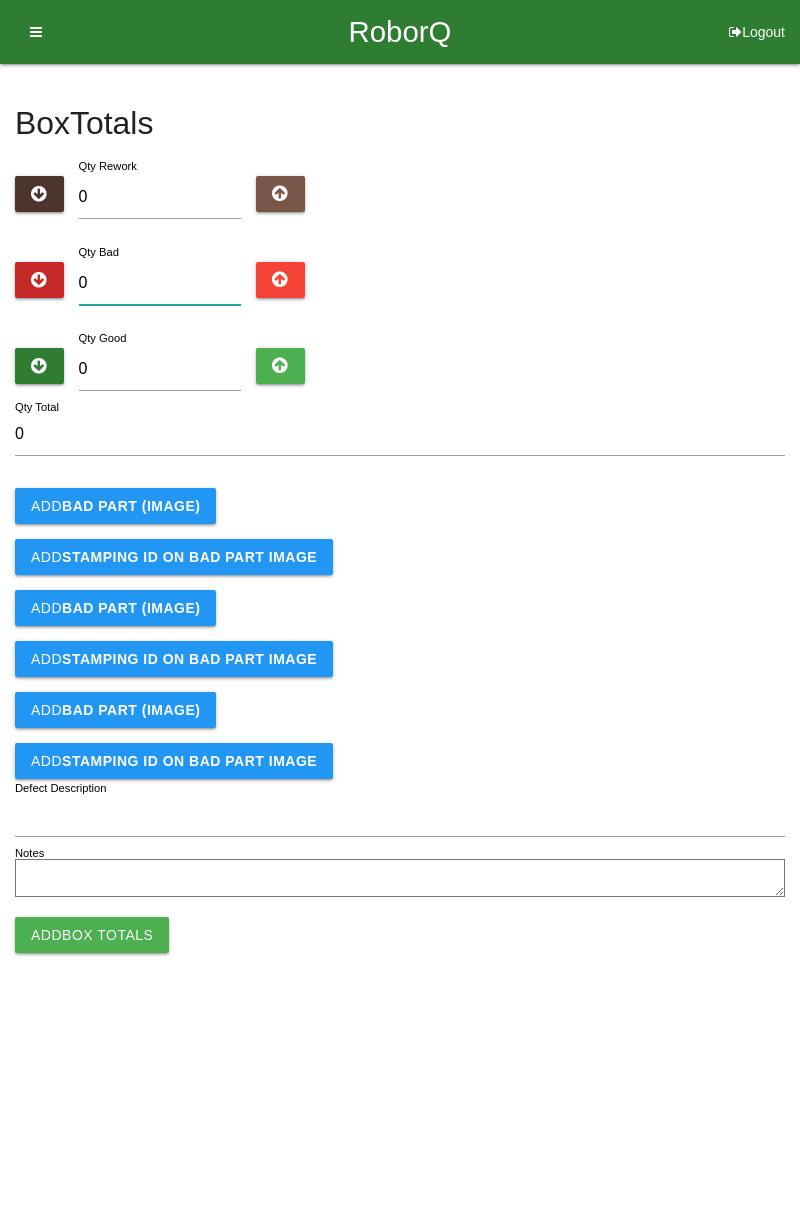
click at [169, 276] on input "0" at bounding box center [160, 283] width 163 height 43
type input "3"
click at [778, 414] on input "3" at bounding box center [400, 434] width 770 height 43
click at [159, 284] on input "3" at bounding box center [160, 283] width 163 height 43
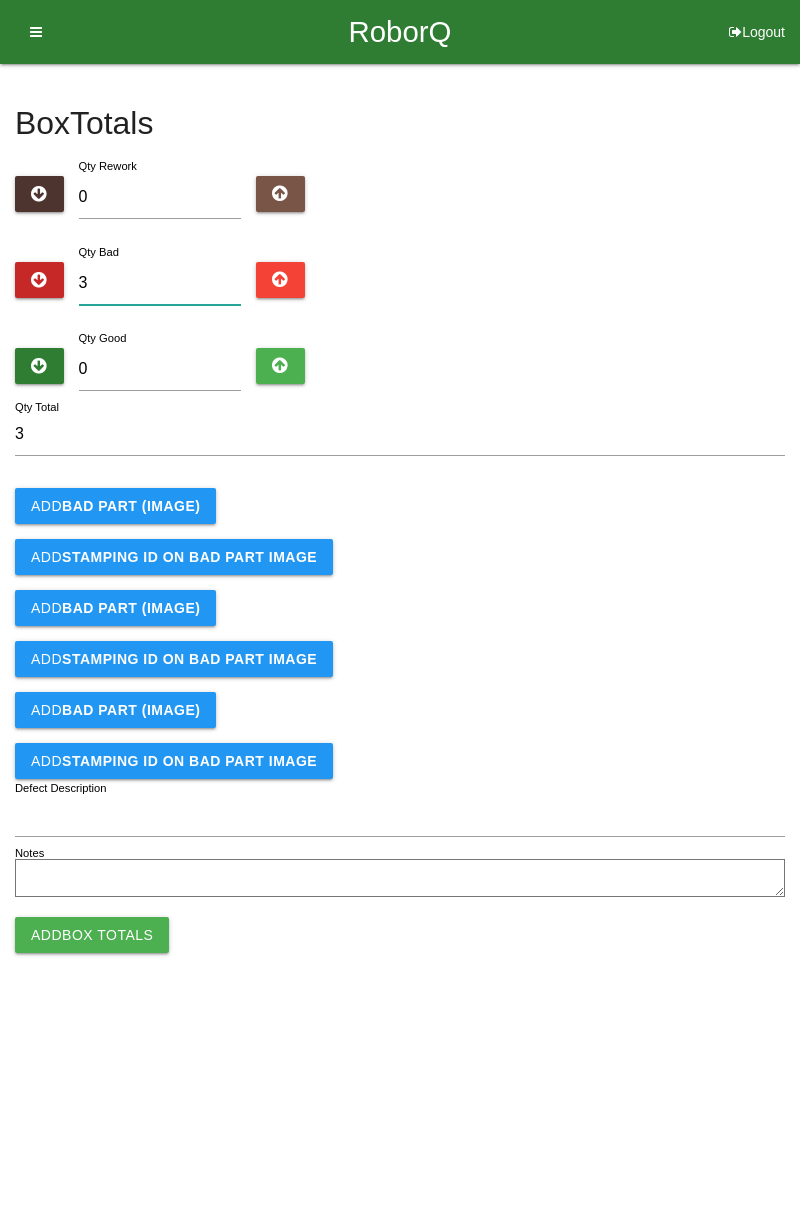
type input "0"
type input "6"
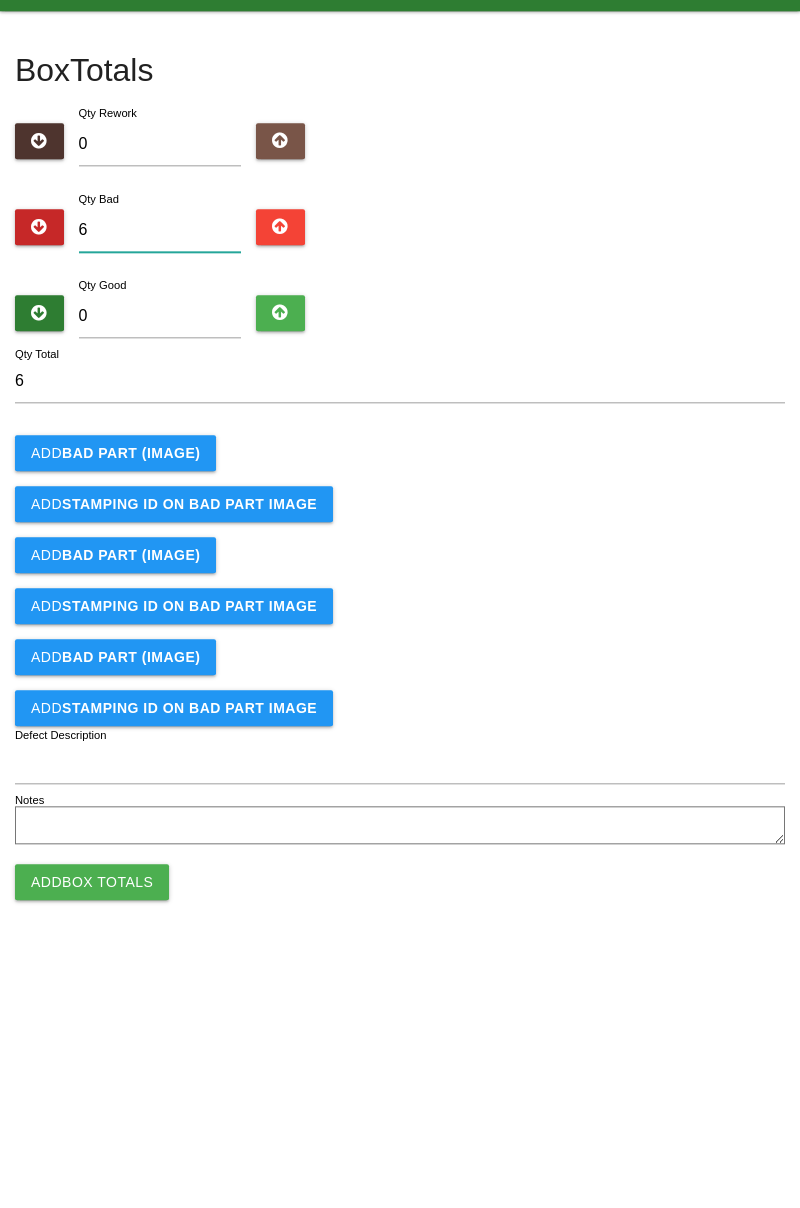
type input "6"
